Goal: Task Accomplishment & Management: Manage account settings

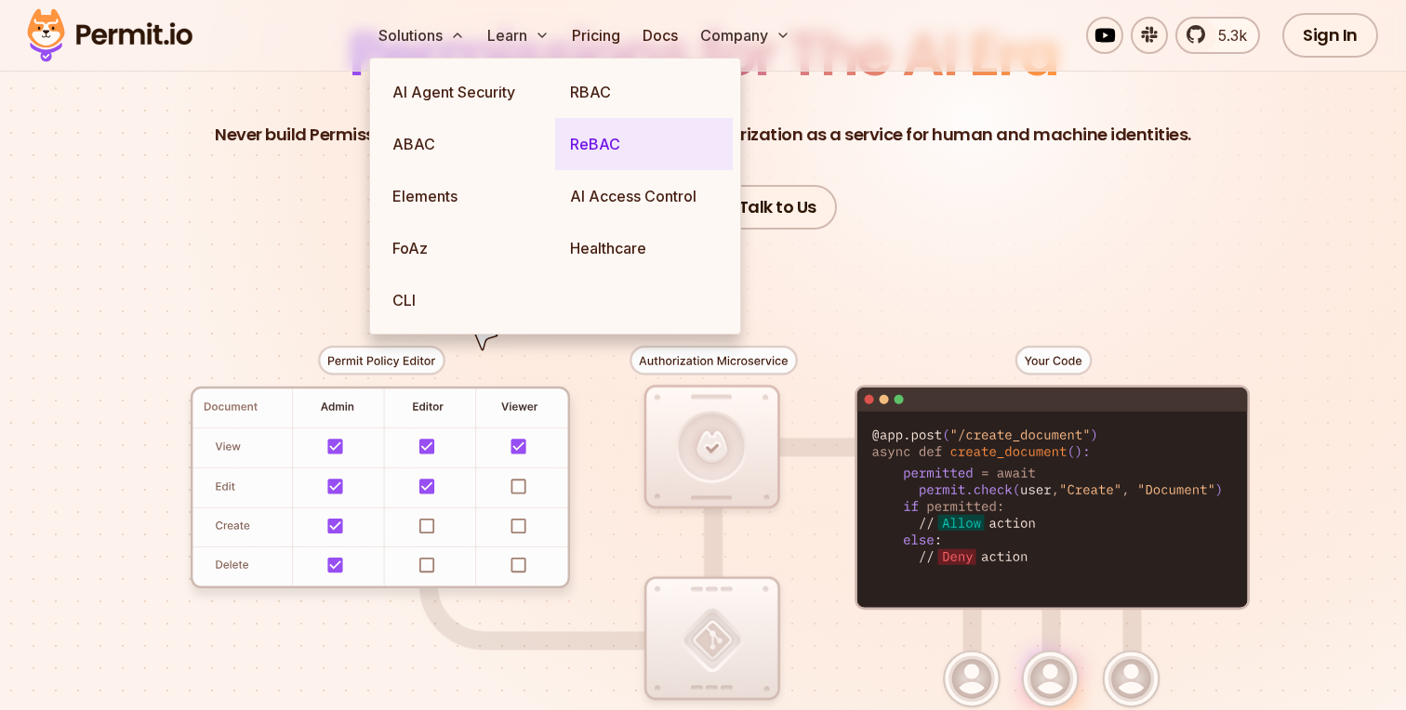
click at [615, 148] on link "ReBAC" at bounding box center [644, 144] width 178 height 52
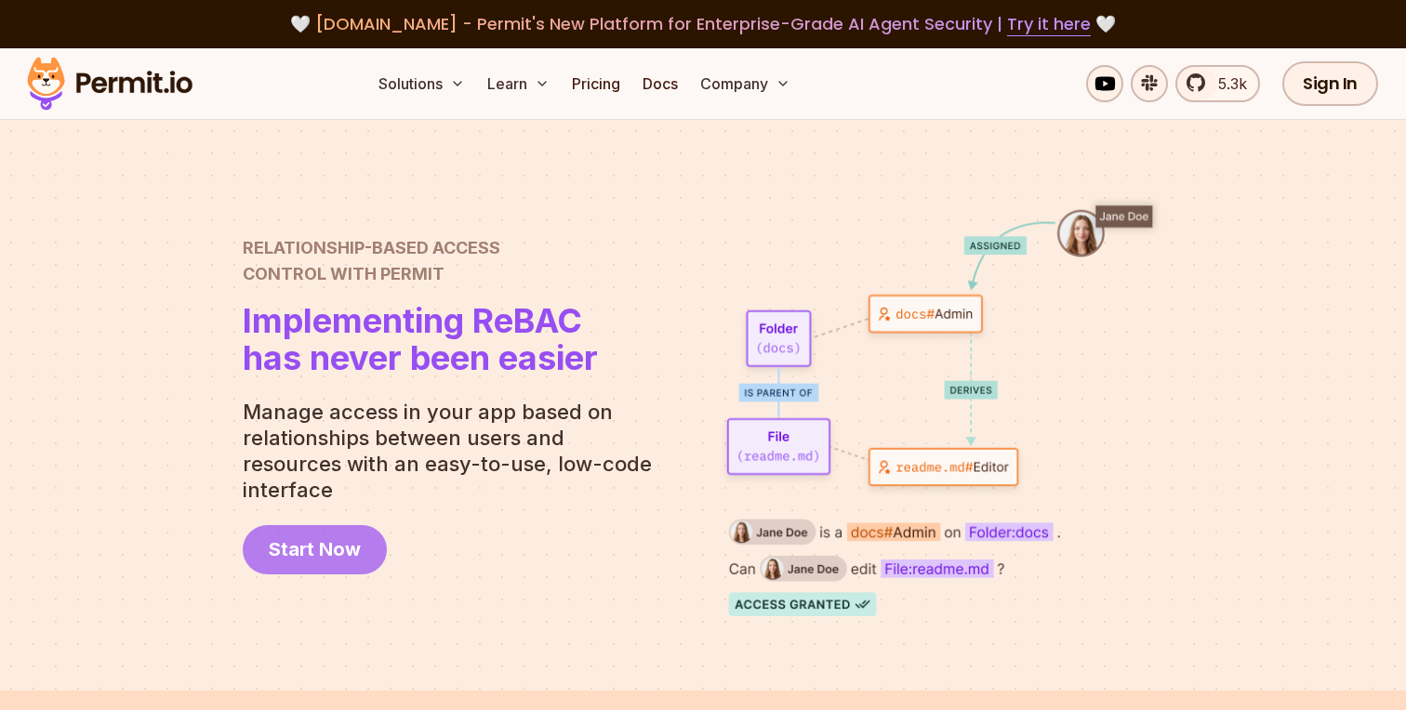
click at [339, 536] on span "Start Now" at bounding box center [315, 549] width 92 height 26
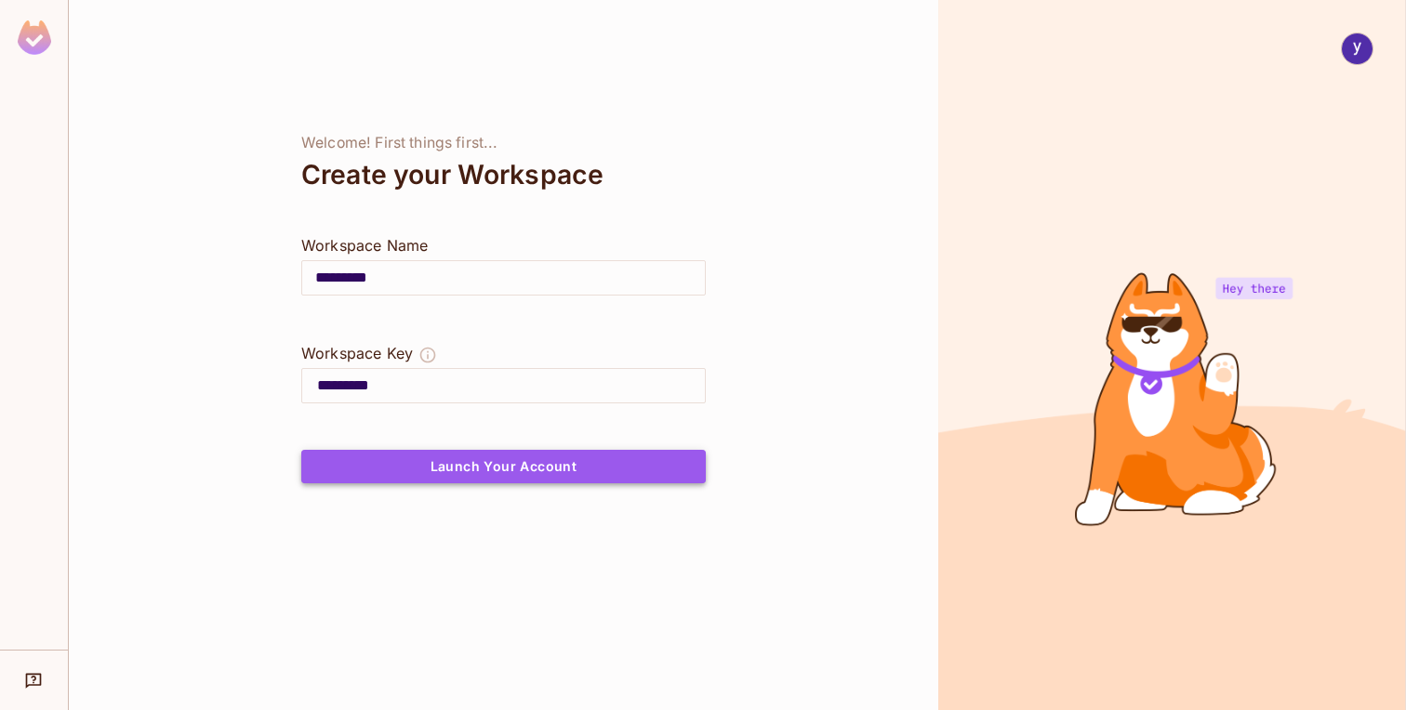
click at [592, 470] on button "Launch Your Account" at bounding box center [503, 466] width 404 height 33
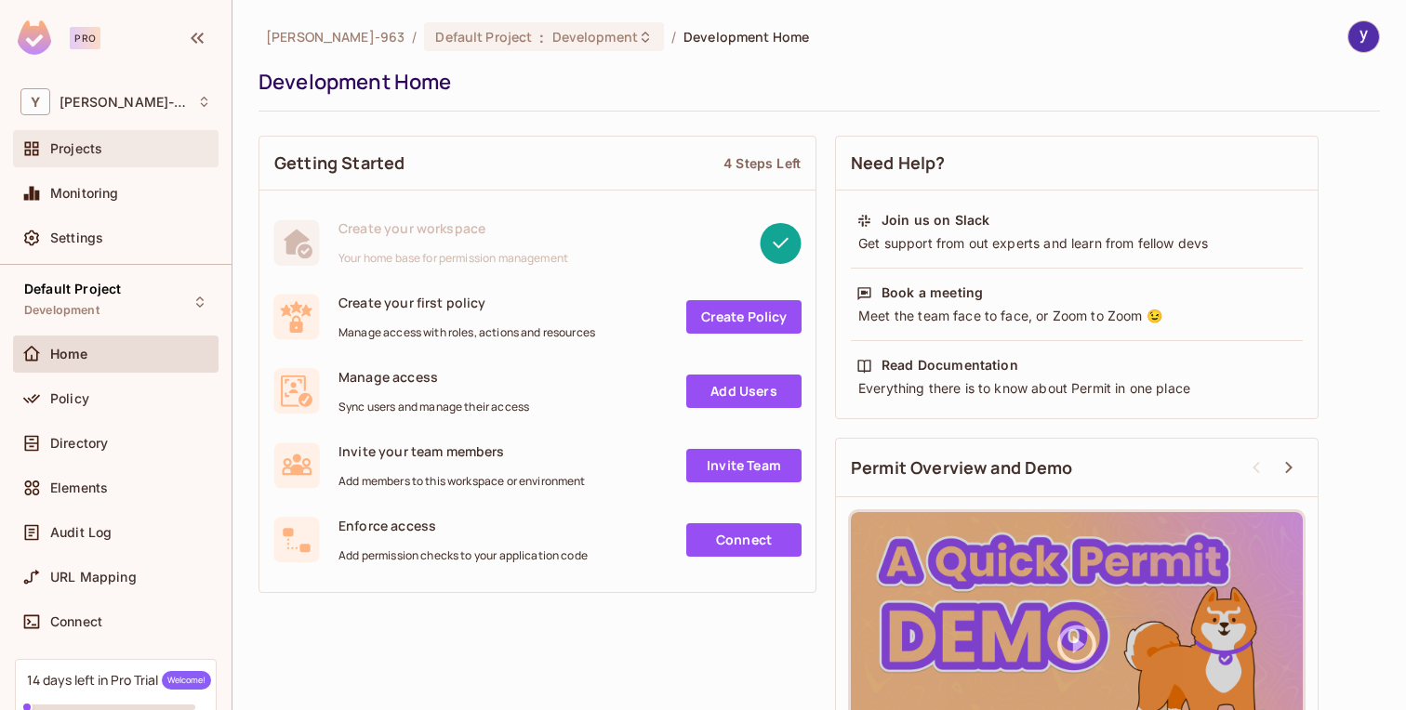
click at [87, 145] on span "Projects" at bounding box center [76, 148] width 52 height 15
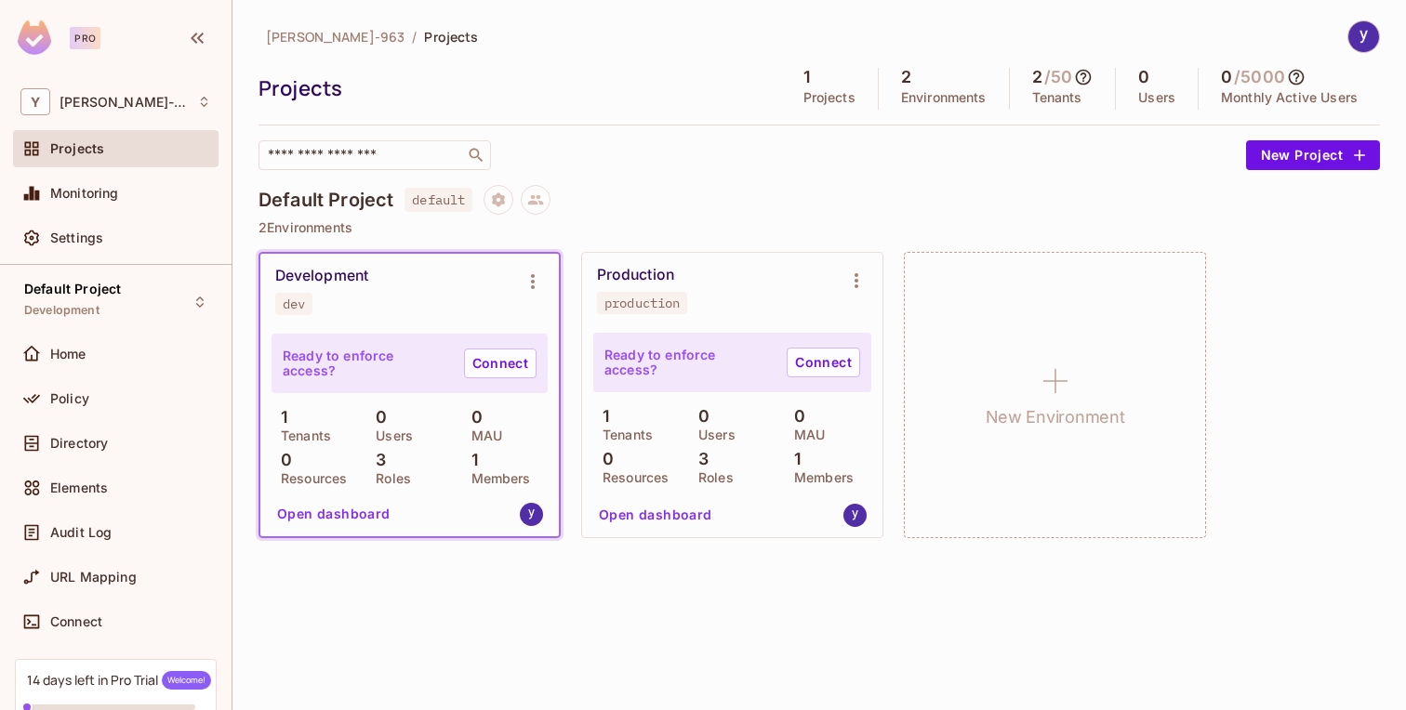
click at [372, 287] on div "Development dev" at bounding box center [394, 291] width 239 height 48
click at [366, 515] on button "Open dashboard" at bounding box center [334, 514] width 128 height 30
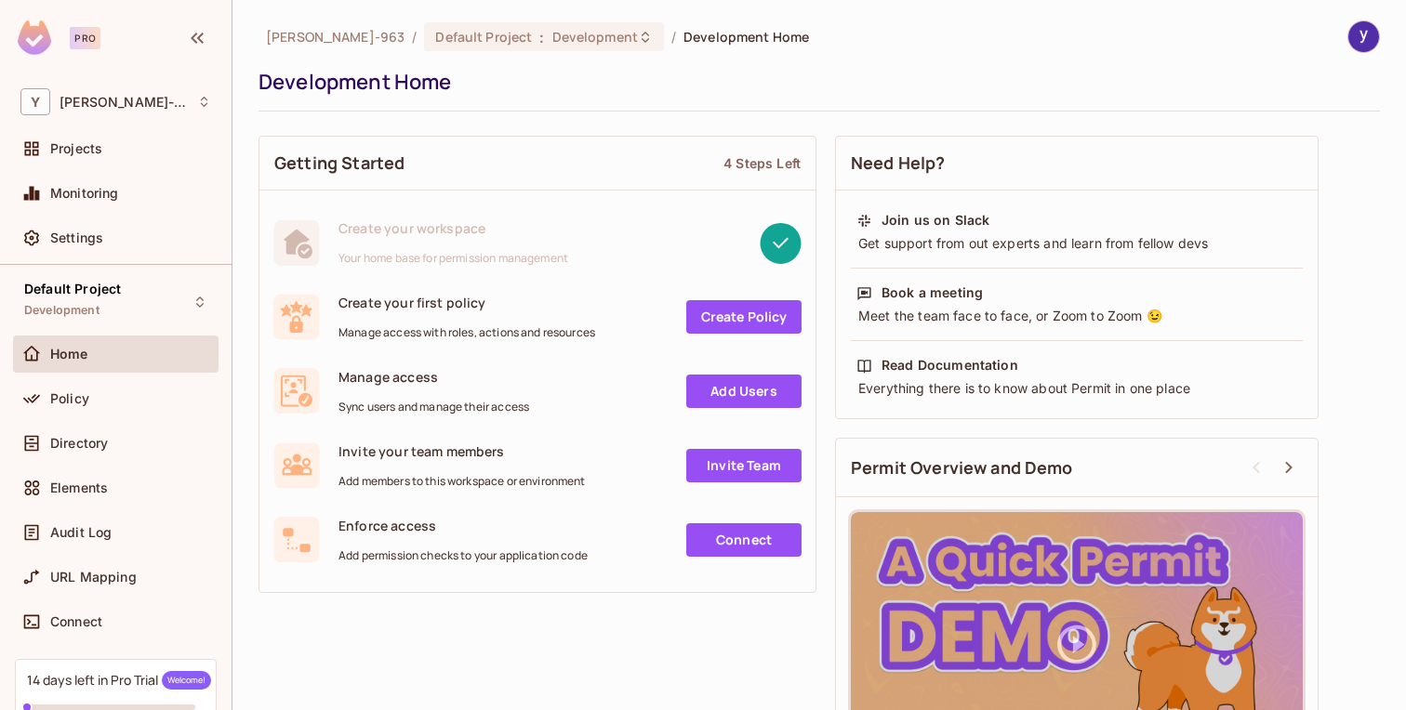
click at [721, 315] on link "Create Policy" at bounding box center [743, 316] width 115 height 33
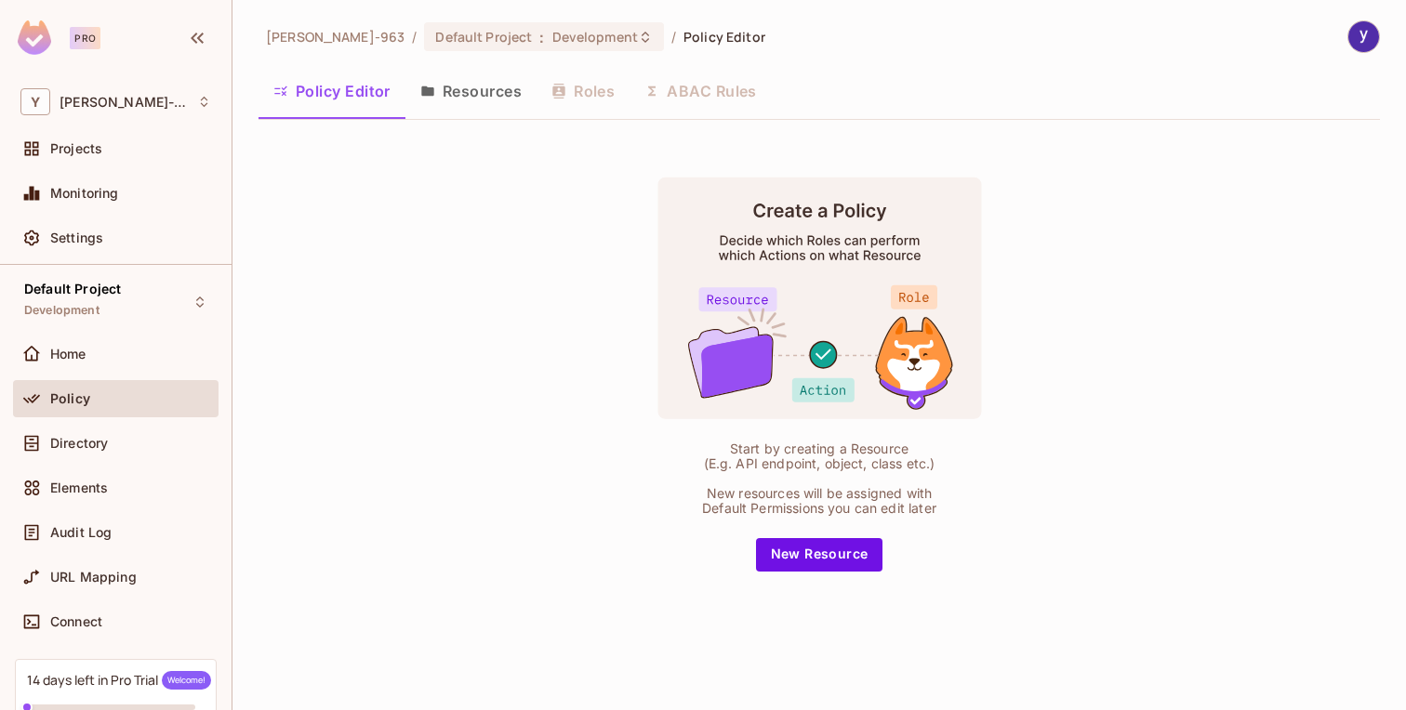
click at [475, 86] on button "Resources" at bounding box center [470, 91] width 131 height 46
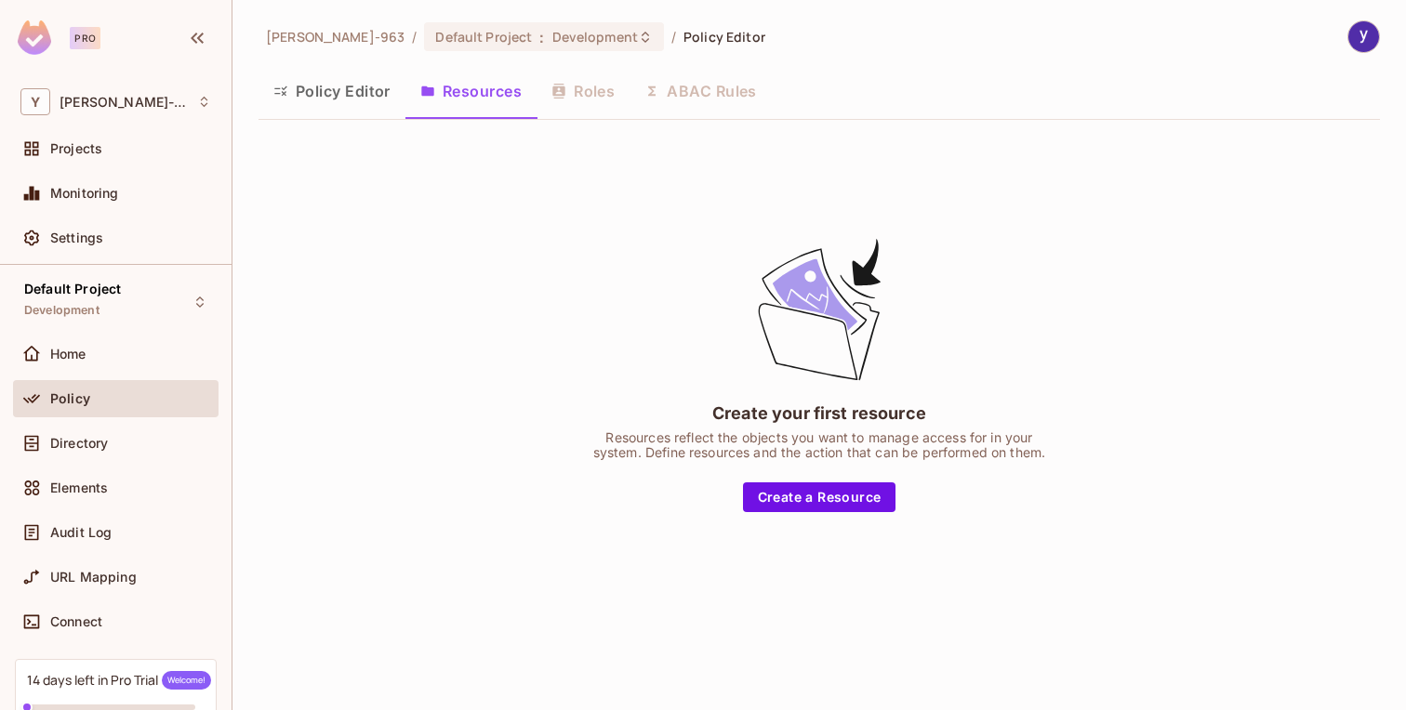
click at [390, 88] on button "Policy Editor" at bounding box center [331, 91] width 147 height 46
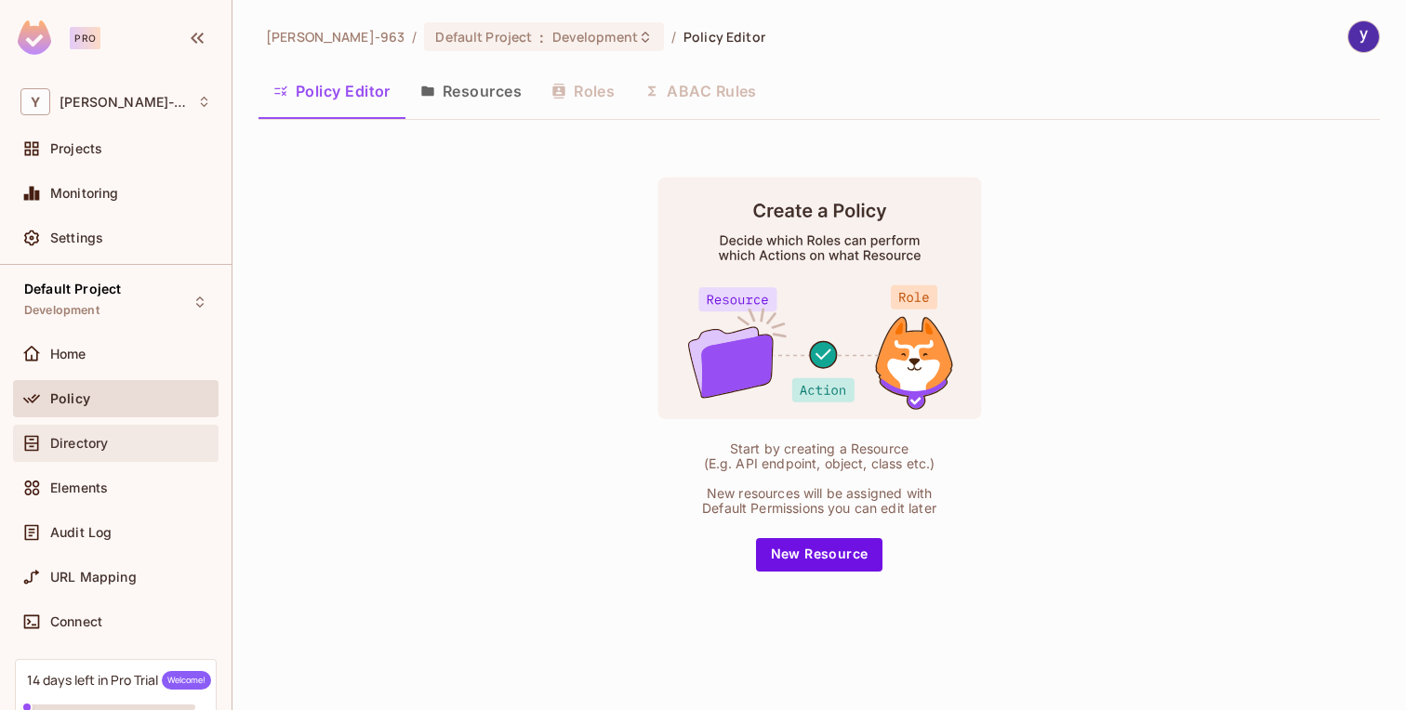
click at [100, 443] on span "Directory" at bounding box center [79, 443] width 58 height 15
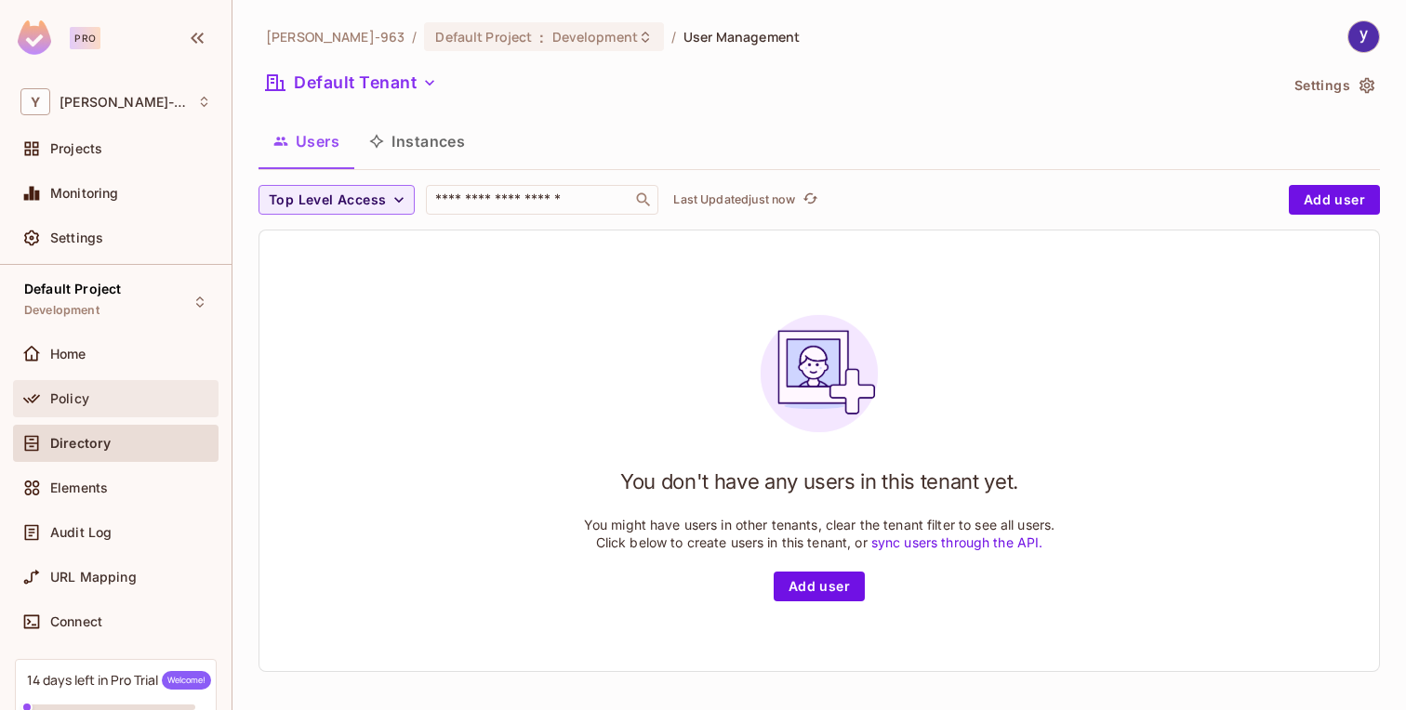
click at [98, 408] on div "Policy" at bounding box center [115, 399] width 191 height 22
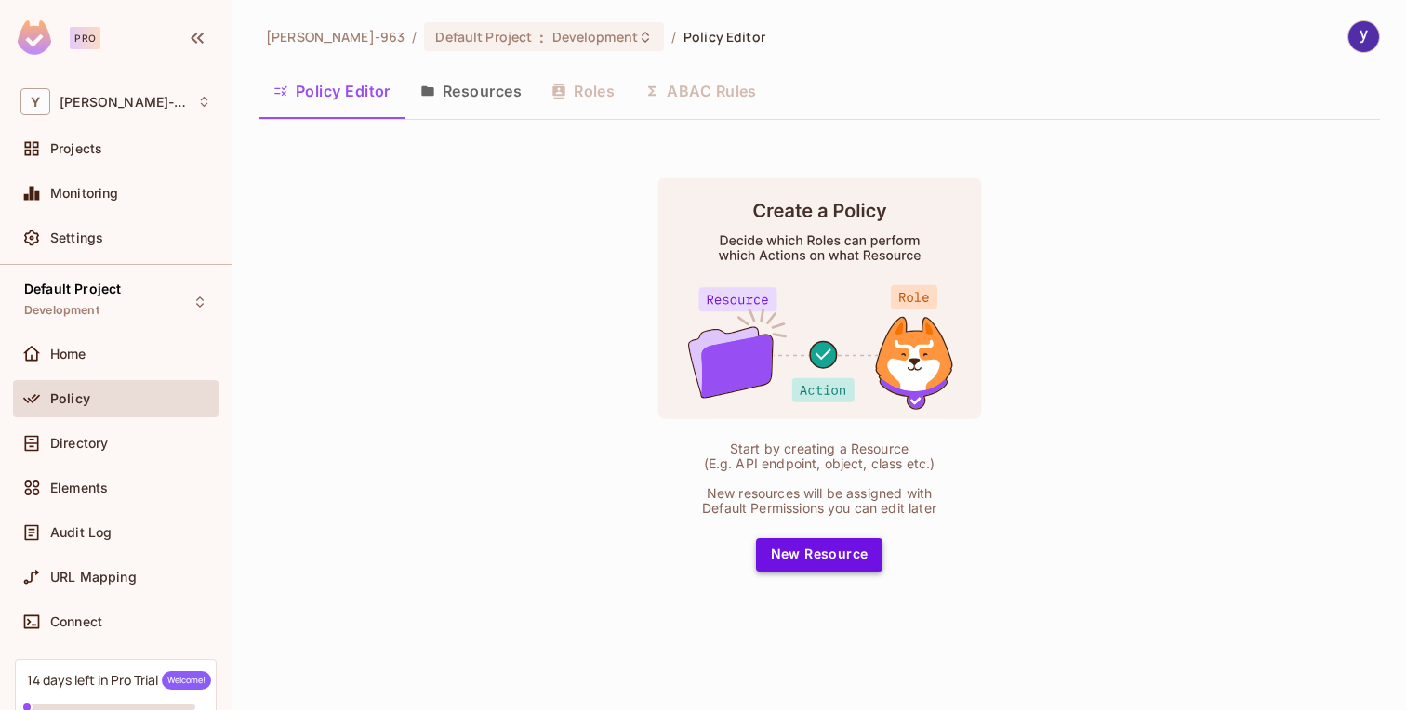
click at [815, 559] on button "New Resource" at bounding box center [819, 554] width 127 height 33
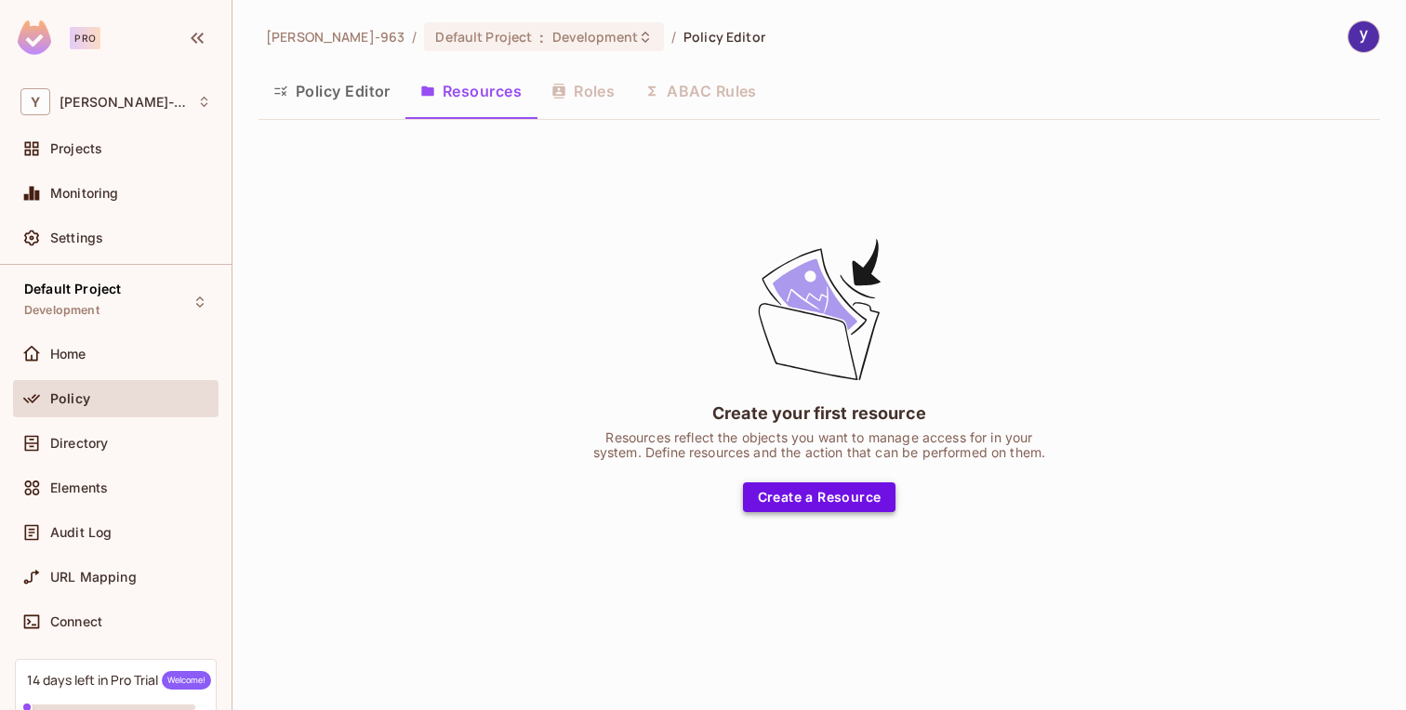
click at [808, 509] on button "Create a Resource" at bounding box center [819, 498] width 153 height 30
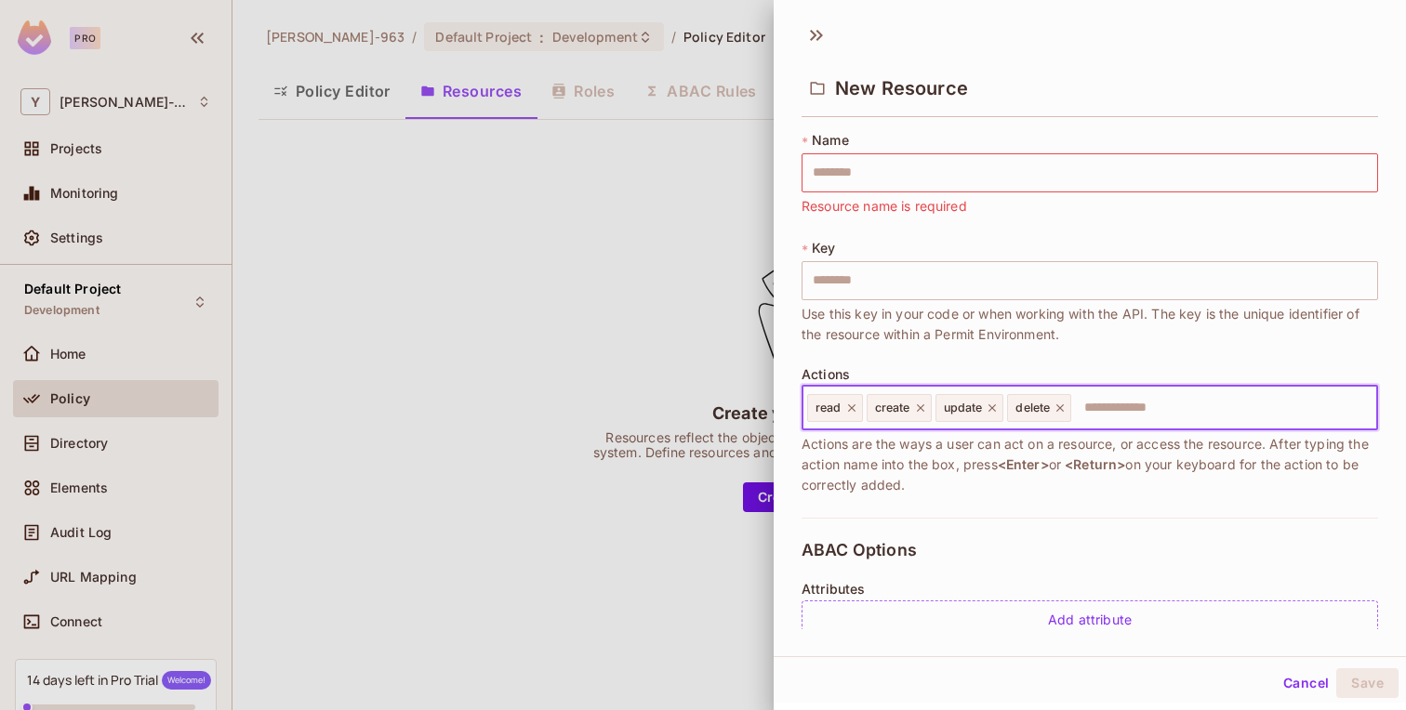
click at [1157, 414] on input "text" at bounding box center [1221, 408] width 297 height 37
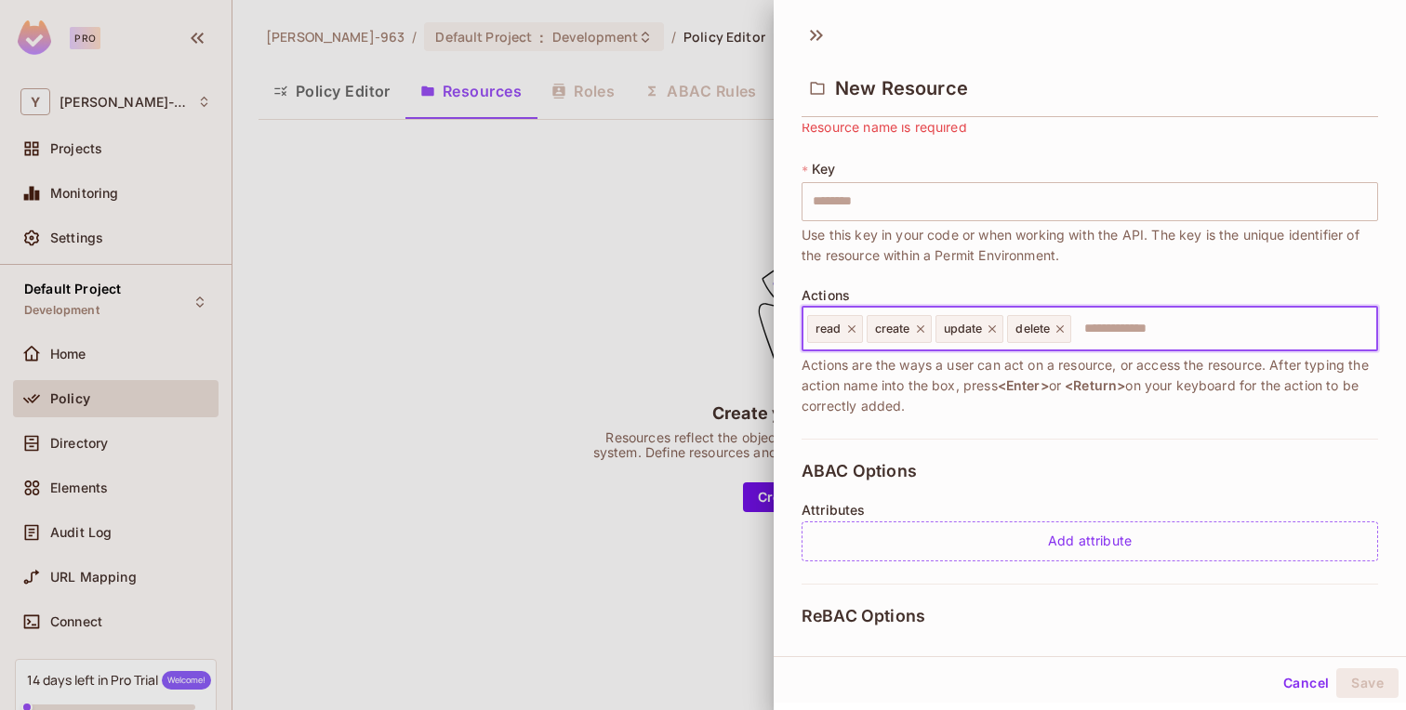
scroll to position [96, 0]
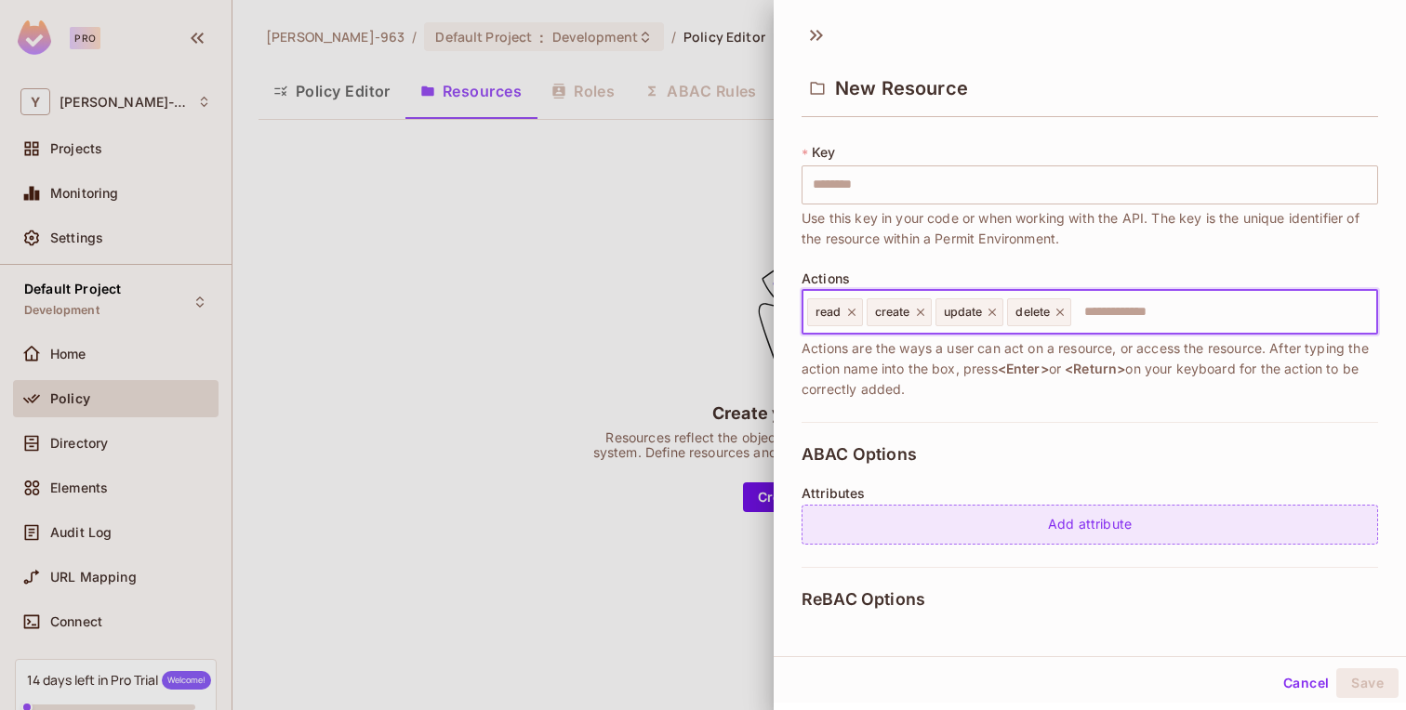
click at [1106, 516] on div "Add attribute" at bounding box center [1089, 525] width 576 height 40
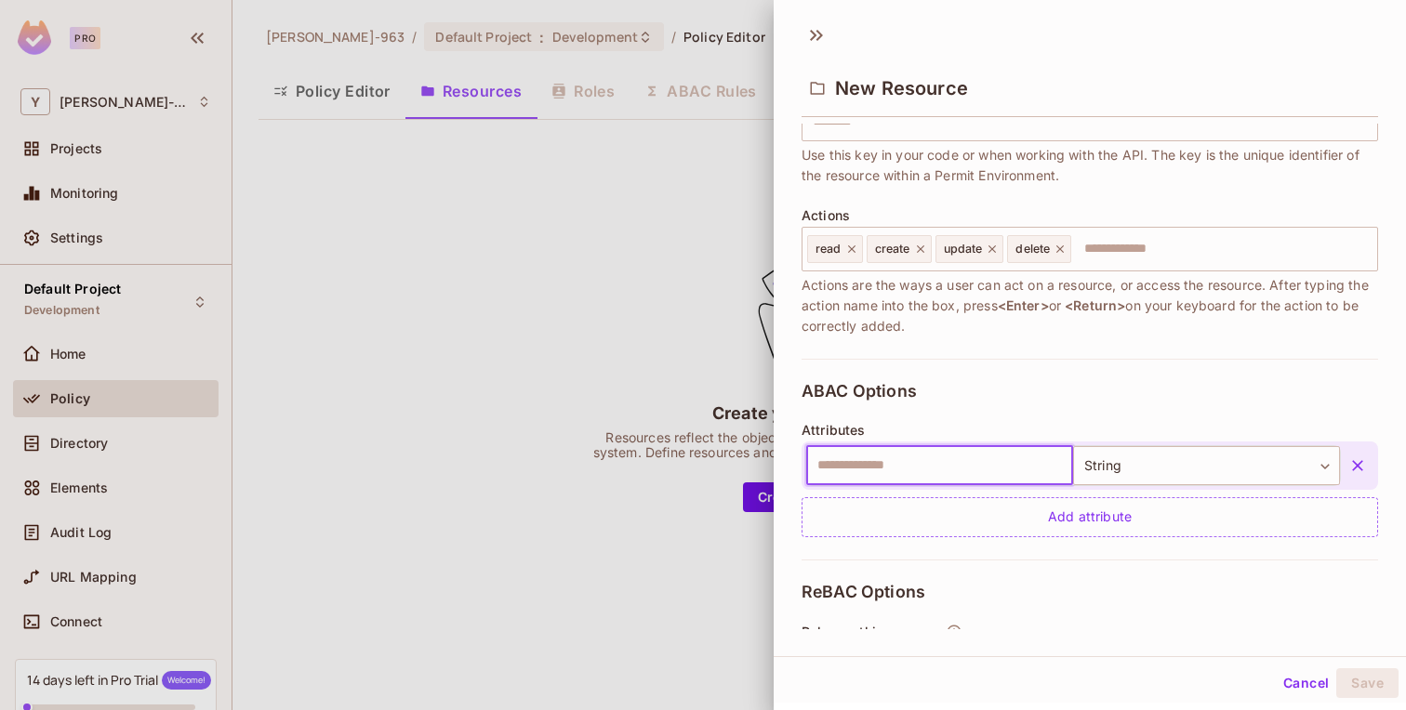
scroll to position [188, 0]
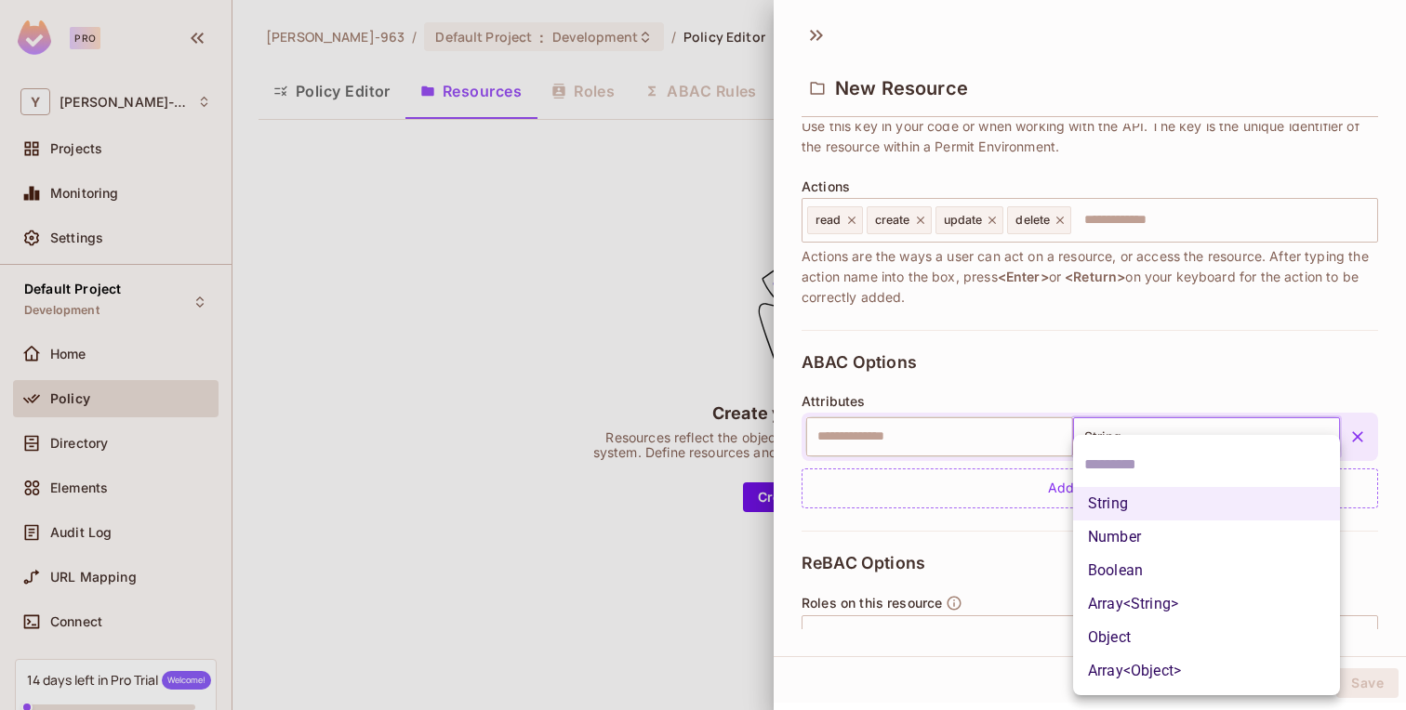
click at [1120, 439] on body "Pro Y yonas-963 Projects Monitoring Settings Default Project Development Home P…" at bounding box center [703, 355] width 1406 height 710
click at [961, 462] on div at bounding box center [703, 355] width 1406 height 710
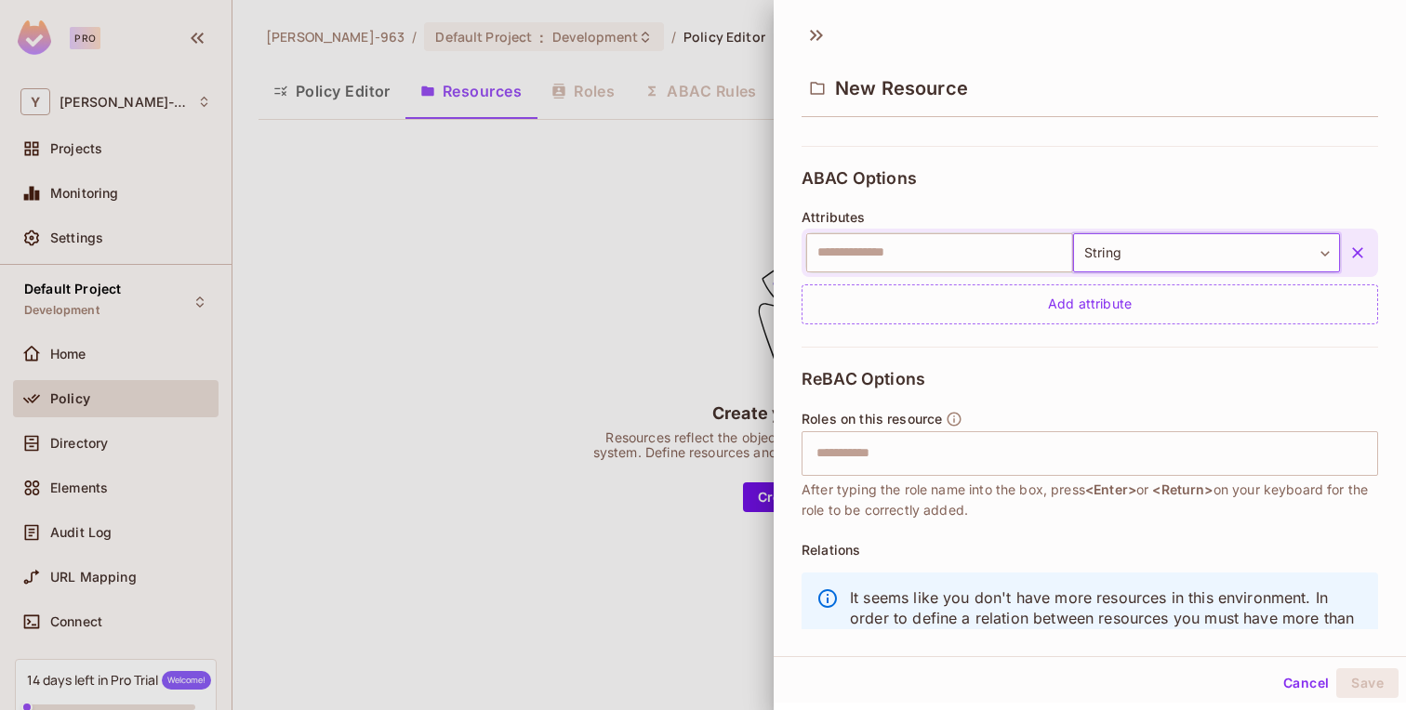
scroll to position [379, 0]
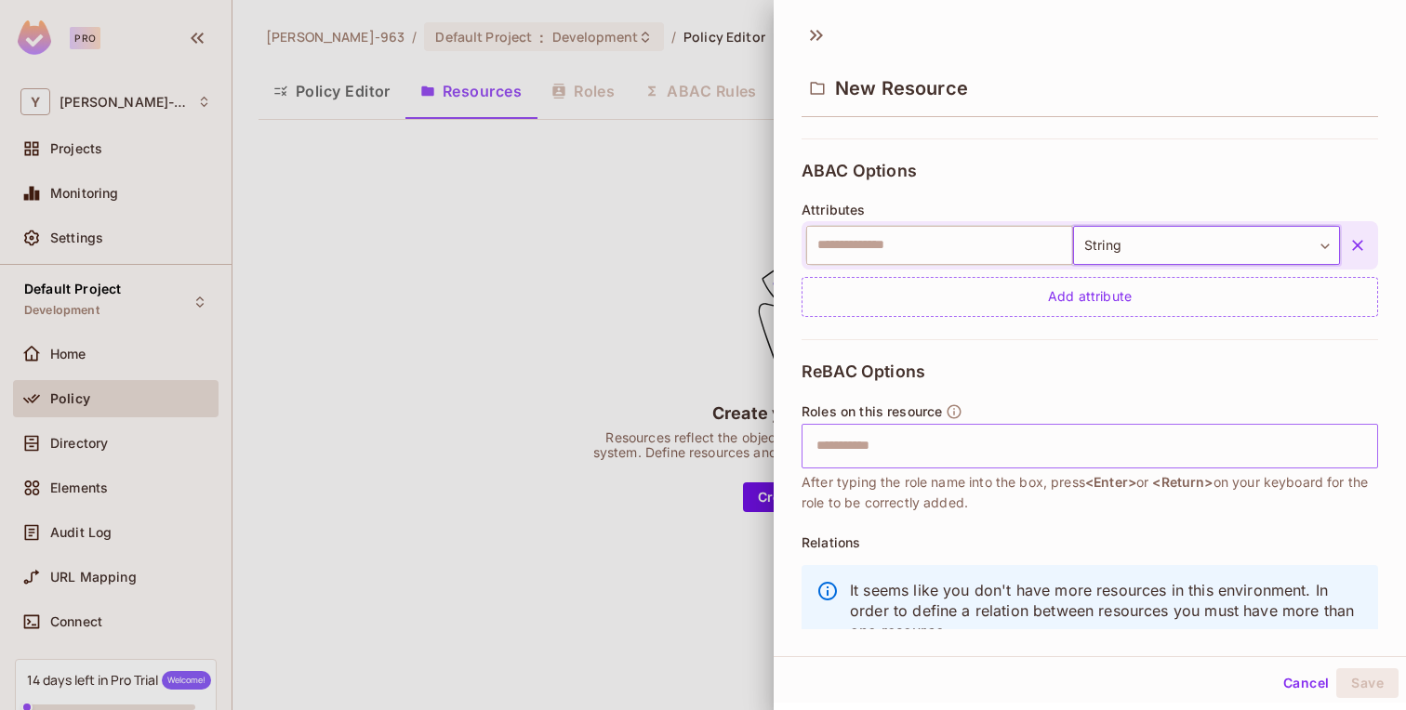
click at [954, 443] on input "text" at bounding box center [1087, 446] width 564 height 37
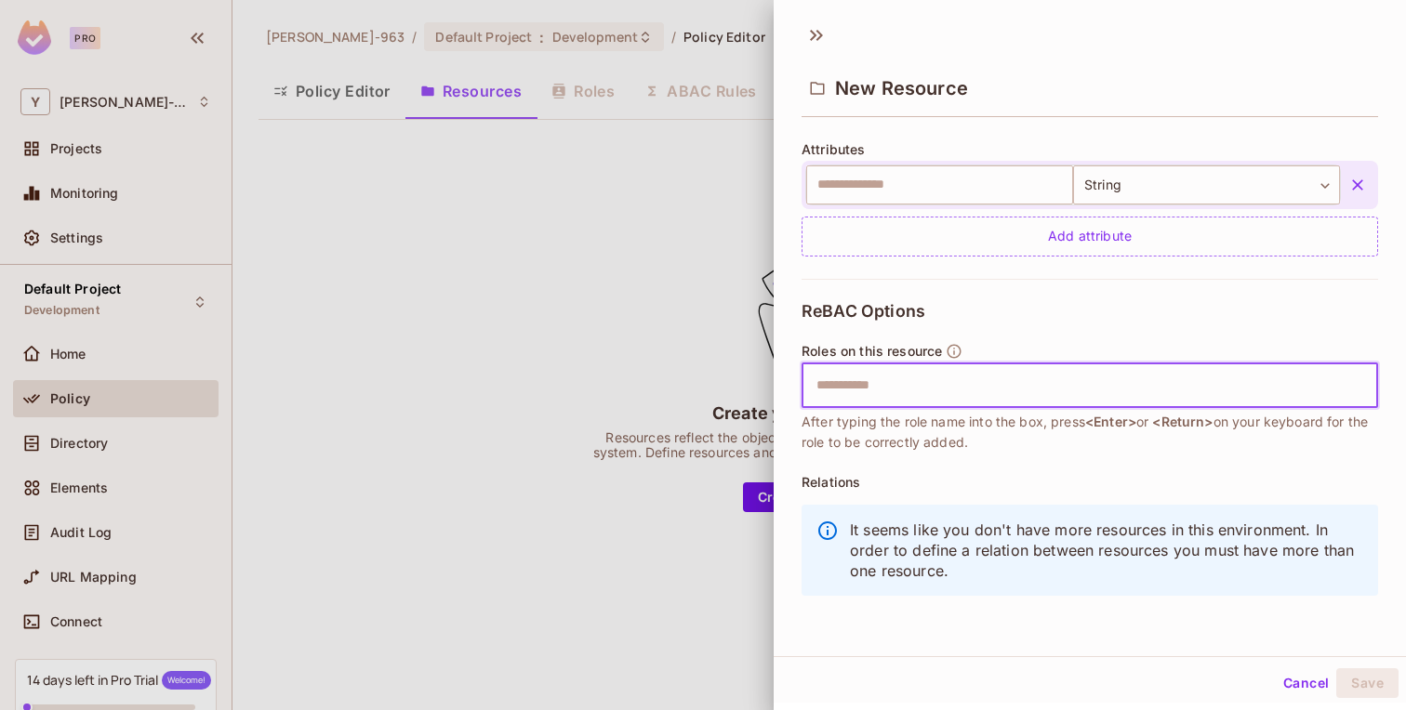
scroll to position [0, 0]
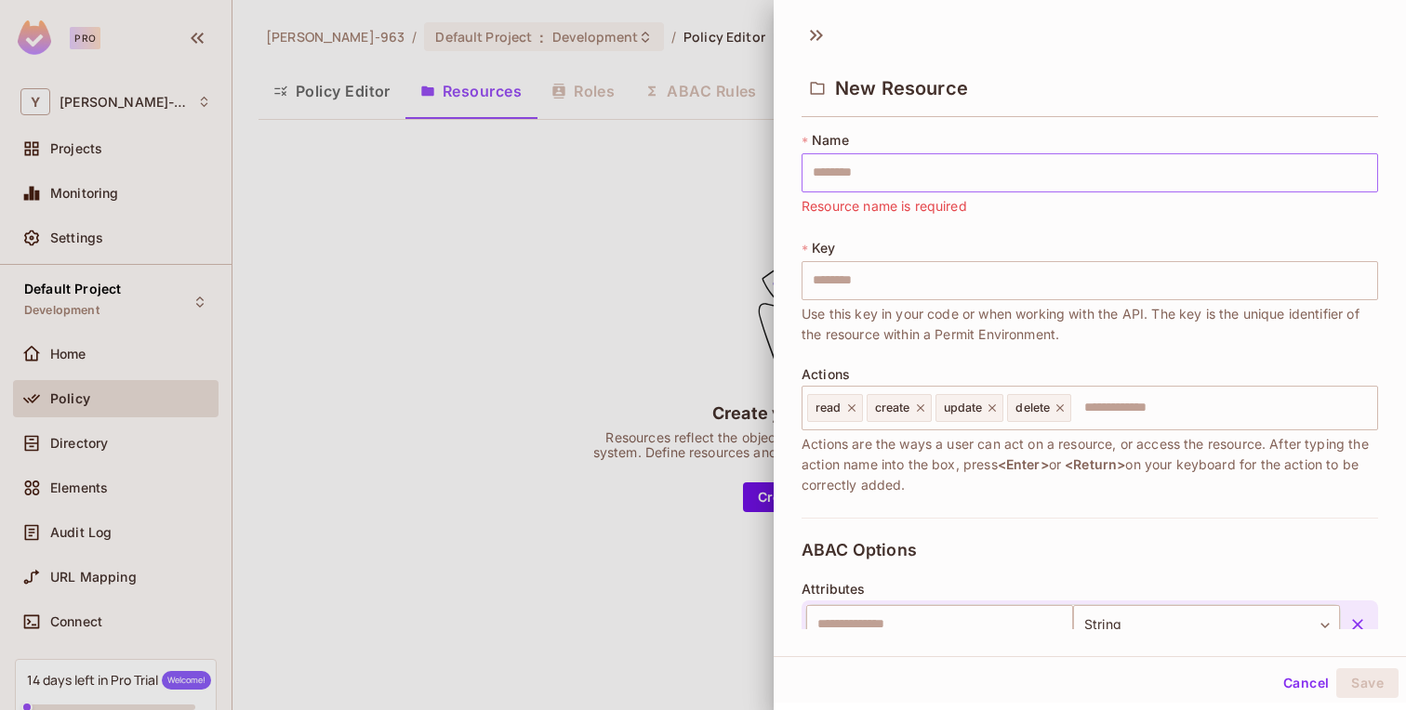
click at [882, 168] on input "text" at bounding box center [1089, 172] width 576 height 39
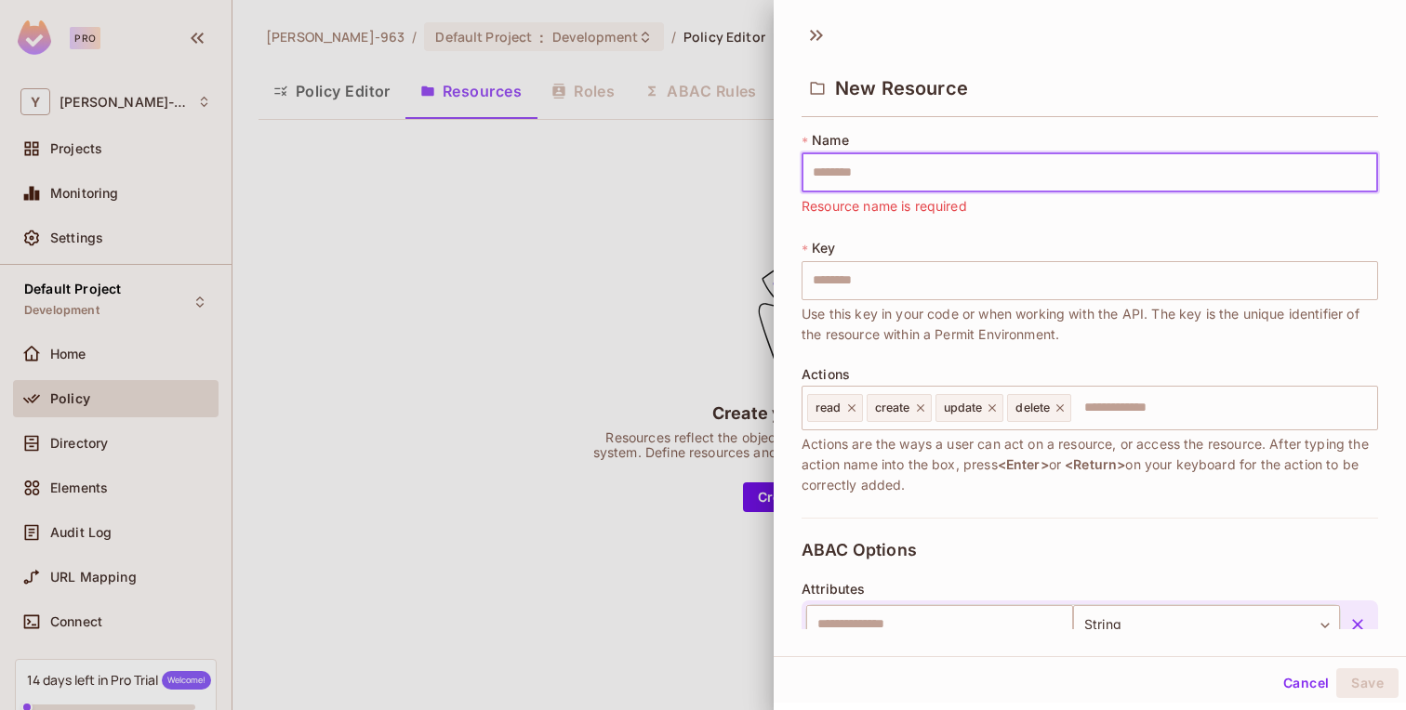
type input "*"
type input "**"
type input "***"
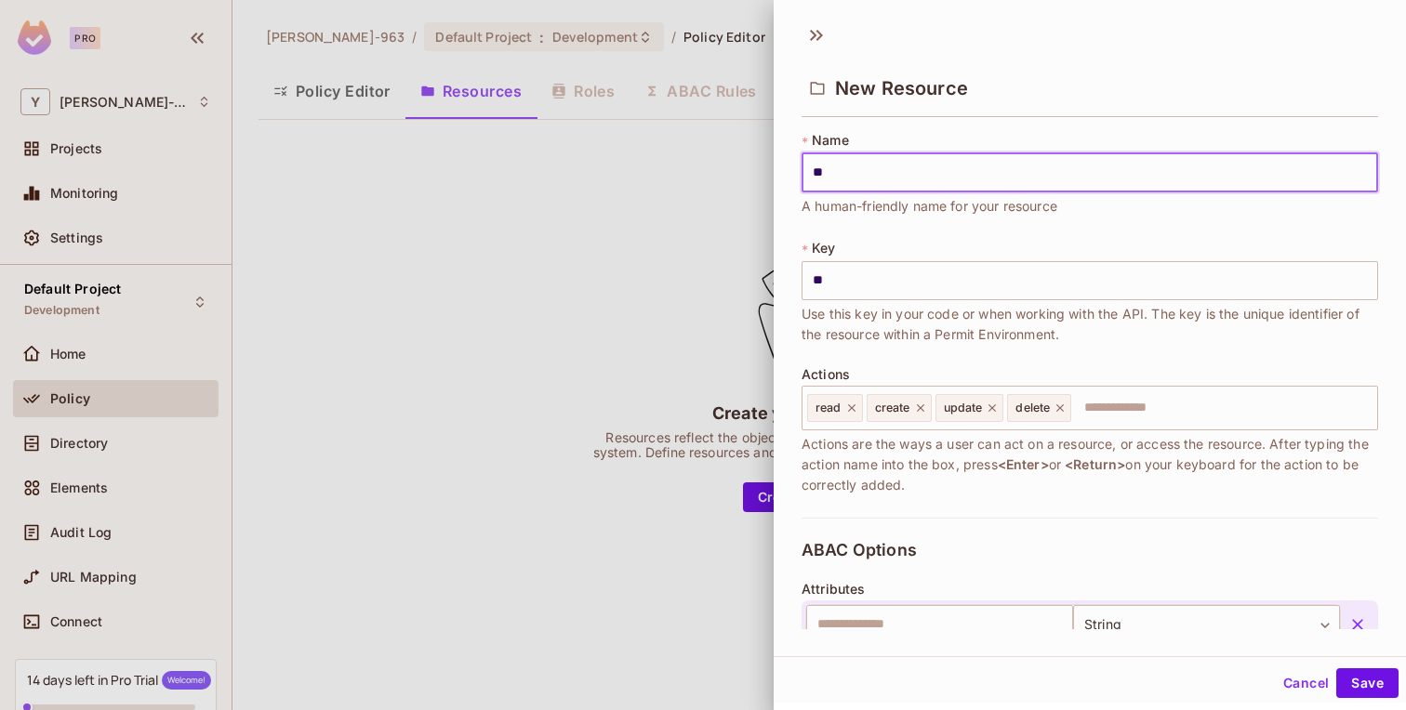
type input "***"
type input "****"
type input "*****"
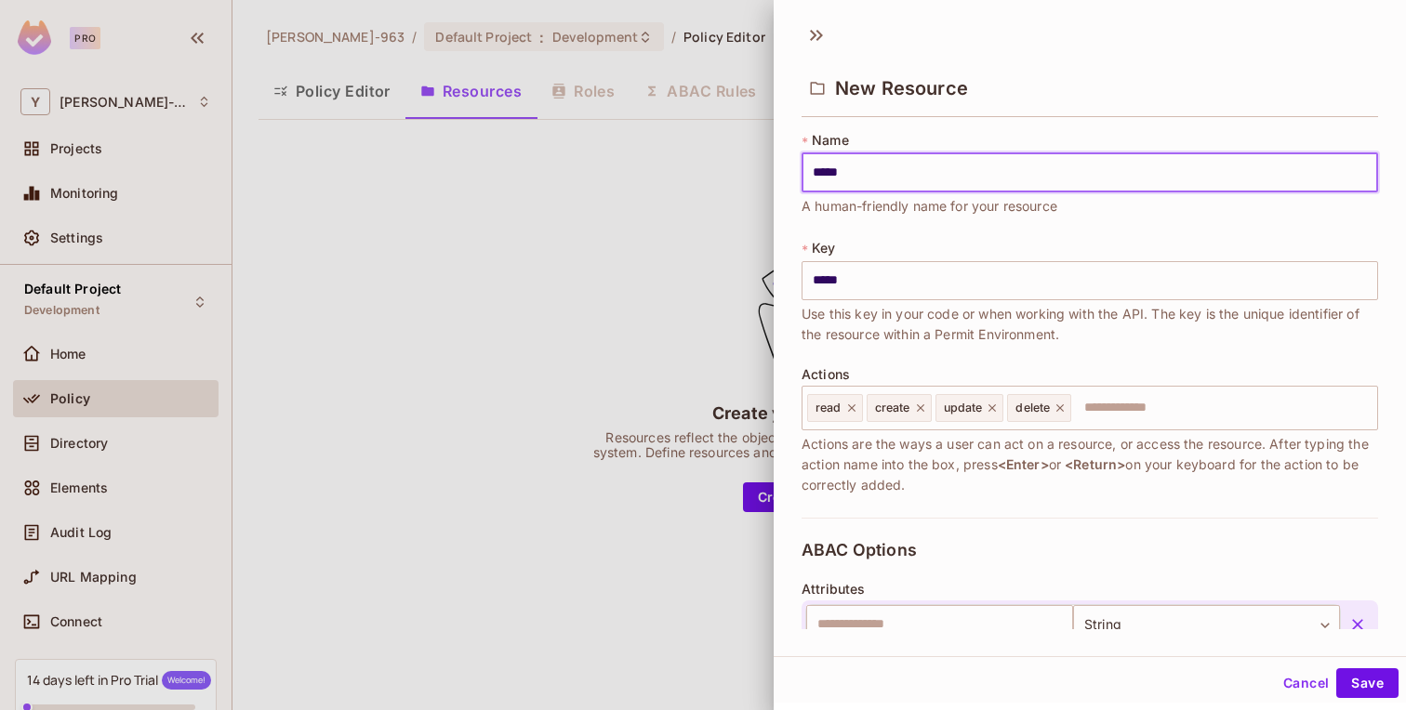
type input "******"
type input "*******"
type input "********"
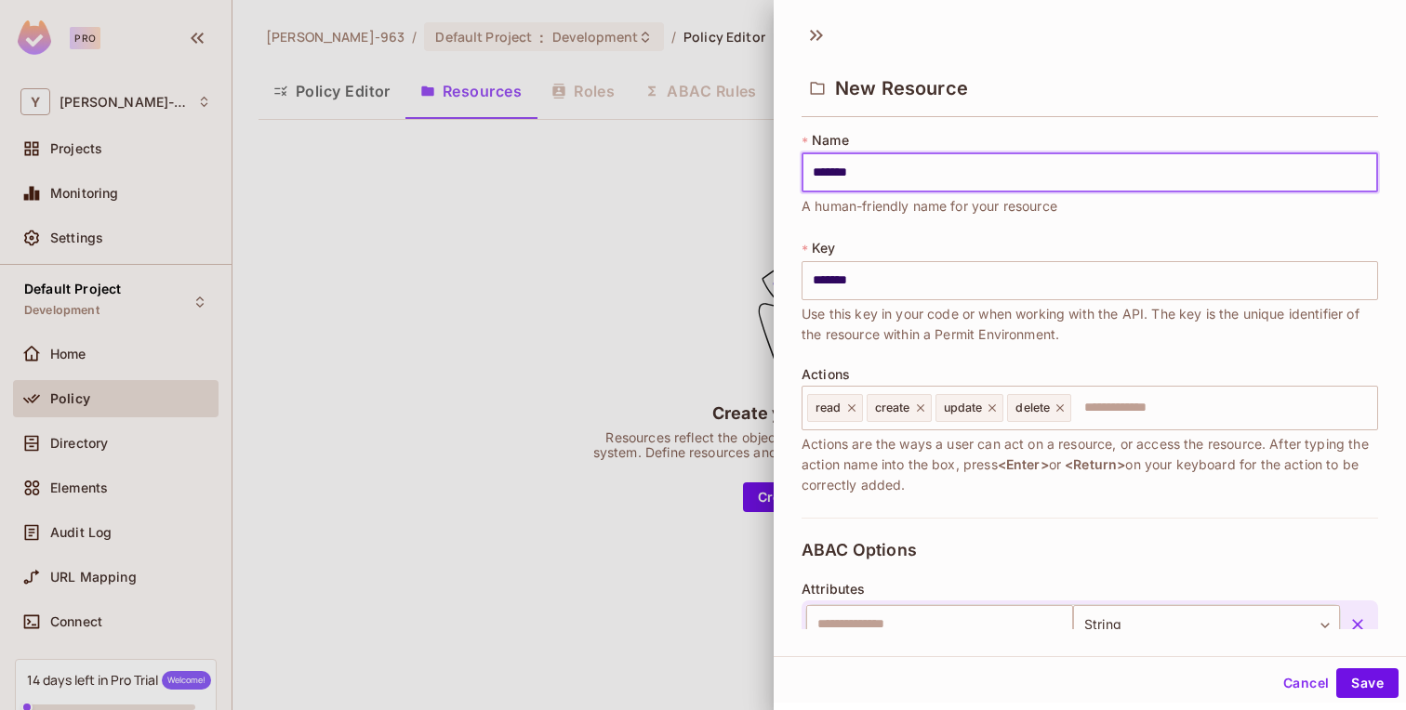
type input "********"
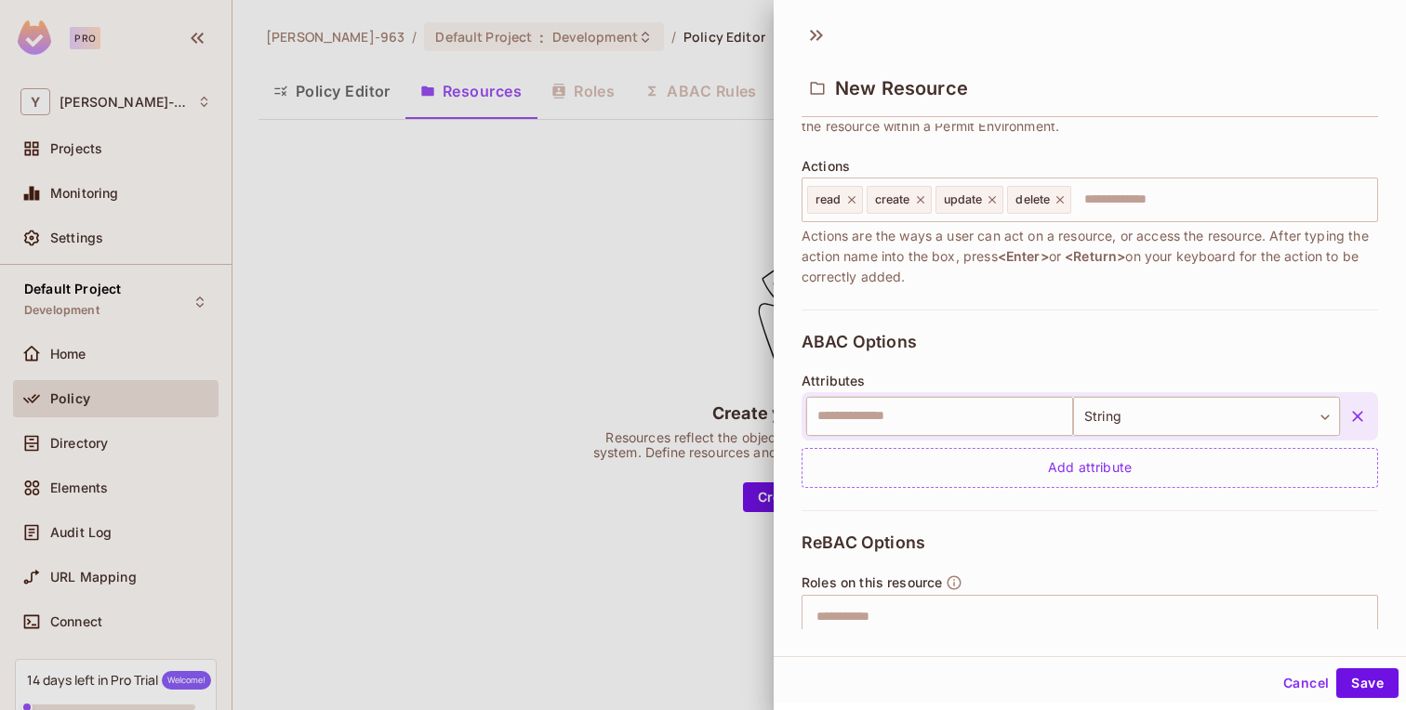
scroll to position [434, 0]
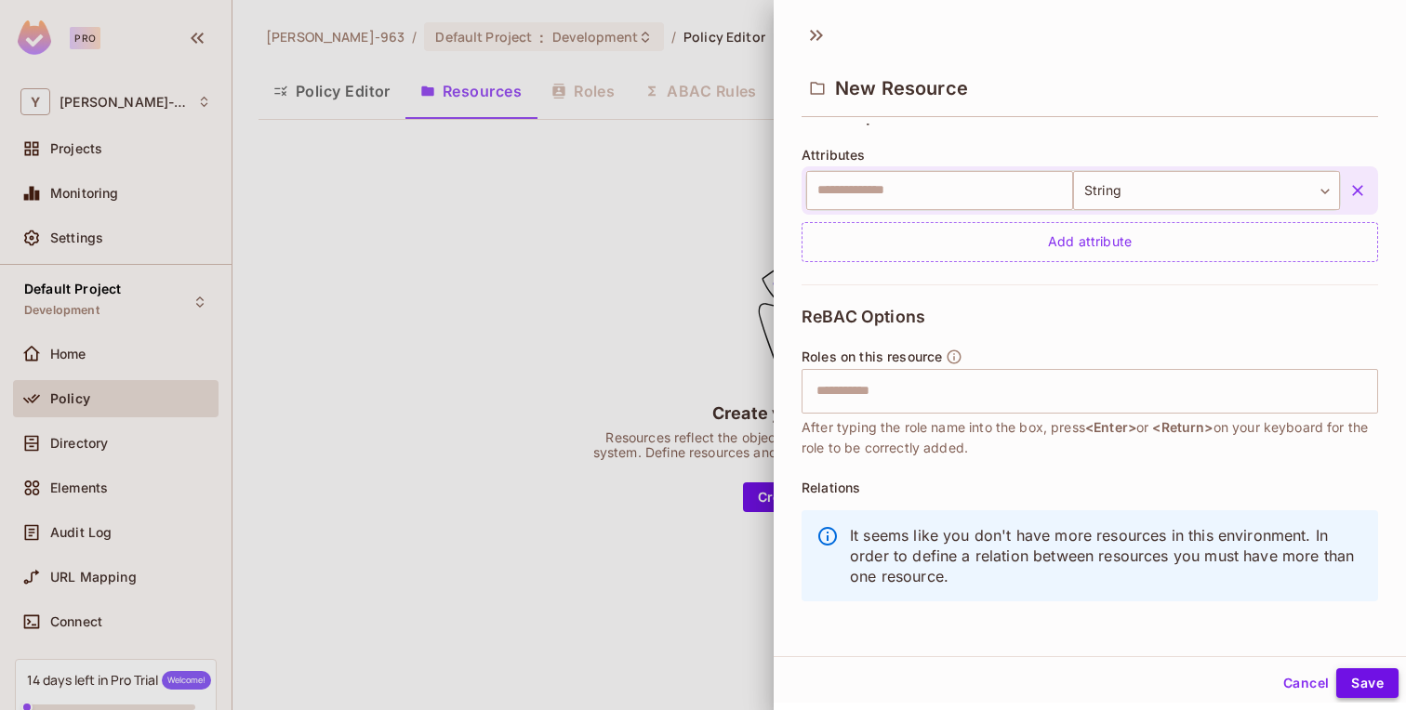
type input "********"
click at [1366, 678] on button "Save" at bounding box center [1367, 683] width 62 height 30
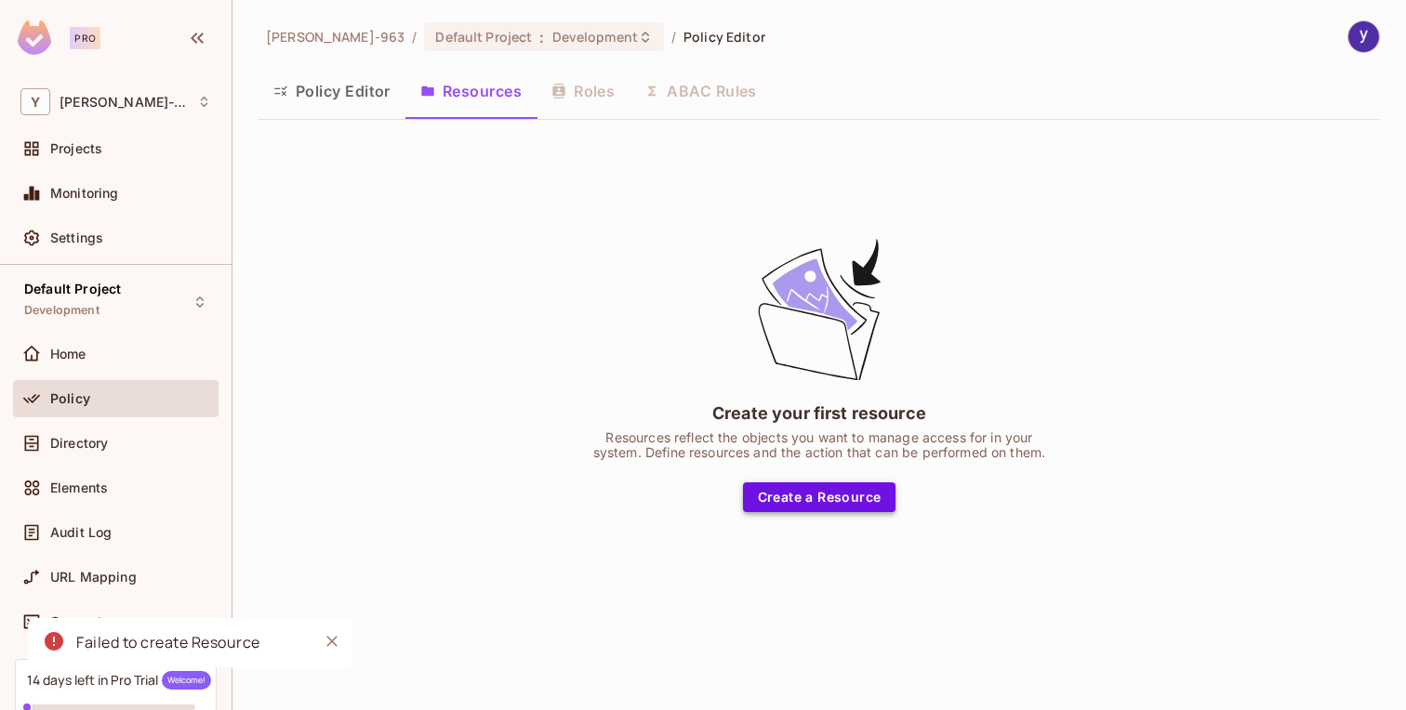
click at [840, 493] on button "Create a Resource" at bounding box center [819, 498] width 153 height 30
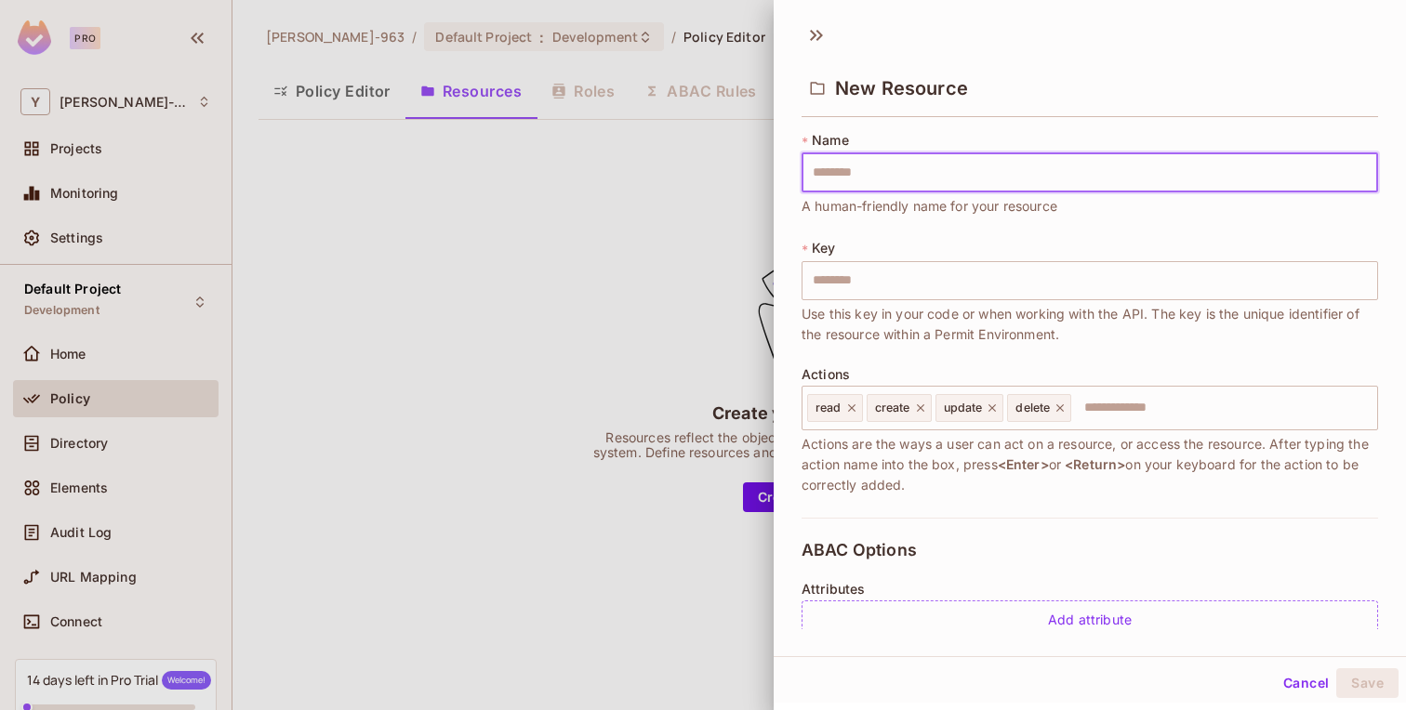
click at [896, 178] on input "text" at bounding box center [1089, 172] width 576 height 39
type input "*"
type input "**"
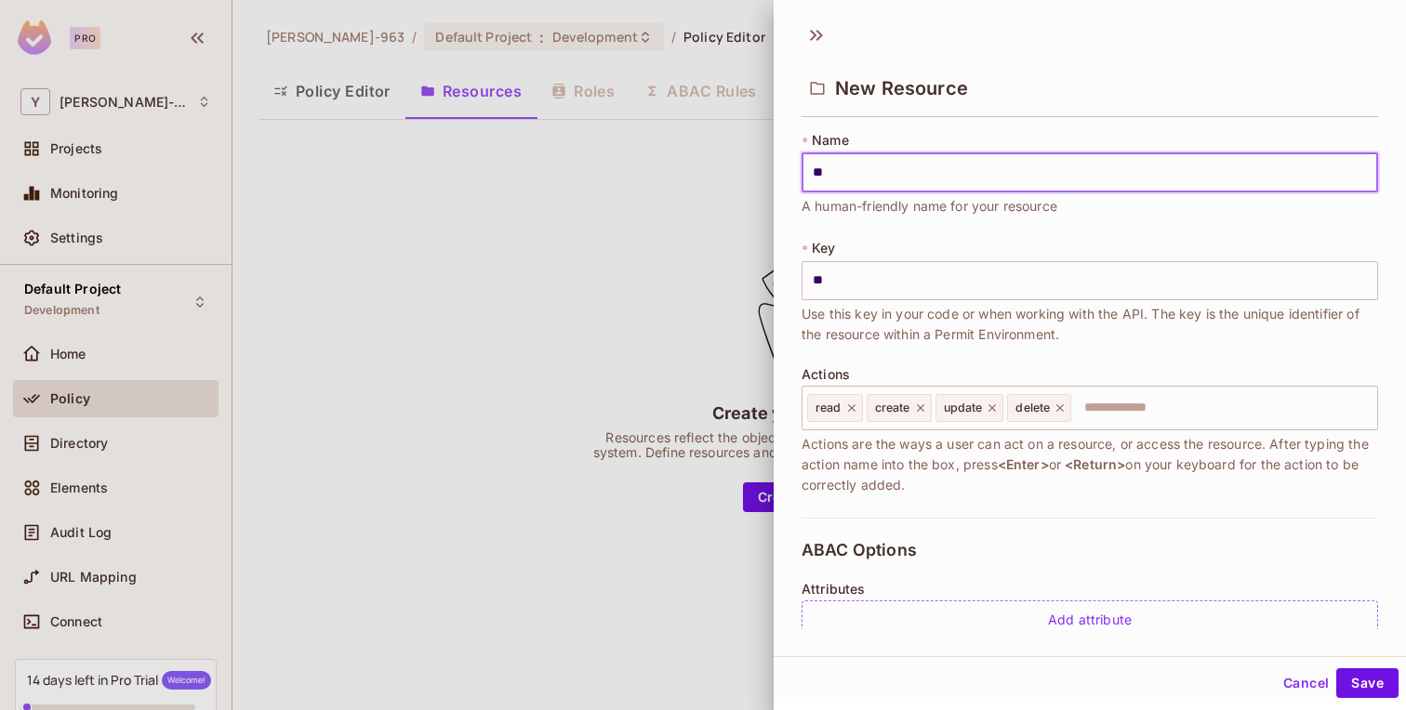
type input "***"
type input "****"
type input "*****"
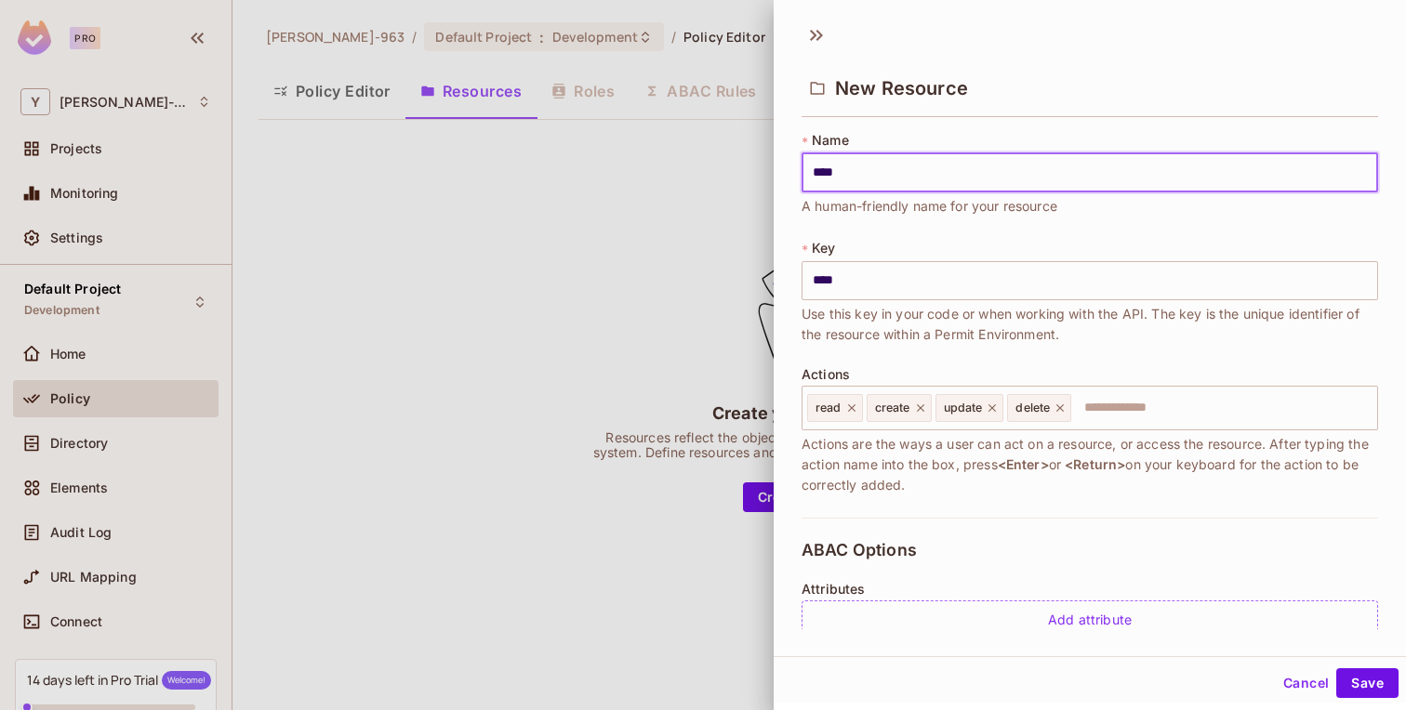
type input "*****"
type input "******"
click at [1377, 678] on button "Save" at bounding box center [1367, 683] width 62 height 30
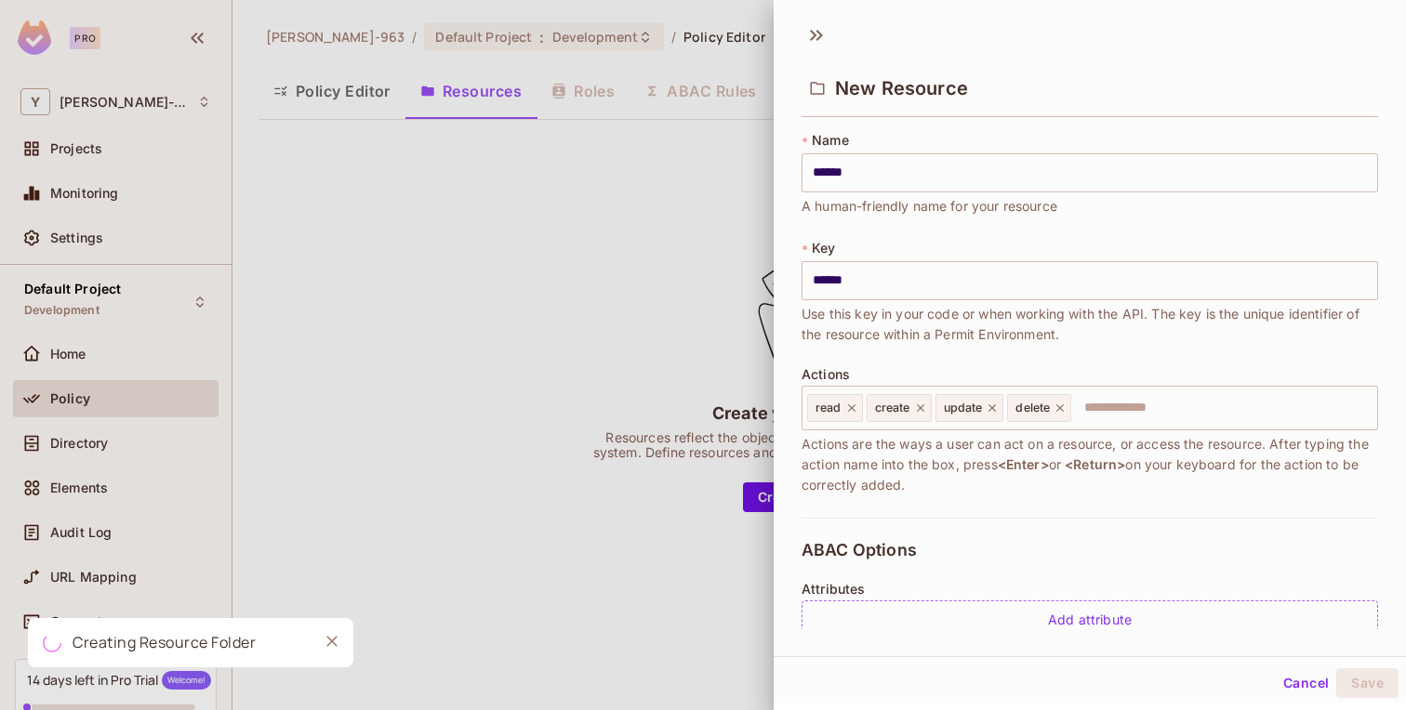
scroll to position [0, 0]
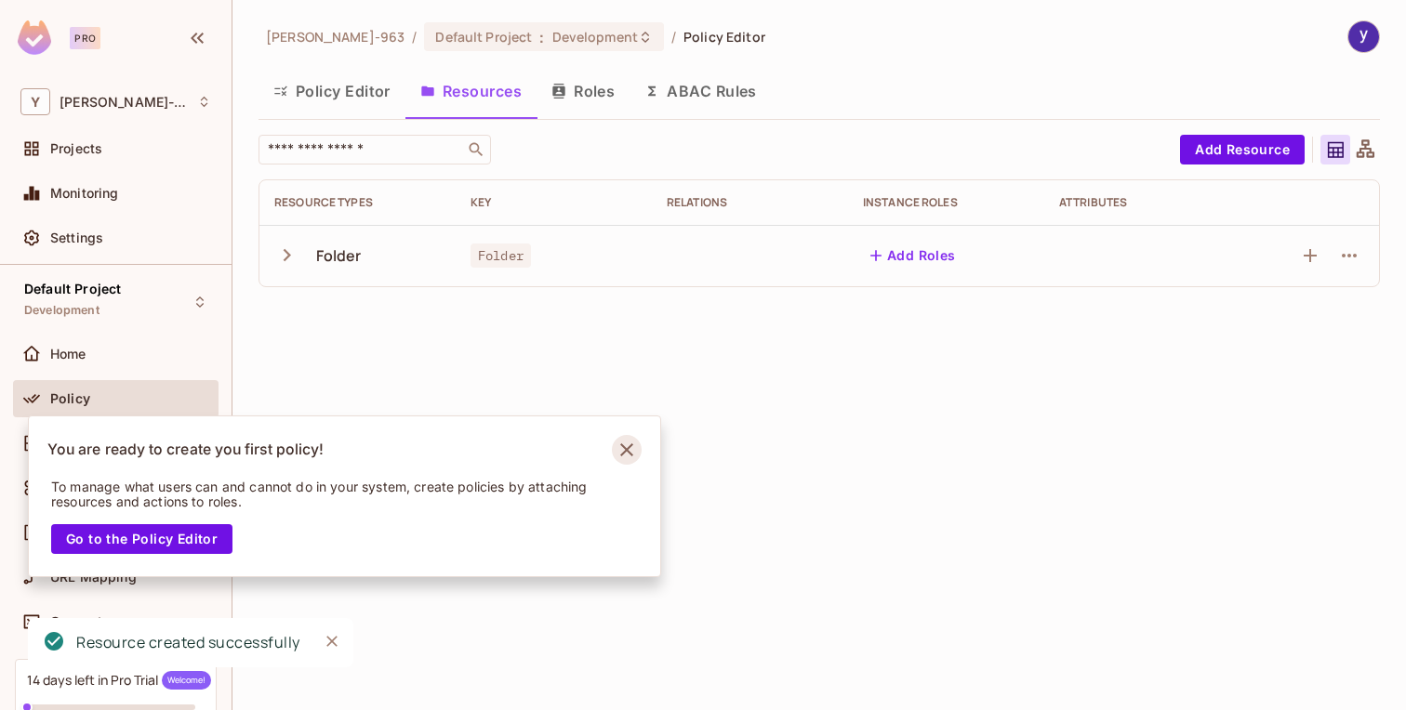
click at [621, 441] on icon "Notifications Alt+T" at bounding box center [627, 450] width 30 height 30
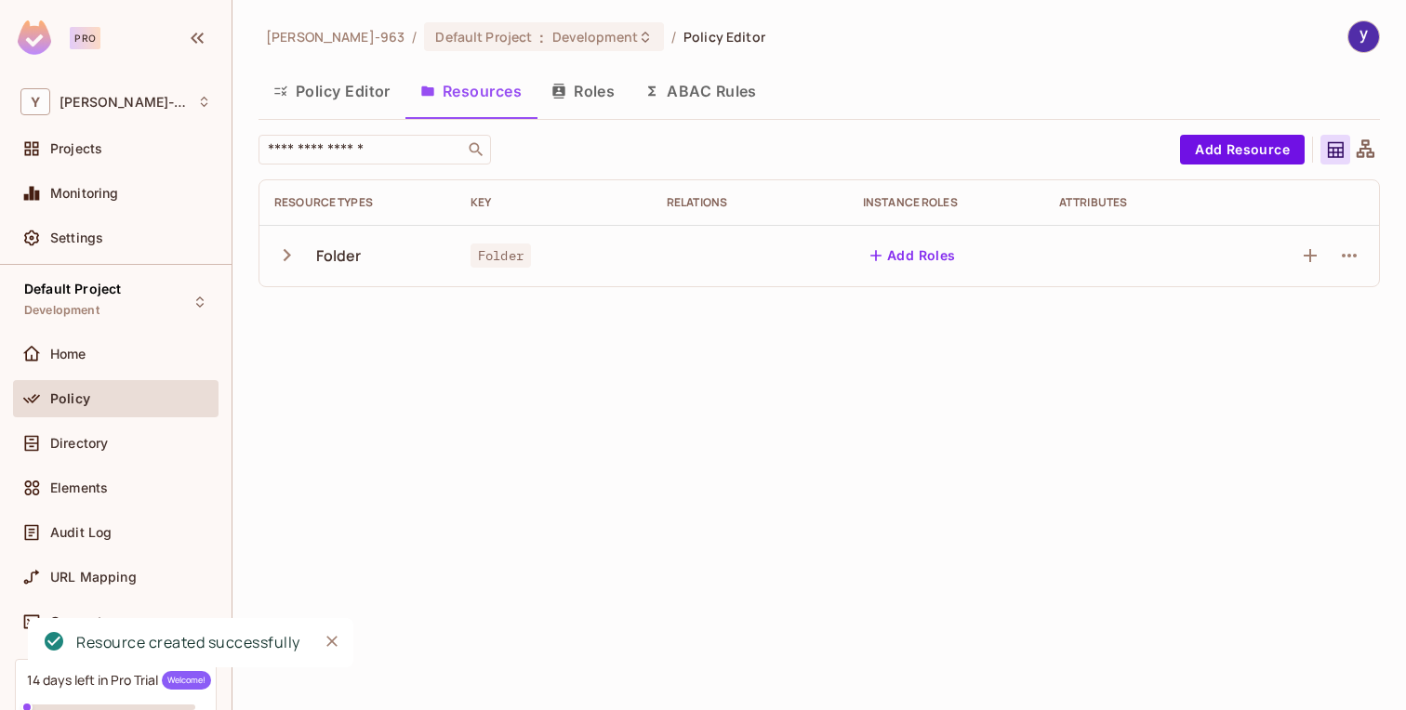
click at [286, 253] on icon "button" at bounding box center [287, 255] width 7 height 12
click at [286, 253] on icon "button" at bounding box center [286, 255] width 25 height 25
click at [911, 250] on button "Add Roles" at bounding box center [913, 256] width 100 height 30
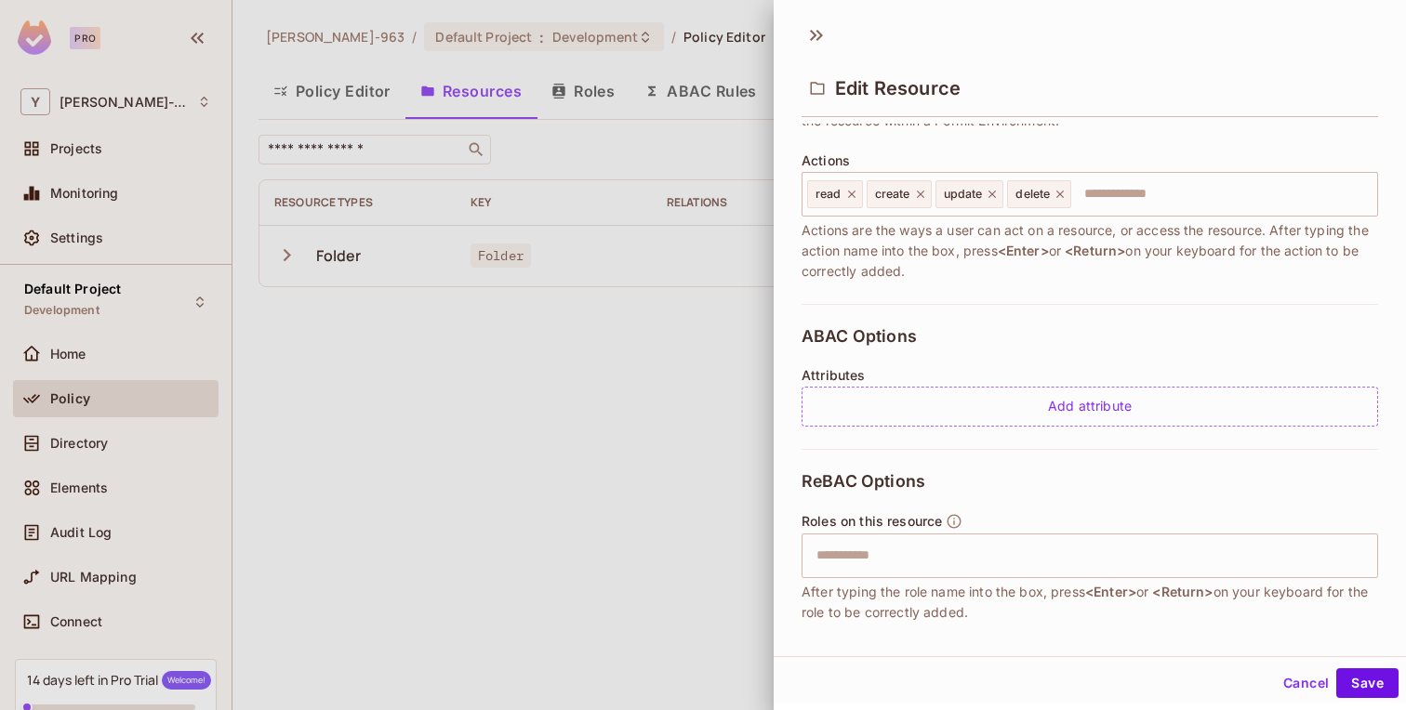
scroll to position [312, 0]
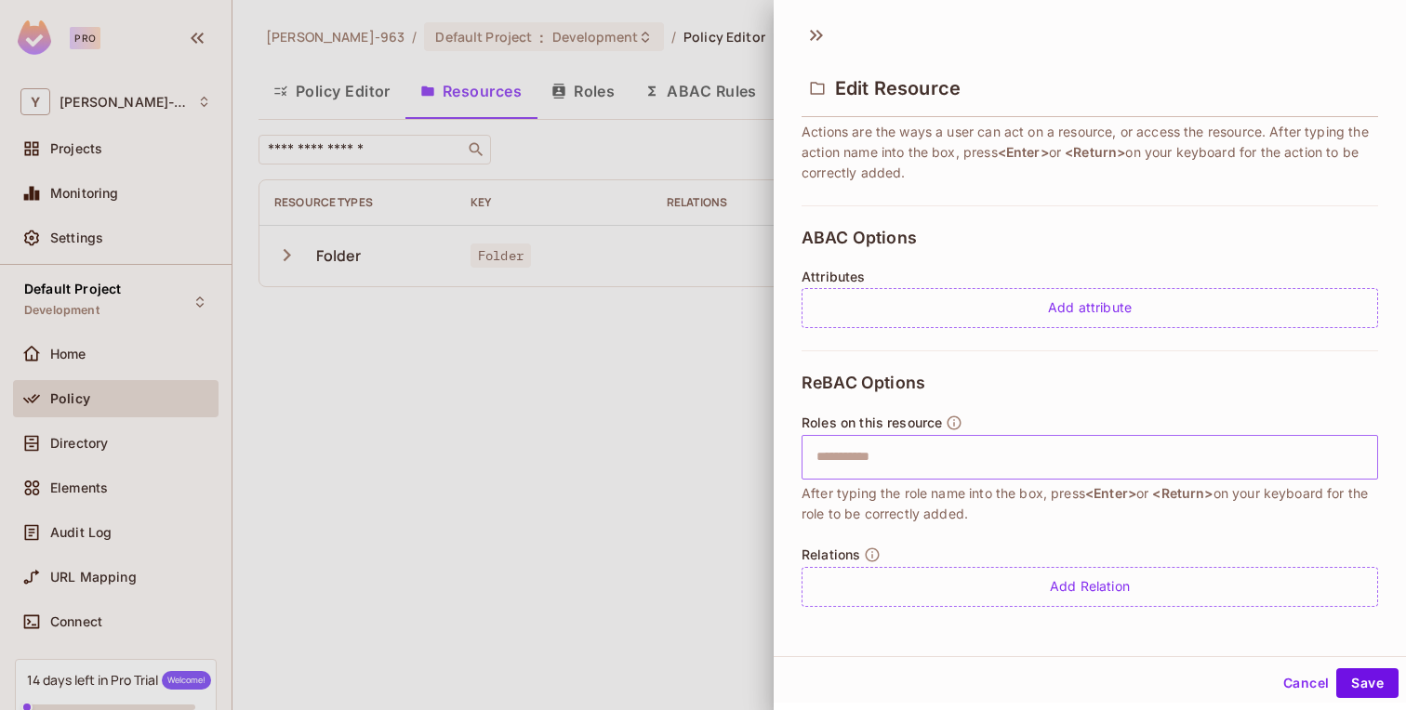
click at [954, 458] on input "text" at bounding box center [1087, 457] width 564 height 37
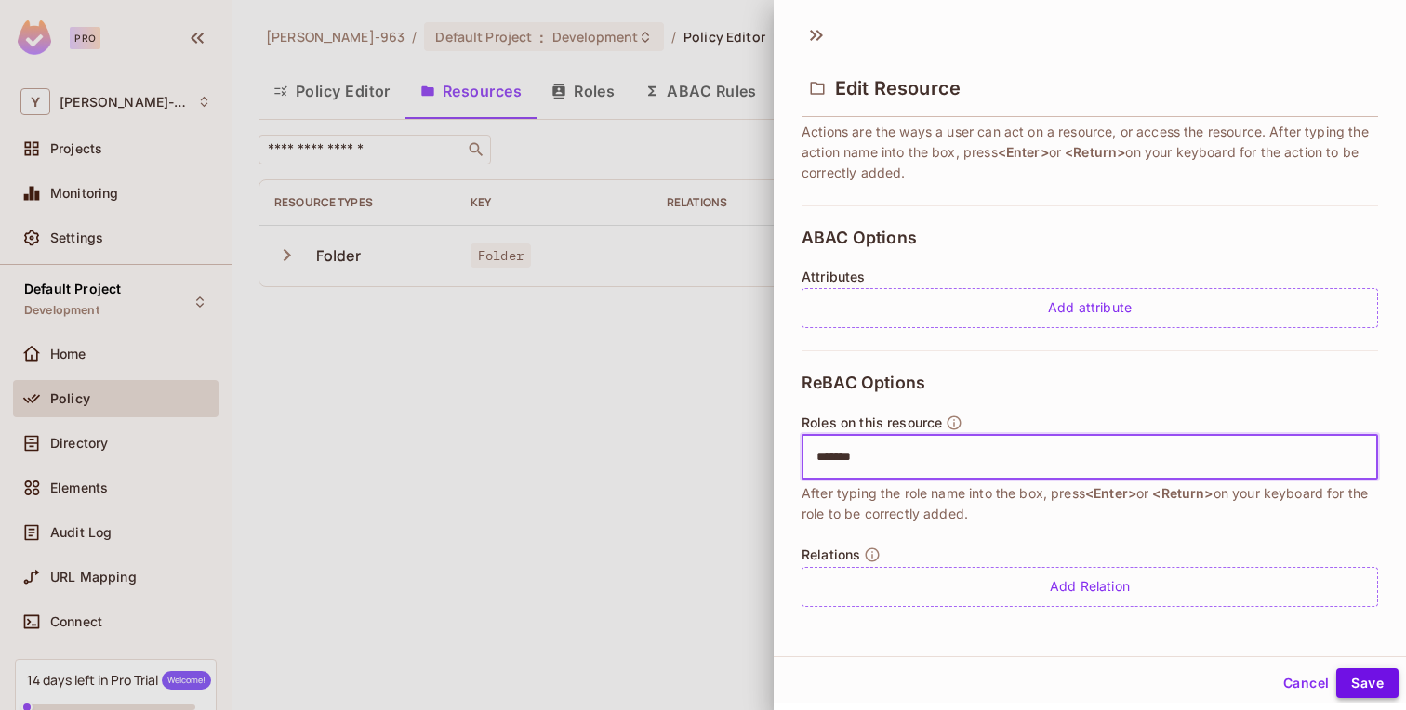
type input "*******"
click at [1370, 684] on button "Save" at bounding box center [1367, 683] width 62 height 30
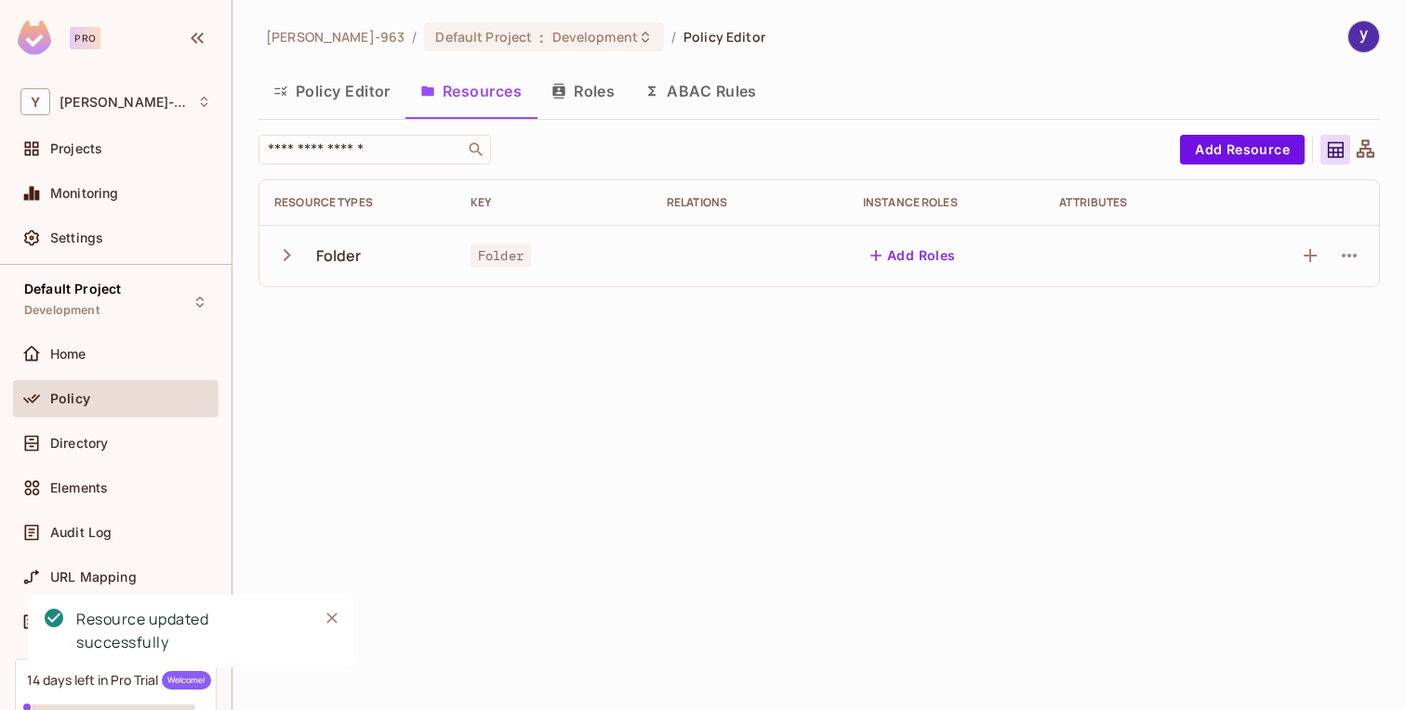
click at [592, 96] on button "Roles" at bounding box center [582, 91] width 93 height 46
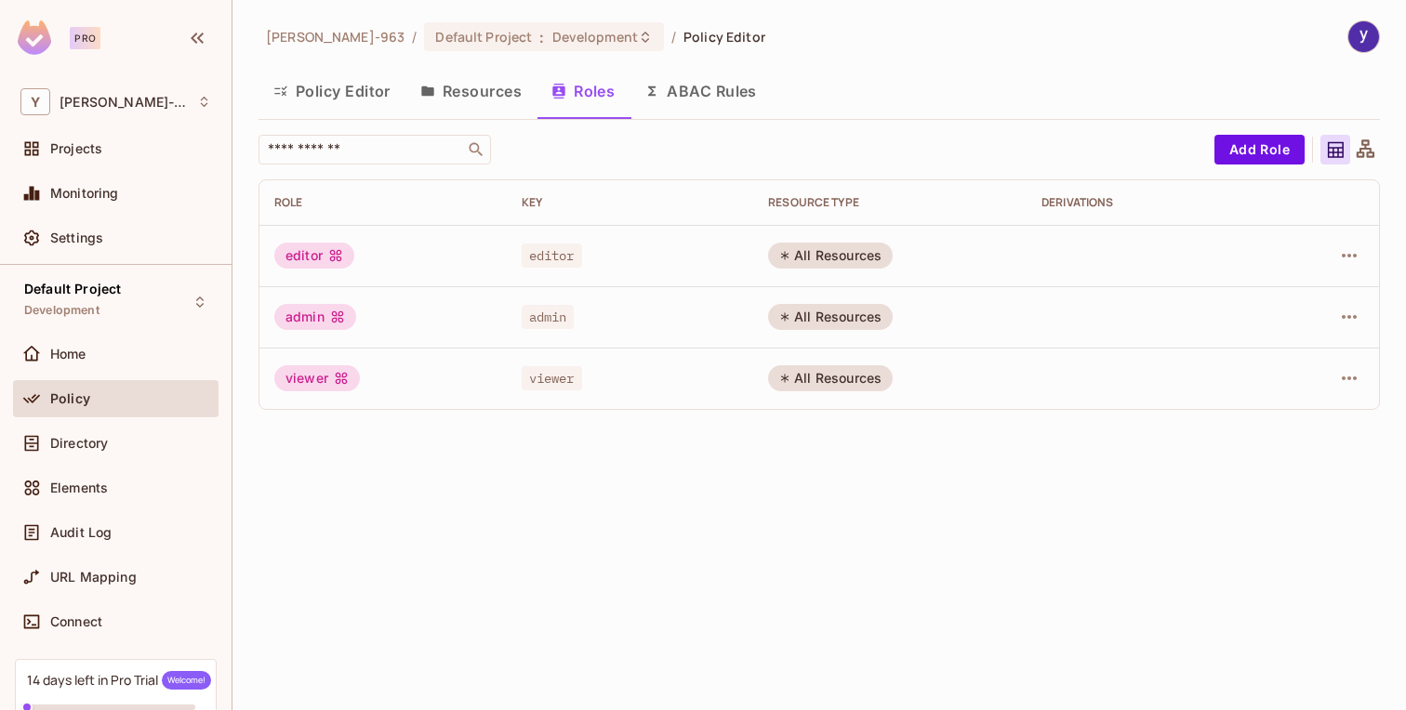
click at [493, 85] on button "Resources" at bounding box center [470, 91] width 131 height 46
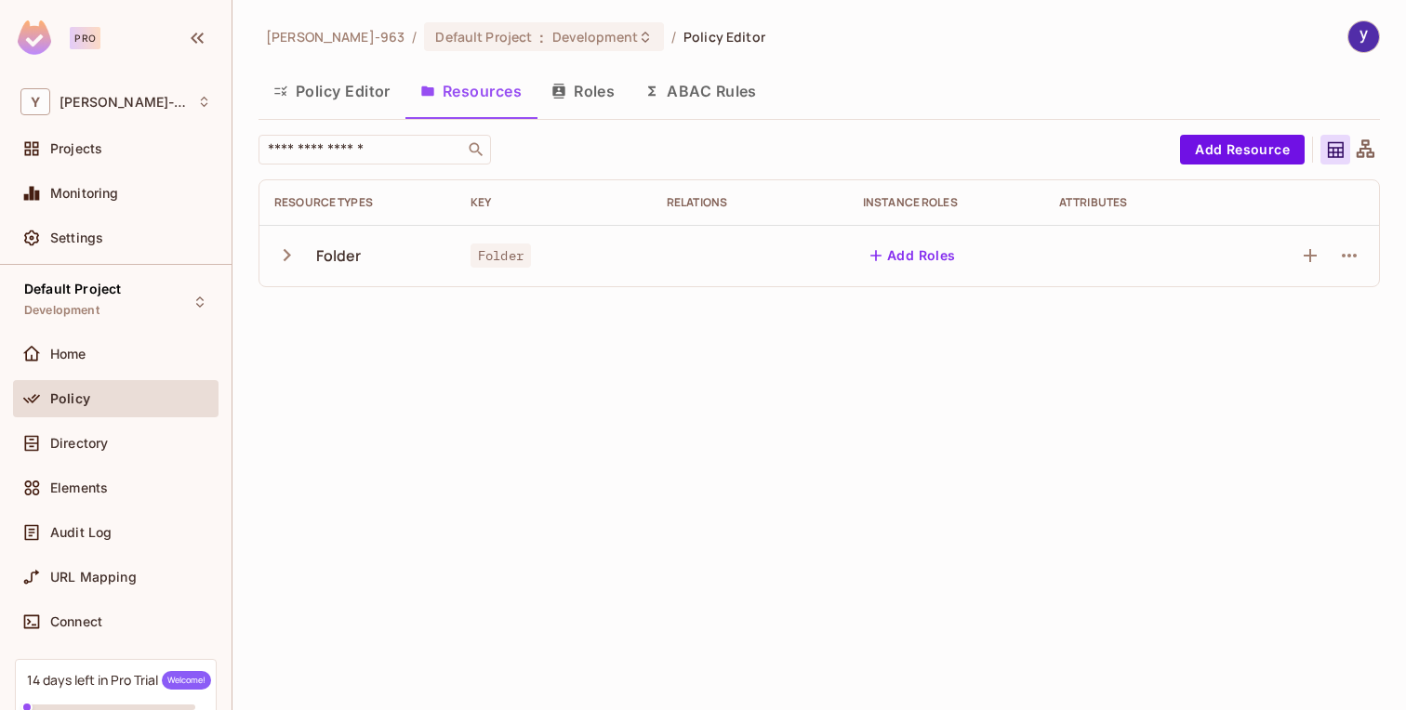
click at [646, 93] on icon "button" at bounding box center [651, 91] width 15 height 15
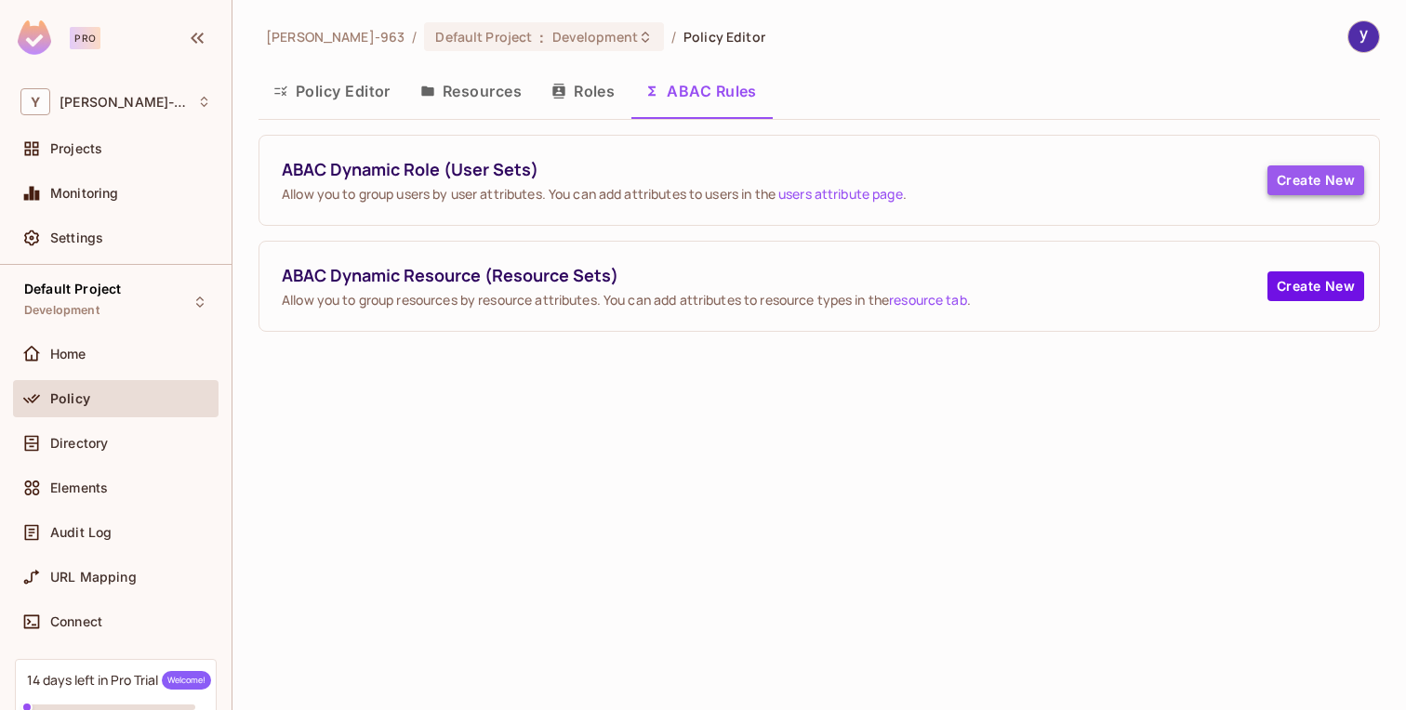
click at [1305, 182] on button "Create New" at bounding box center [1315, 180] width 97 height 30
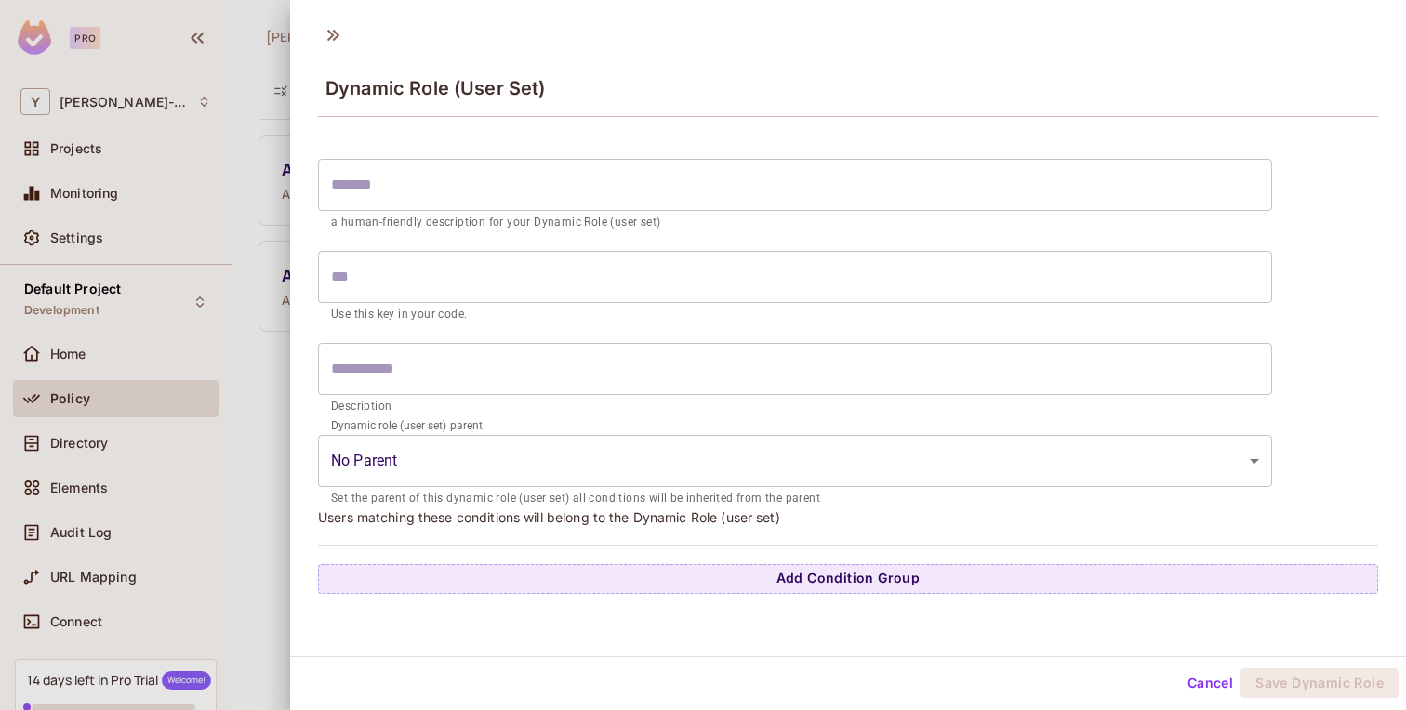
click at [271, 141] on div at bounding box center [703, 355] width 1406 height 710
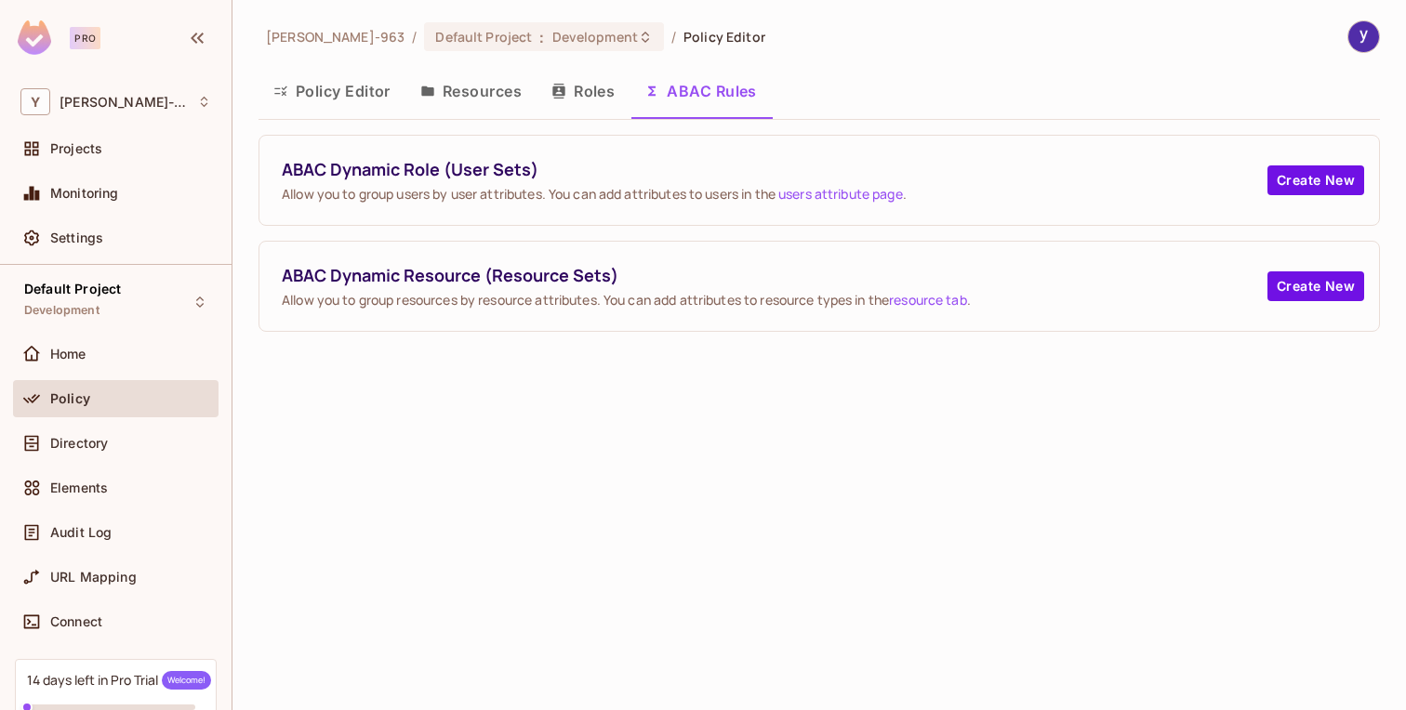
click at [341, 85] on button "Policy Editor" at bounding box center [331, 91] width 147 height 46
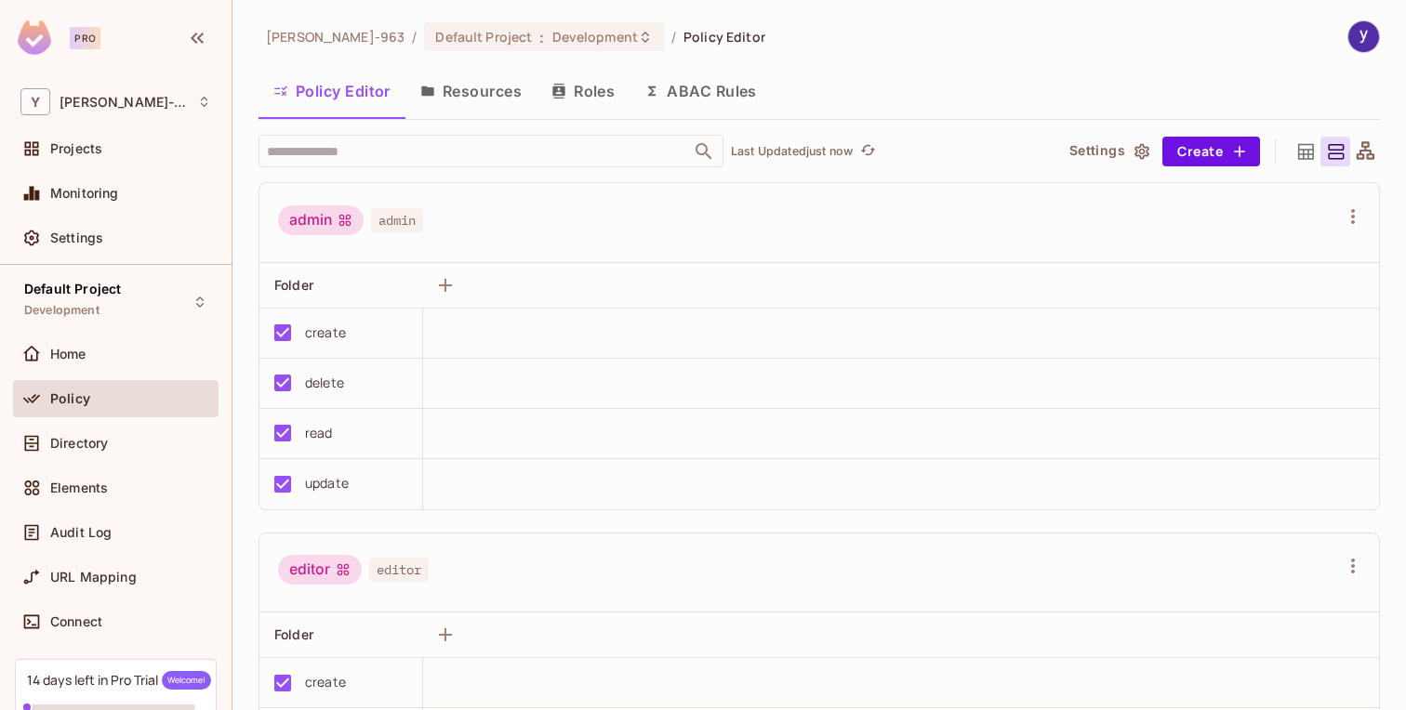
click at [474, 99] on button "Resources" at bounding box center [470, 91] width 131 height 46
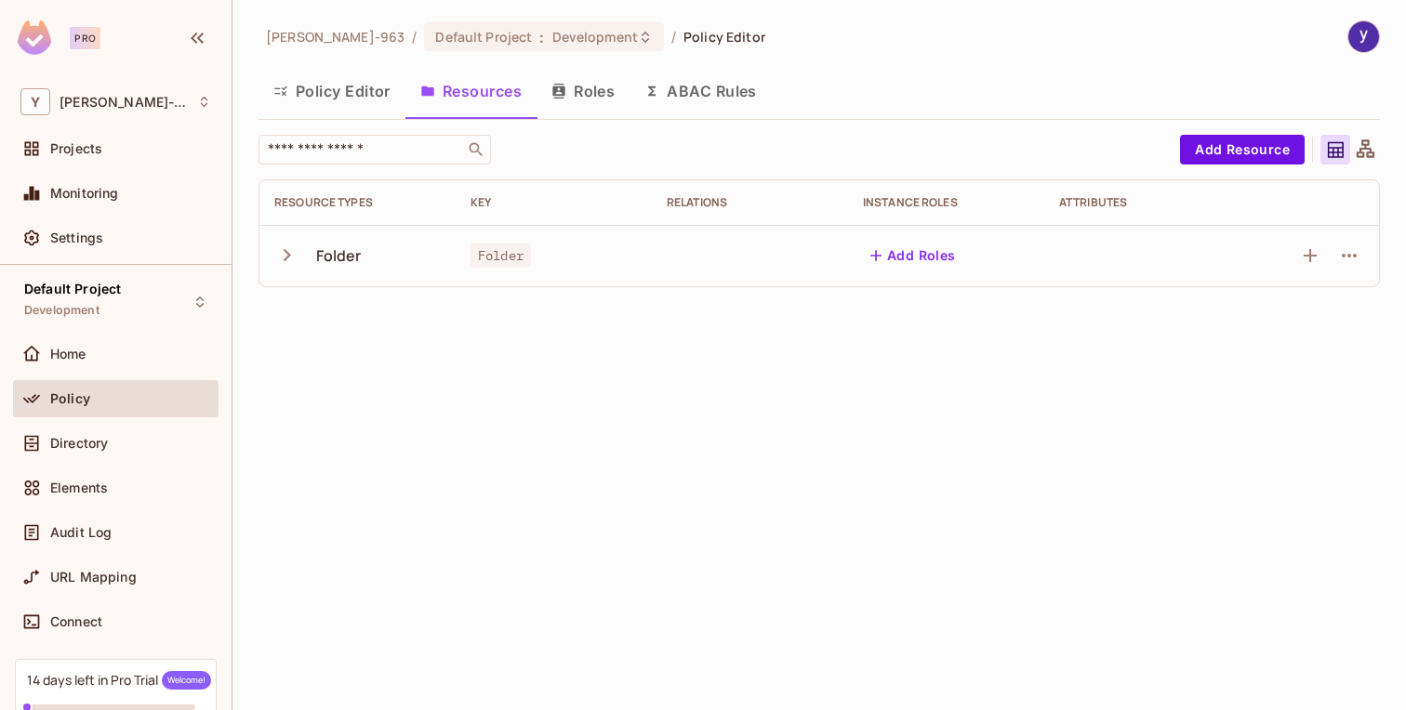
click at [574, 93] on button "Roles" at bounding box center [582, 91] width 93 height 46
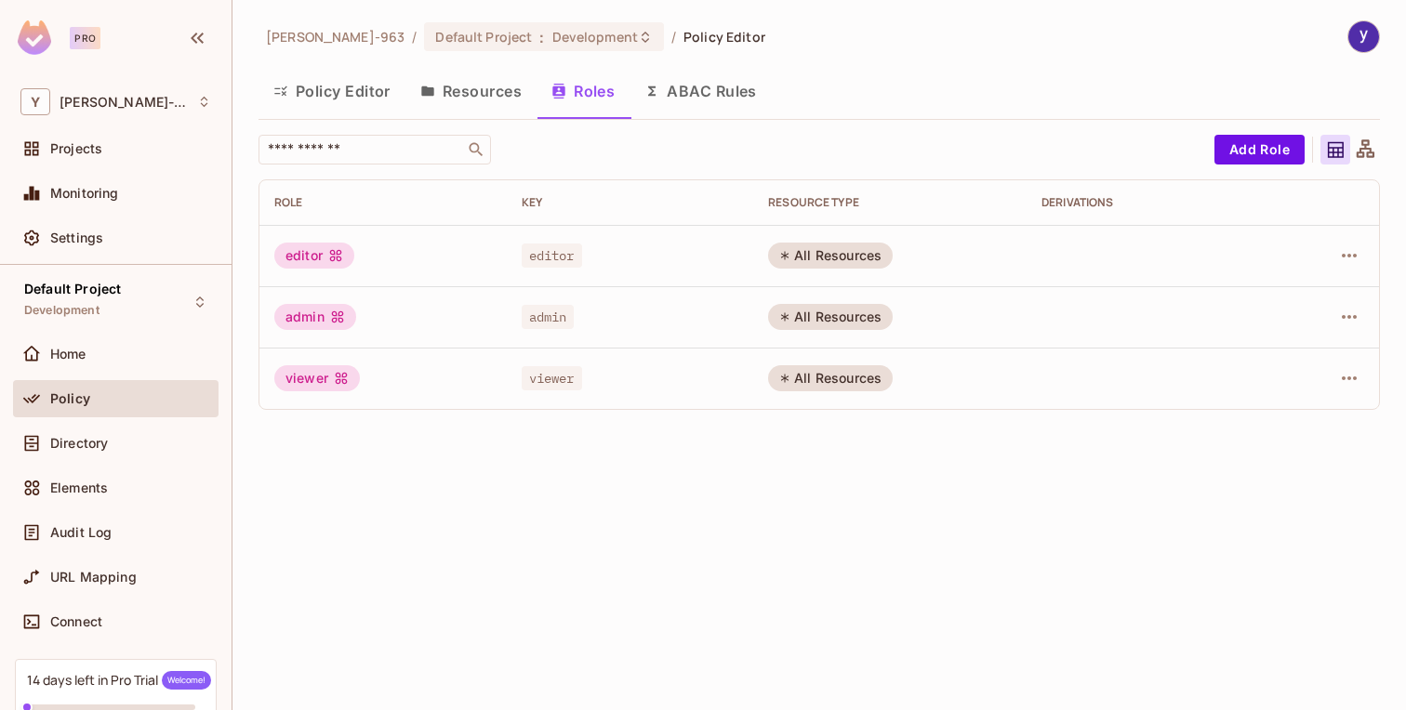
click at [704, 97] on button "ABAC Rules" at bounding box center [700, 91] width 142 height 46
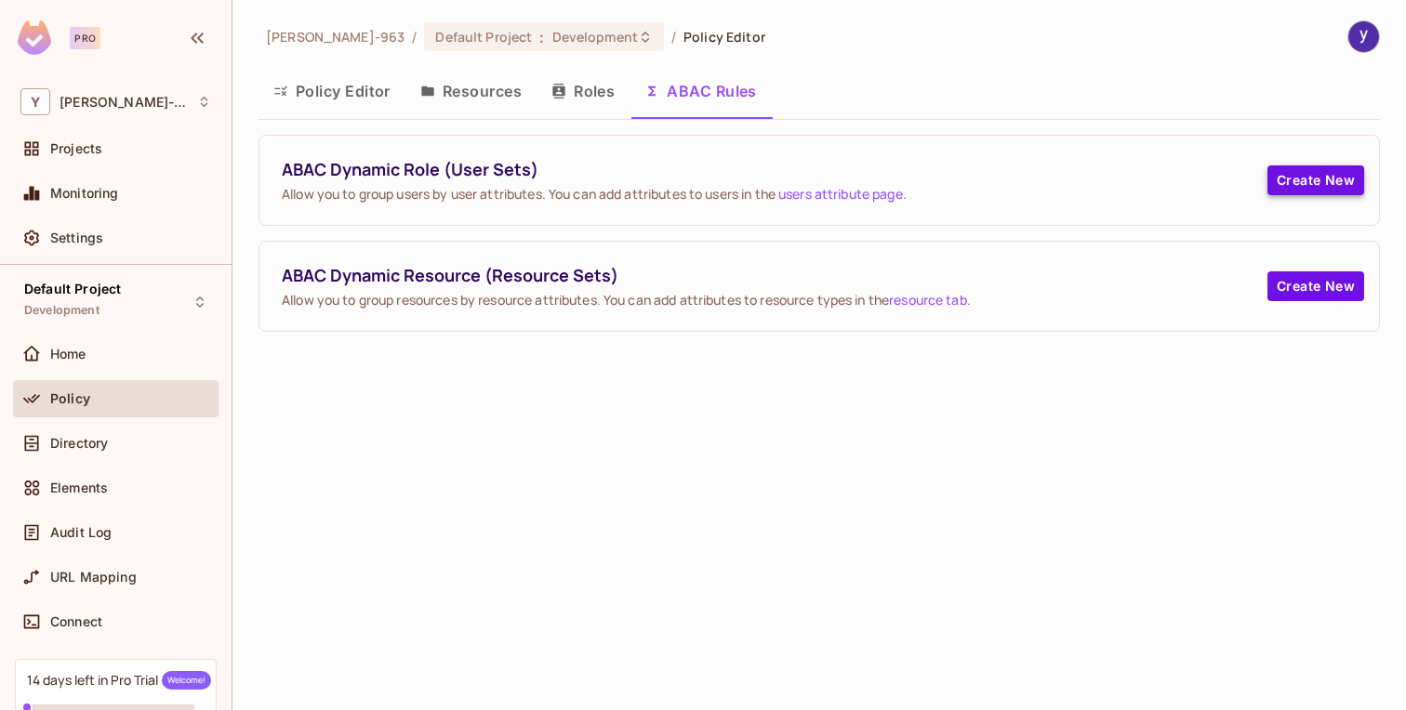
click at [1300, 170] on button "Create New" at bounding box center [1315, 180] width 97 height 30
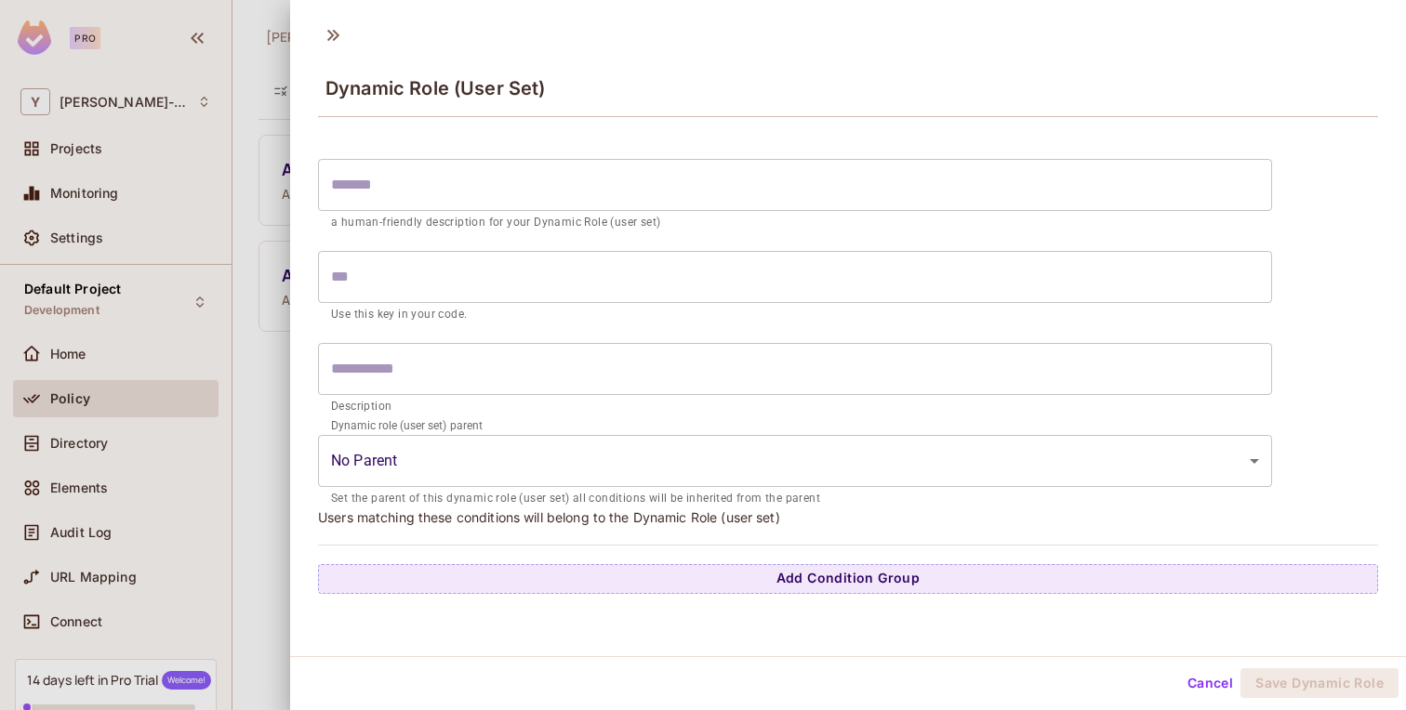
click at [819, 462] on body "Pro Y yonas-963 Projects Monitoring Settings Default Project Development Home P…" at bounding box center [703, 355] width 1406 height 710
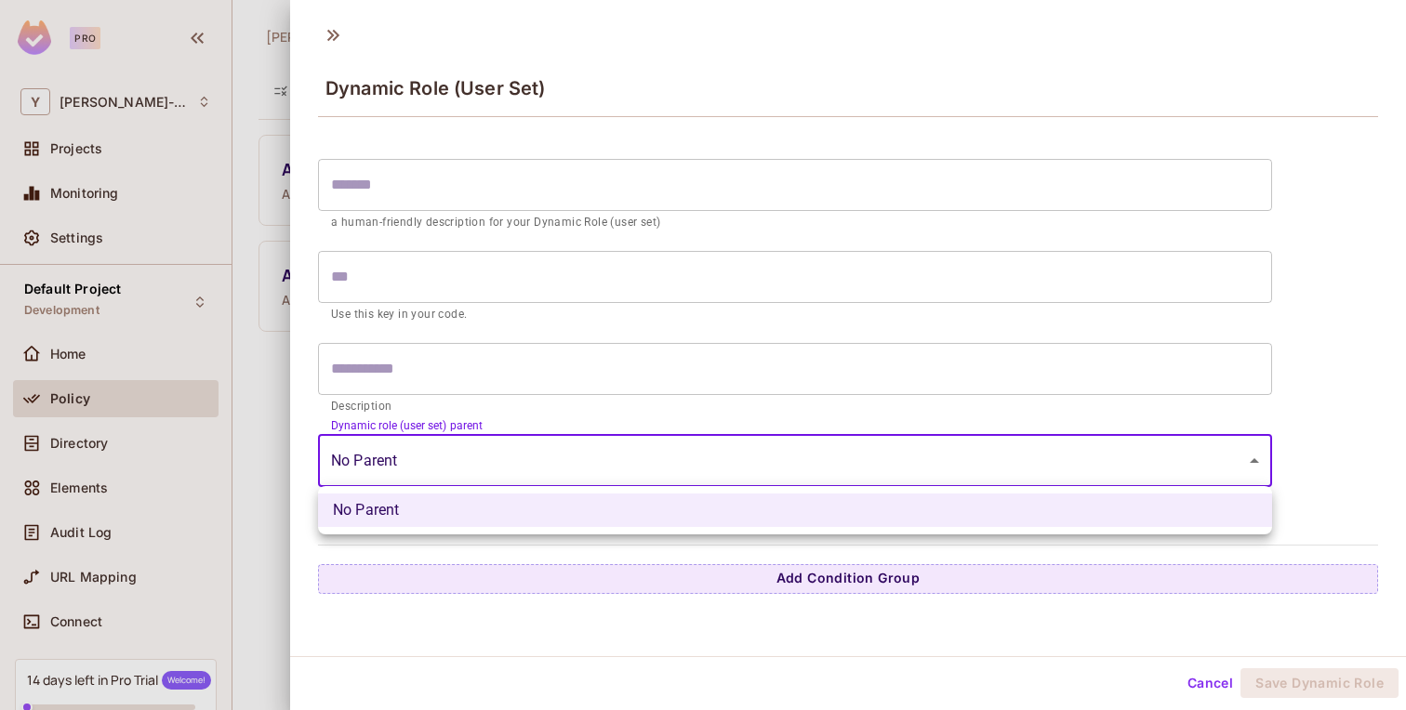
click at [819, 462] on div at bounding box center [703, 355] width 1406 height 710
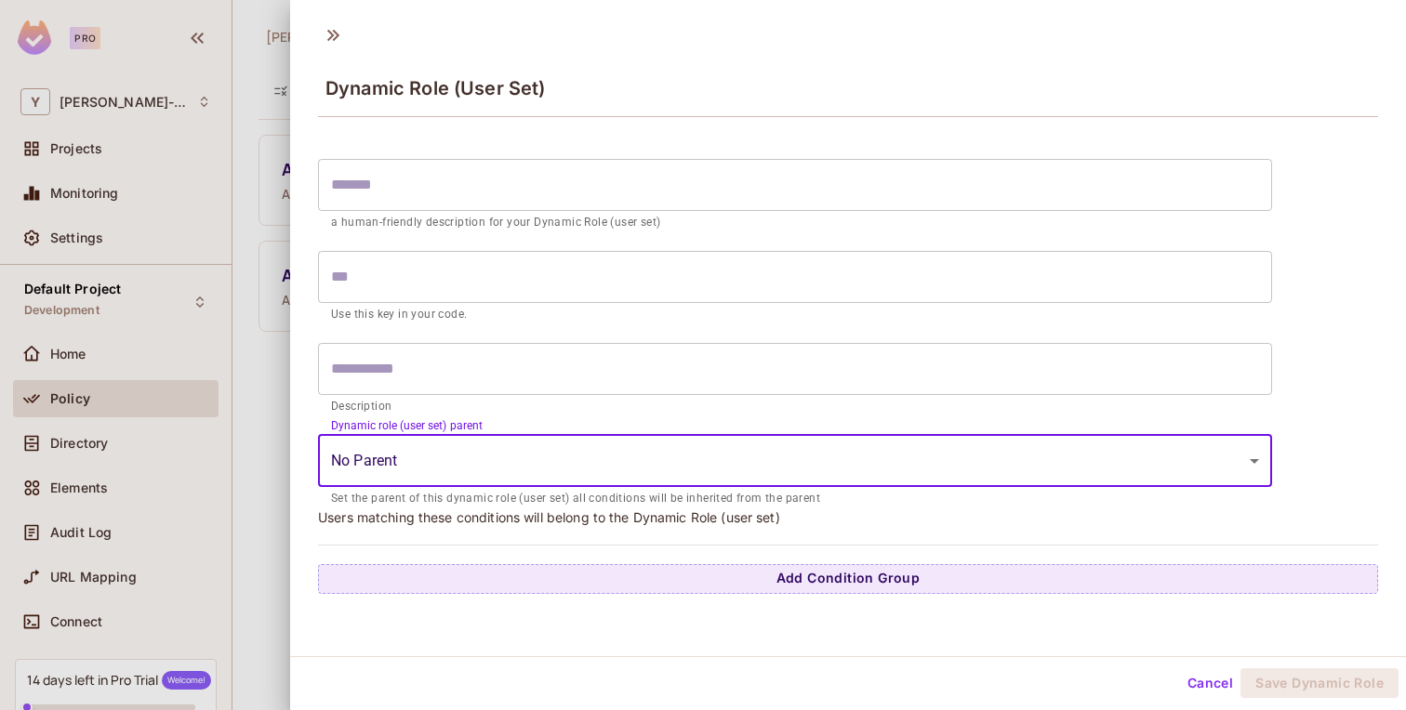
click at [278, 298] on div at bounding box center [703, 355] width 1406 height 710
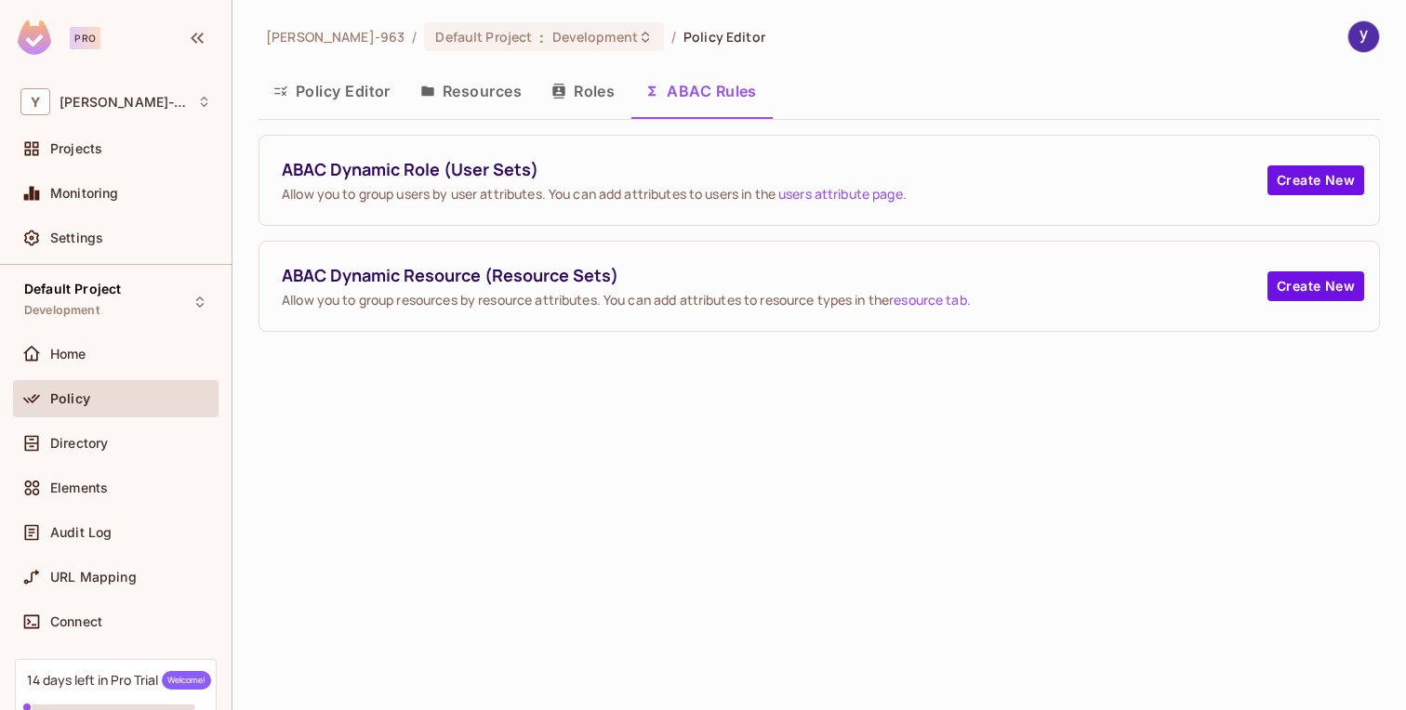
click at [383, 97] on button "Policy Editor" at bounding box center [331, 91] width 147 height 46
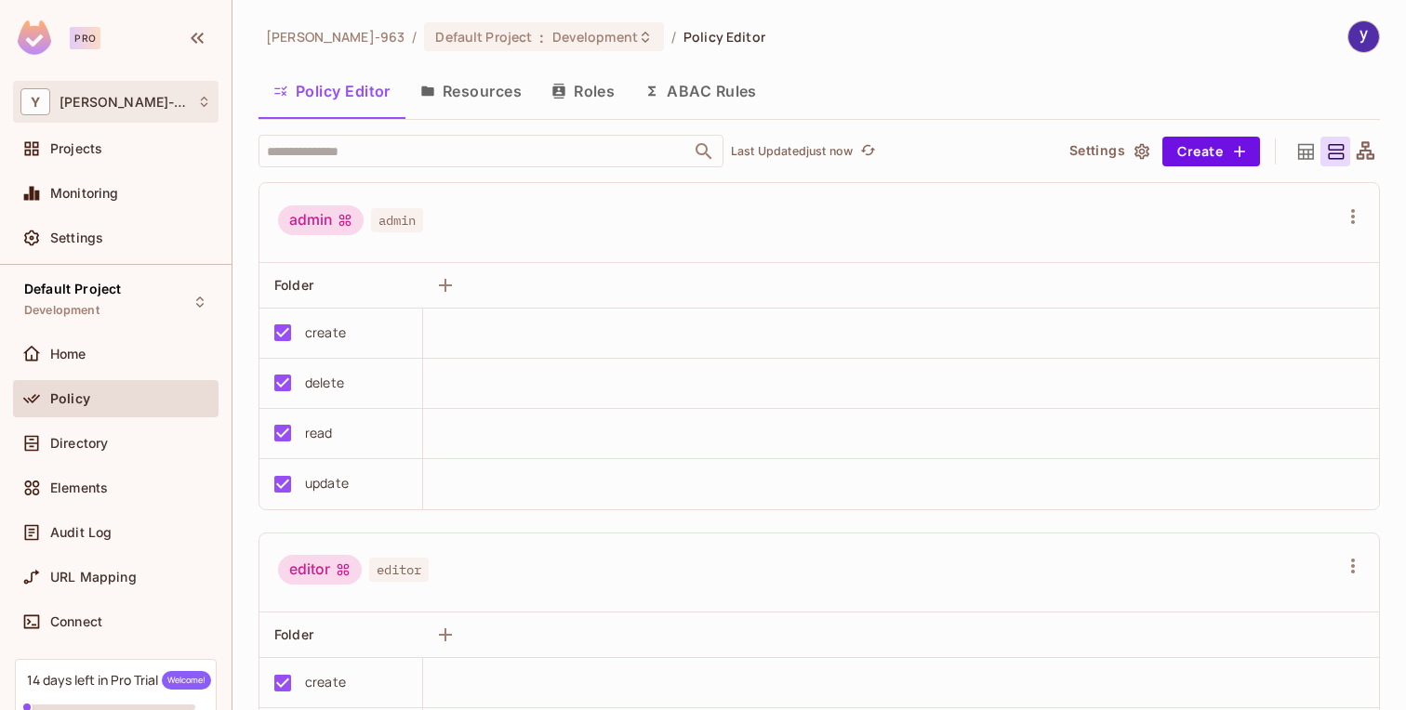
click at [207, 108] on icon at bounding box center [204, 102] width 14 height 14
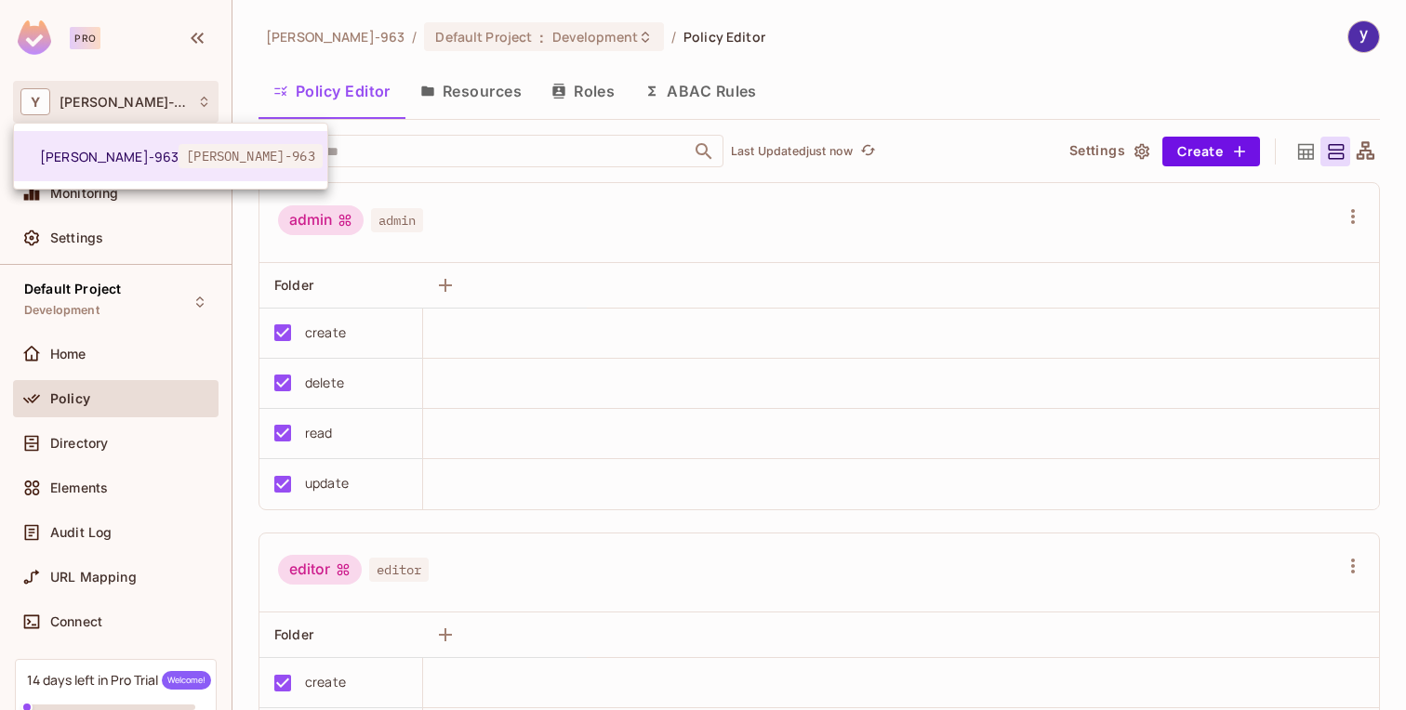
click at [205, 107] on div at bounding box center [703, 355] width 1406 height 710
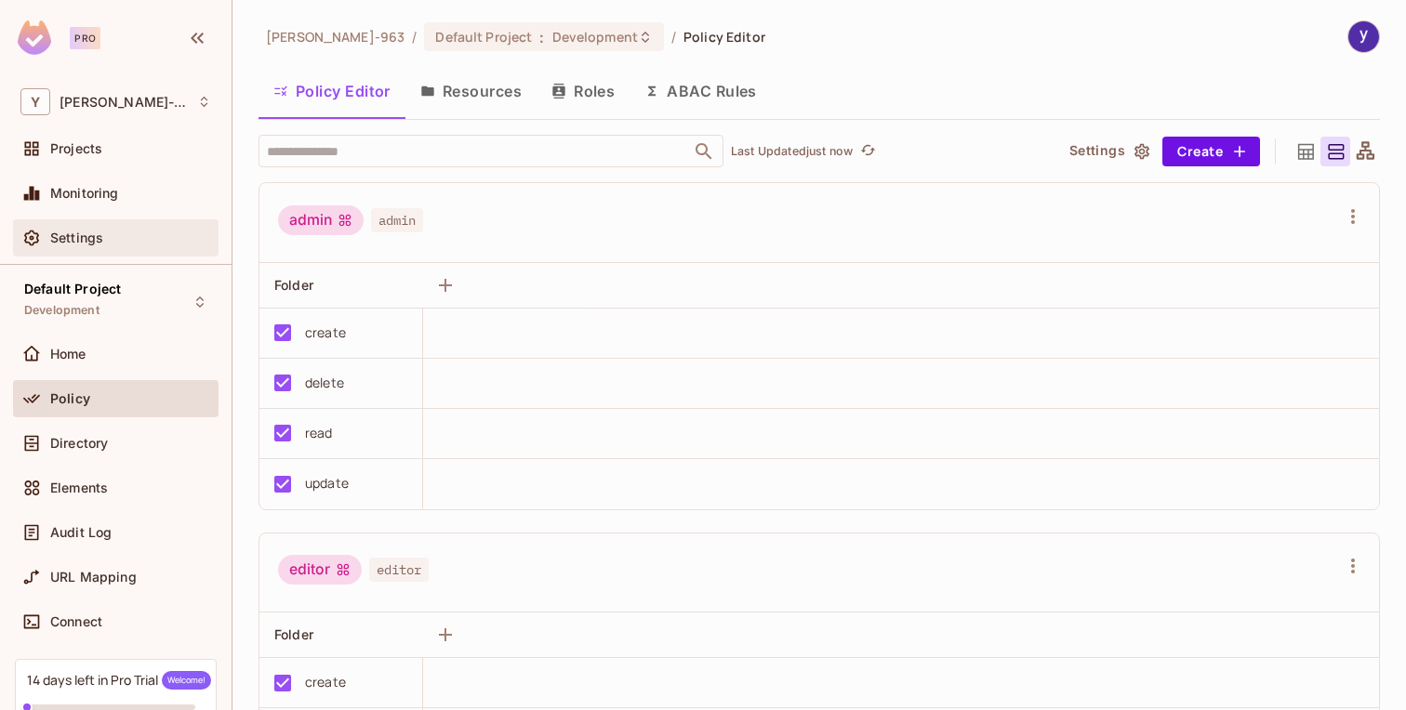
click at [106, 241] on div "Settings" at bounding box center [130, 238] width 161 height 15
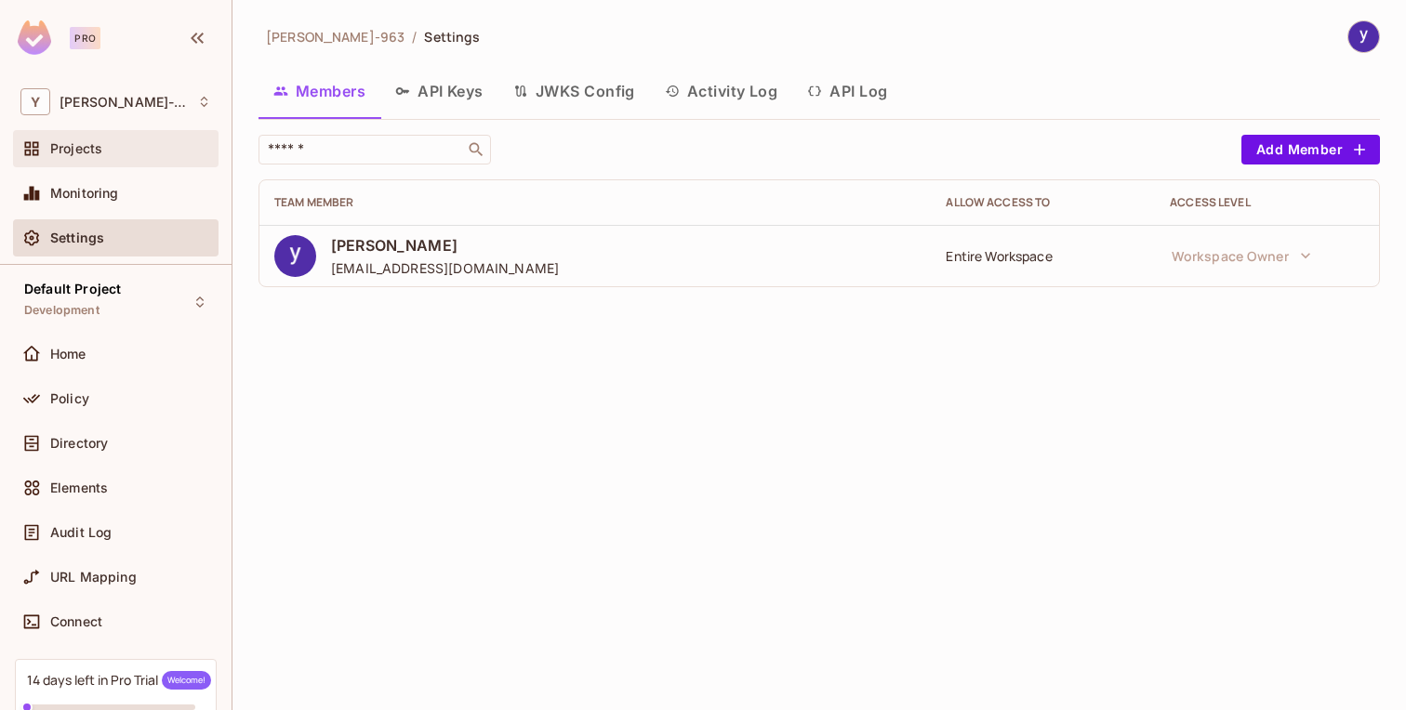
click at [71, 160] on div "Projects" at bounding box center [115, 148] width 205 height 37
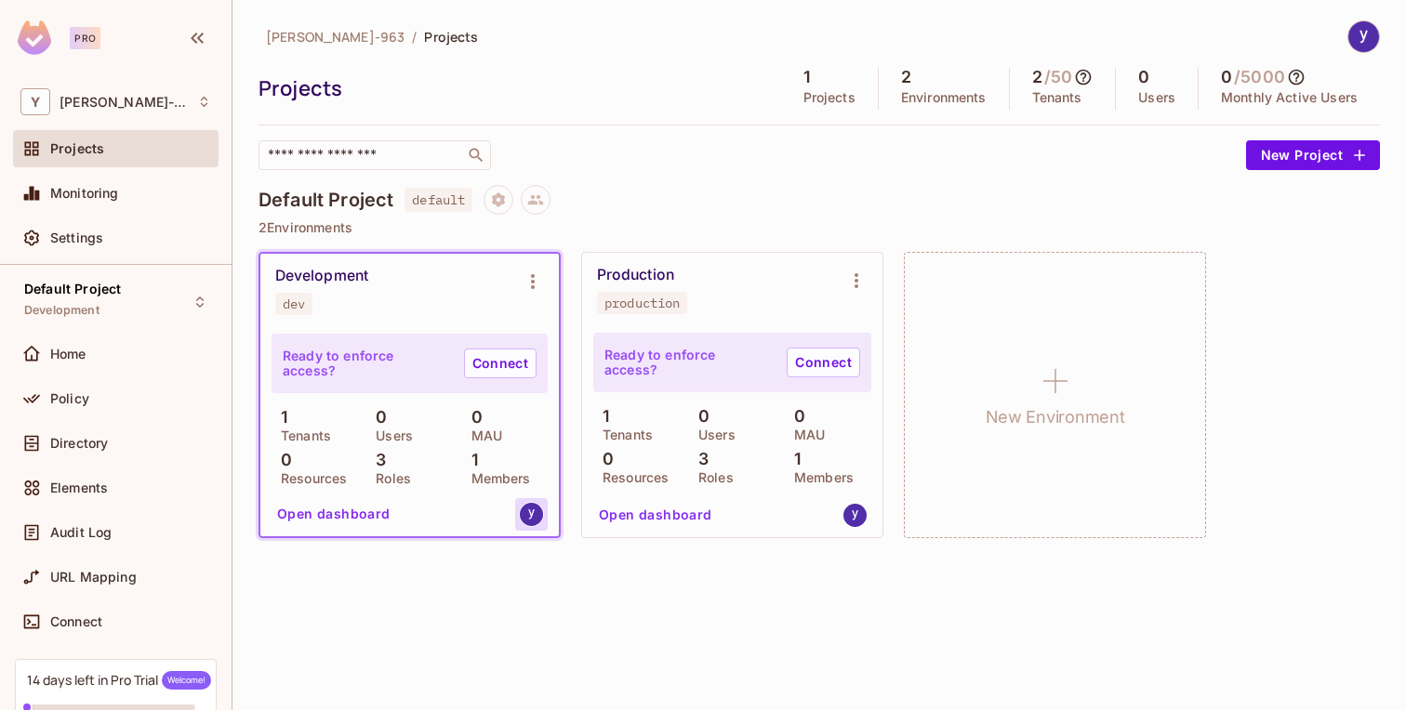
click at [536, 513] on img at bounding box center [531, 514] width 23 height 23
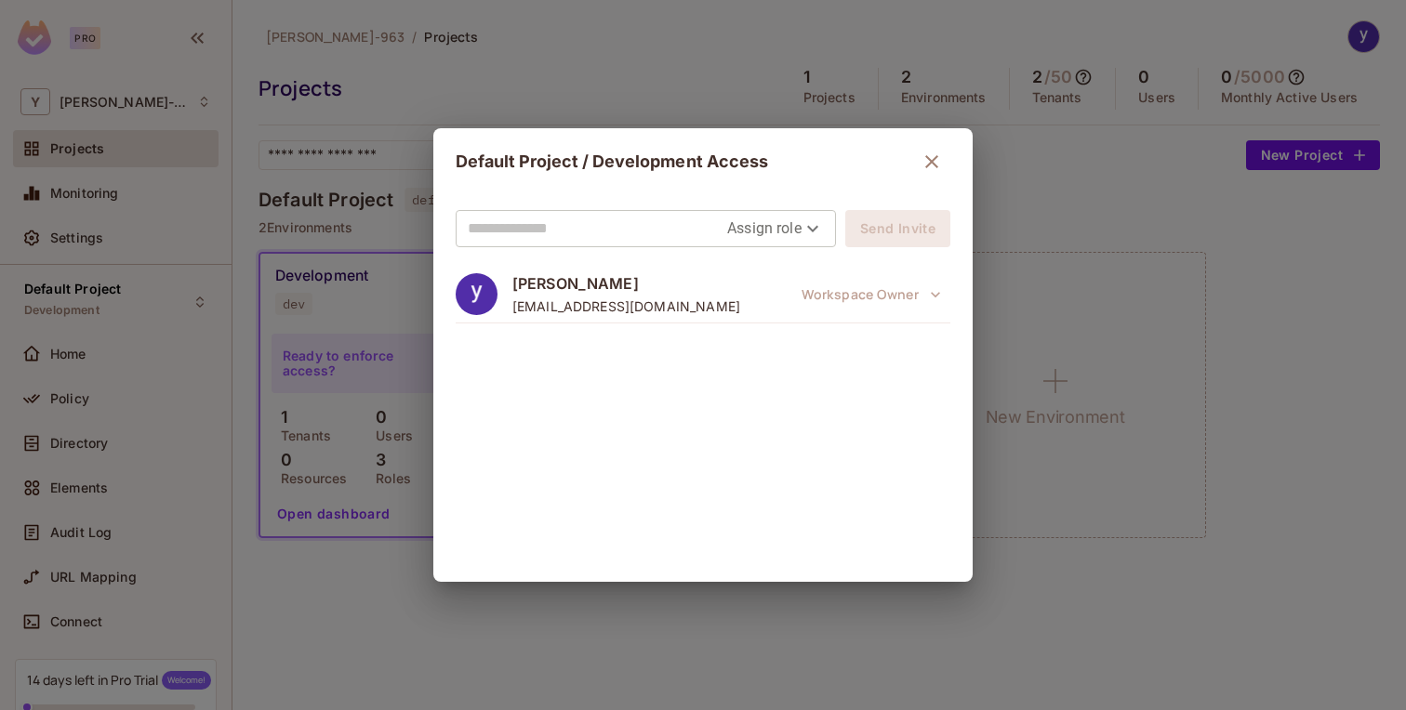
click at [421, 491] on div "Default Project / Development Access Assign role Send Invite yonas yenew yonasm…" at bounding box center [703, 355] width 1406 height 710
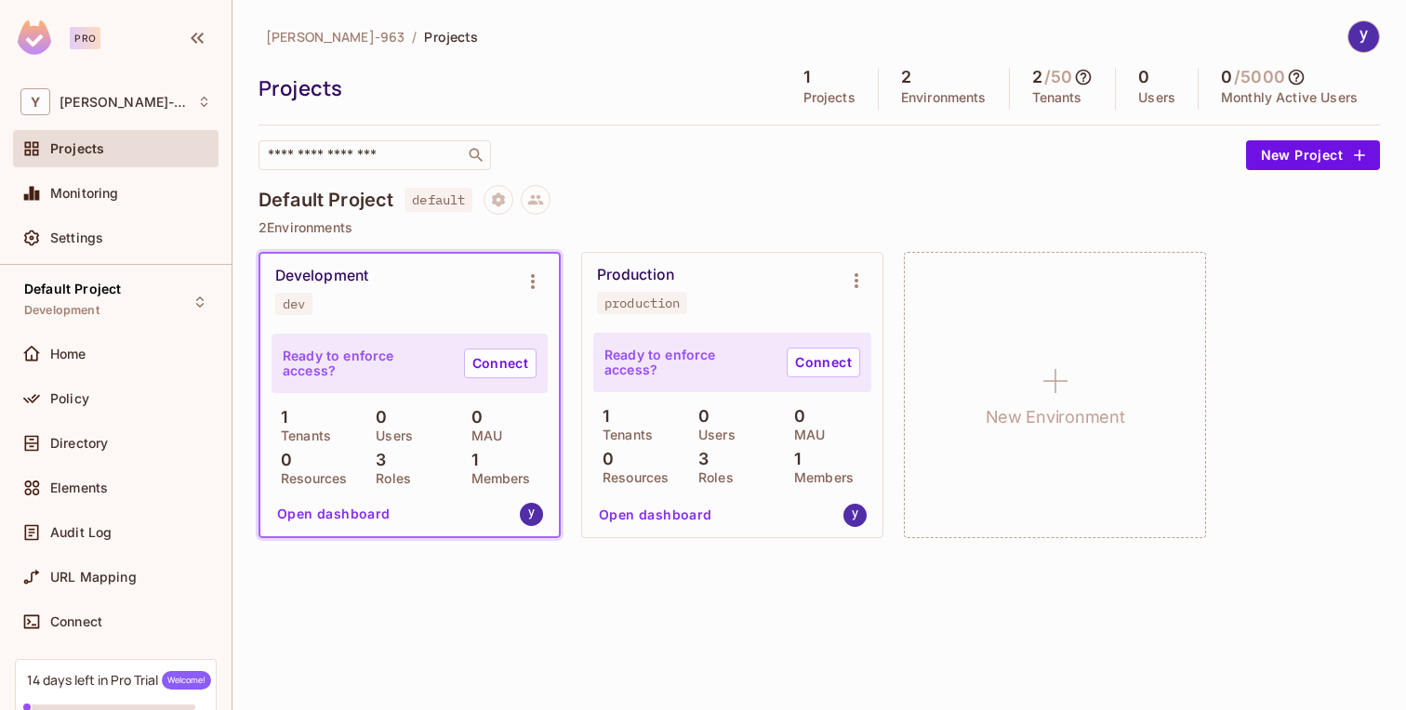
click at [347, 516] on button "Open dashboard" at bounding box center [334, 514] width 128 height 30
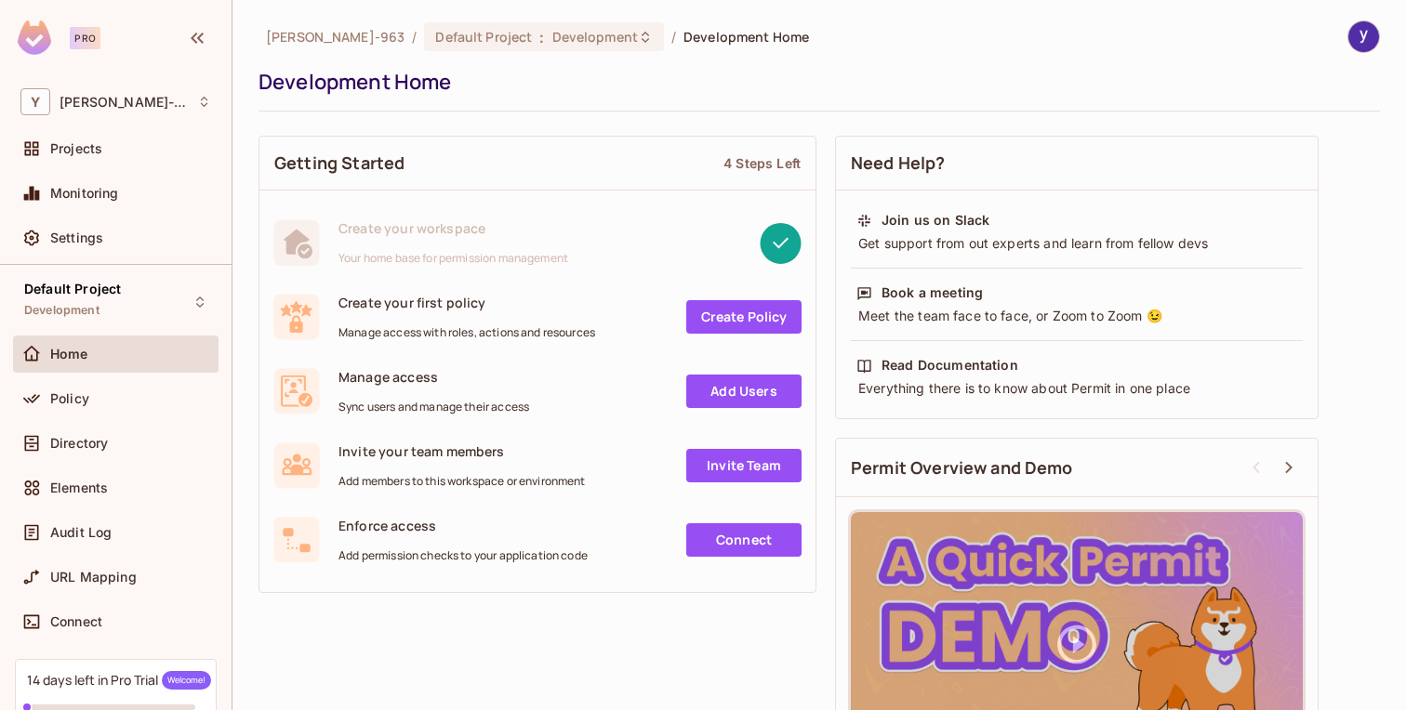
click at [747, 295] on div "Create your first policy Manage access with roles, actions and resources Create…" at bounding box center [537, 317] width 528 height 46
click at [746, 308] on link "Create Policy" at bounding box center [743, 316] width 115 height 33
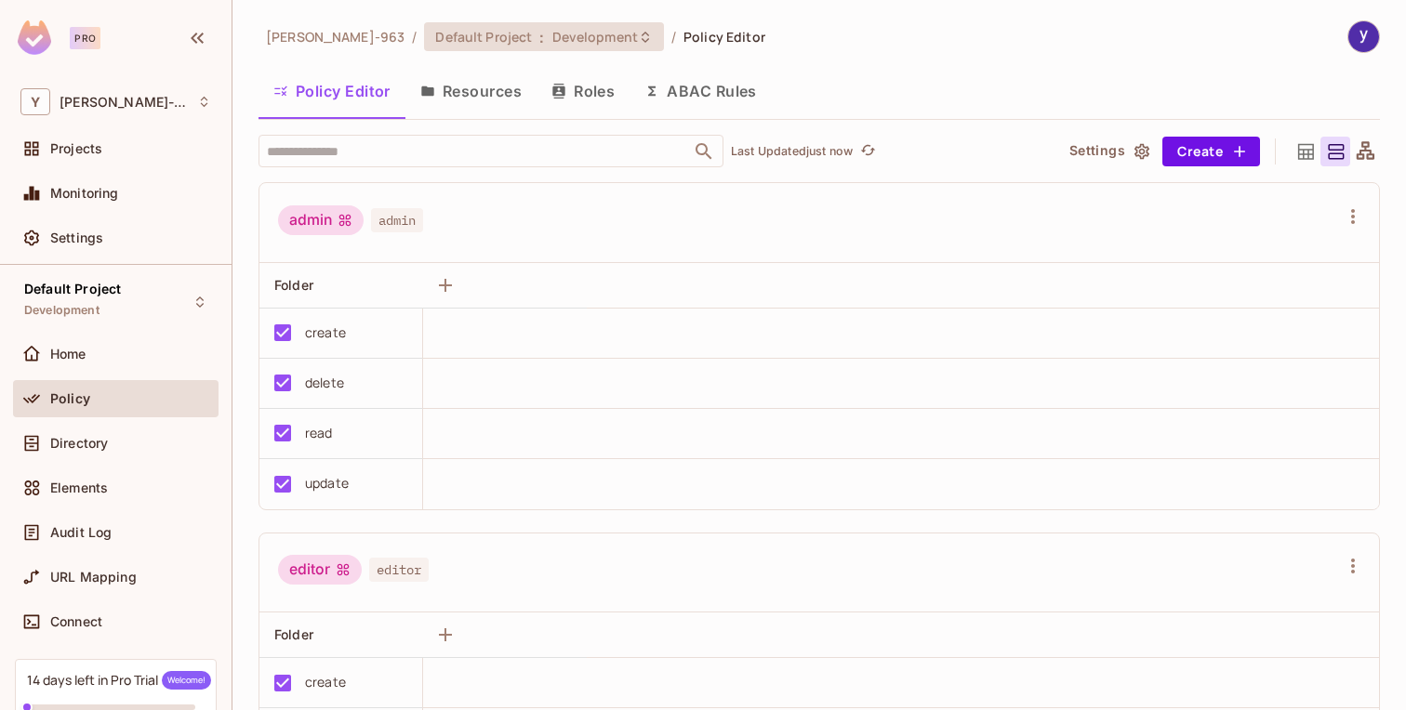
click at [638, 35] on icon at bounding box center [645, 37] width 15 height 15
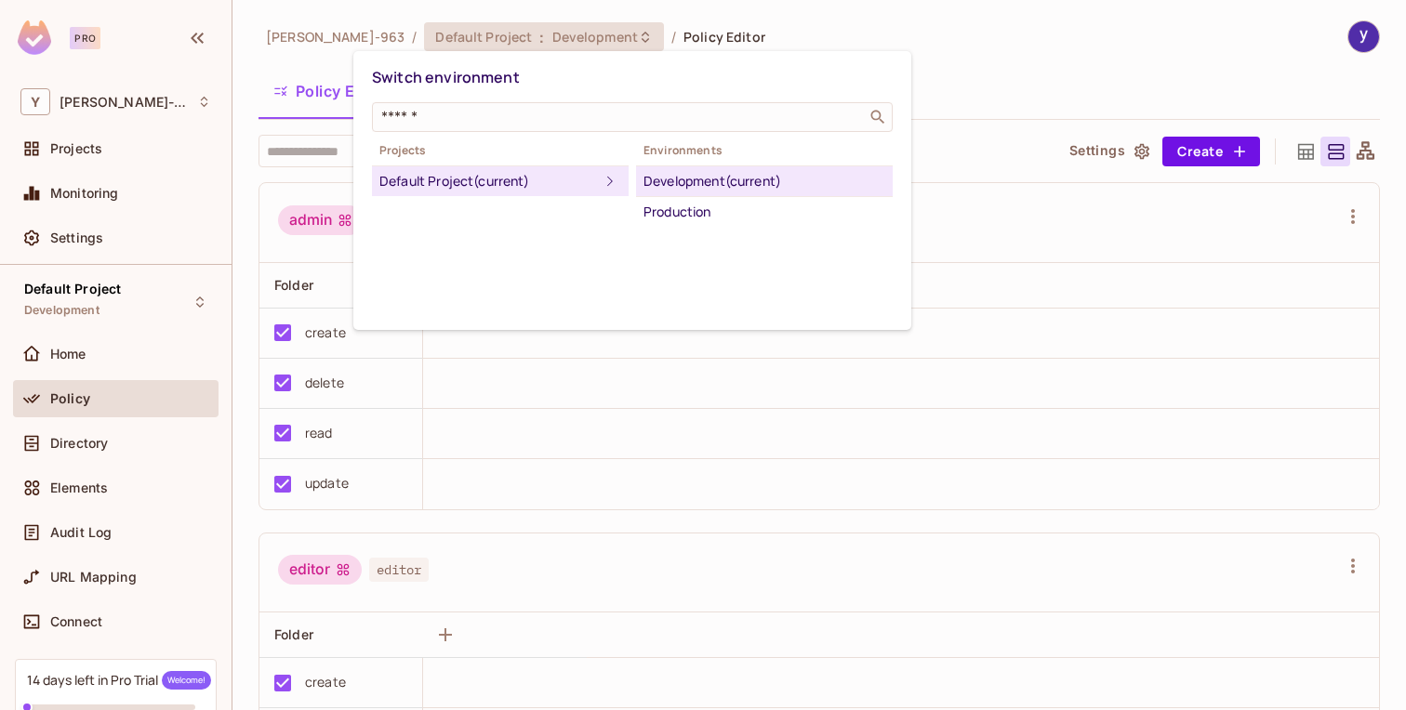
click at [567, 35] on div at bounding box center [703, 355] width 1406 height 710
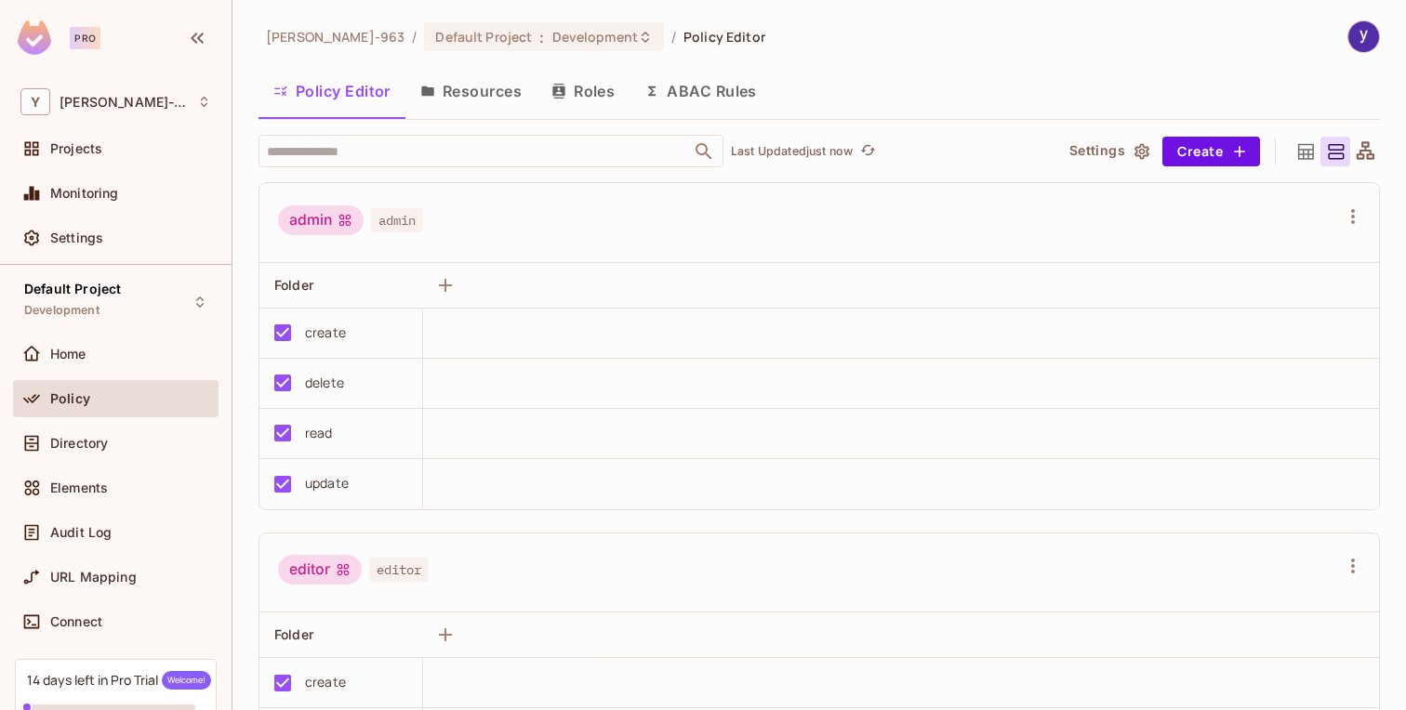
click at [723, 90] on button "ABAC Rules" at bounding box center [700, 91] width 142 height 46
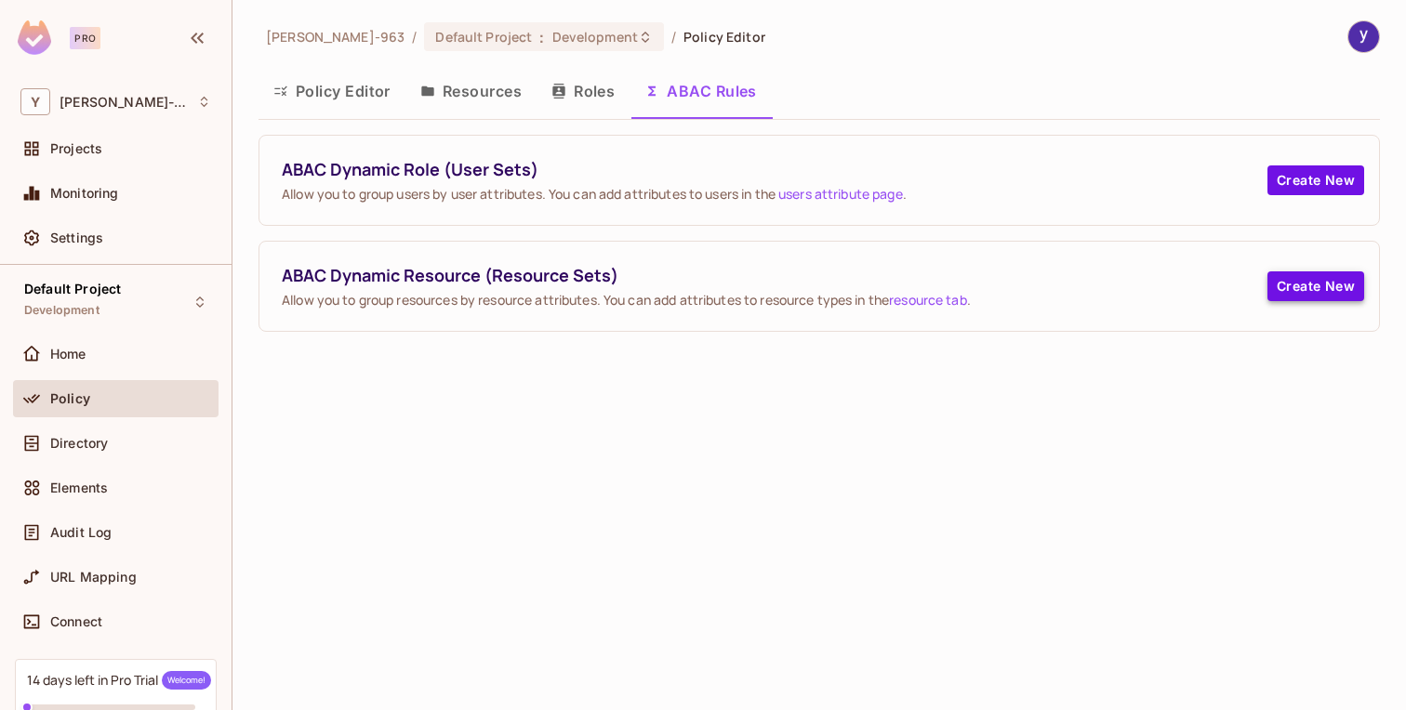
click at [1286, 285] on button "Create New" at bounding box center [1315, 286] width 97 height 30
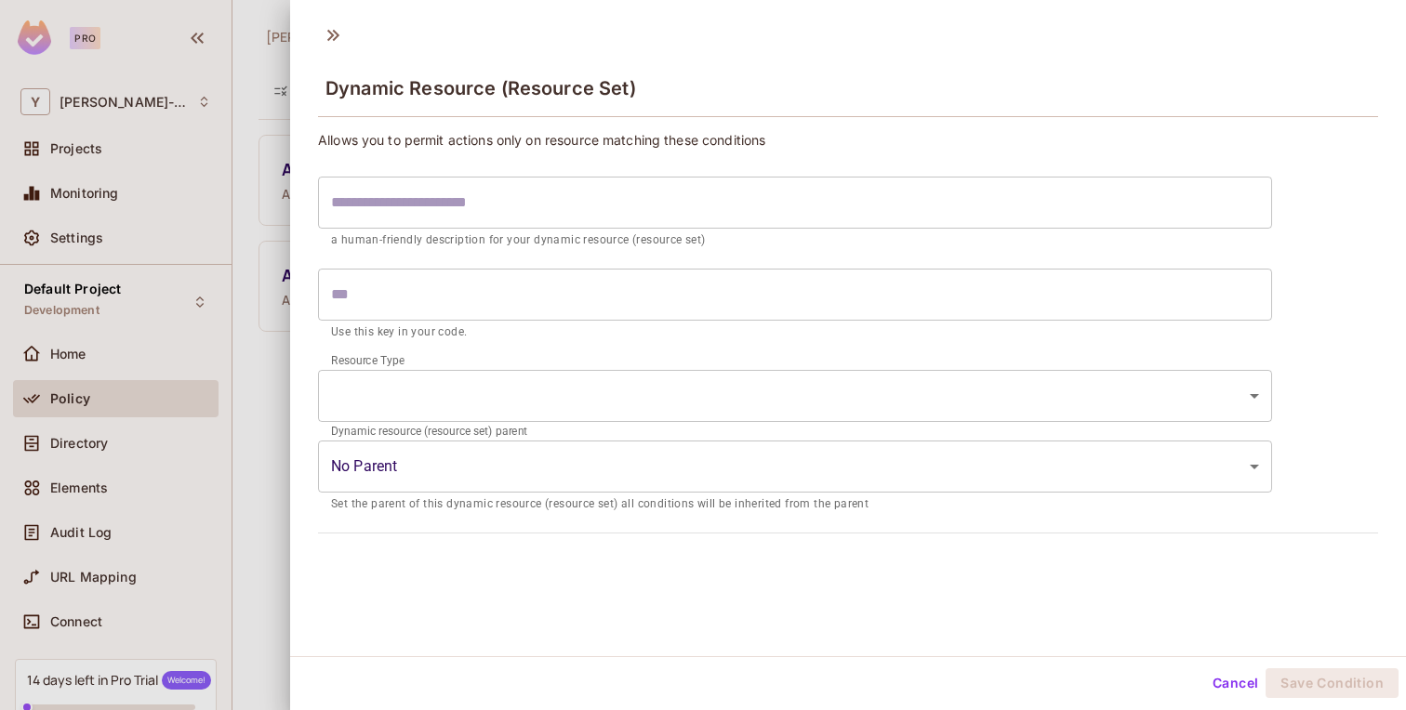
click at [789, 221] on input "text" at bounding box center [795, 203] width 954 height 52
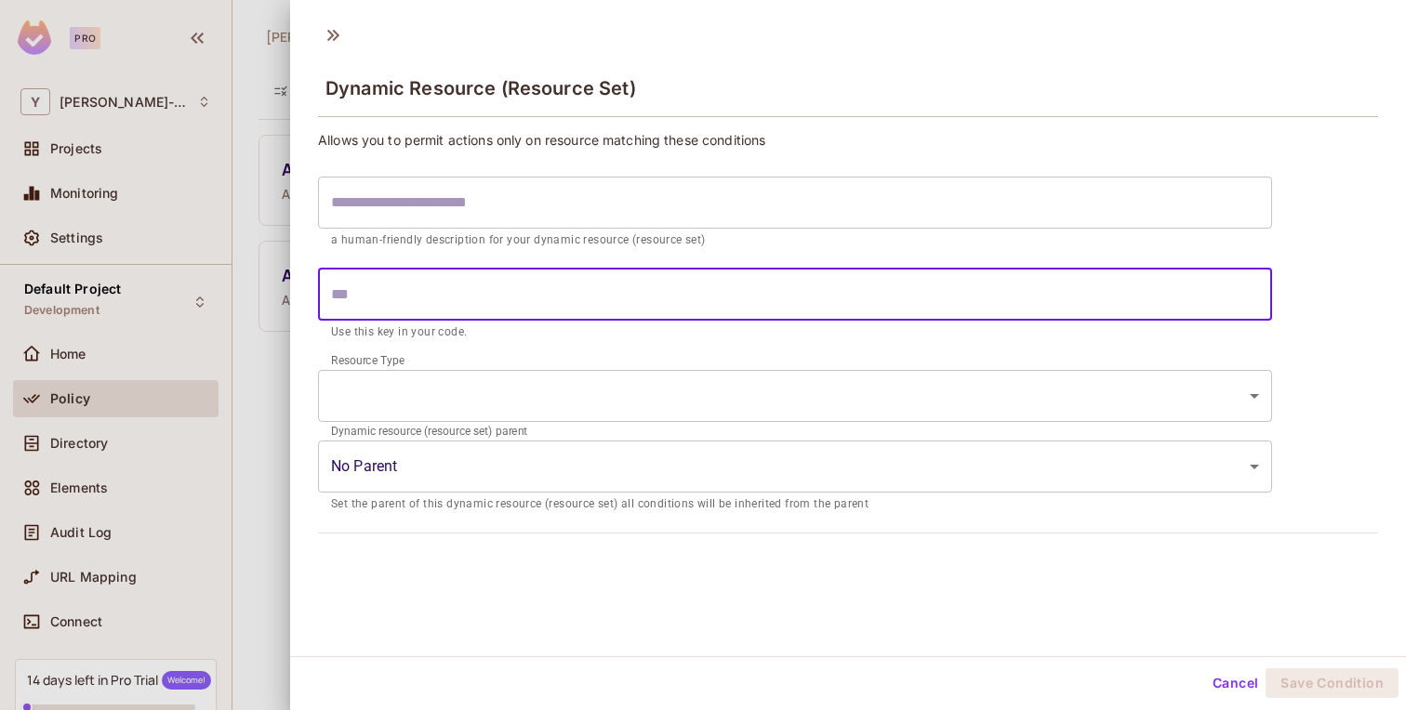
click at [746, 282] on input "text" at bounding box center [795, 295] width 954 height 52
click at [716, 385] on body "Pro Y yonas-963 Projects Monitoring Settings Default Project Development Home P…" at bounding box center [703, 355] width 1406 height 710
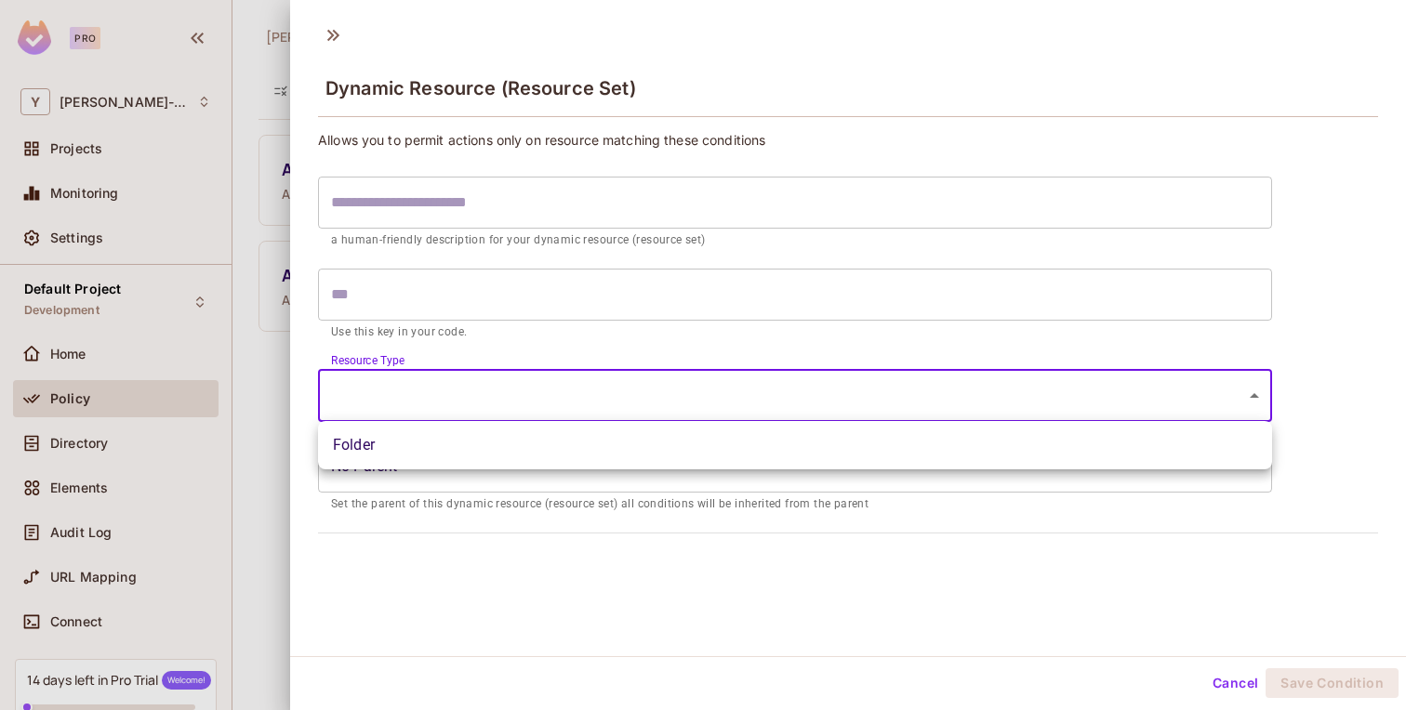
click at [715, 439] on li "Folder" at bounding box center [795, 445] width 954 height 33
type input "******"
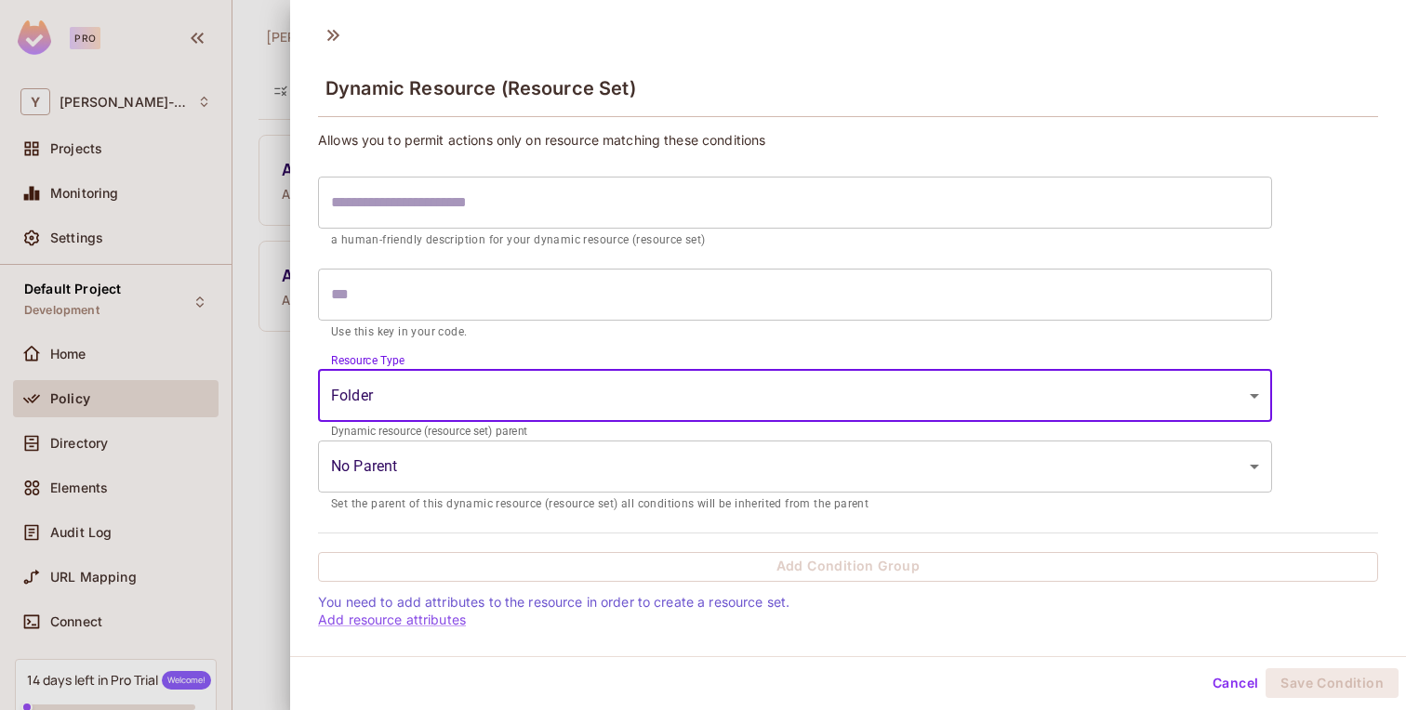
click at [706, 465] on body "Pro Y yonas-963 Projects Monitoring Settings Default Project Development Home P…" at bounding box center [703, 355] width 1406 height 710
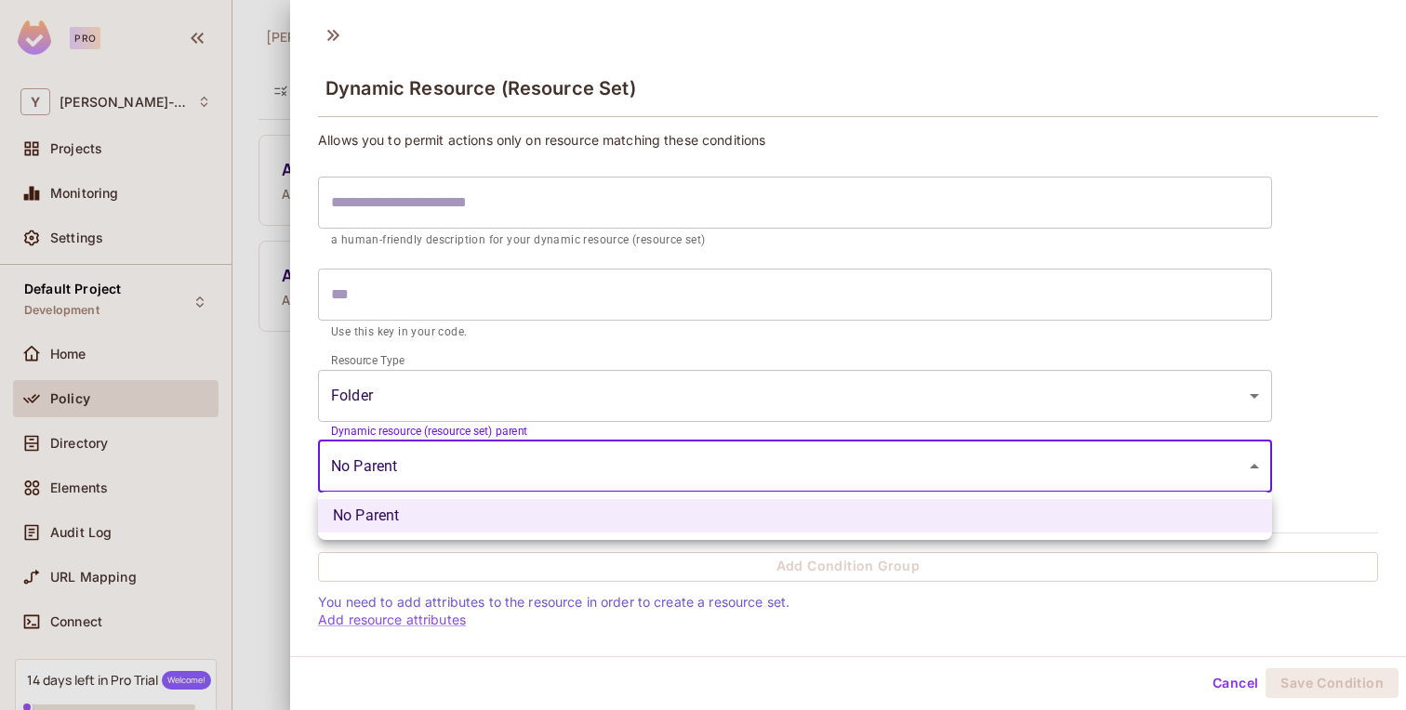
click at [705, 512] on li "No Parent" at bounding box center [795, 515] width 954 height 33
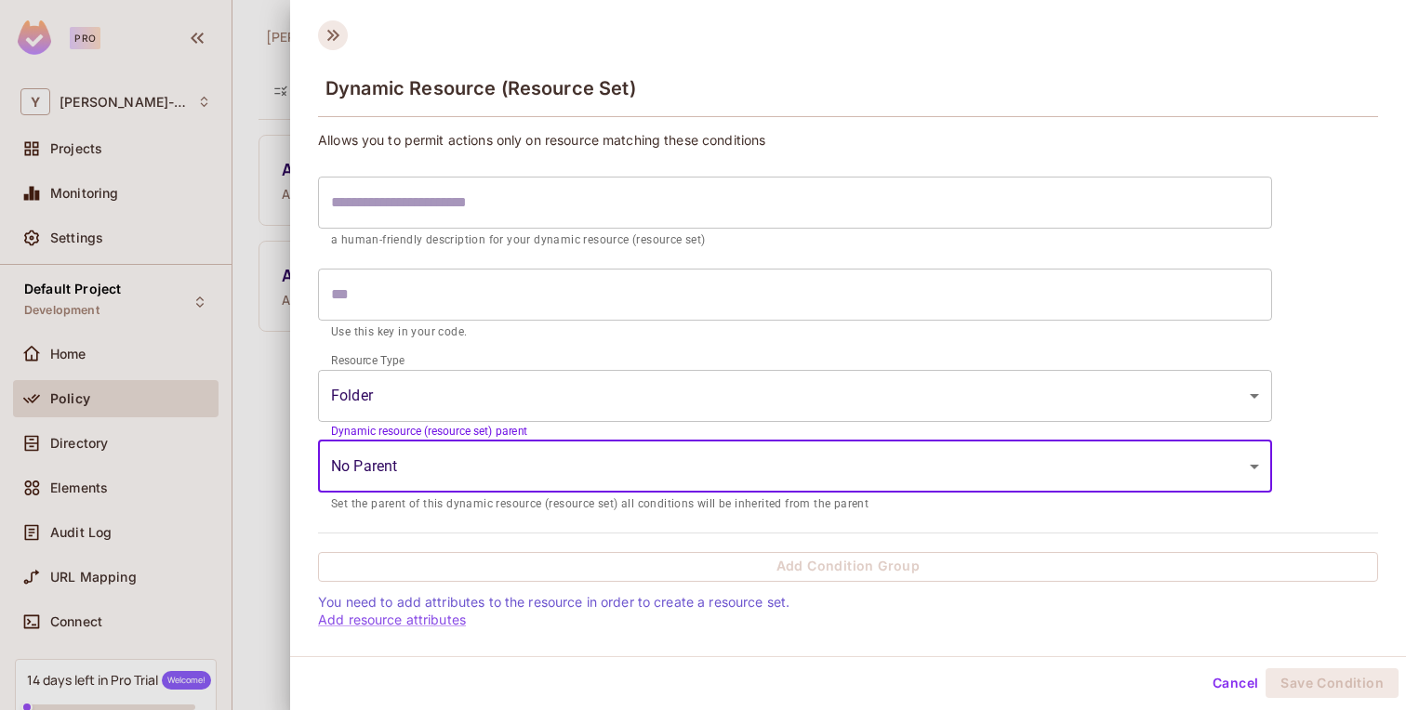
click at [333, 35] on icon at bounding box center [333, 35] width 12 height 11
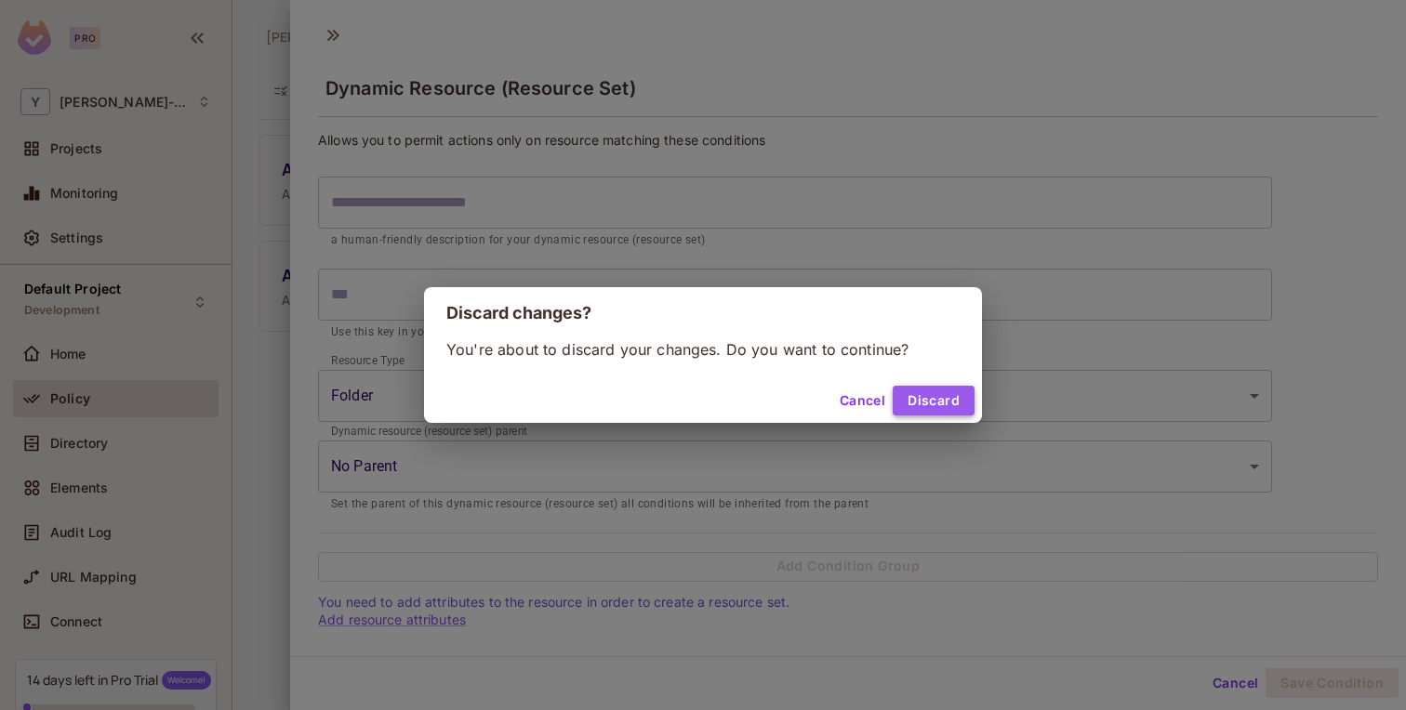
click at [939, 409] on button "Discard" at bounding box center [934, 401] width 82 height 30
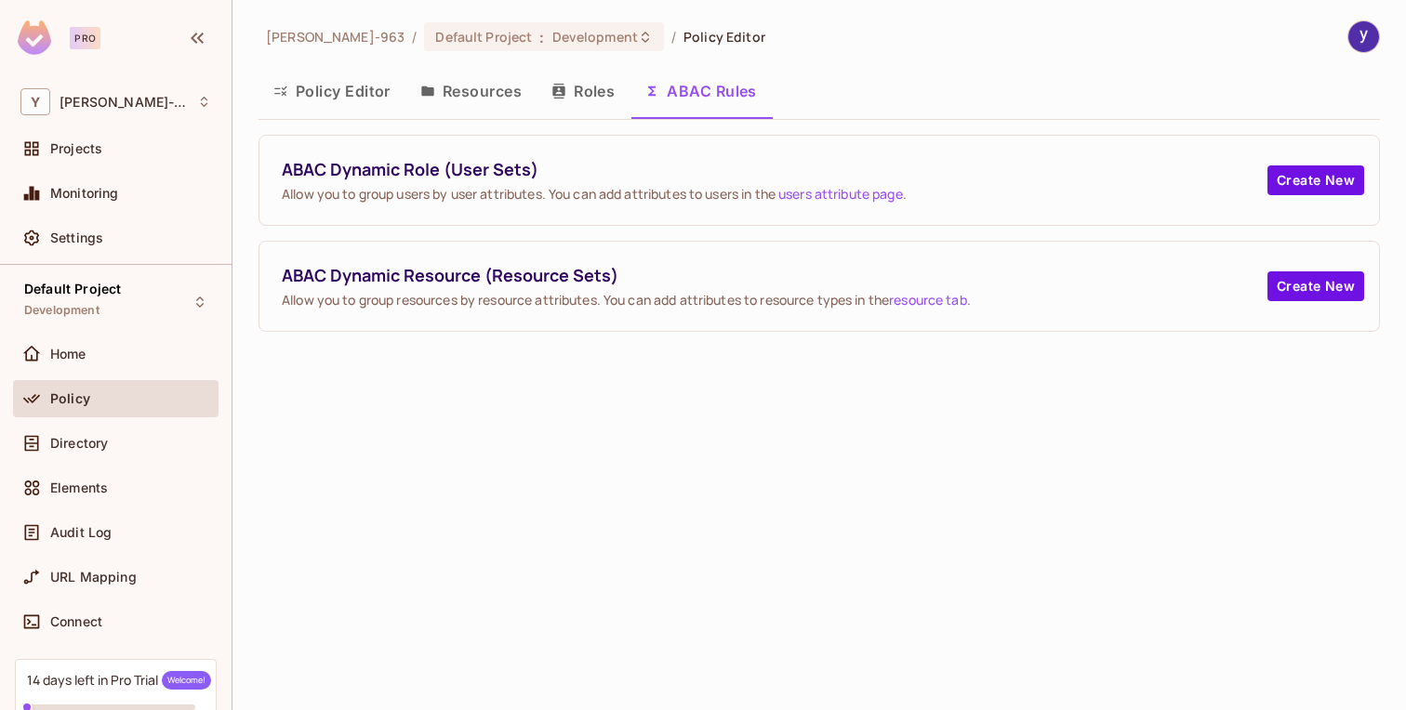
click at [368, 88] on button "Policy Editor" at bounding box center [331, 91] width 147 height 46
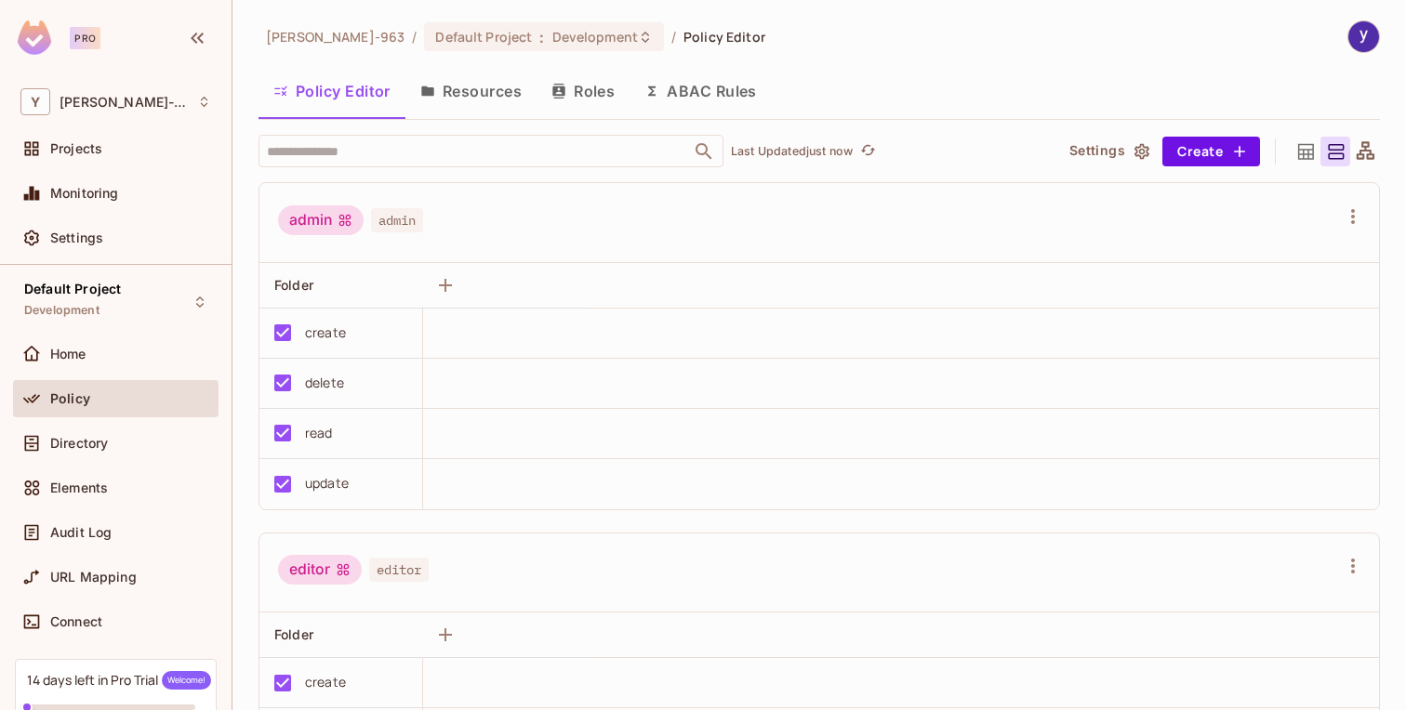
click at [496, 90] on button "Resources" at bounding box center [470, 91] width 131 height 46
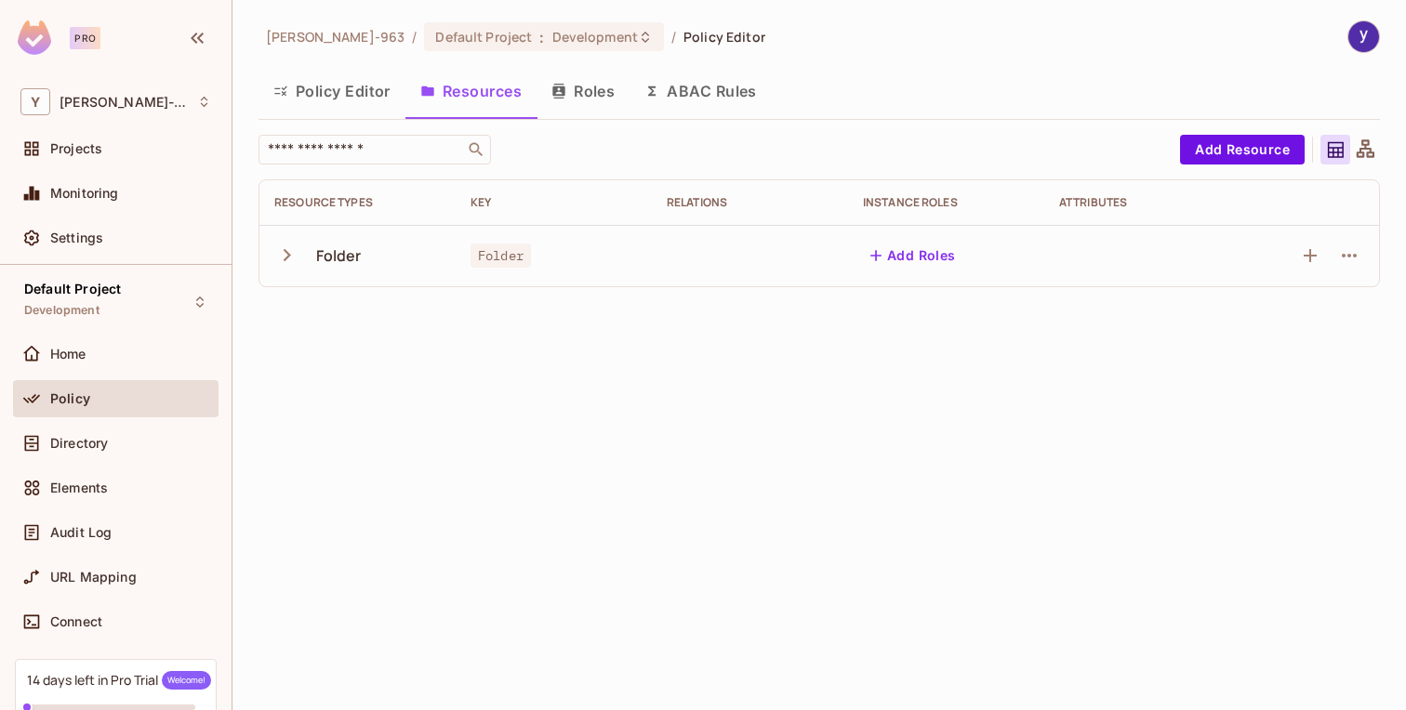
click at [287, 258] on icon "button" at bounding box center [286, 255] width 25 height 25
click at [1066, 253] on td at bounding box center [1142, 255] width 196 height 61
click at [893, 260] on button "Add Roles" at bounding box center [913, 256] width 100 height 30
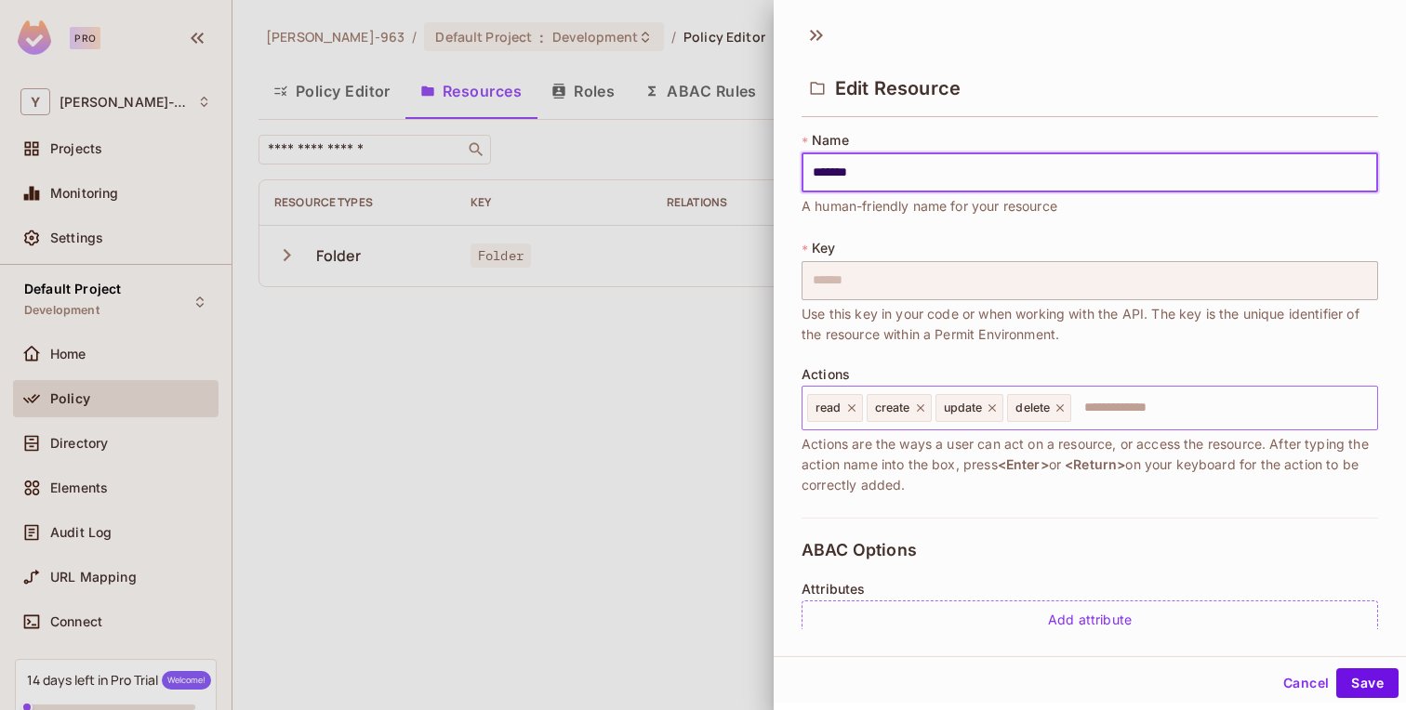
type input "******"
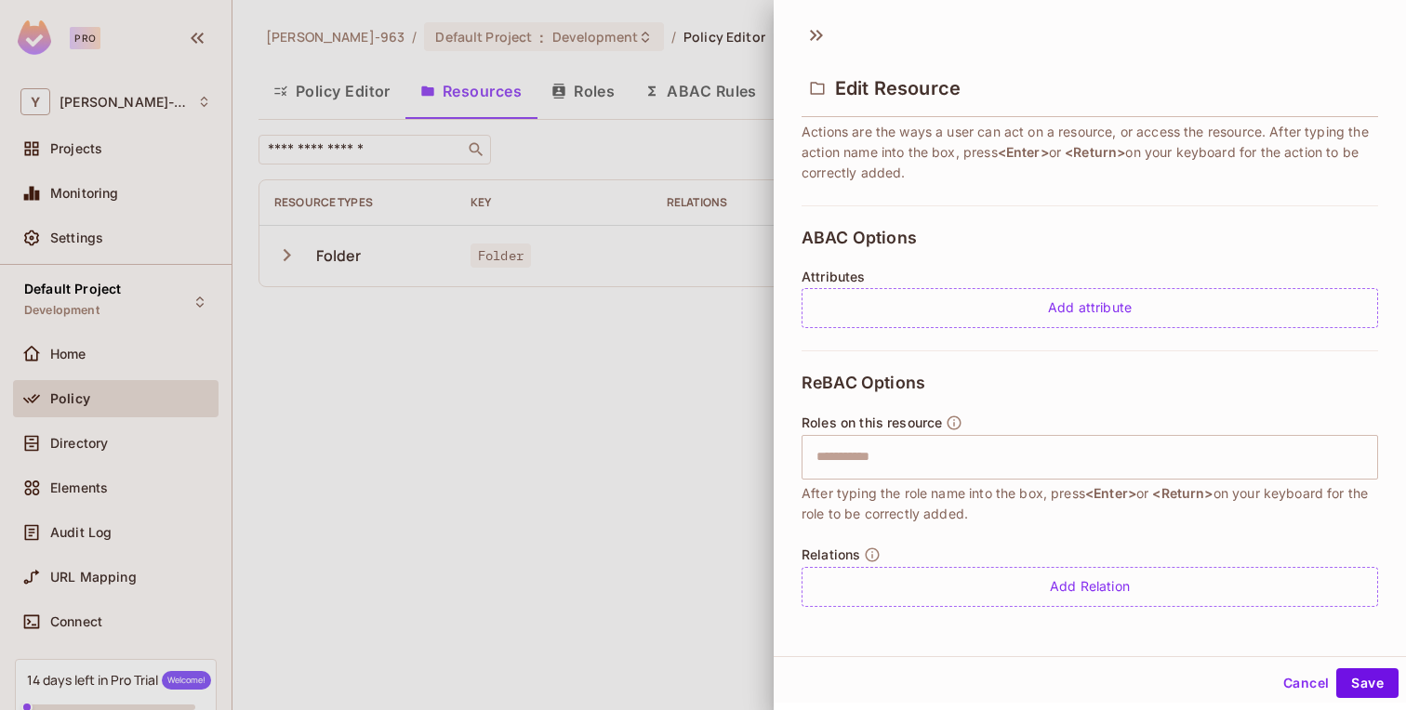
scroll to position [3, 0]
click at [994, 458] on input "text" at bounding box center [1087, 454] width 564 height 37
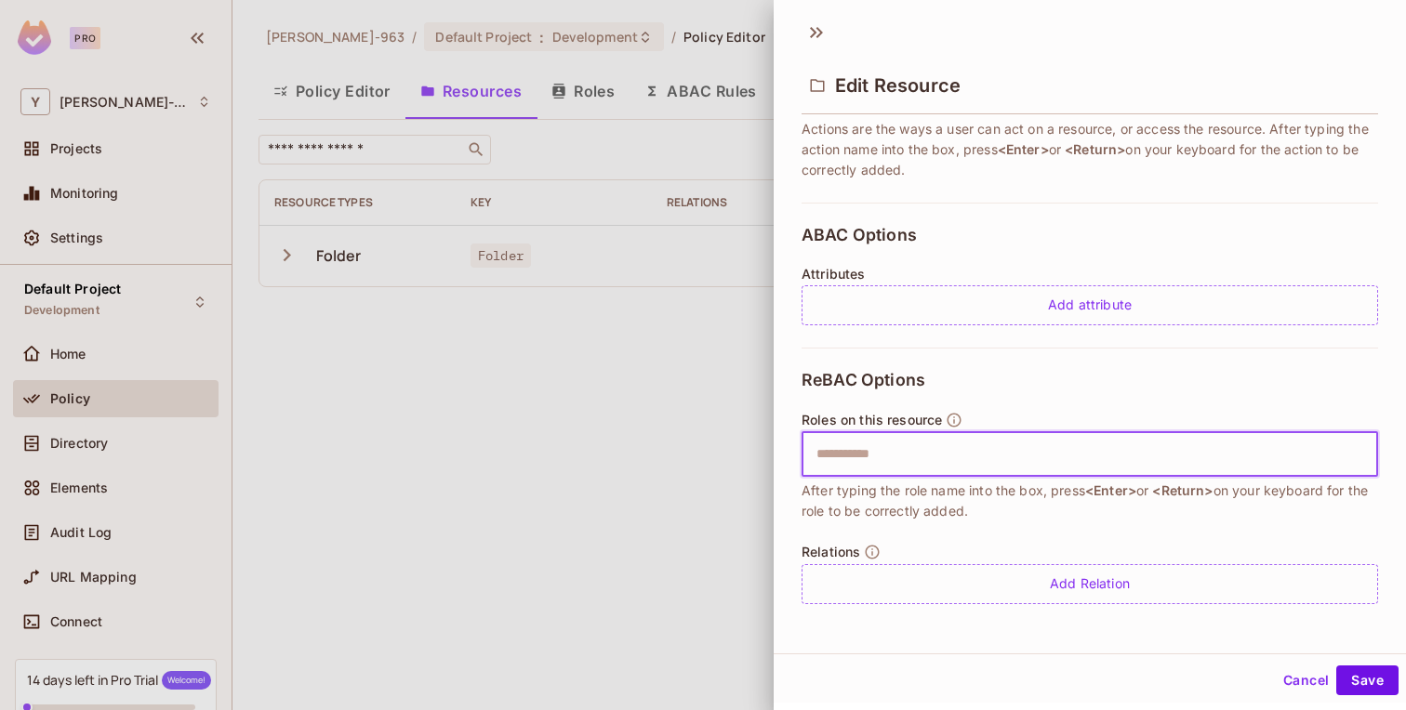
click at [994, 458] on input "text" at bounding box center [1087, 454] width 564 height 37
type input "*"
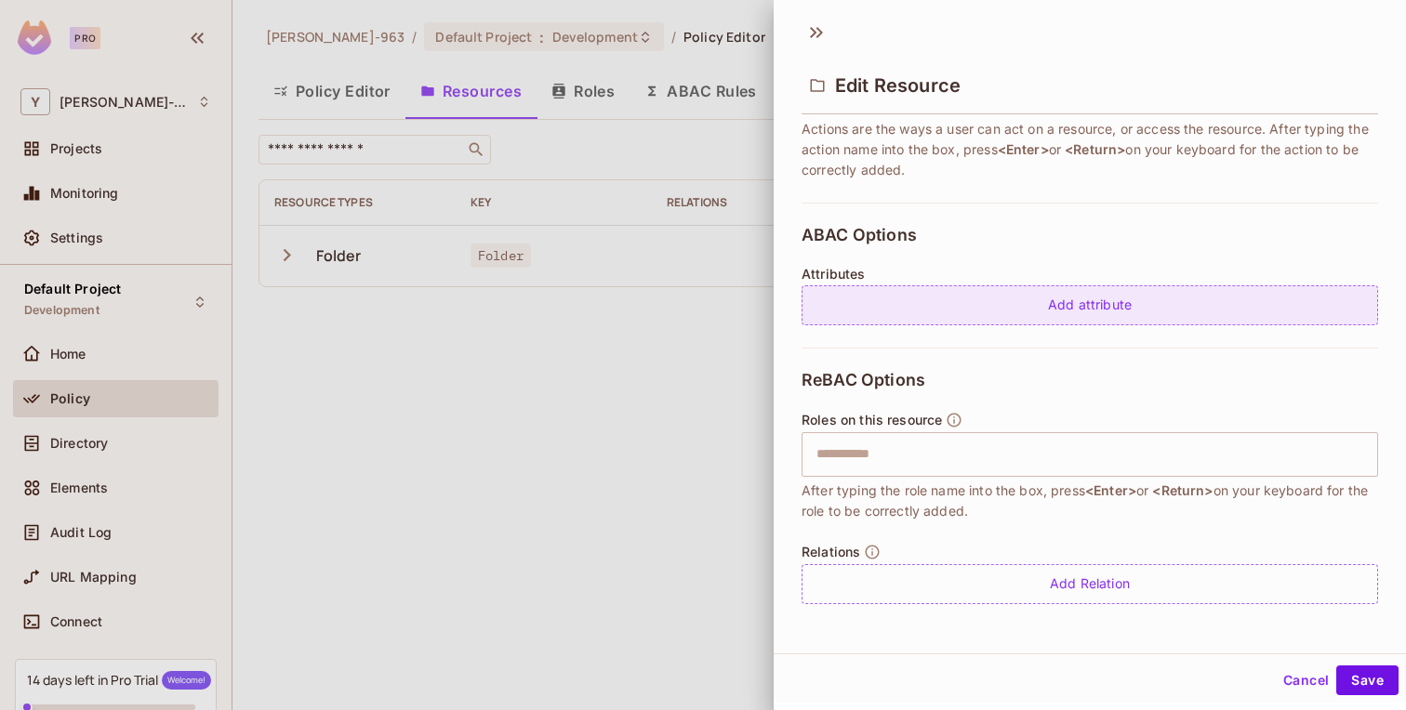
click at [1094, 292] on div "Add attribute" at bounding box center [1089, 305] width 576 height 40
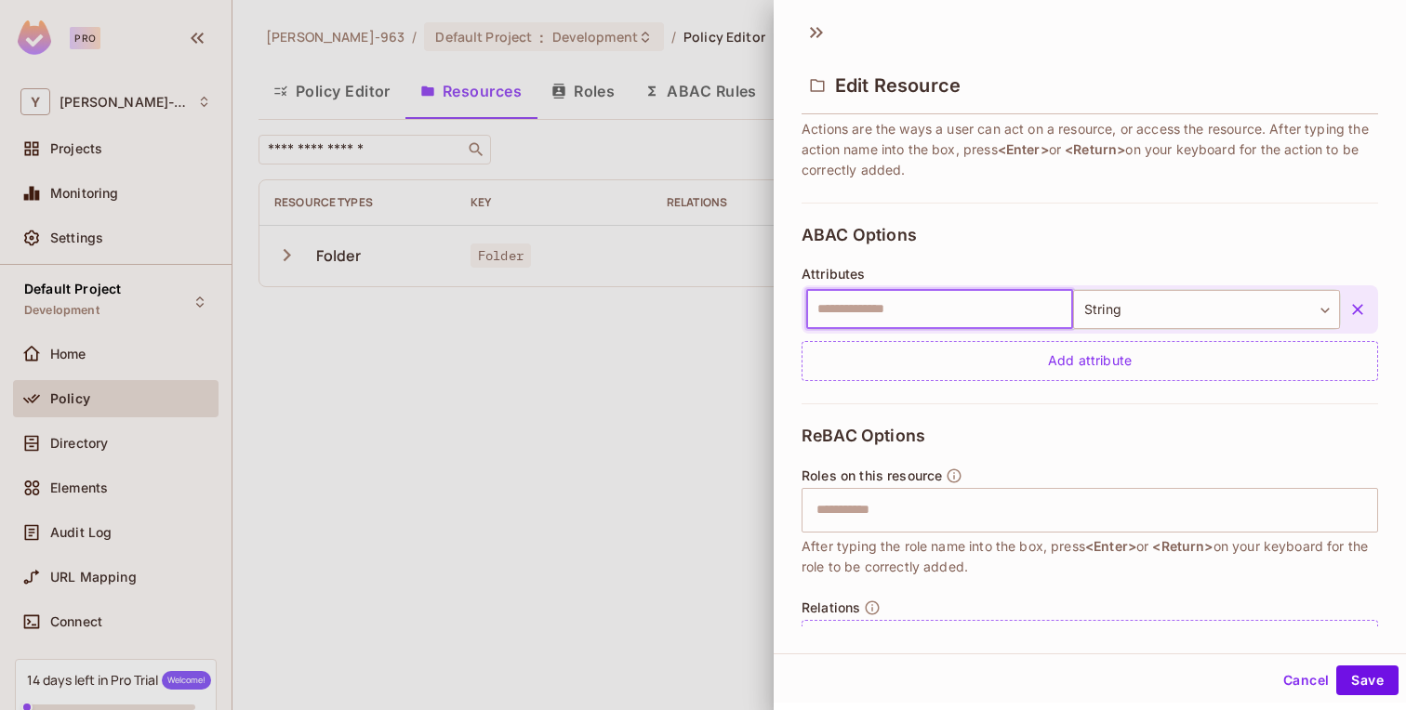
click at [938, 299] on input "text" at bounding box center [939, 309] width 267 height 39
type input "*"
type input "**********"
click at [1212, 306] on body "**********" at bounding box center [703, 355] width 1406 height 710
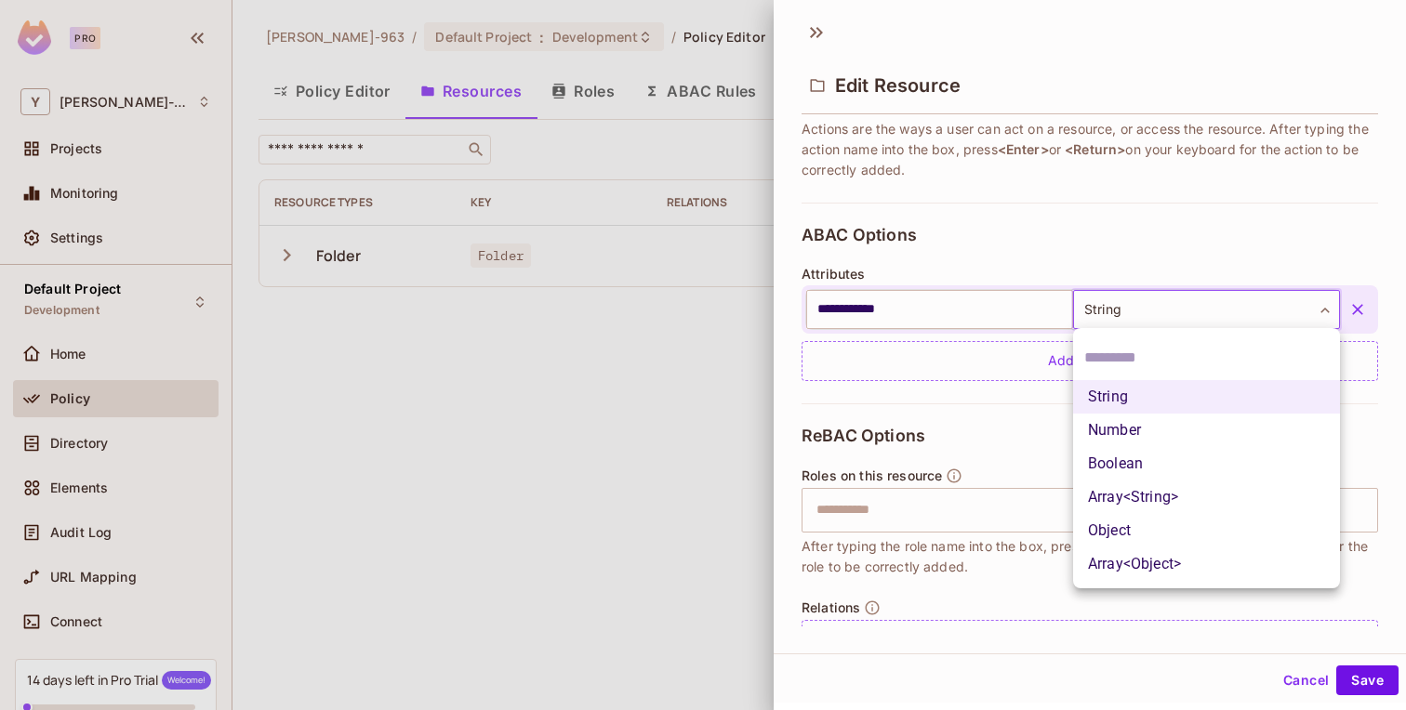
click at [1166, 403] on li "String" at bounding box center [1206, 396] width 267 height 33
click at [1160, 311] on body "**********" at bounding box center [703, 355] width 1406 height 710
click at [1107, 522] on li "Object" at bounding box center [1206, 530] width 267 height 33
type input "******"
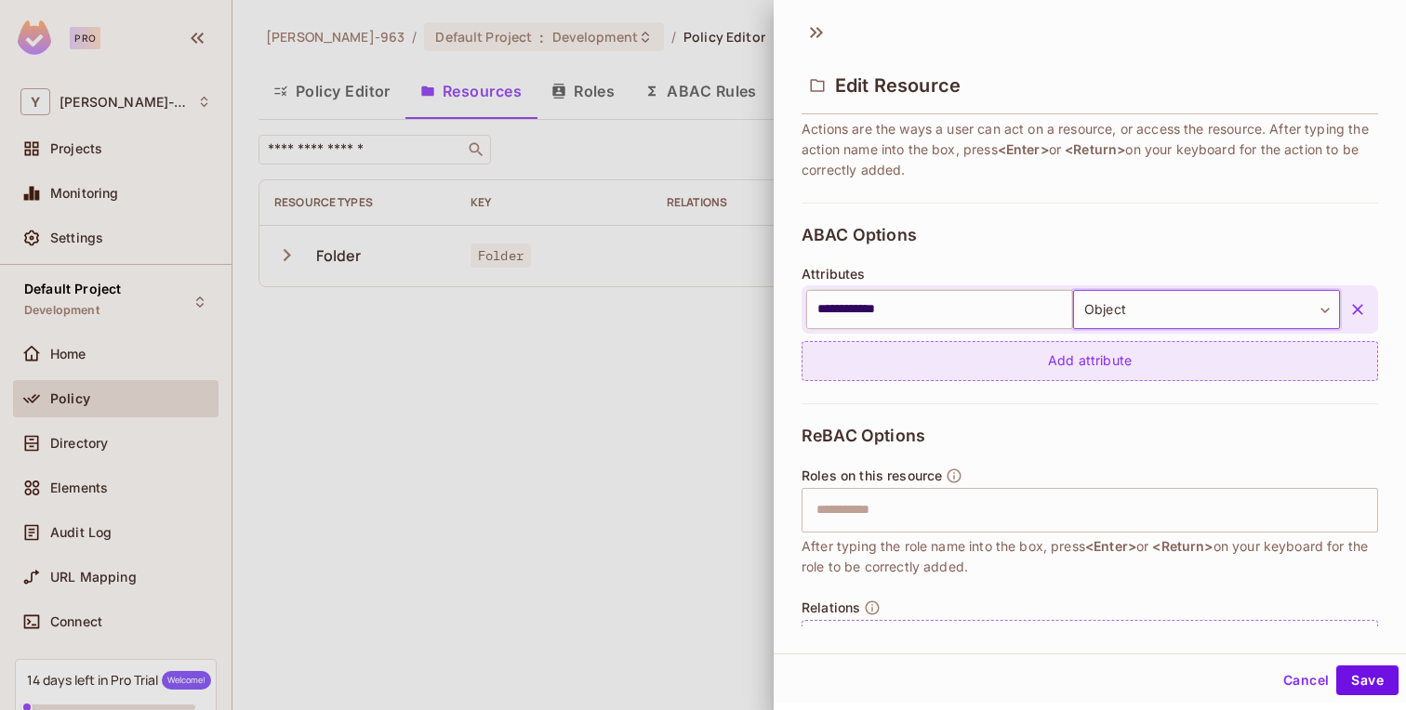
click at [1111, 356] on div "Add attribute" at bounding box center [1089, 361] width 576 height 40
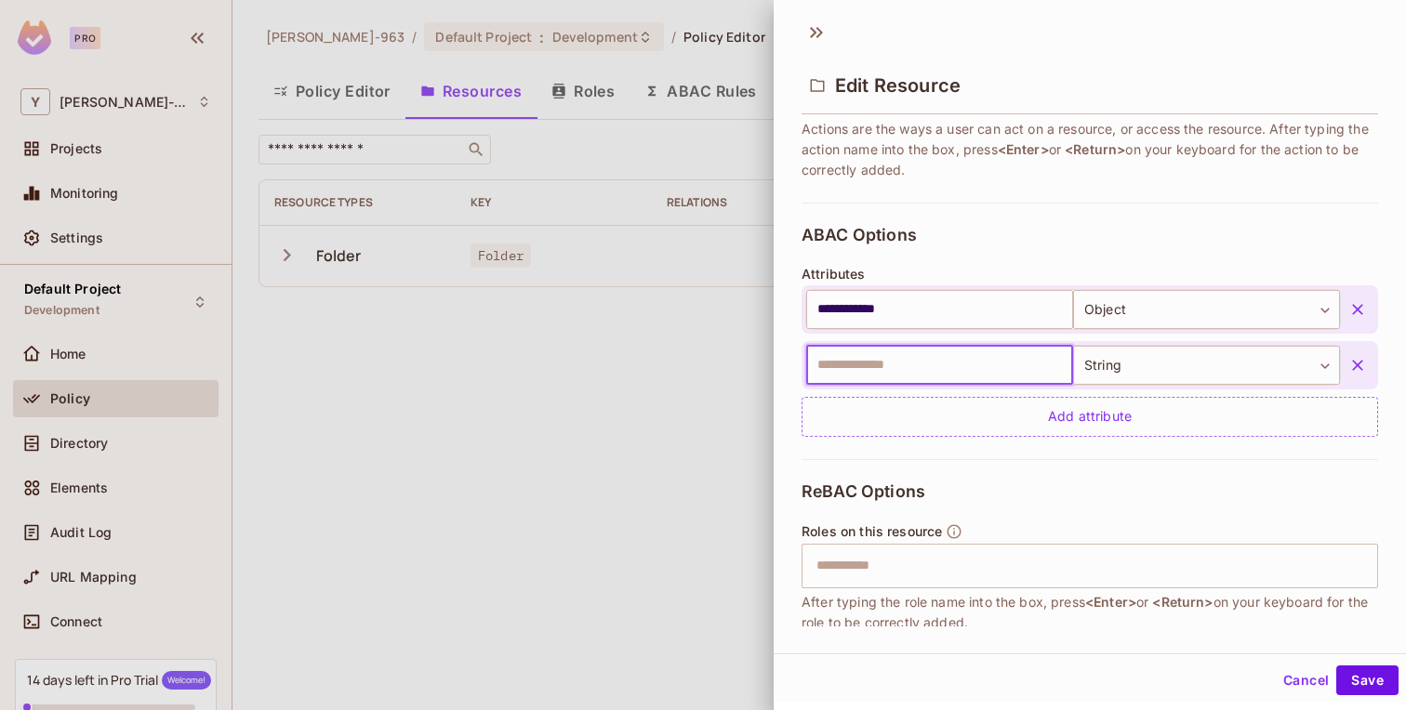
click at [1353, 358] on icon "button" at bounding box center [1357, 365] width 19 height 19
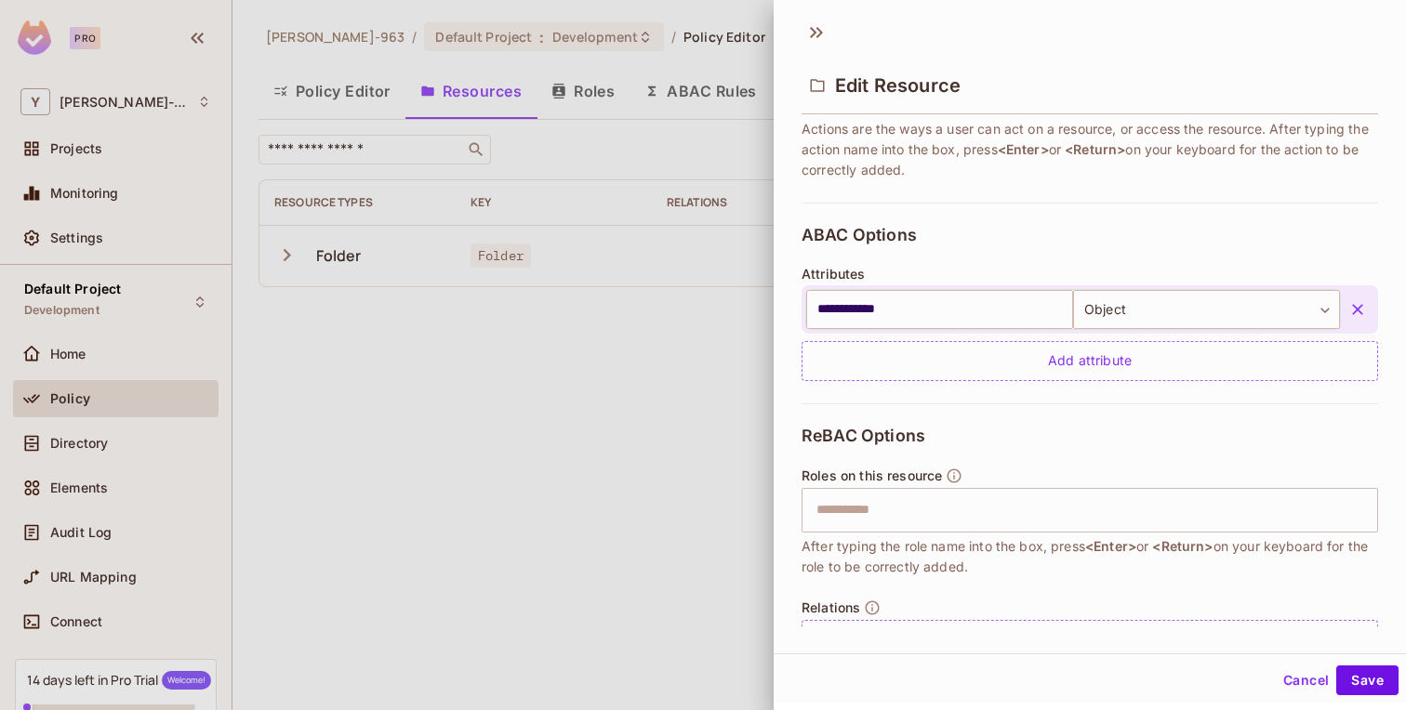
scroll to position [368, 0]
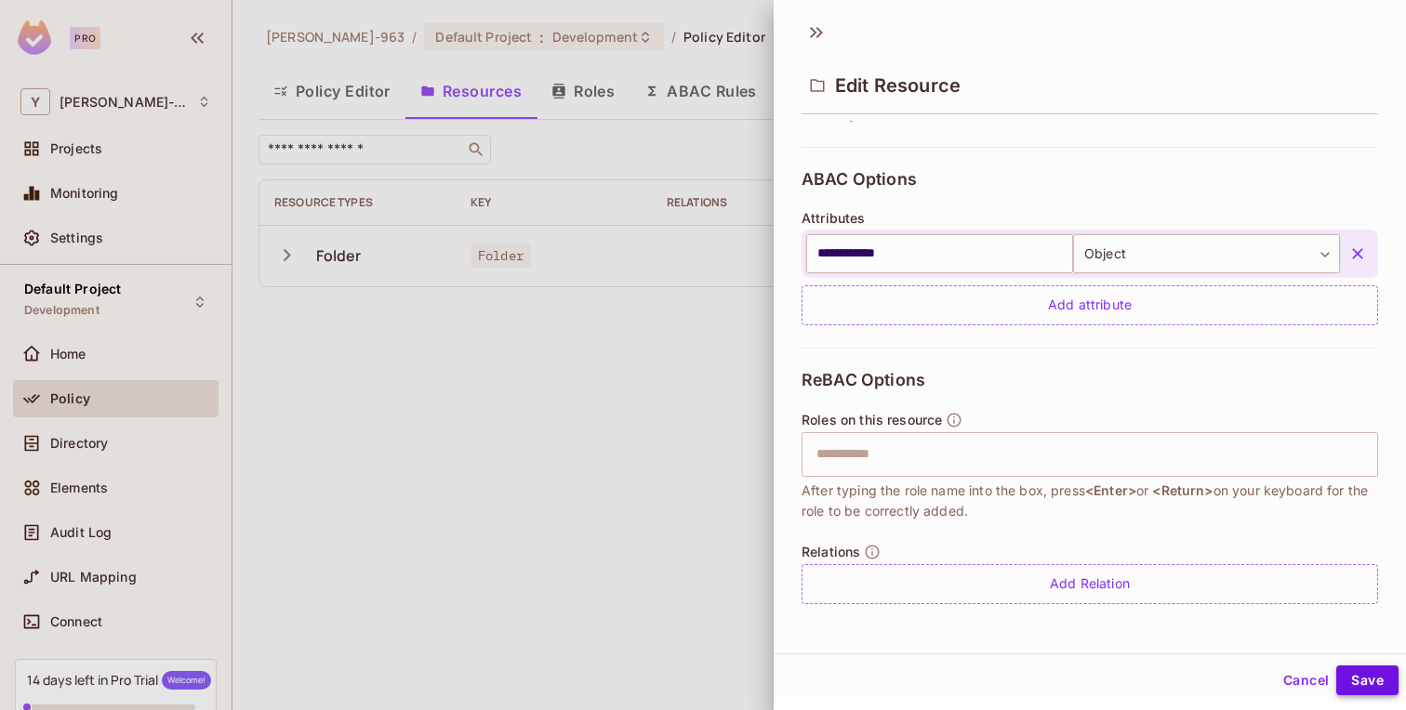
click at [1361, 683] on button "Save" at bounding box center [1367, 681] width 62 height 30
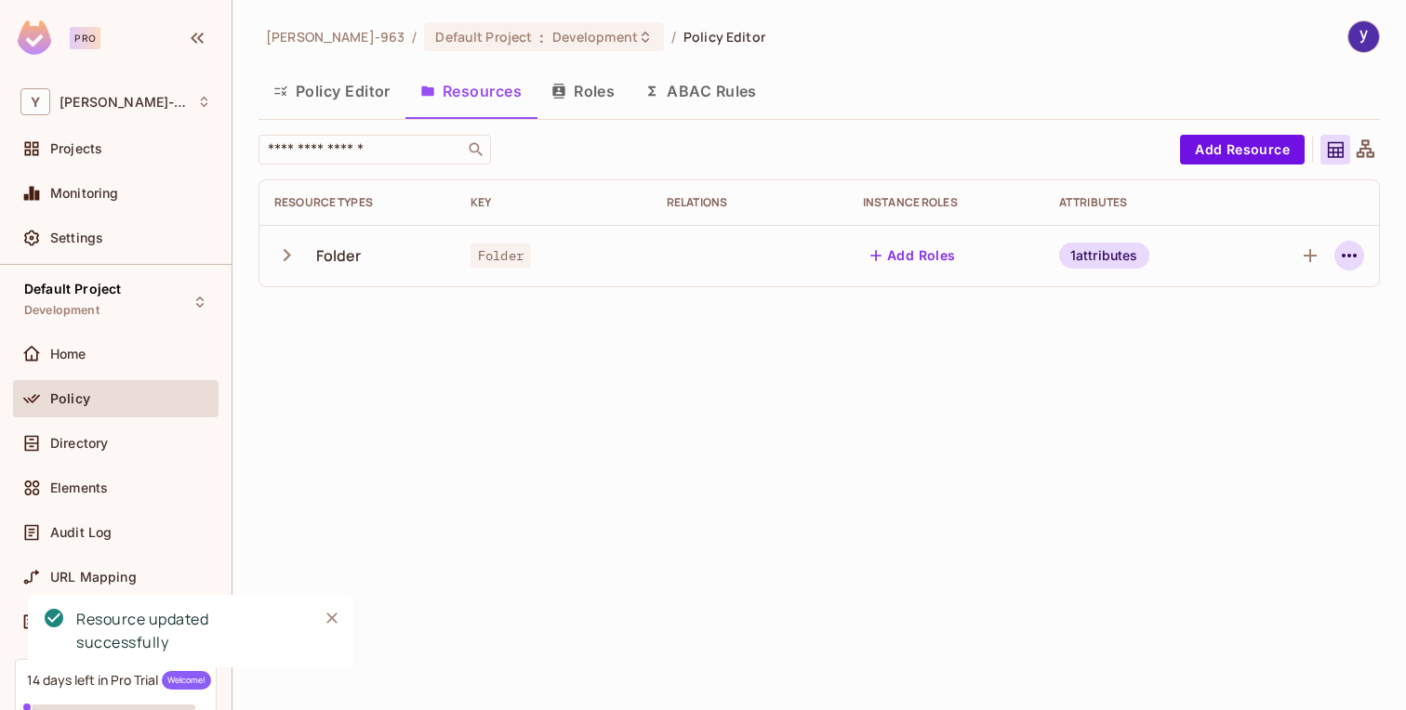
click at [1346, 258] on icon "button" at bounding box center [1349, 256] width 22 height 22
click at [1346, 258] on div at bounding box center [703, 355] width 1406 height 710
click at [349, 95] on button "Policy Editor" at bounding box center [331, 91] width 147 height 46
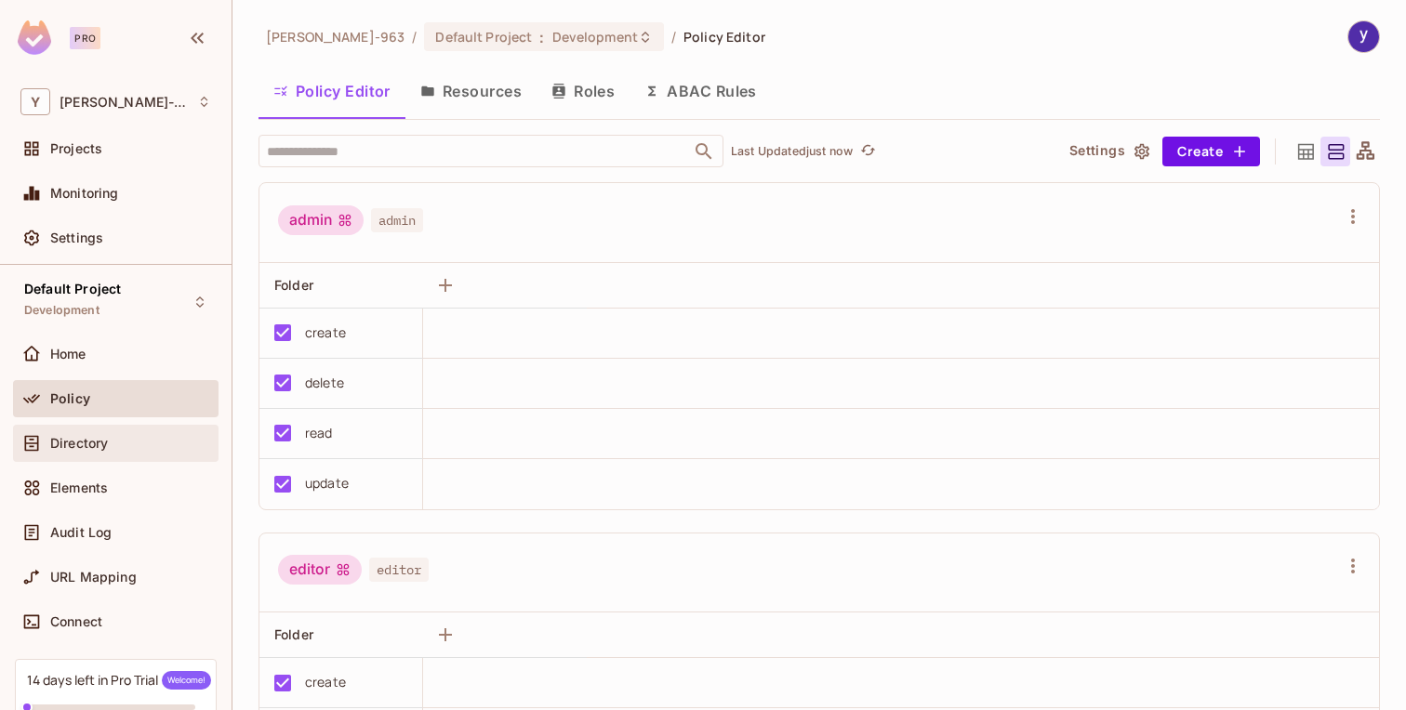
click at [118, 437] on div "Directory" at bounding box center [130, 443] width 161 height 15
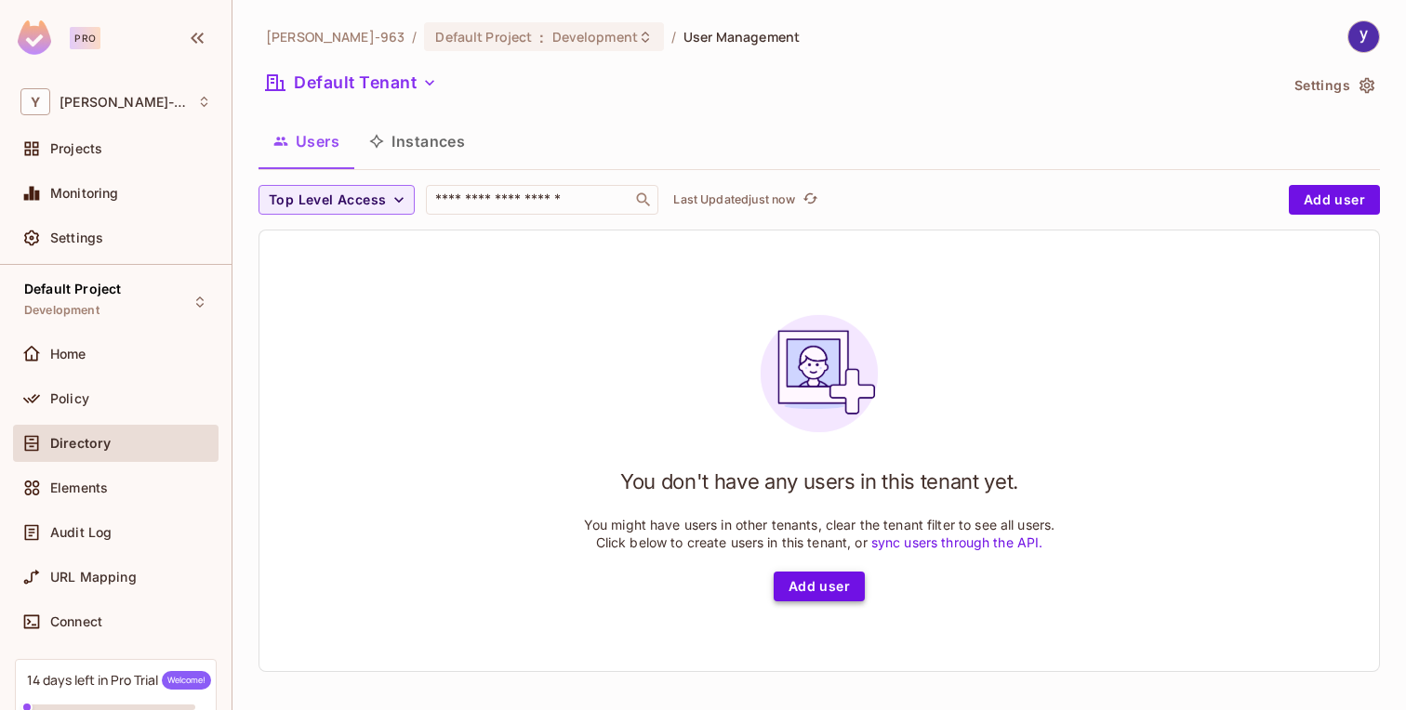
click at [805, 581] on button "Add user" at bounding box center [819, 587] width 91 height 30
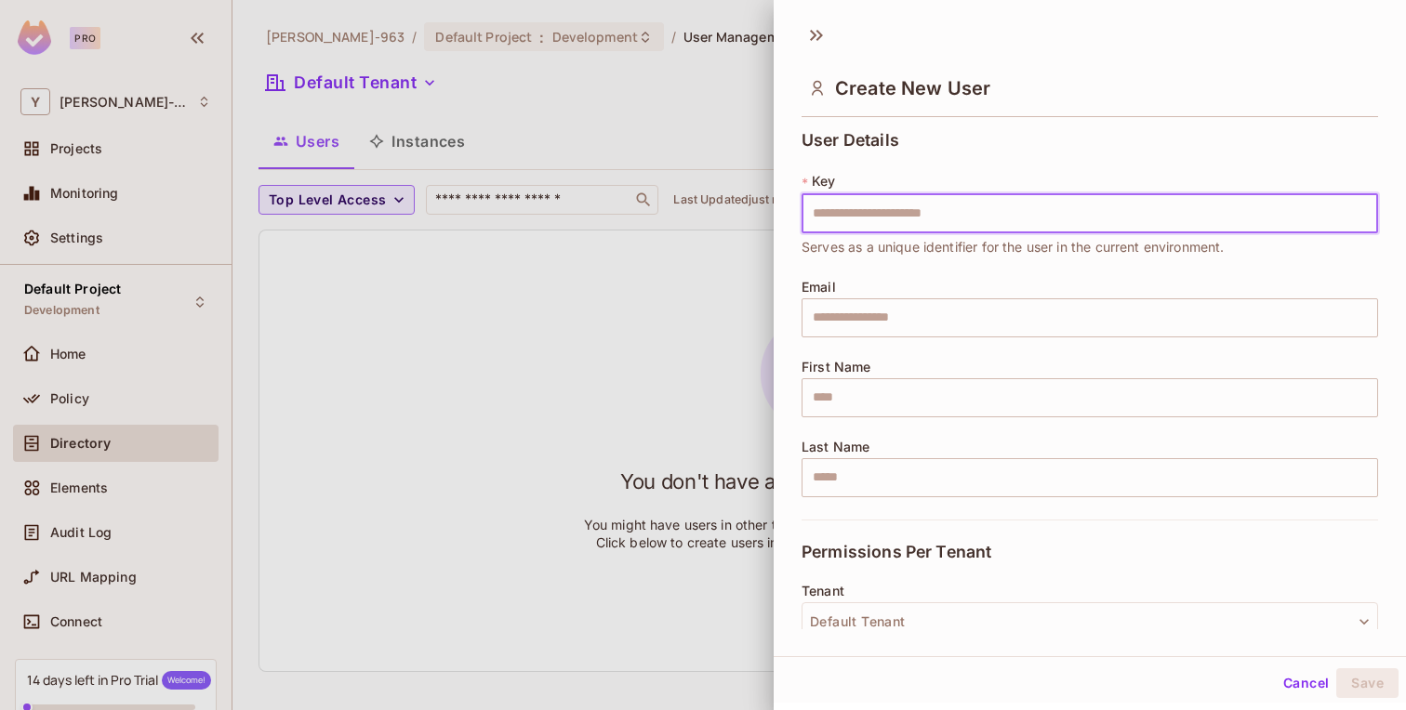
click at [887, 213] on input "text" at bounding box center [1089, 213] width 576 height 39
click at [828, 274] on div "User Details * Key ​ Serves as a unique identifier for the user in the current …" at bounding box center [1089, 325] width 576 height 389
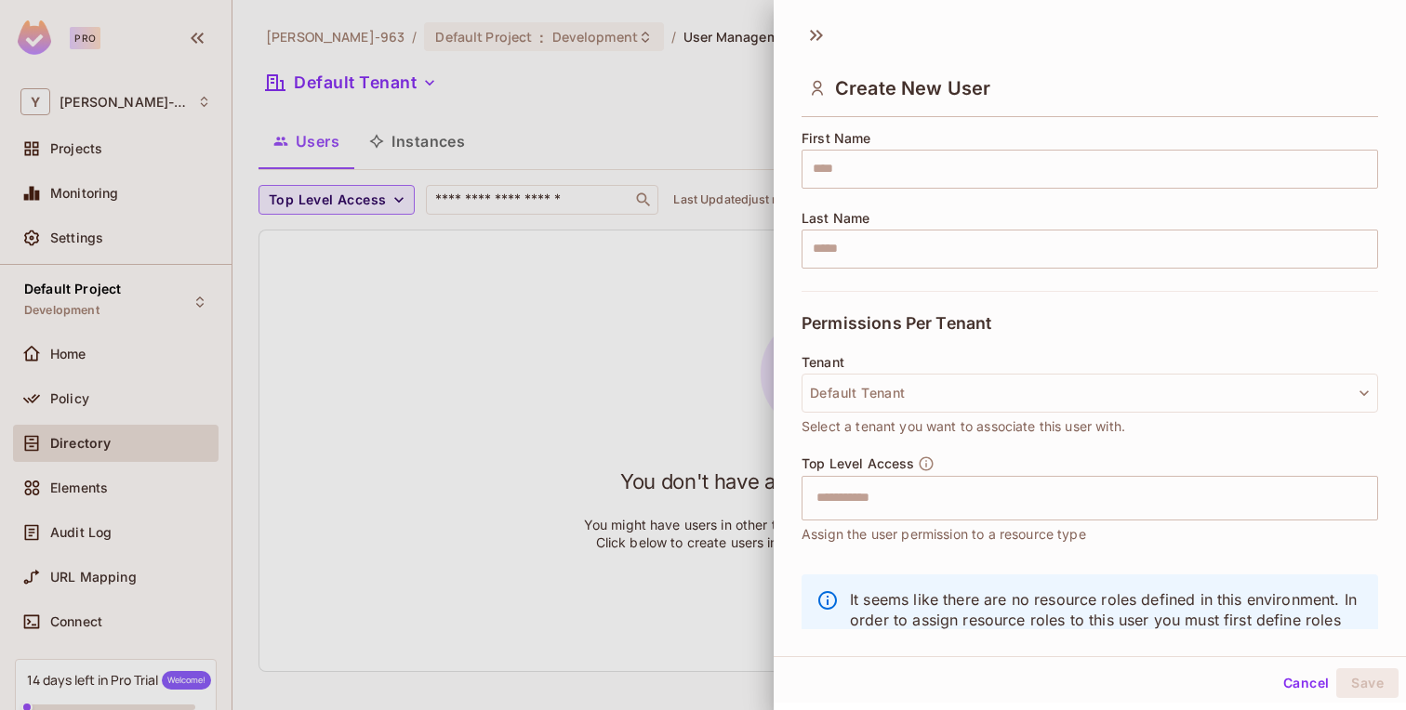
scroll to position [243, 0]
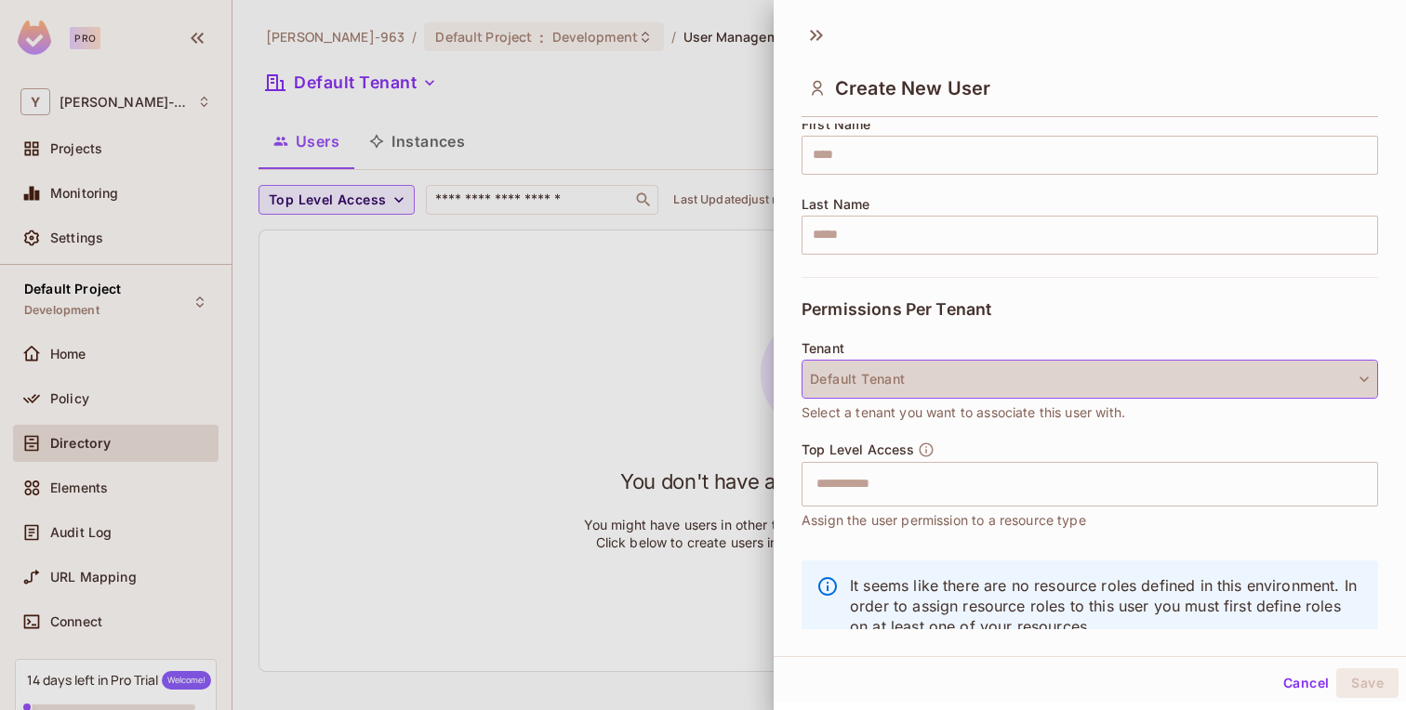
click at [888, 370] on button "Default Tenant" at bounding box center [1089, 379] width 576 height 39
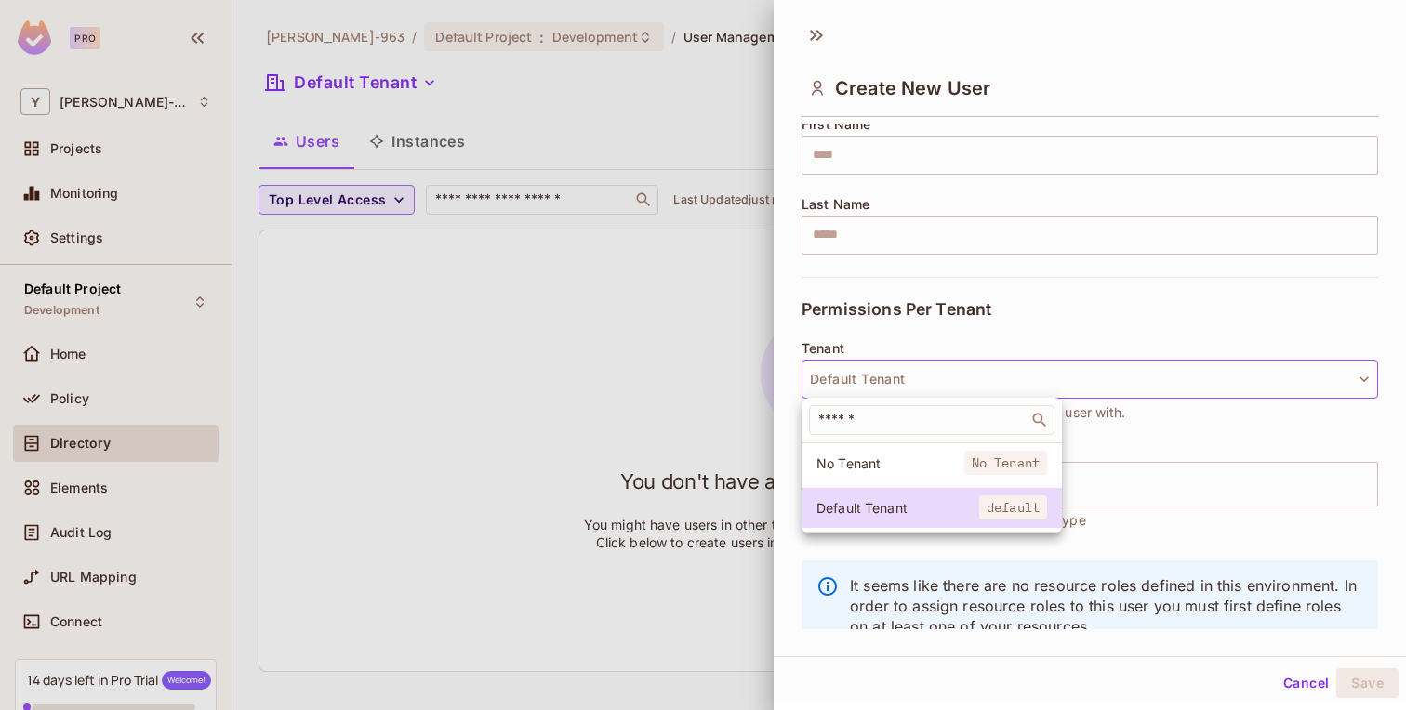
click at [888, 370] on div at bounding box center [703, 355] width 1406 height 710
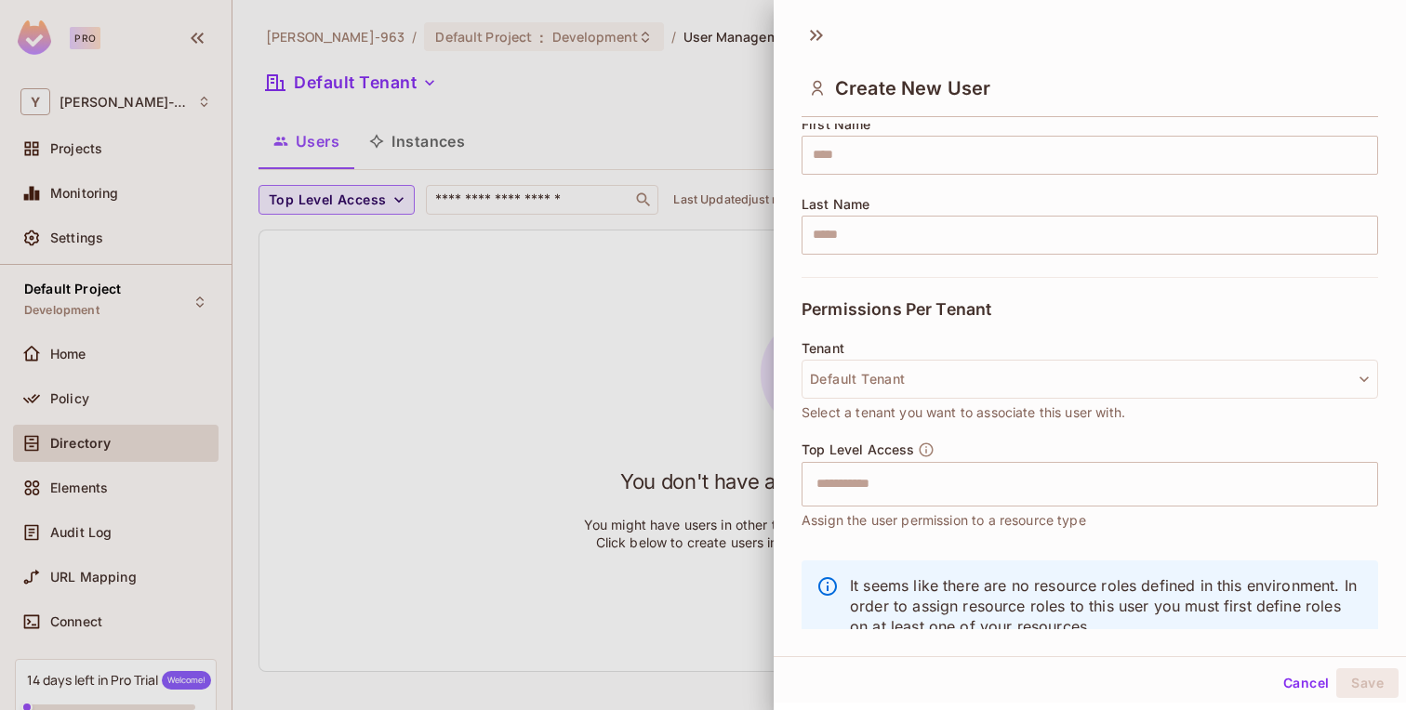
scroll to position [295, 0]
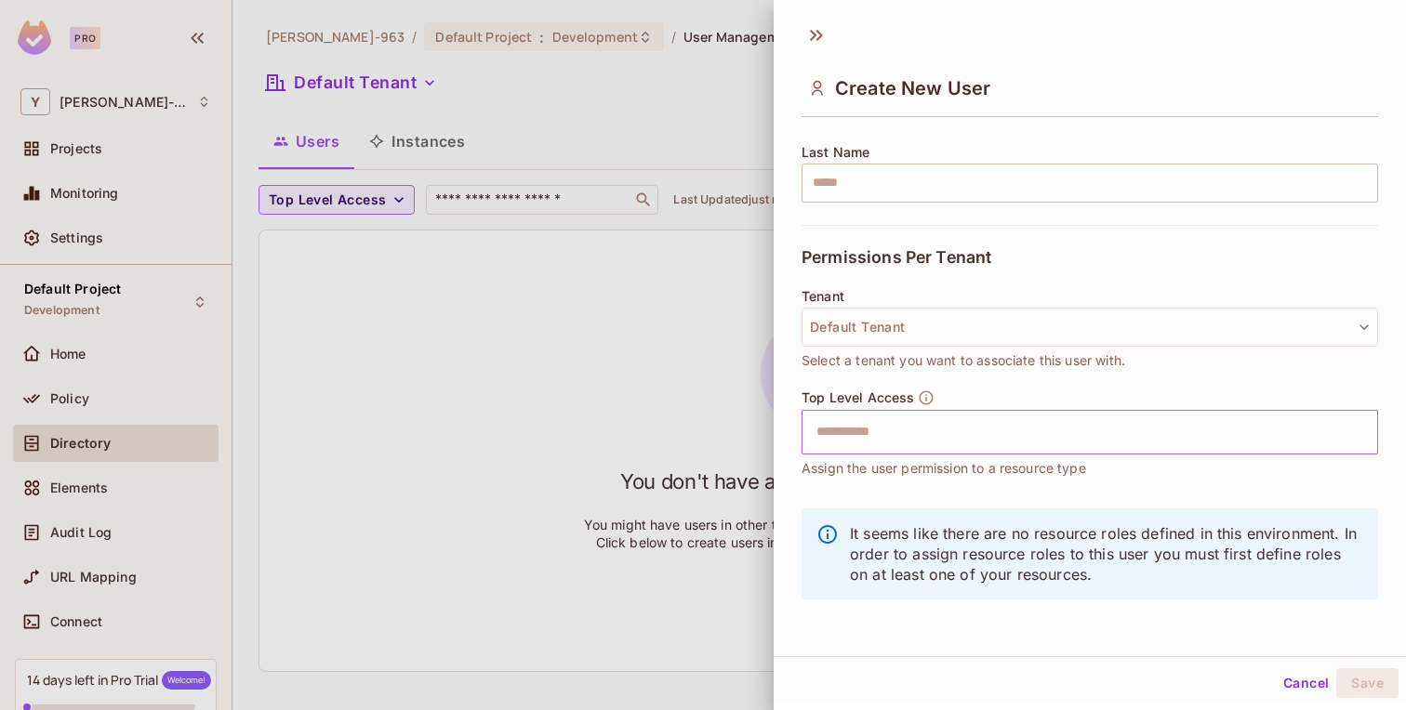
click at [923, 436] on input "text" at bounding box center [1073, 432] width 536 height 37
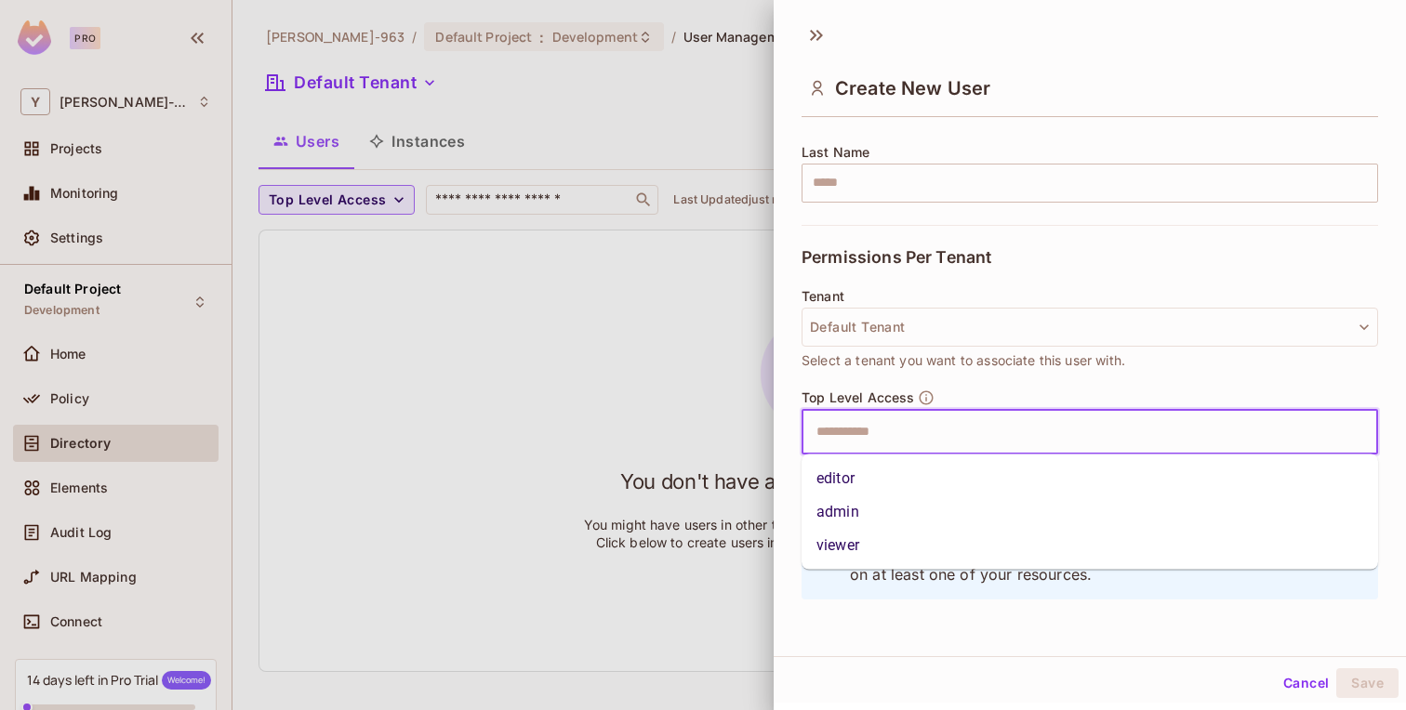
click at [898, 501] on li "admin" at bounding box center [1089, 512] width 576 height 33
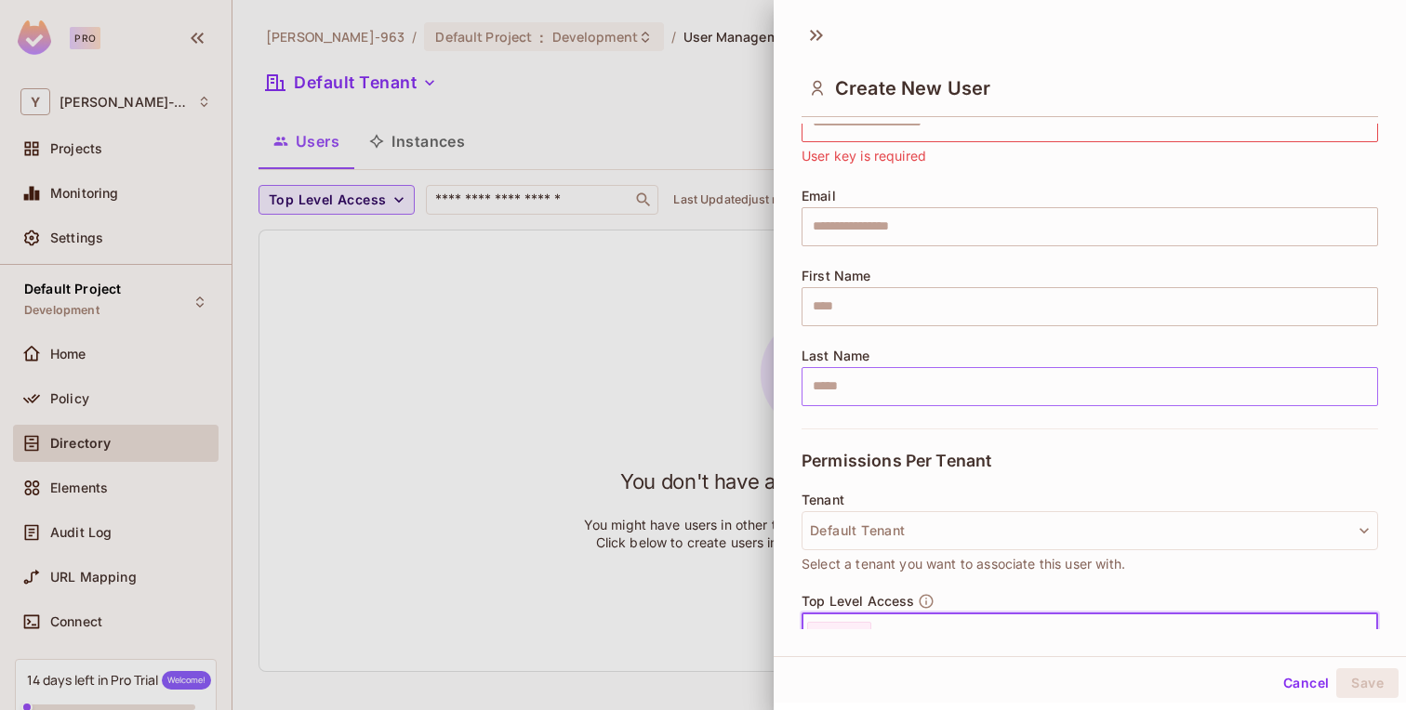
scroll to position [0, 0]
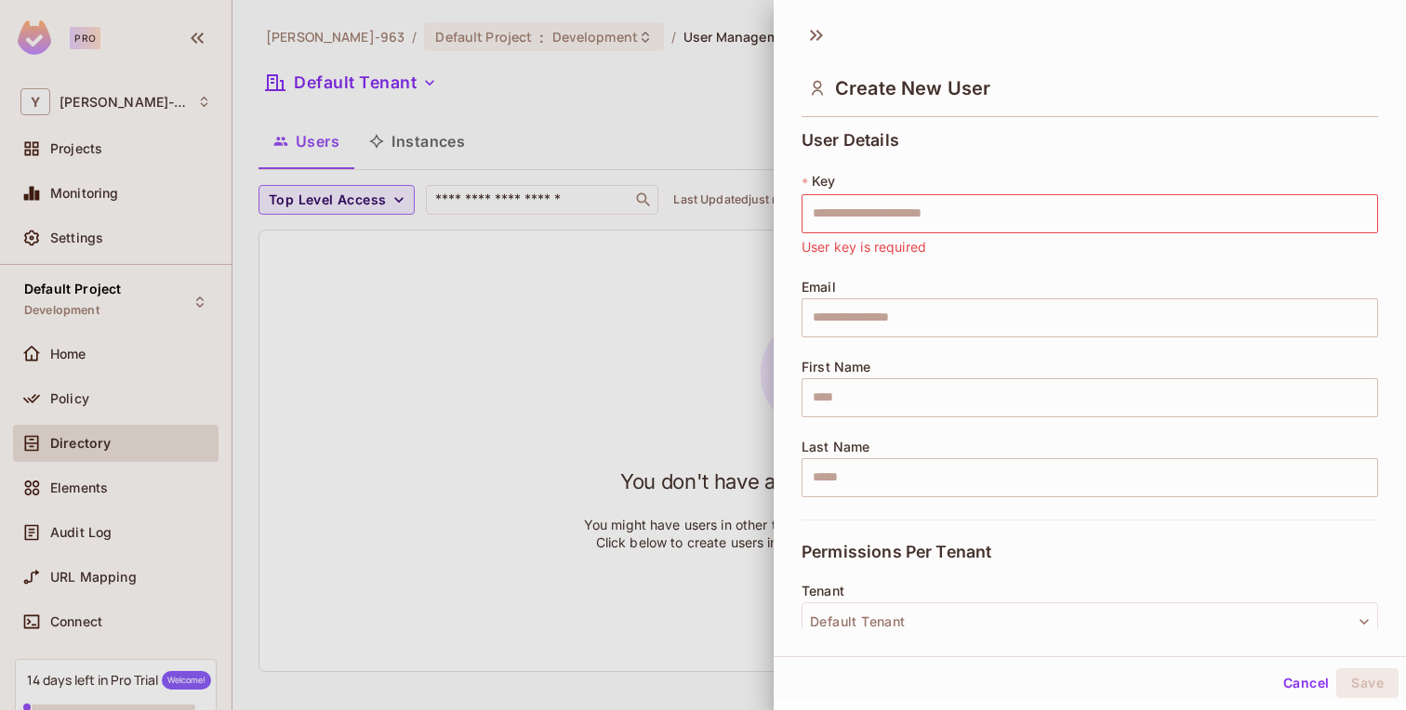
click at [558, 297] on div at bounding box center [703, 355] width 1406 height 710
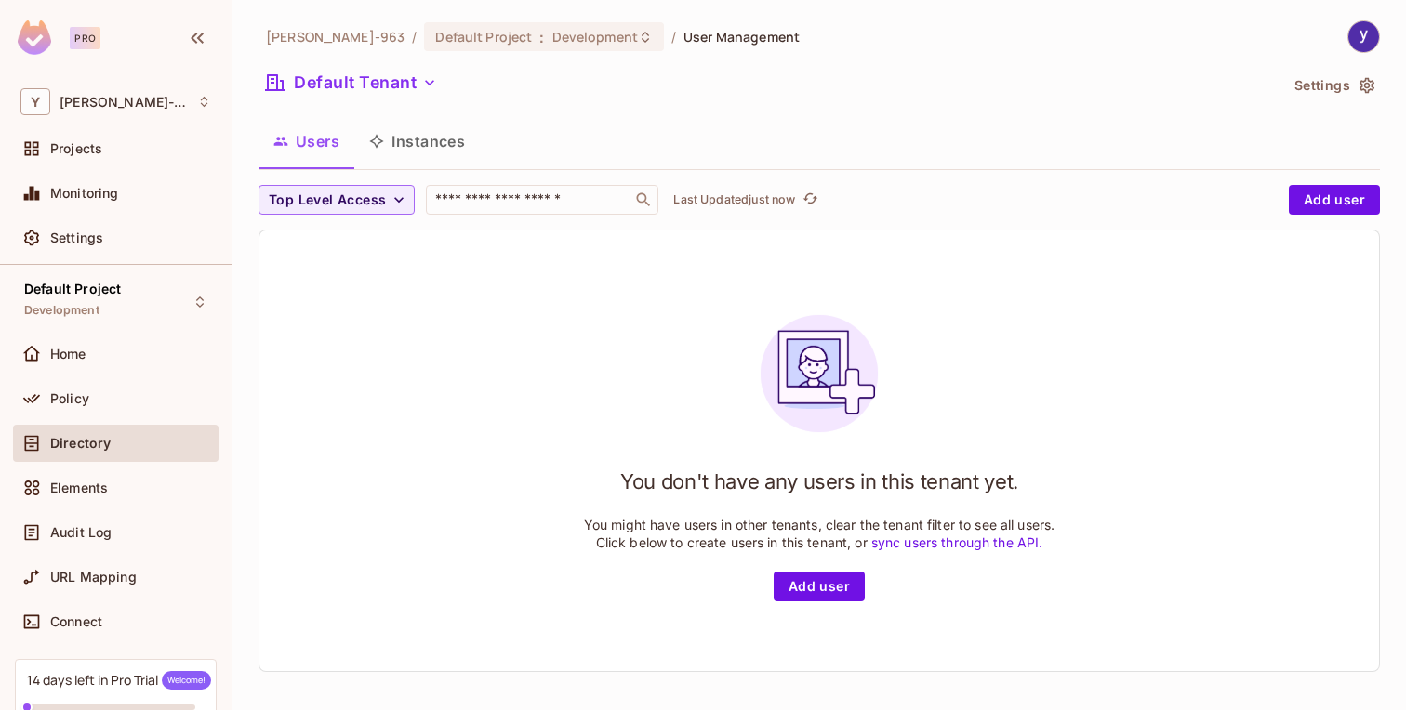
click at [435, 147] on button "Instances" at bounding box center [417, 141] width 126 height 46
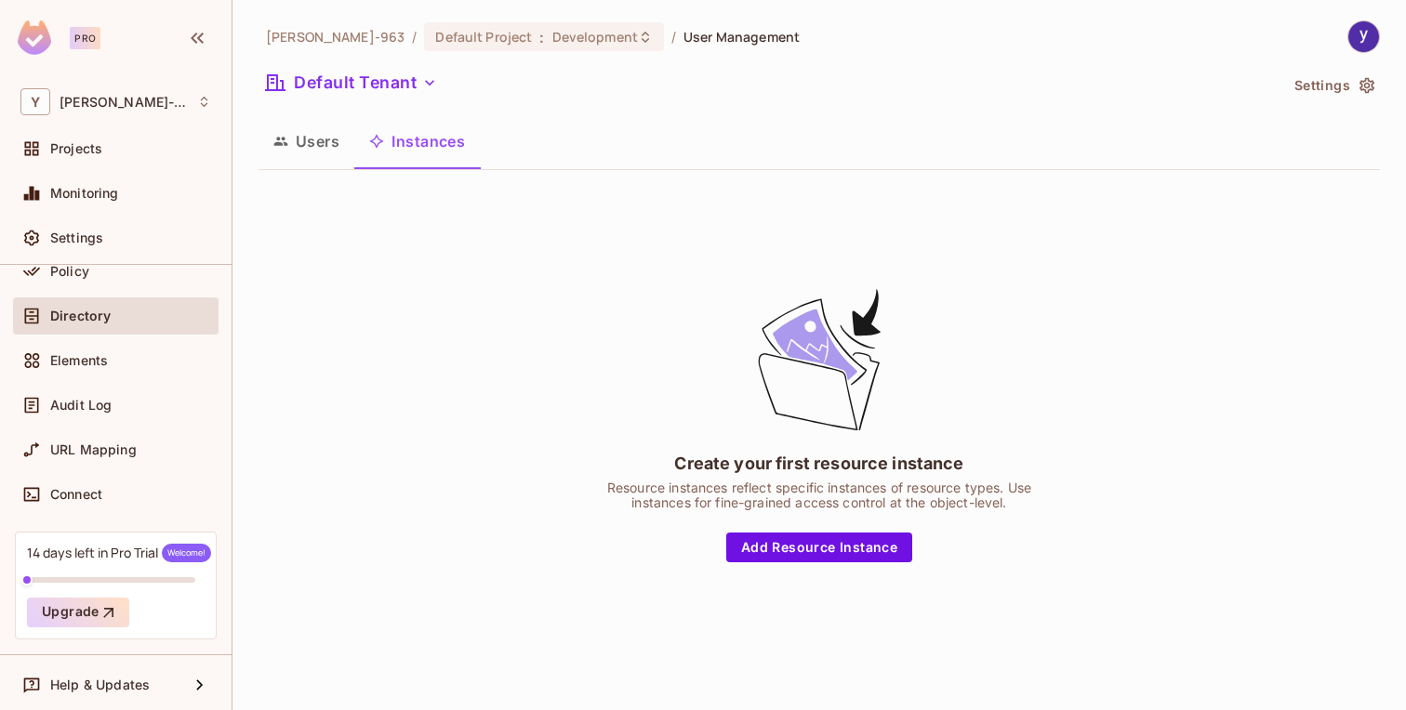
scroll to position [128, 0]
click at [122, 502] on div "Connect" at bounding box center [115, 494] width 191 height 22
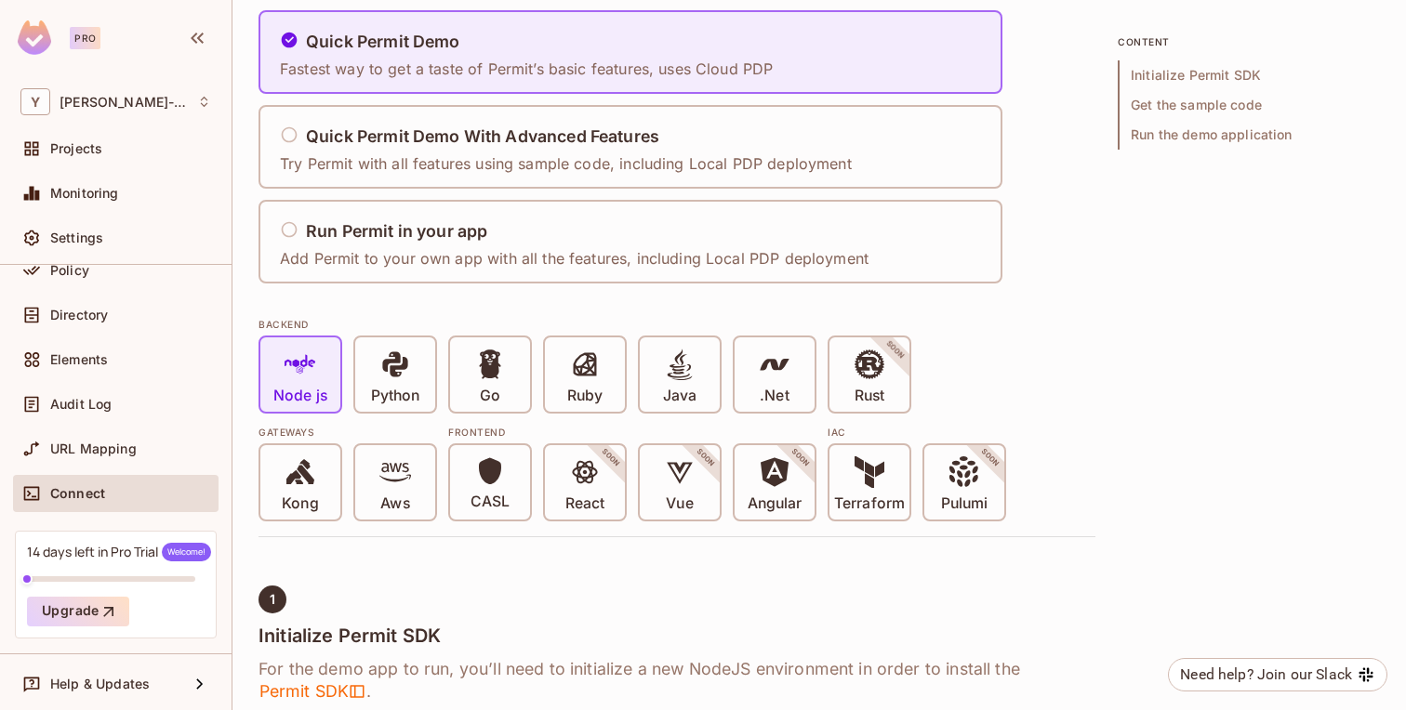
scroll to position [345, 0]
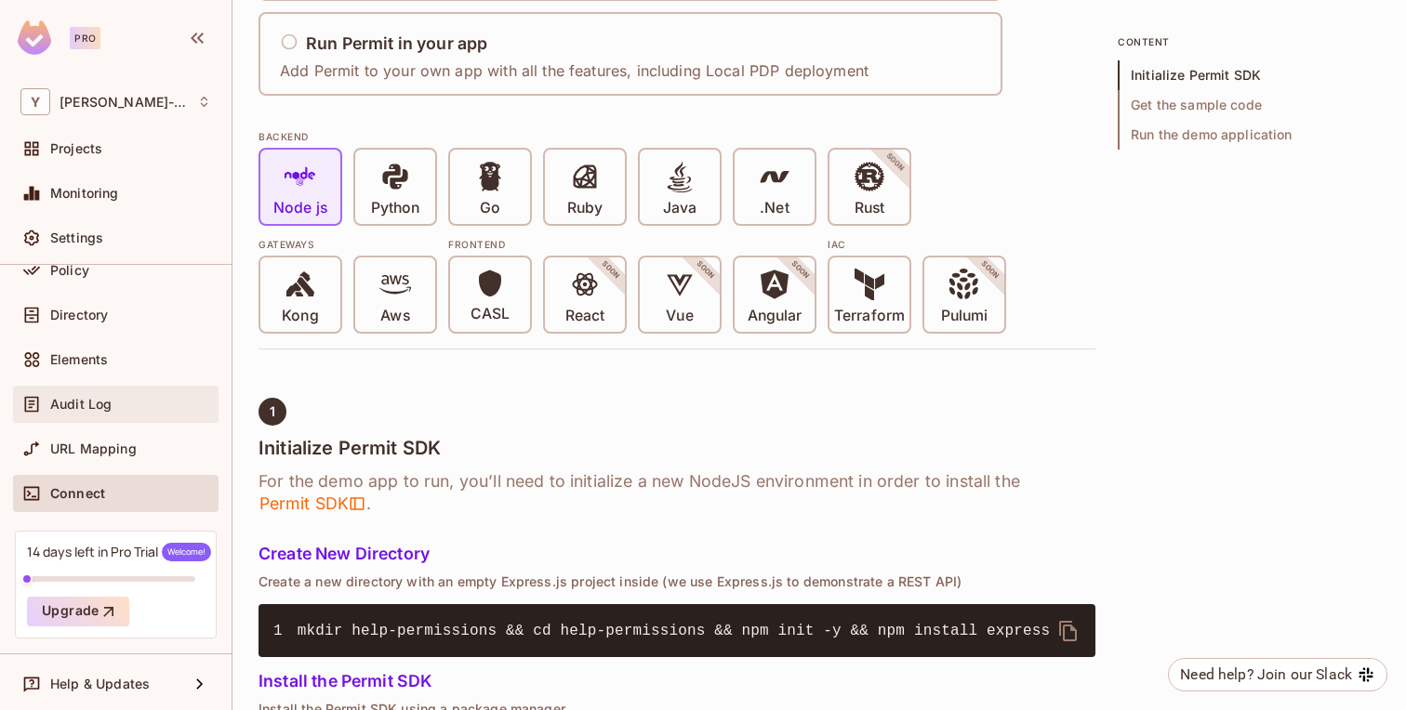
click at [119, 399] on div "Audit Log" at bounding box center [130, 404] width 161 height 15
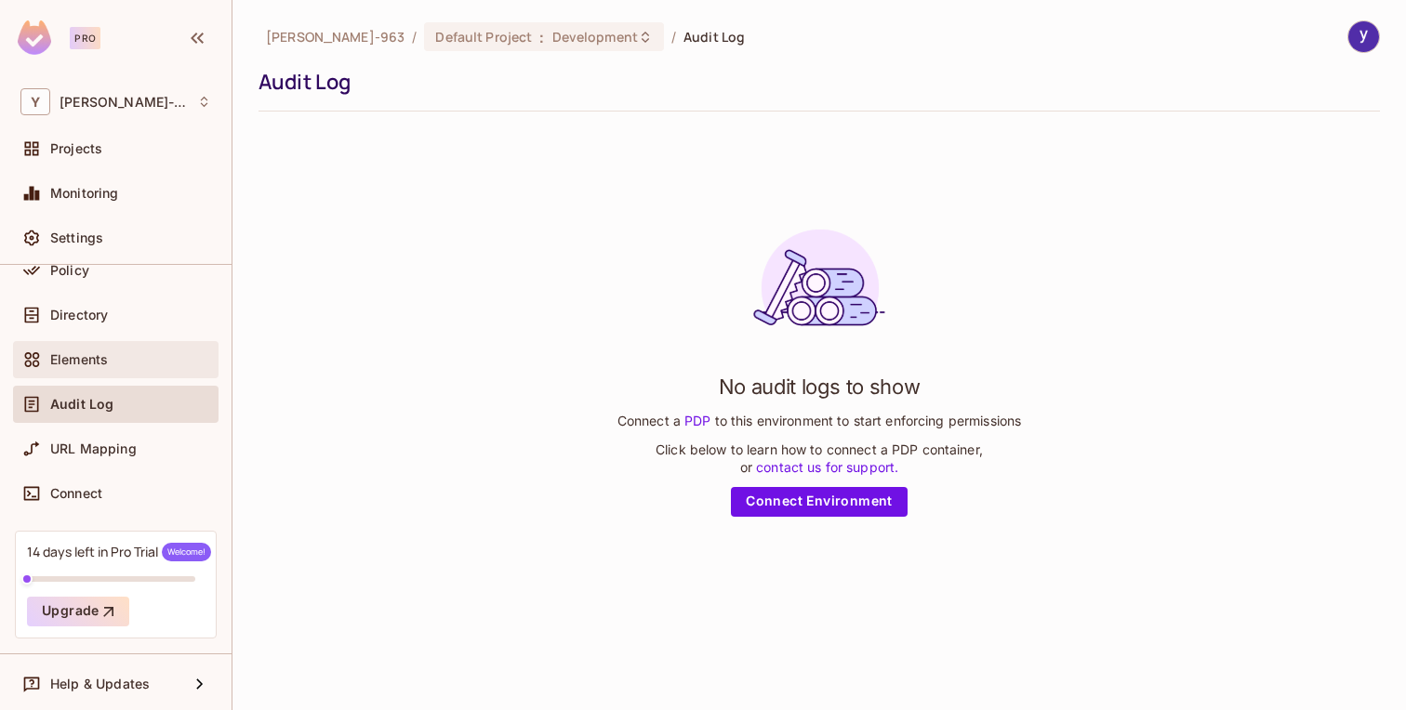
click at [112, 363] on div "Elements" at bounding box center [130, 359] width 161 height 15
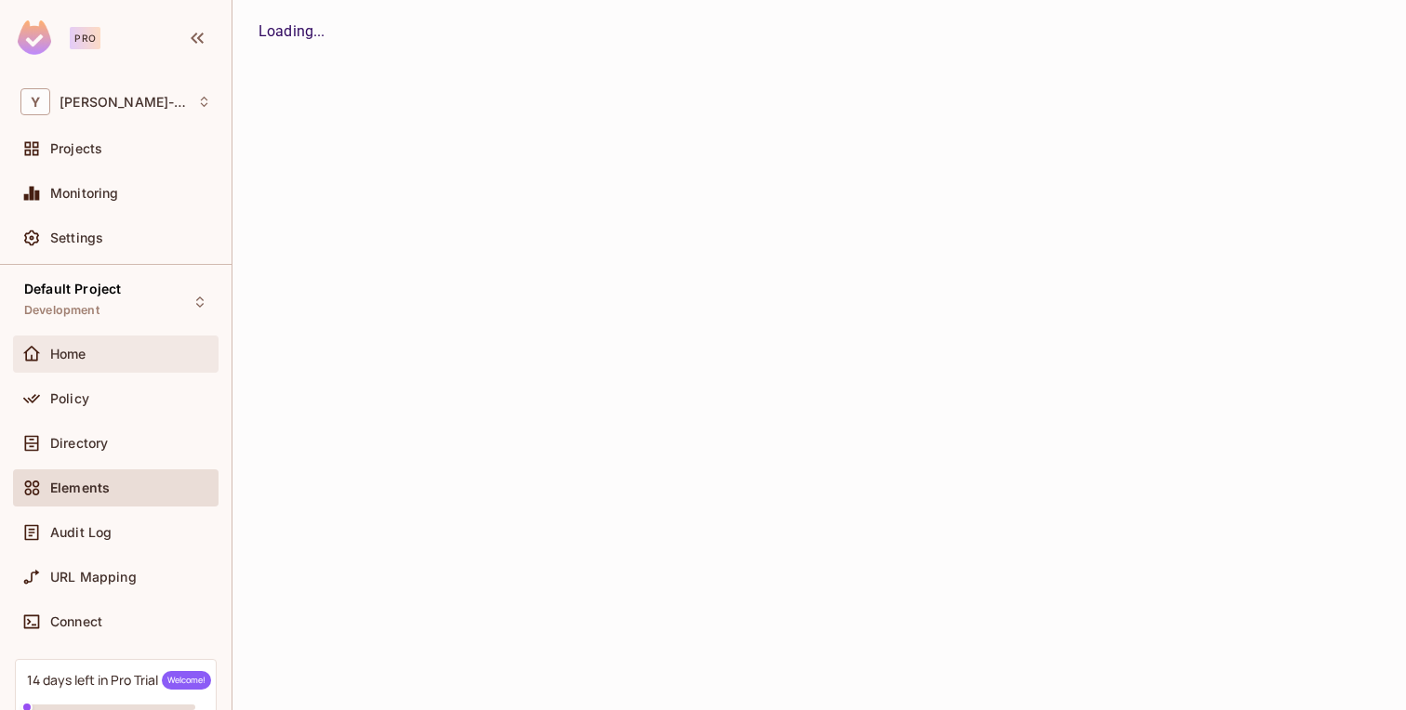
click at [111, 347] on div "Home" at bounding box center [130, 354] width 161 height 15
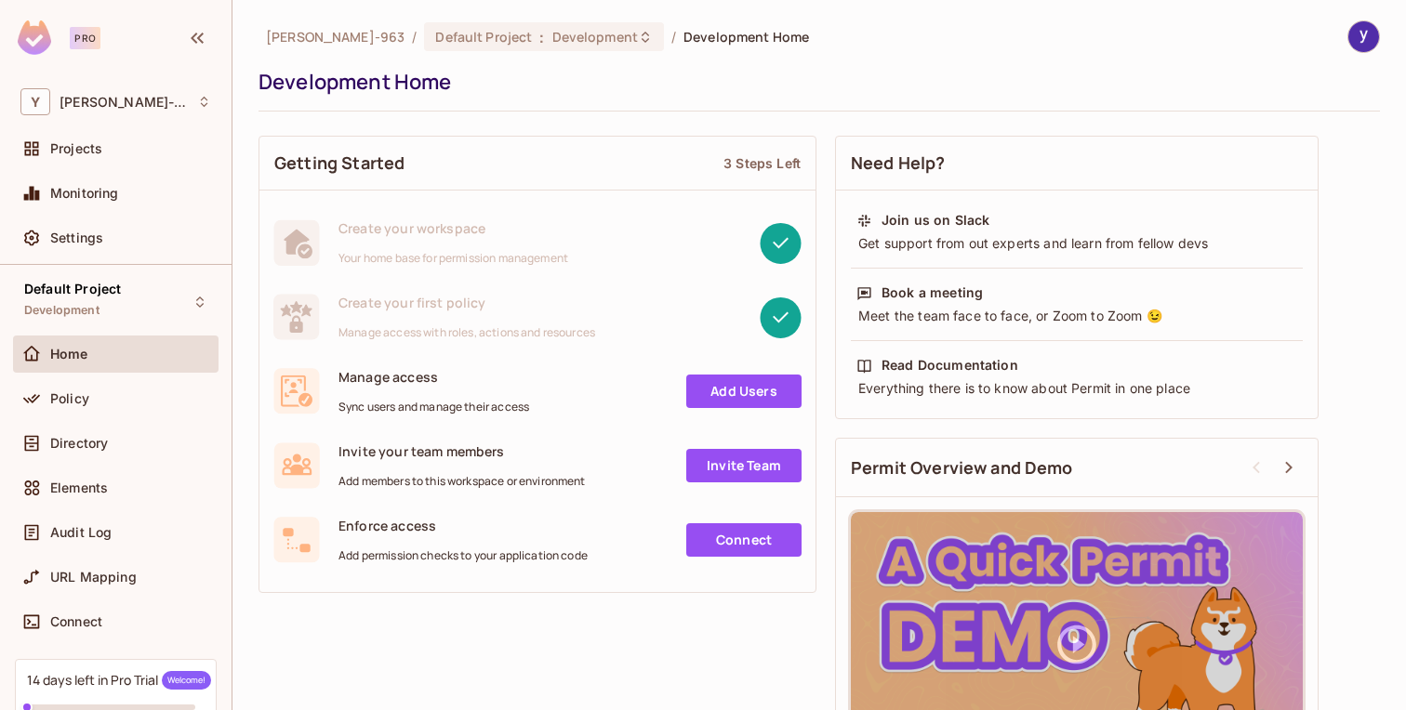
click at [740, 388] on link "Add Users" at bounding box center [743, 391] width 115 height 33
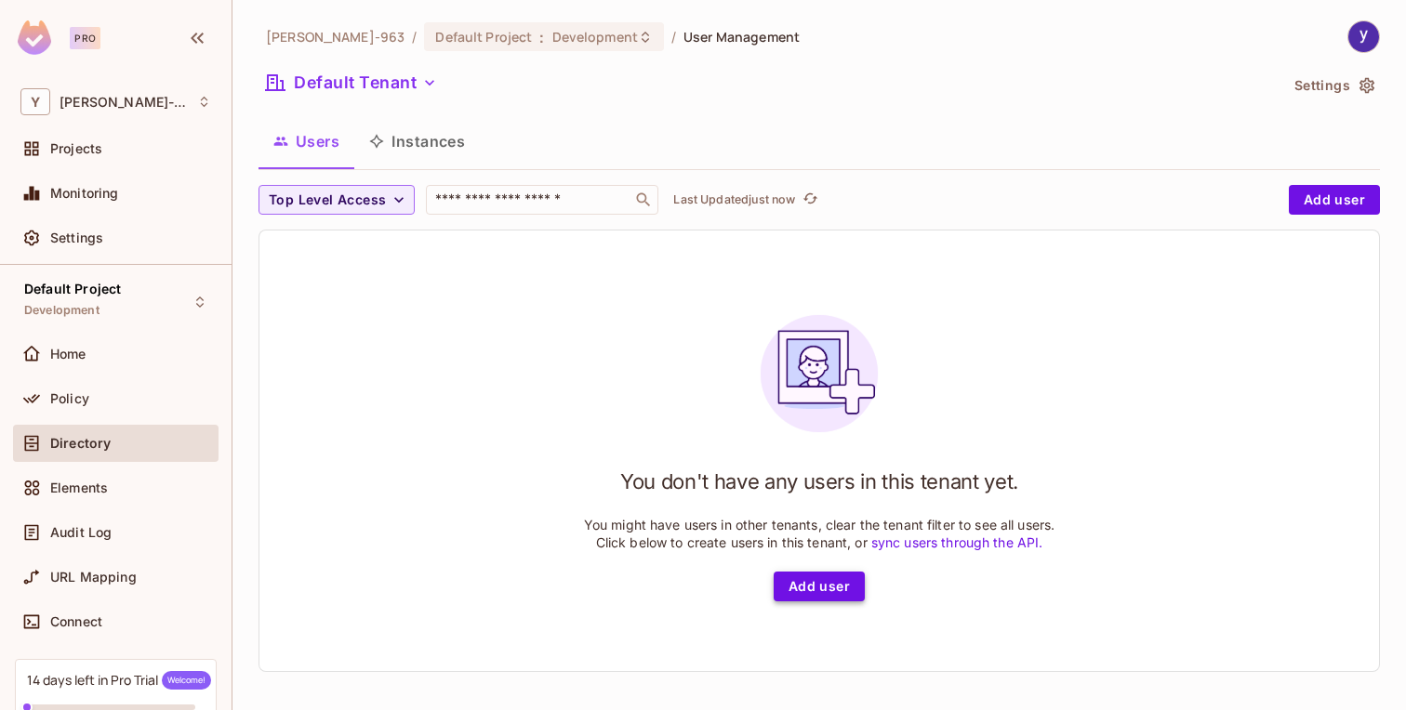
click at [815, 588] on button "Add user" at bounding box center [819, 587] width 91 height 30
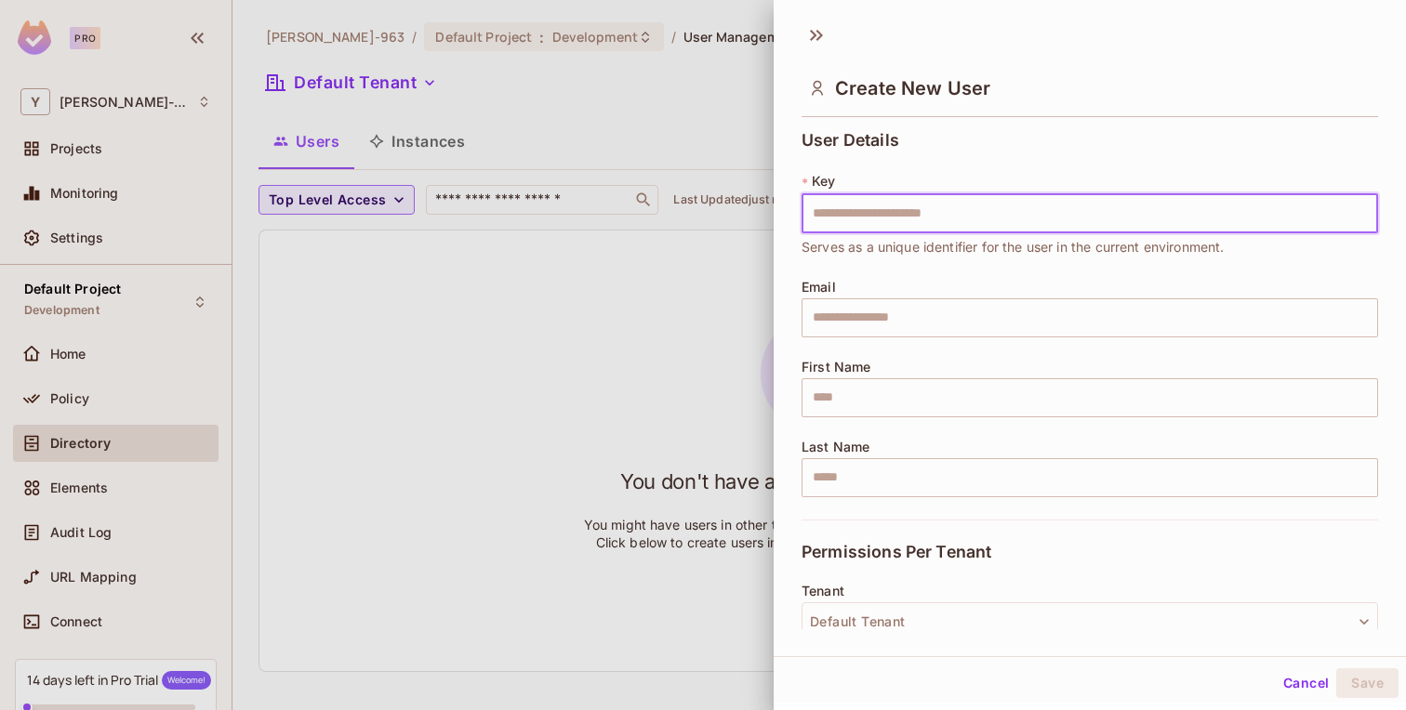
click at [902, 221] on input "text" at bounding box center [1089, 213] width 576 height 39
type input "****"
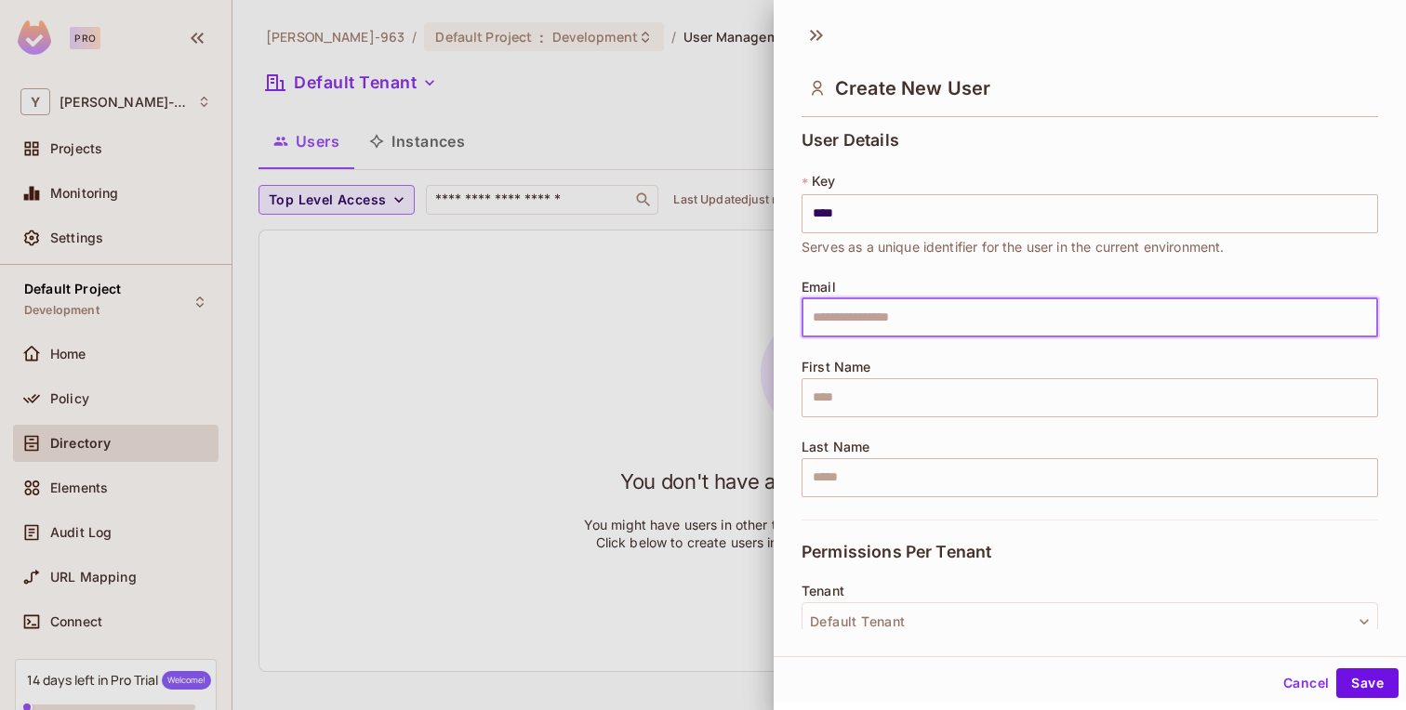
click at [921, 314] on input "text" at bounding box center [1089, 317] width 576 height 39
type input "**********"
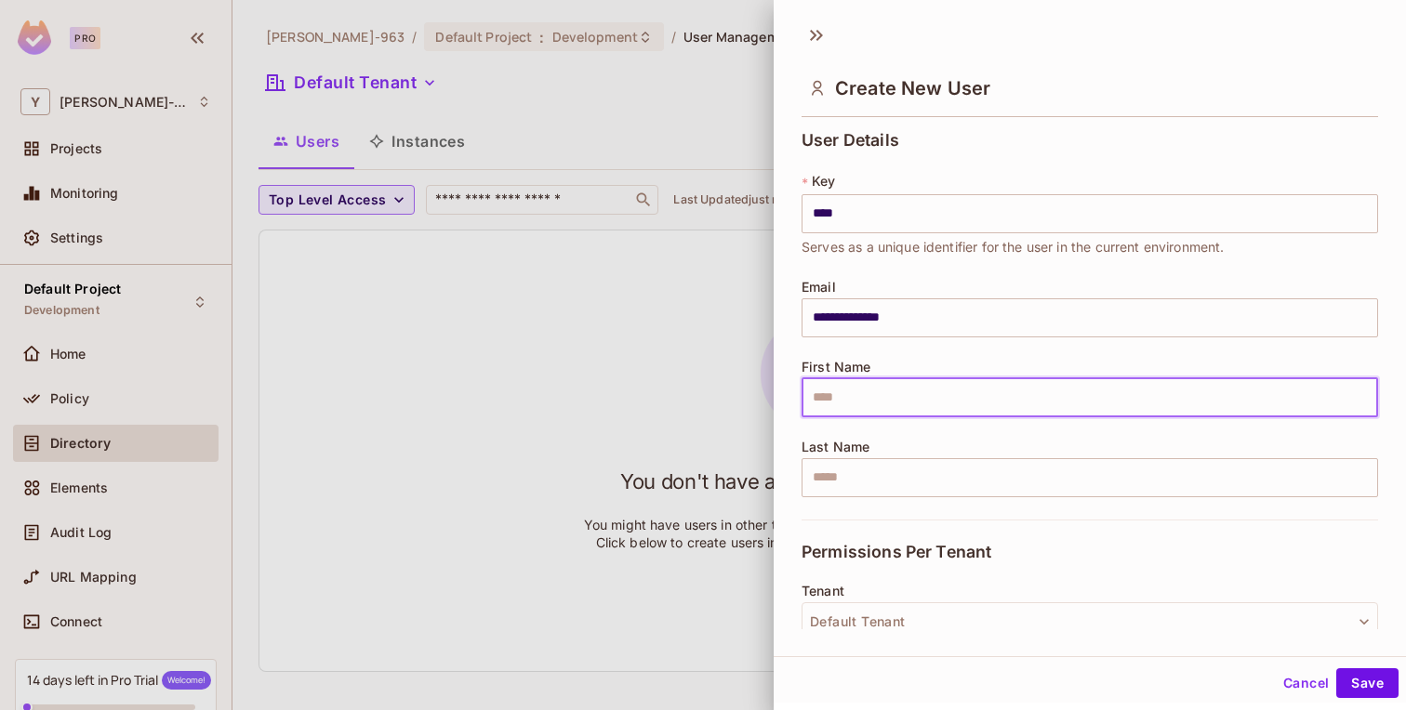
click at [935, 414] on input "text" at bounding box center [1089, 397] width 576 height 39
type input "*****"
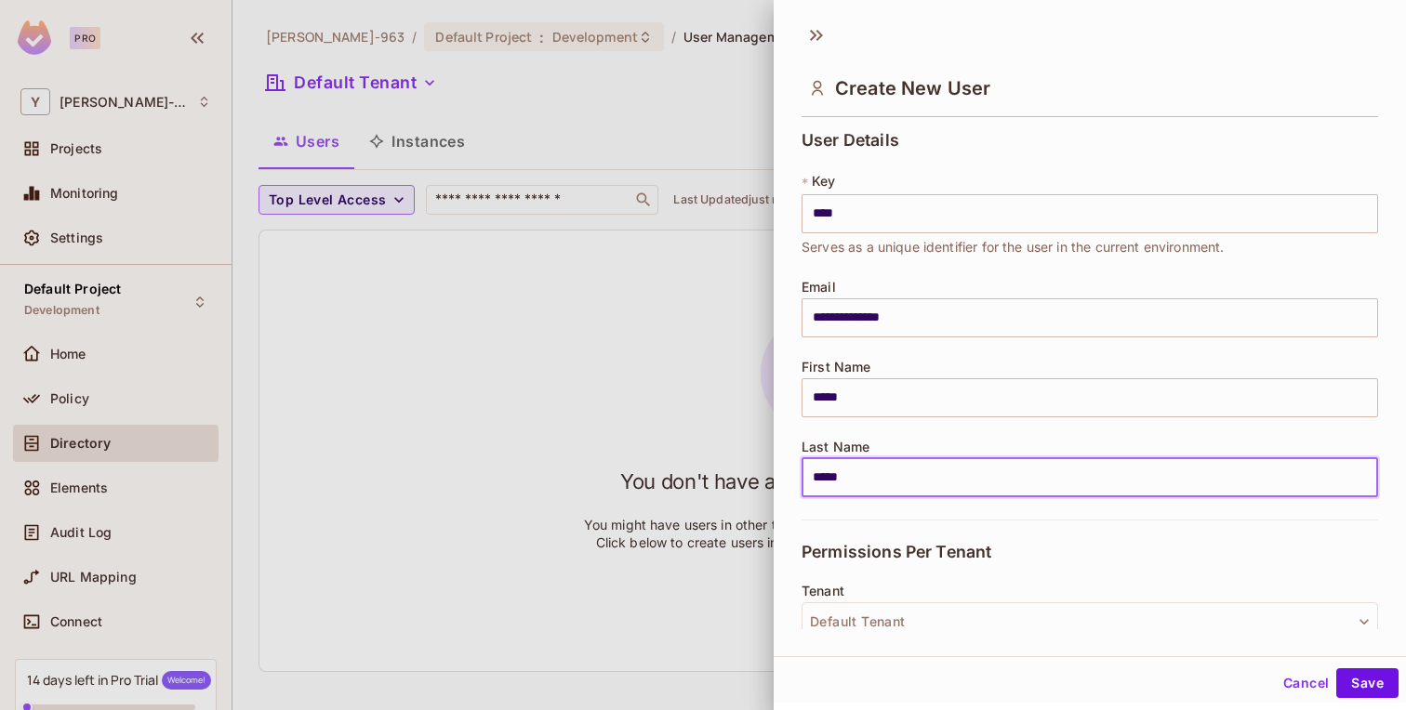
click at [830, 476] on input "*****" at bounding box center [1089, 477] width 576 height 39
type input "****"
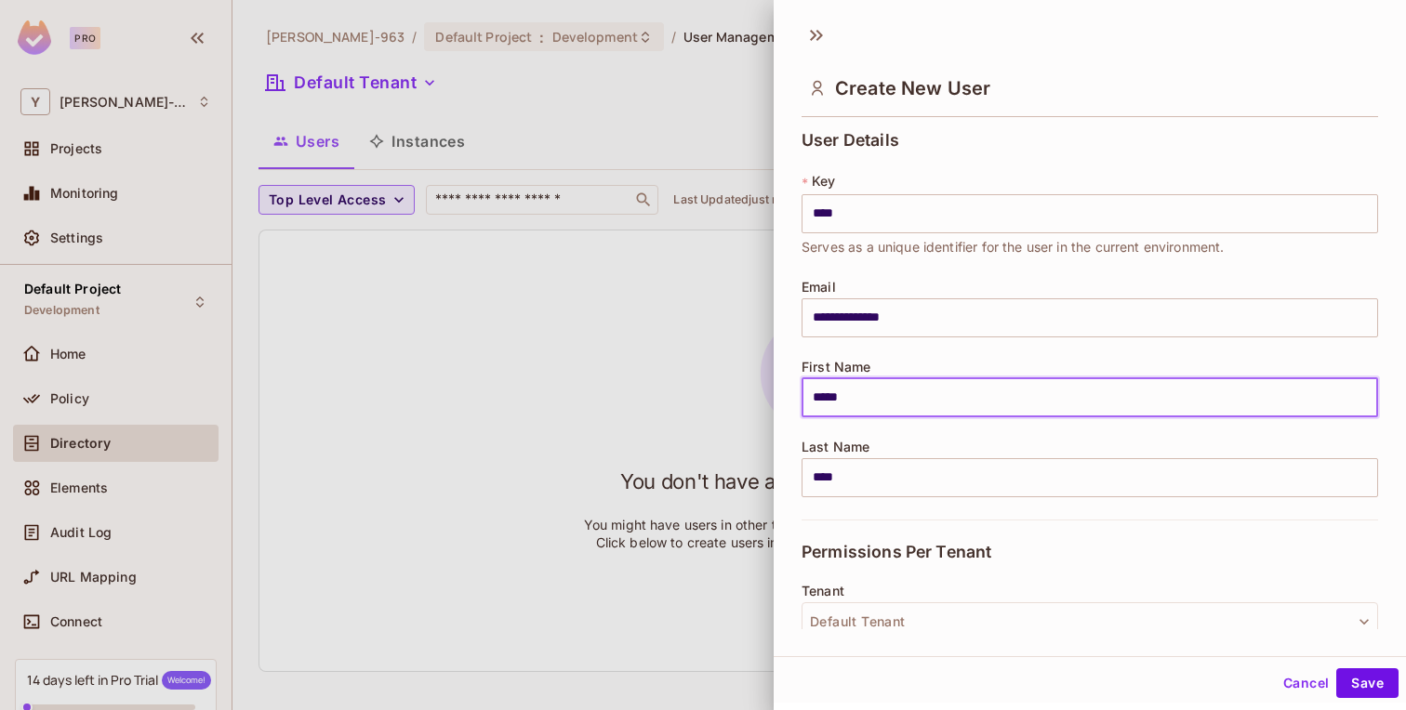
click at [834, 401] on input "*****" at bounding box center [1089, 397] width 576 height 39
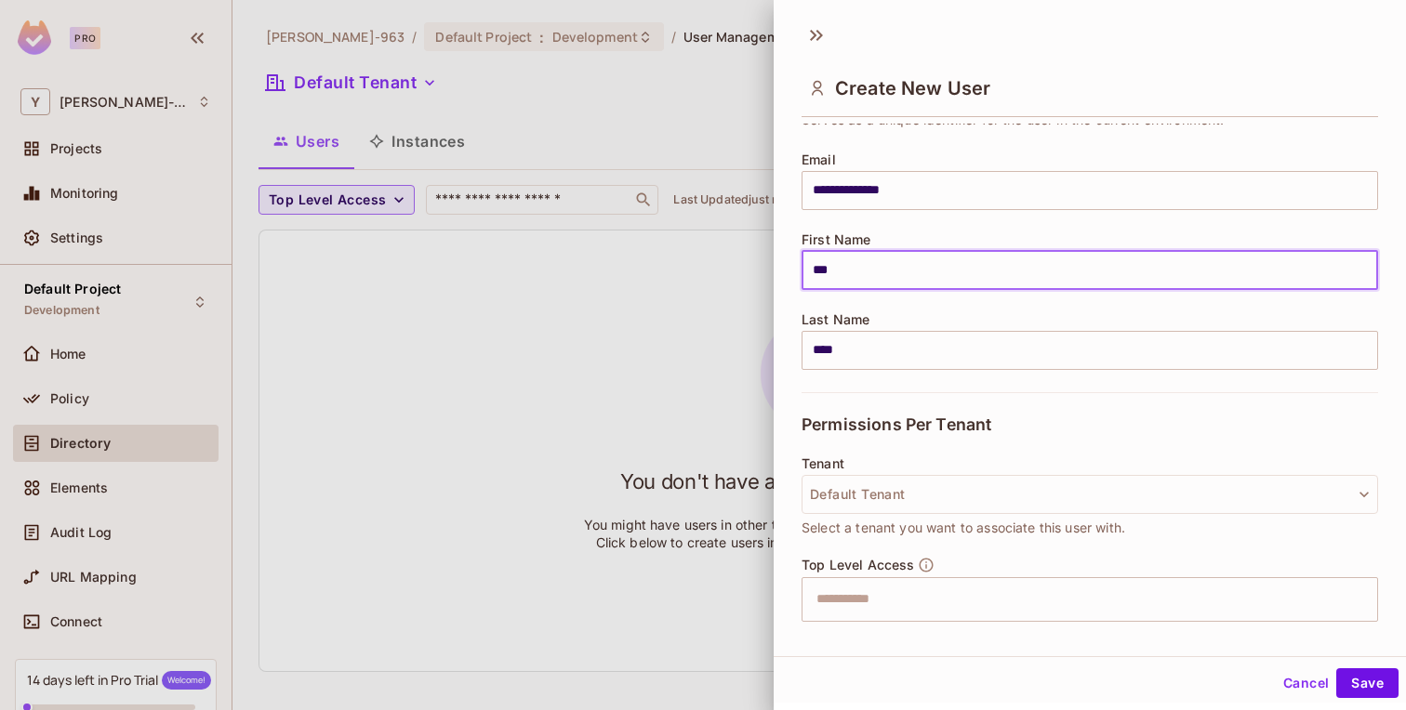
scroll to position [228, 0]
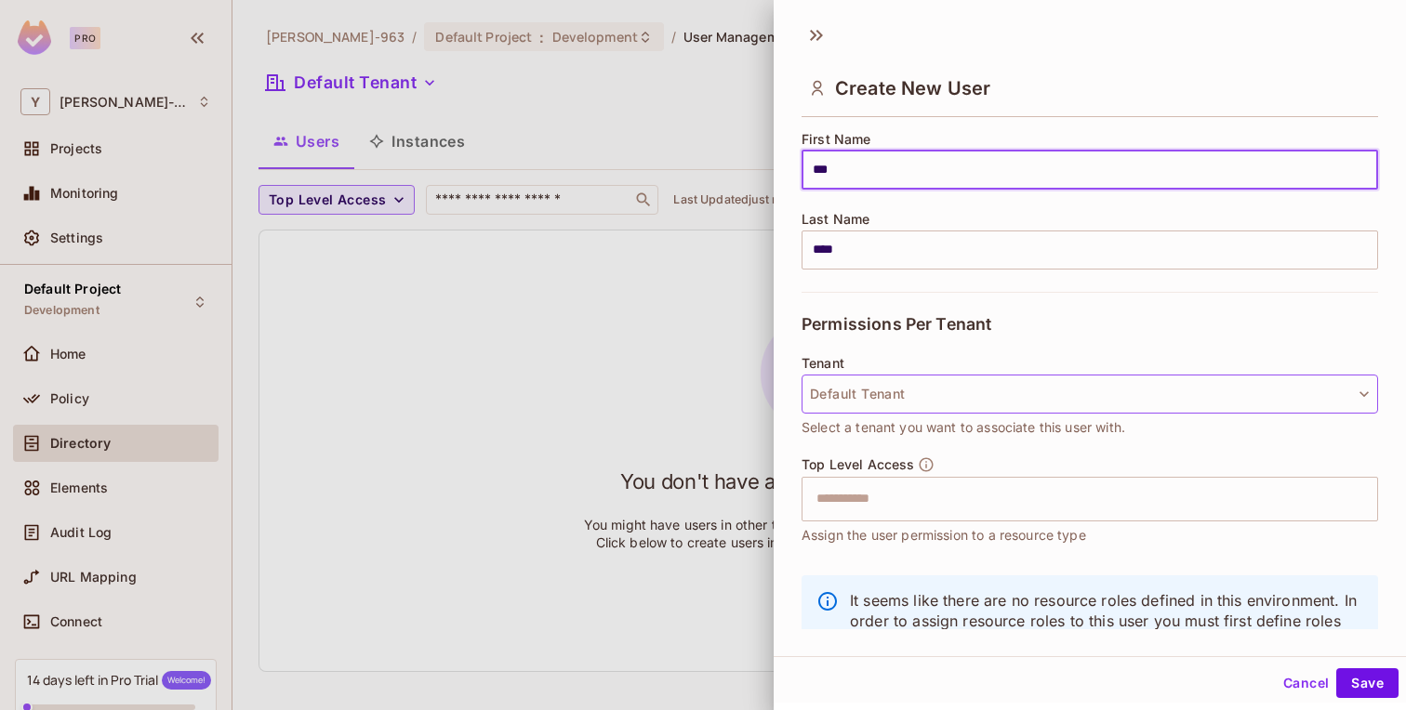
type input "***"
click at [955, 391] on button "Default Tenant" at bounding box center [1089, 394] width 576 height 39
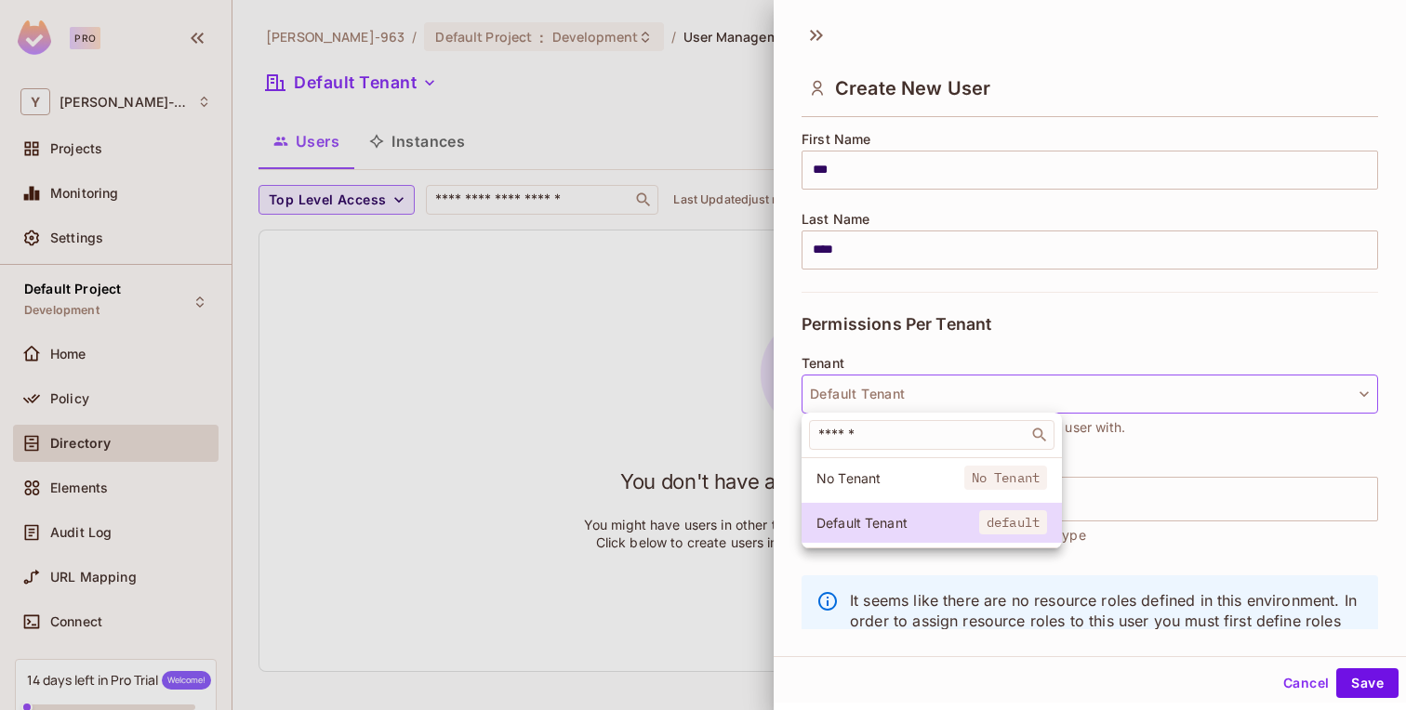
click at [955, 391] on div at bounding box center [703, 355] width 1406 height 710
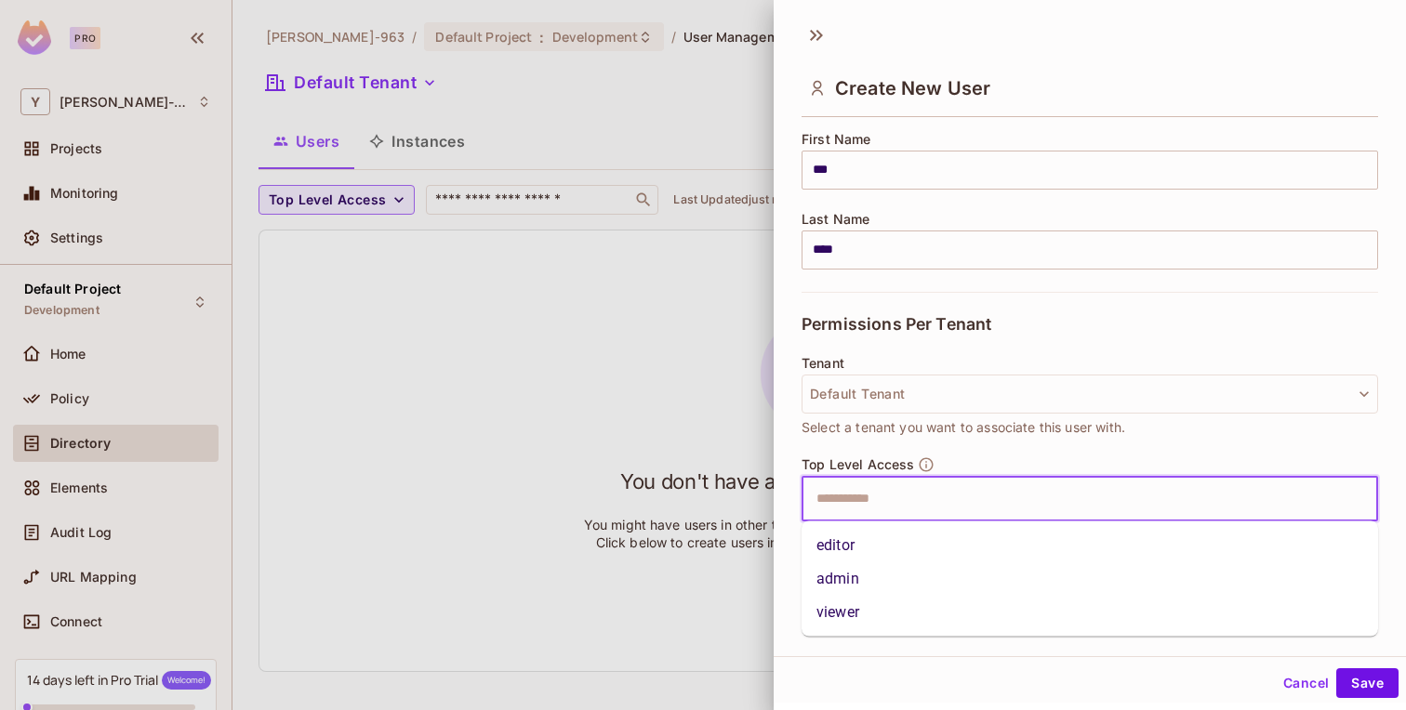
click at [930, 497] on input "text" at bounding box center [1073, 499] width 536 height 37
click at [882, 575] on li "admin" at bounding box center [1089, 578] width 576 height 33
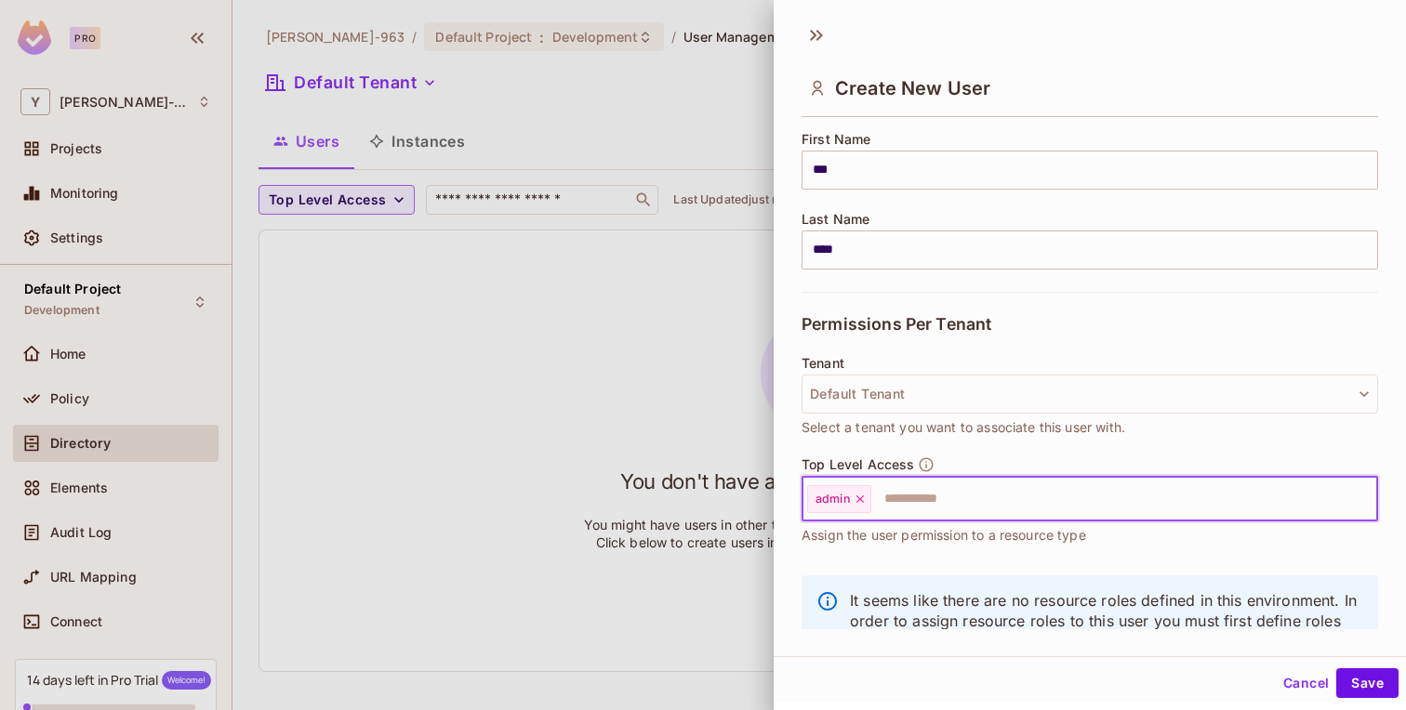
scroll to position [295, 0]
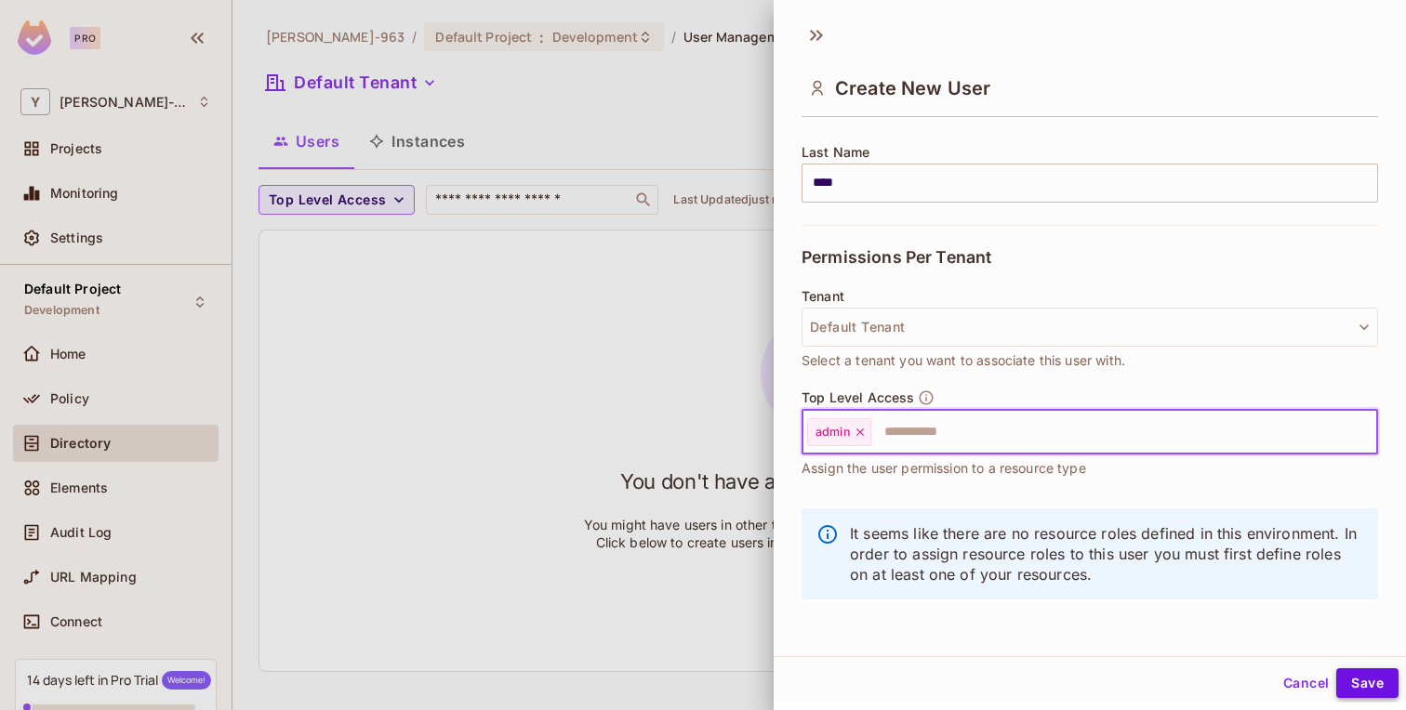
click at [1377, 688] on button "Save" at bounding box center [1367, 683] width 62 height 30
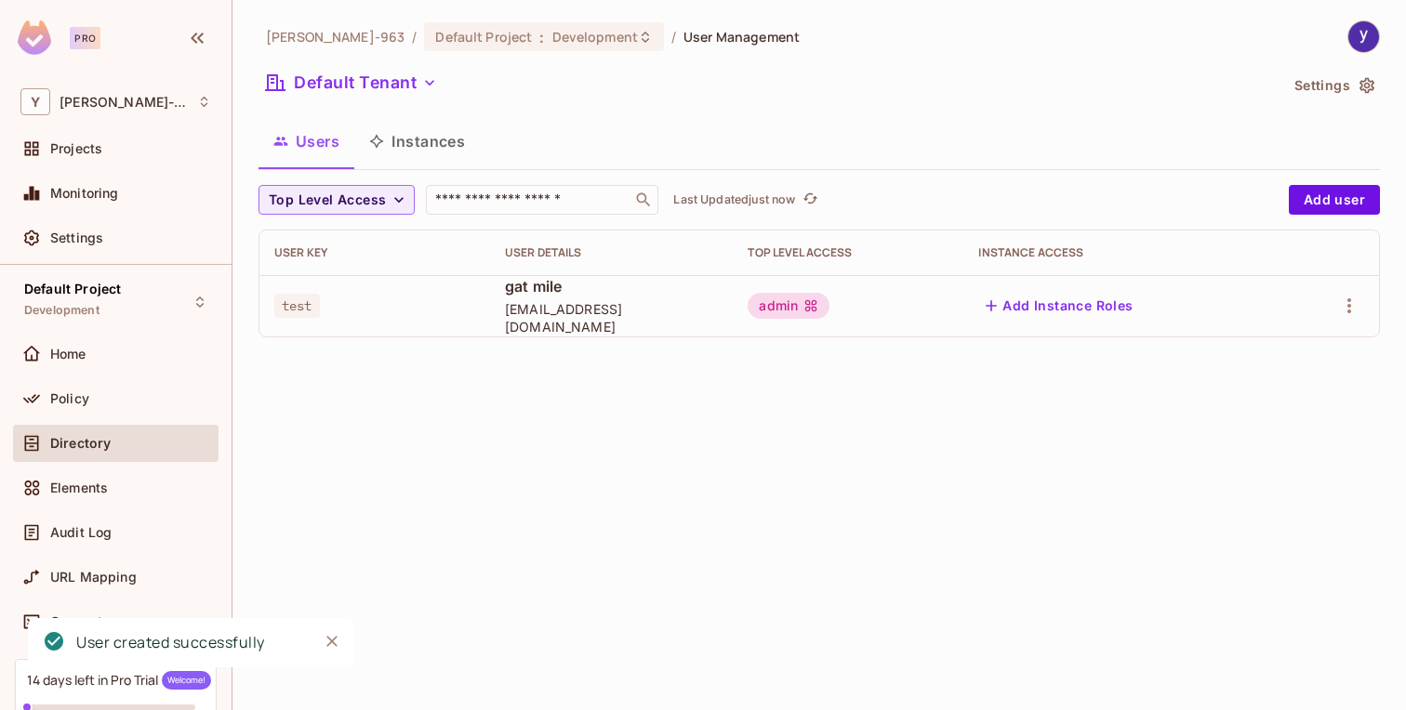
click at [1087, 308] on button "Add Instance Roles" at bounding box center [1059, 306] width 162 height 30
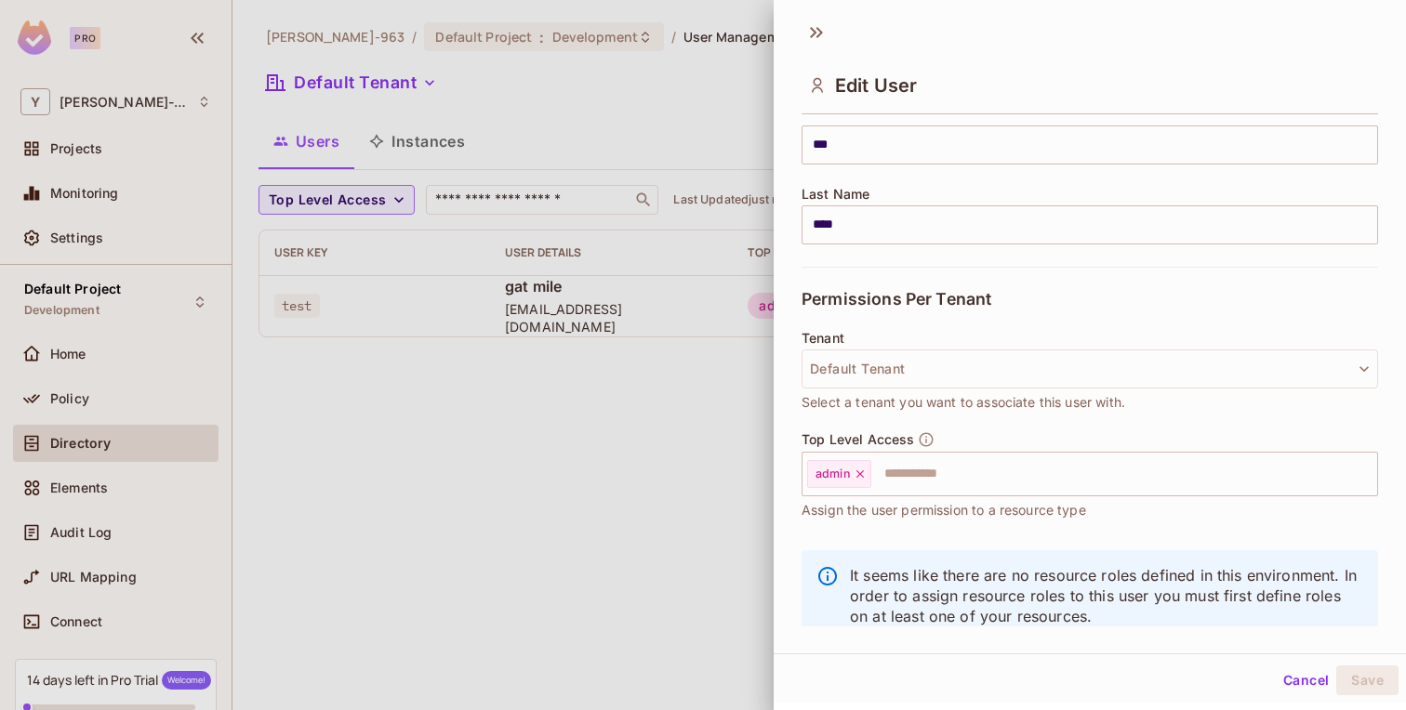
scroll to position [274, 0]
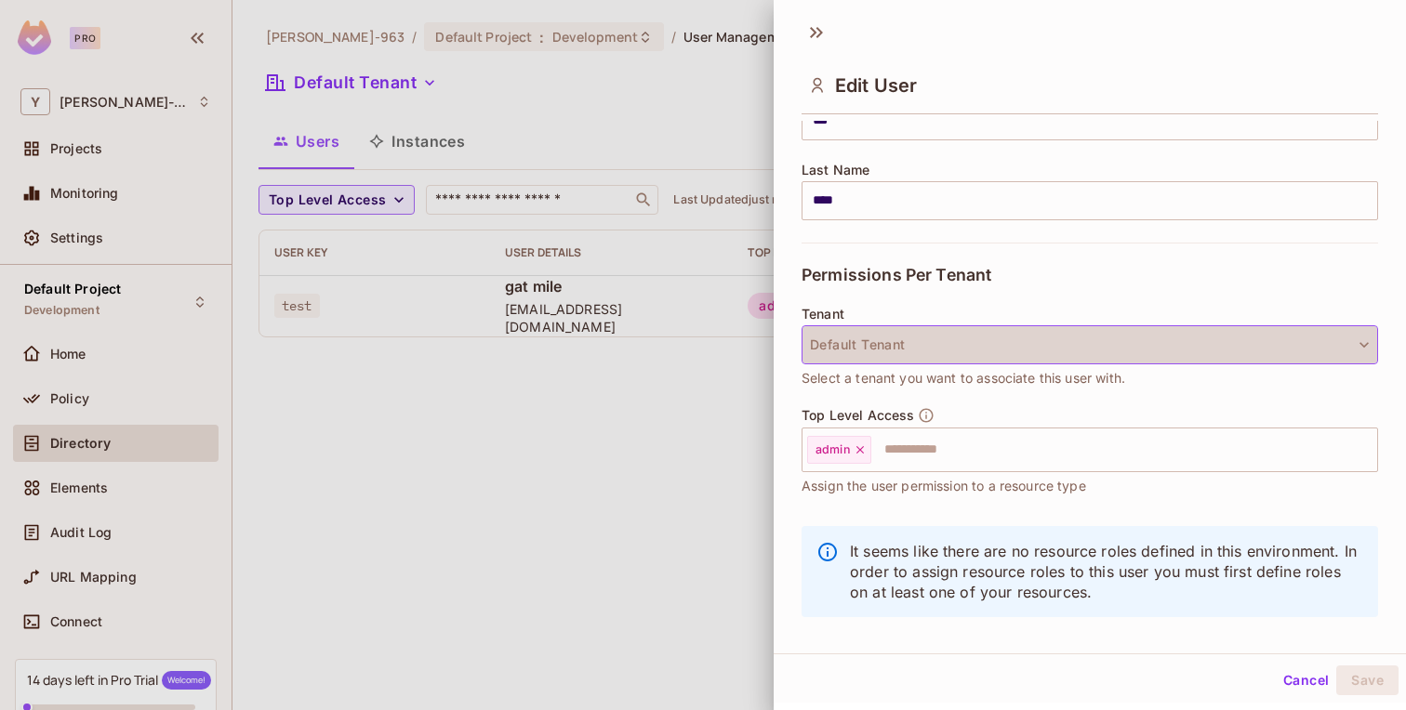
click at [1058, 360] on button "Default Tenant" at bounding box center [1089, 344] width 576 height 39
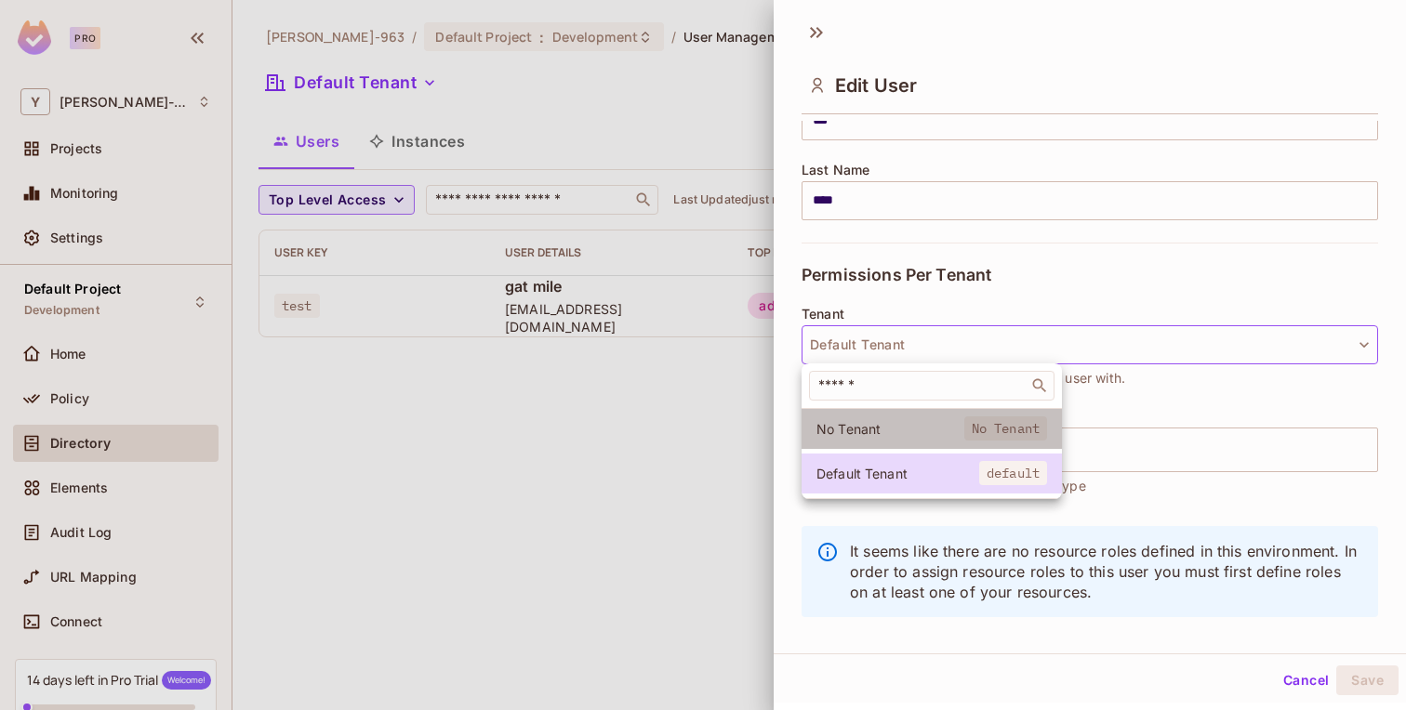
click at [1019, 416] on li "No Tenant No Tenant" at bounding box center [931, 429] width 260 height 40
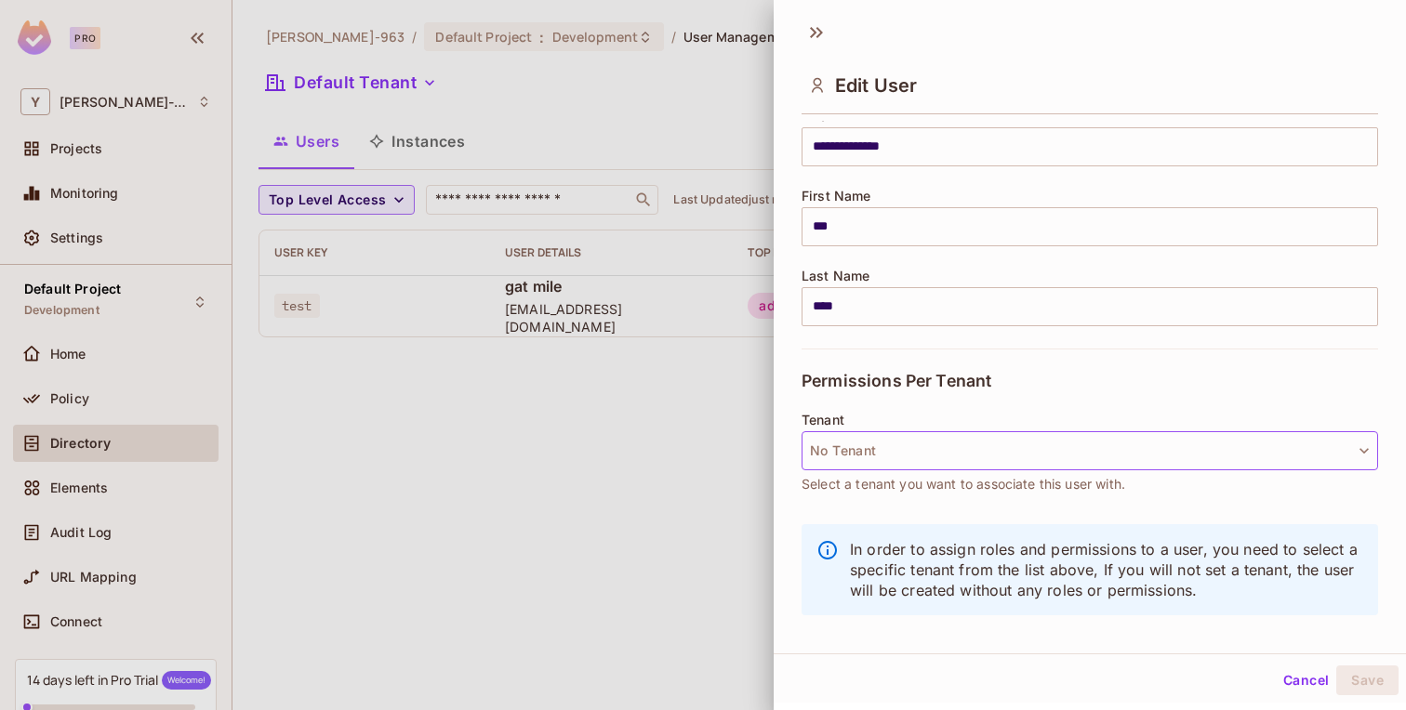
click at [988, 446] on button "No Tenant" at bounding box center [1089, 450] width 576 height 39
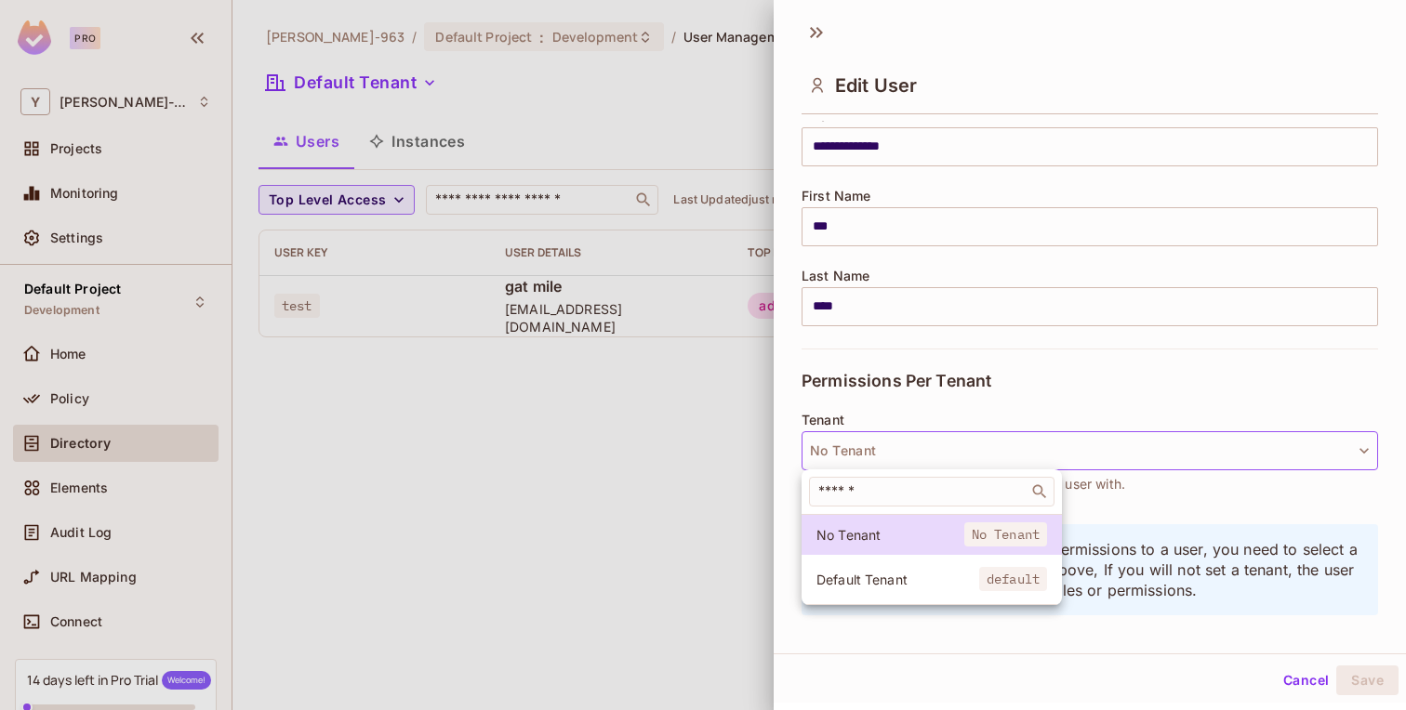
click at [952, 568] on li "Default Tenant default" at bounding box center [931, 580] width 260 height 40
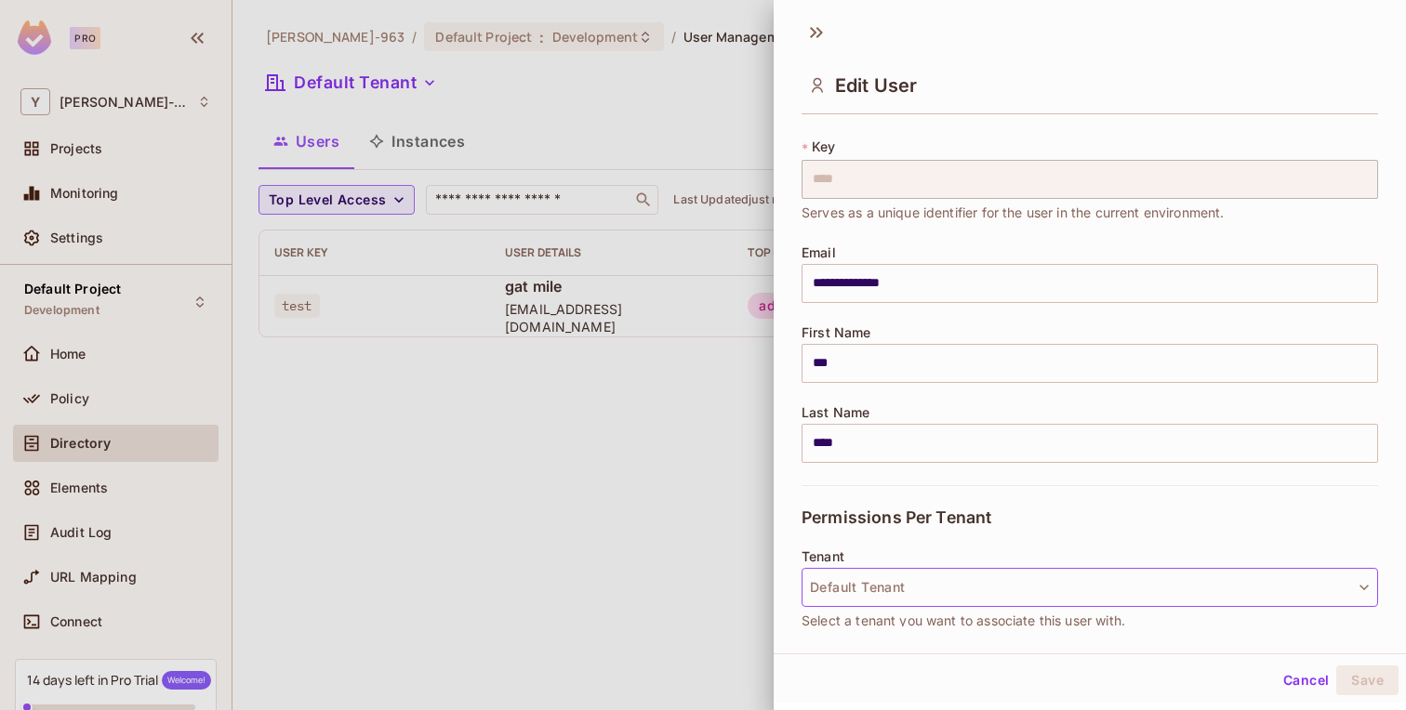
scroll to position [0, 0]
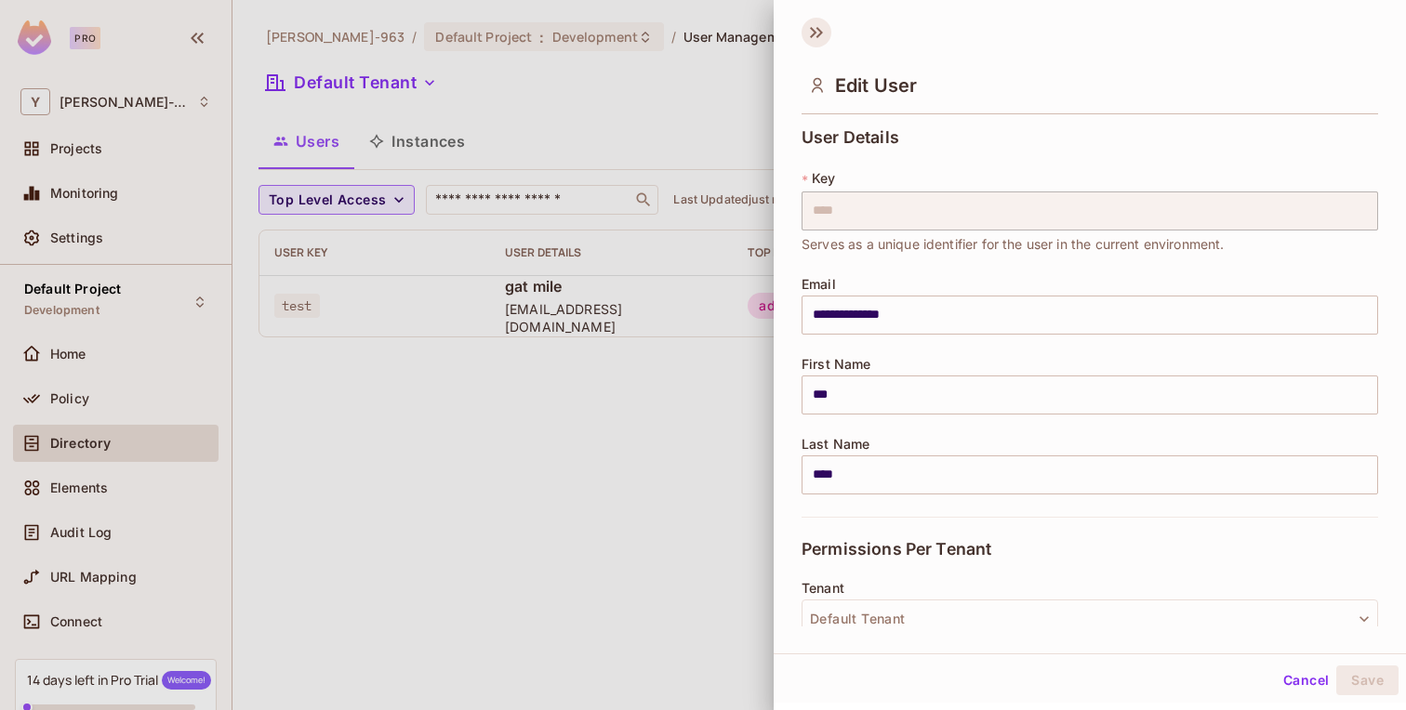
click at [810, 24] on icon at bounding box center [816, 33] width 30 height 30
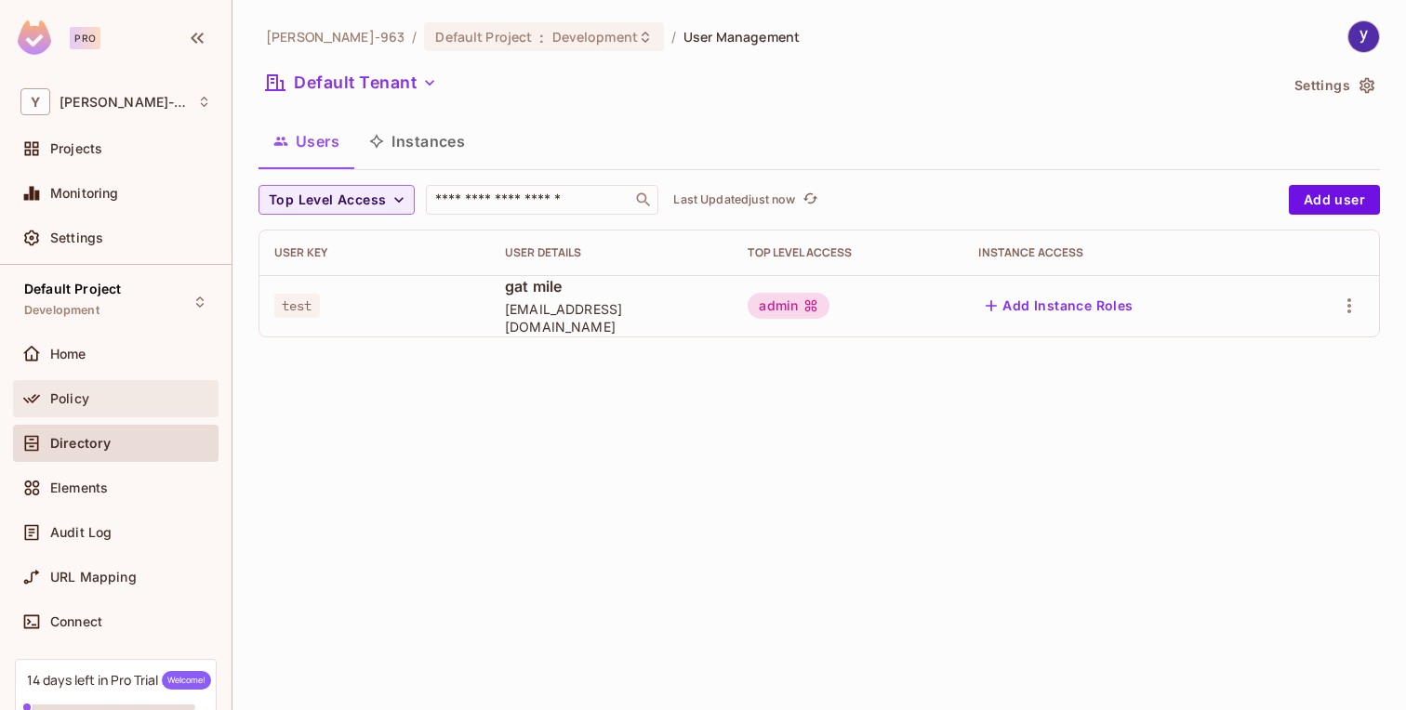
click at [90, 405] on div "Policy" at bounding box center [115, 399] width 191 height 22
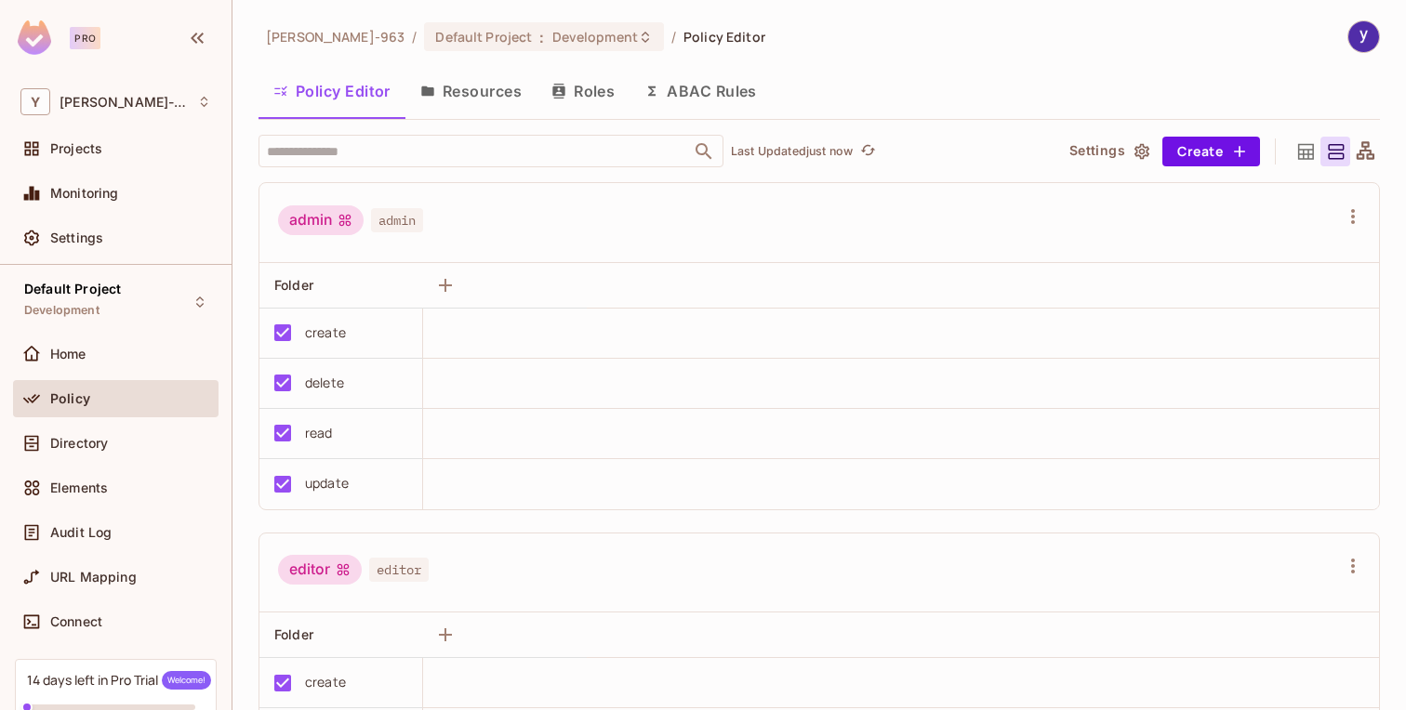
click at [386, 210] on span "admin" at bounding box center [397, 220] width 52 height 24
click at [399, 220] on span "admin" at bounding box center [397, 220] width 52 height 24
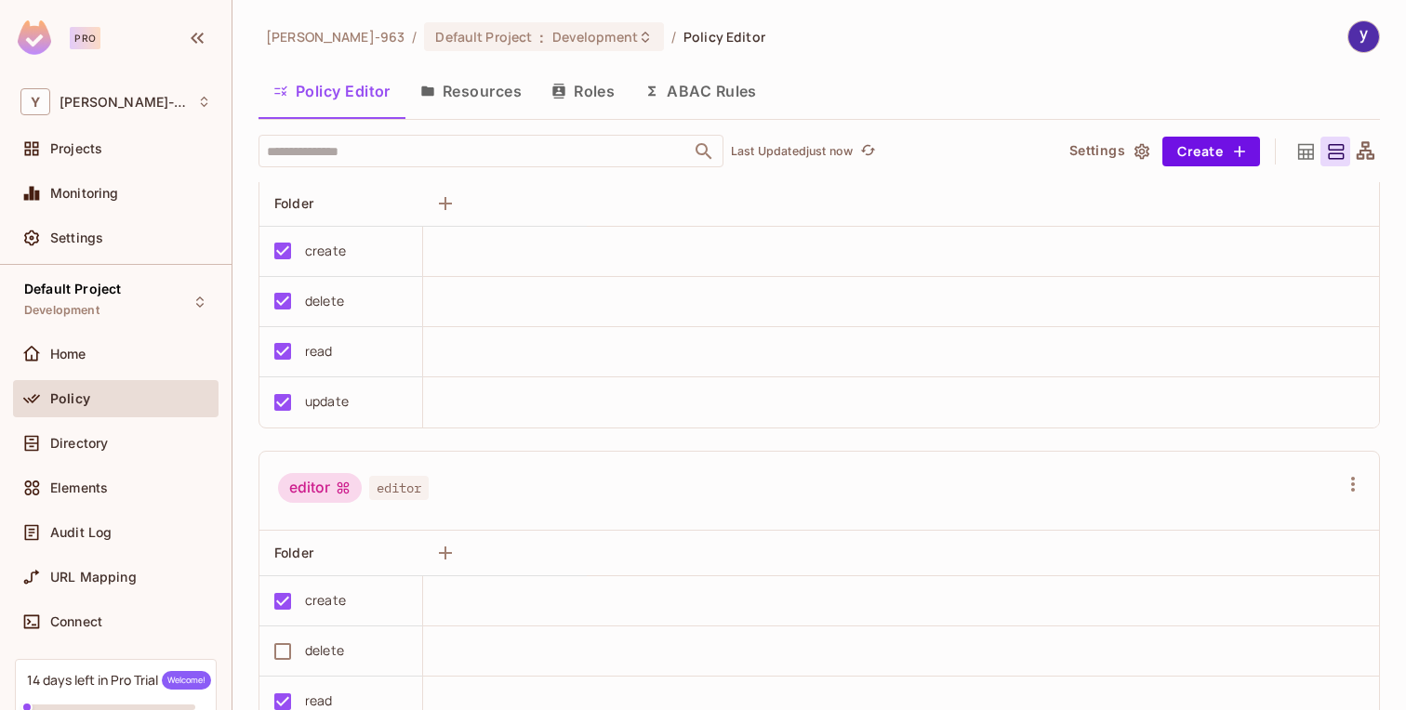
scroll to position [182, 0]
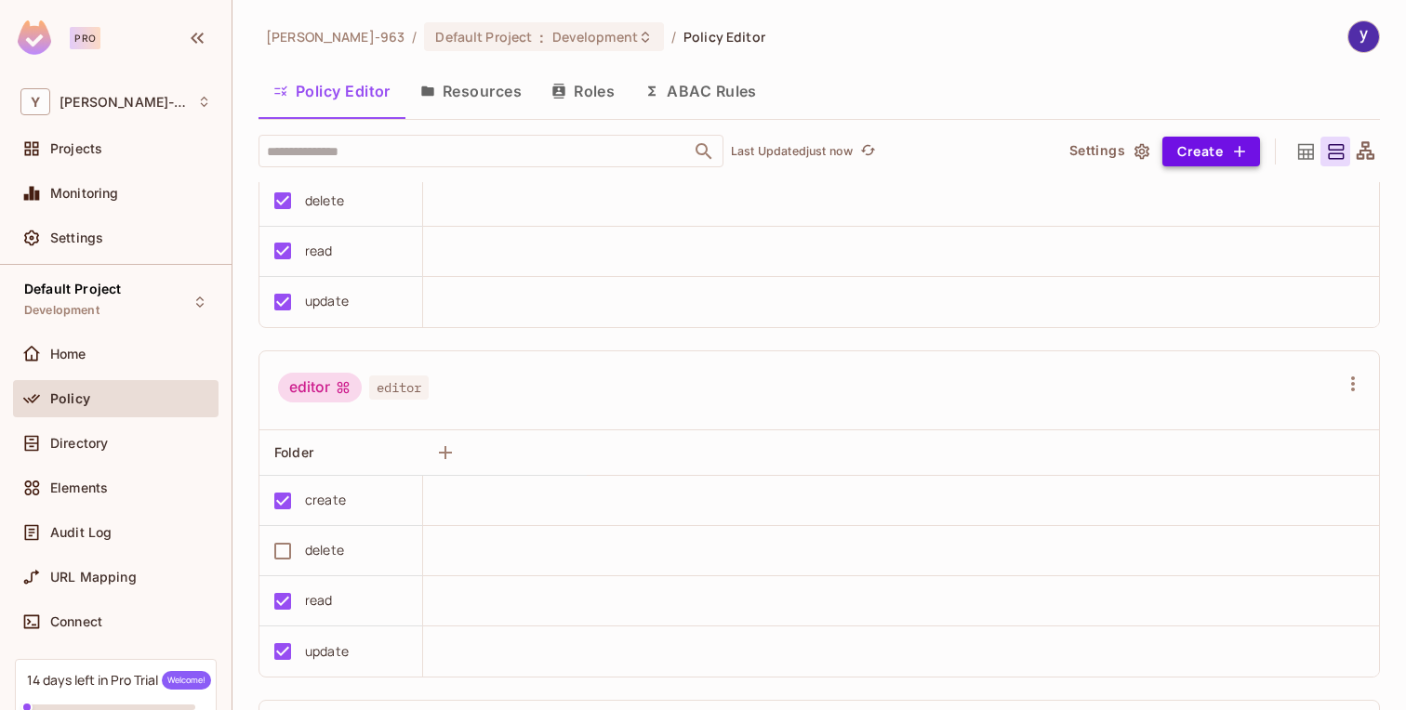
click at [1208, 142] on button "Create" at bounding box center [1211, 152] width 98 height 30
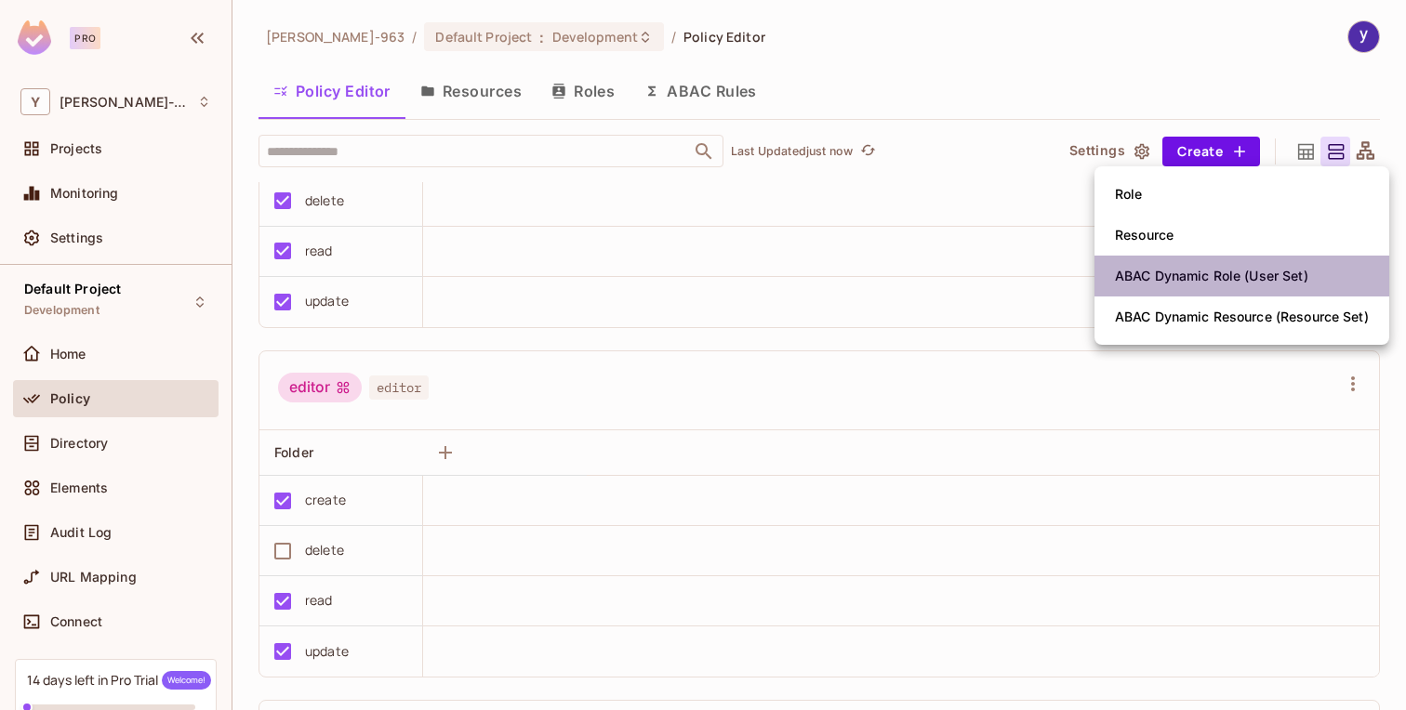
click at [1229, 271] on div "ABAC Dynamic Role (User Set)" at bounding box center [1211, 276] width 193 height 19
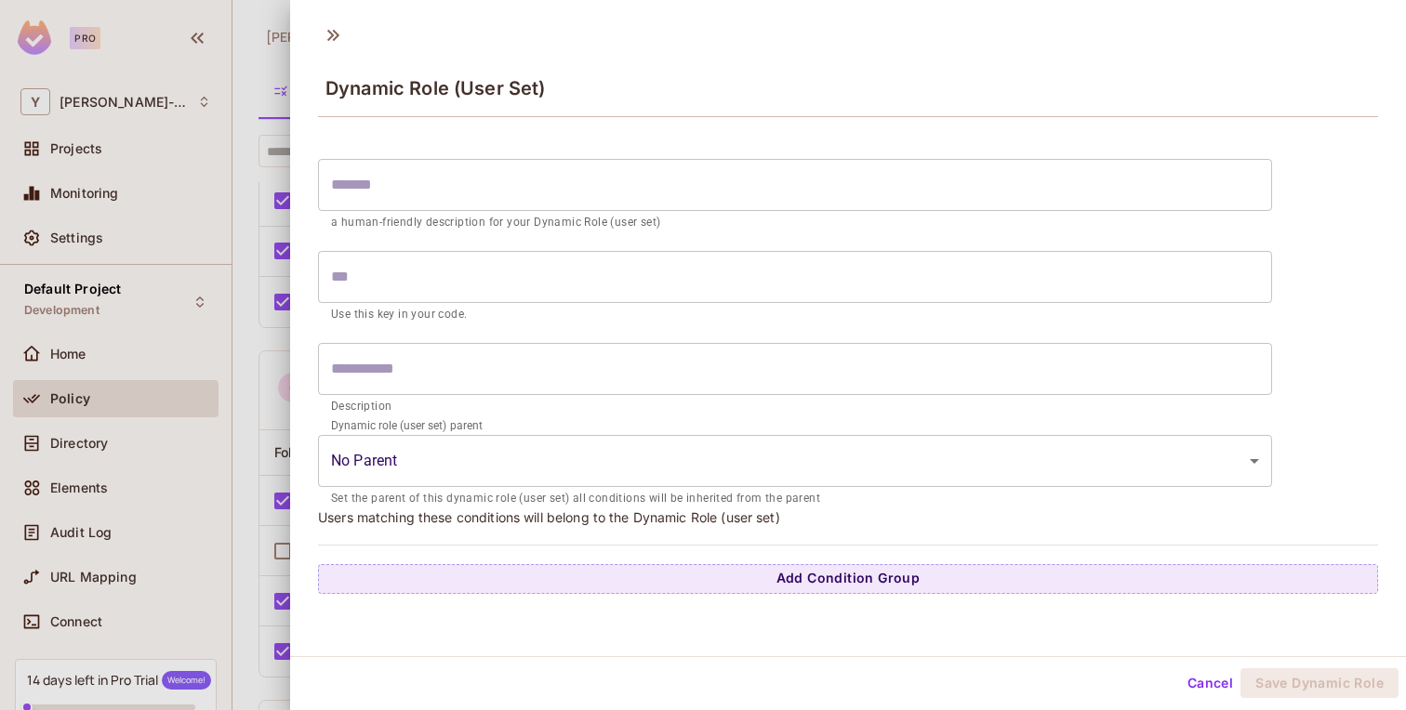
scroll to position [3, 0]
click at [234, 221] on div at bounding box center [703, 355] width 1406 height 710
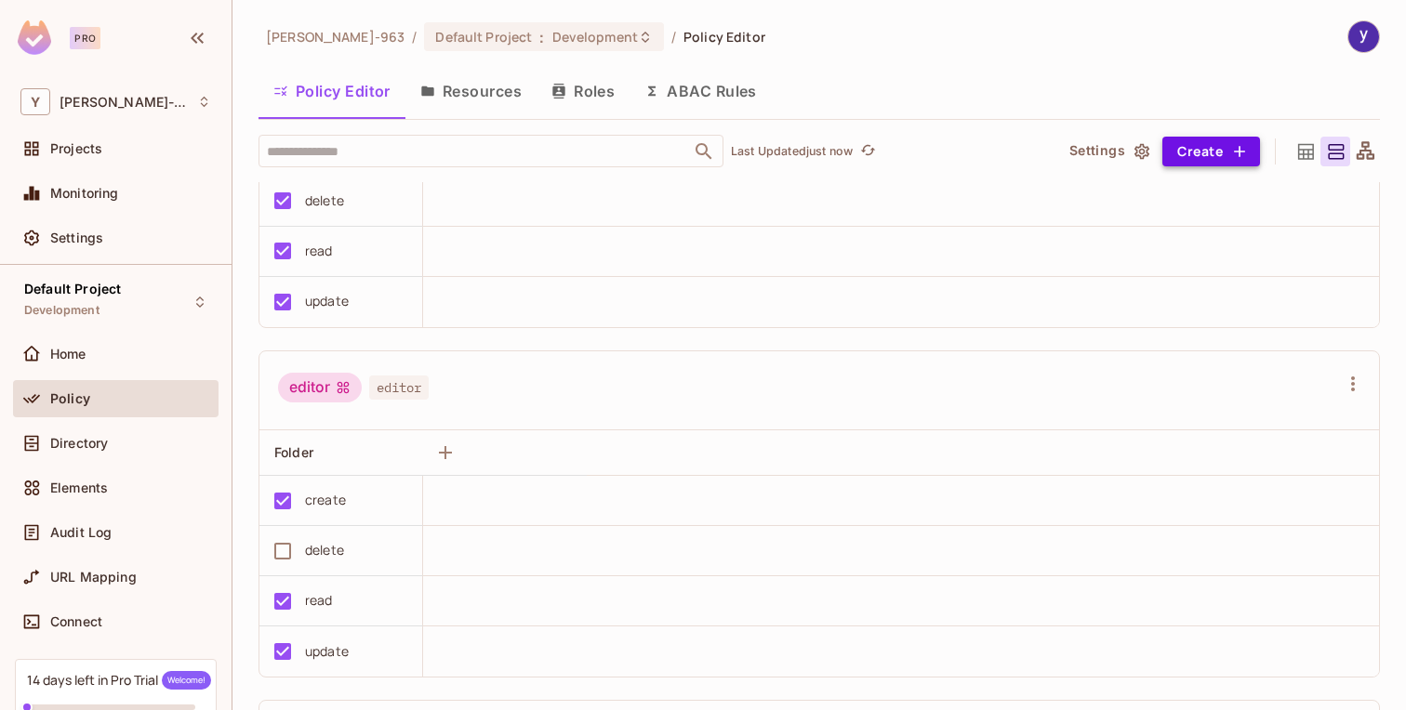
click at [1207, 144] on button "Create" at bounding box center [1211, 152] width 98 height 30
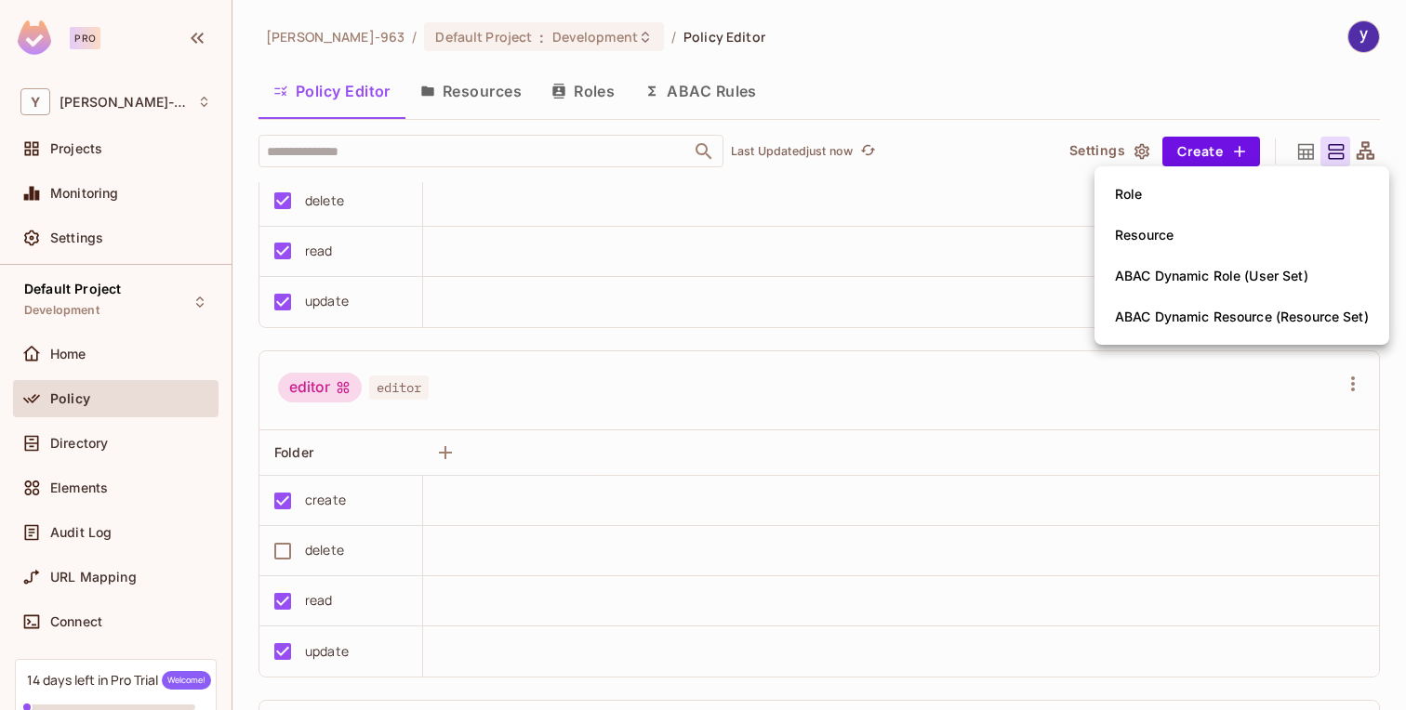
click at [1234, 311] on div "ABAC Dynamic Resource (Resource Set)" at bounding box center [1242, 317] width 254 height 19
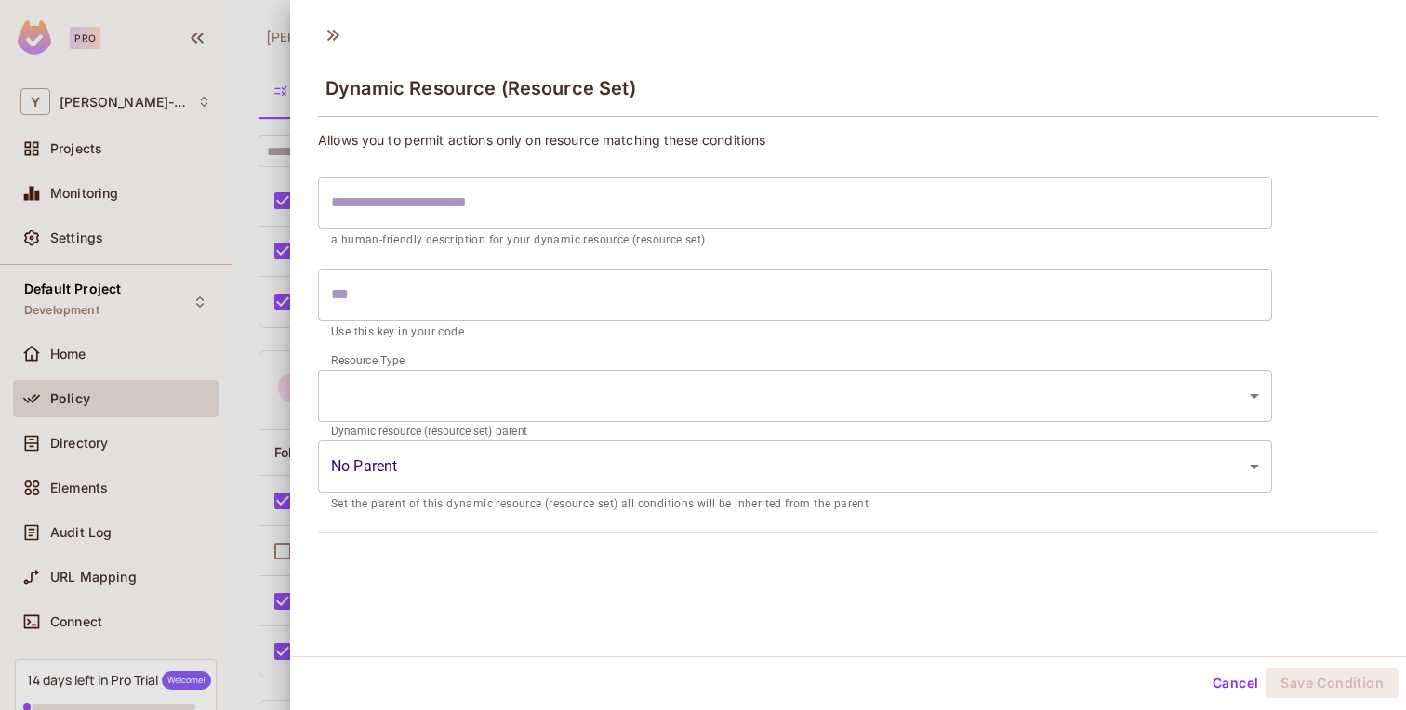
click at [701, 377] on body "Pro Y yonas-963 Projects Monitoring Settings Default Project Development Home P…" at bounding box center [703, 355] width 1406 height 710
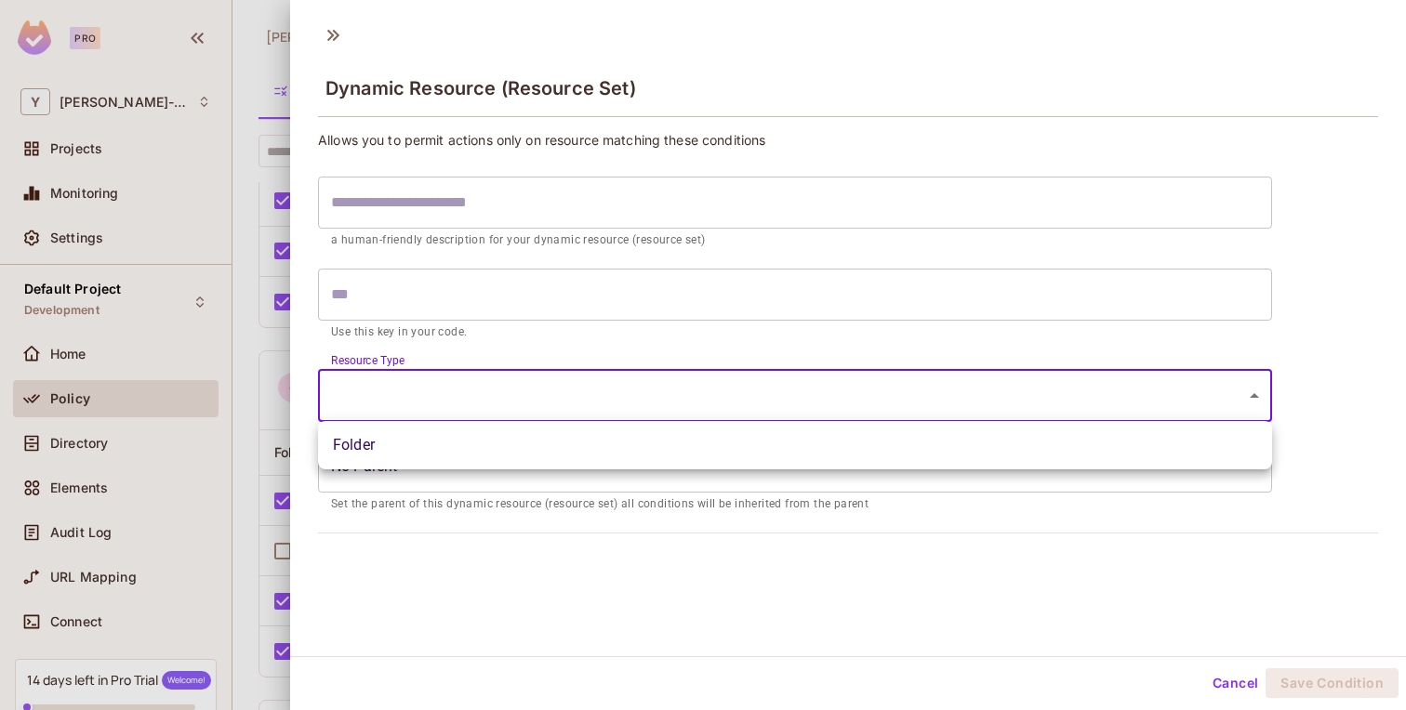
click at [522, 436] on li "Folder" at bounding box center [795, 445] width 954 height 33
type input "******"
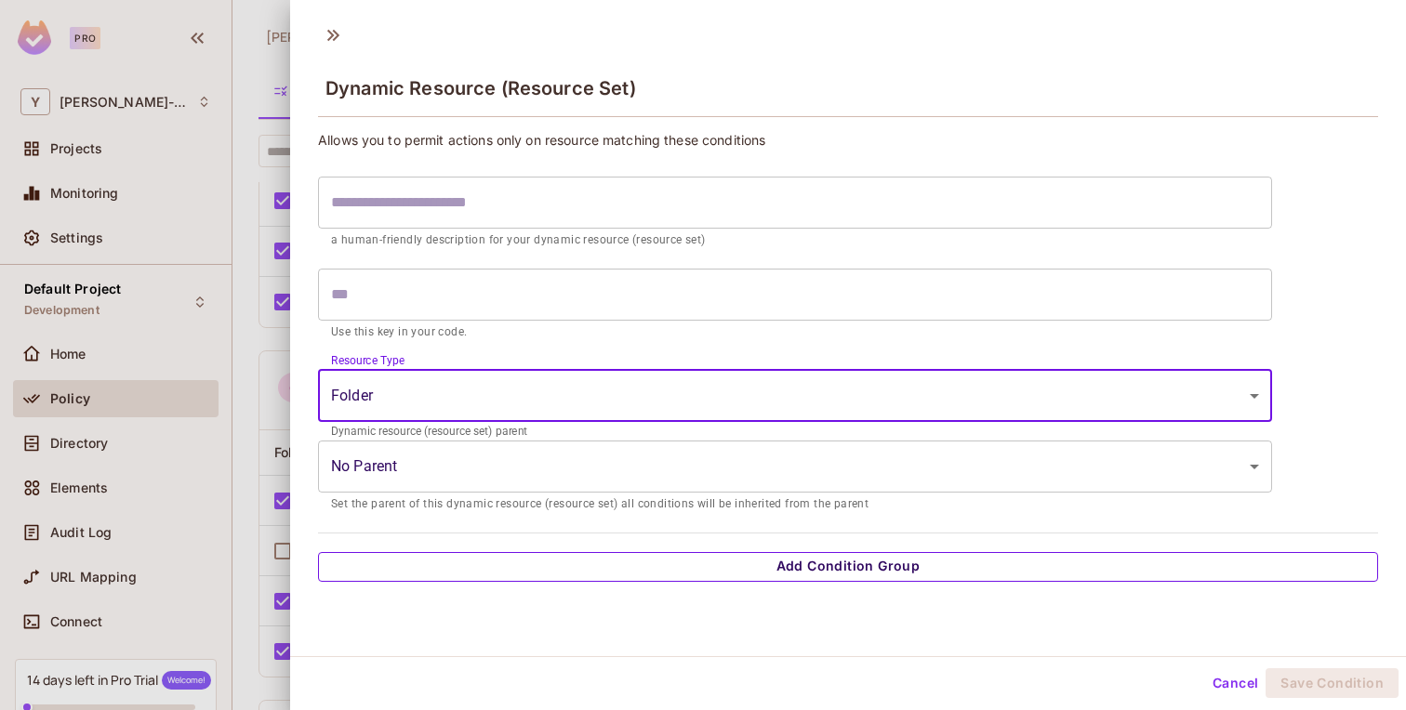
click at [704, 560] on button "Add Condition Group" at bounding box center [848, 567] width 1060 height 30
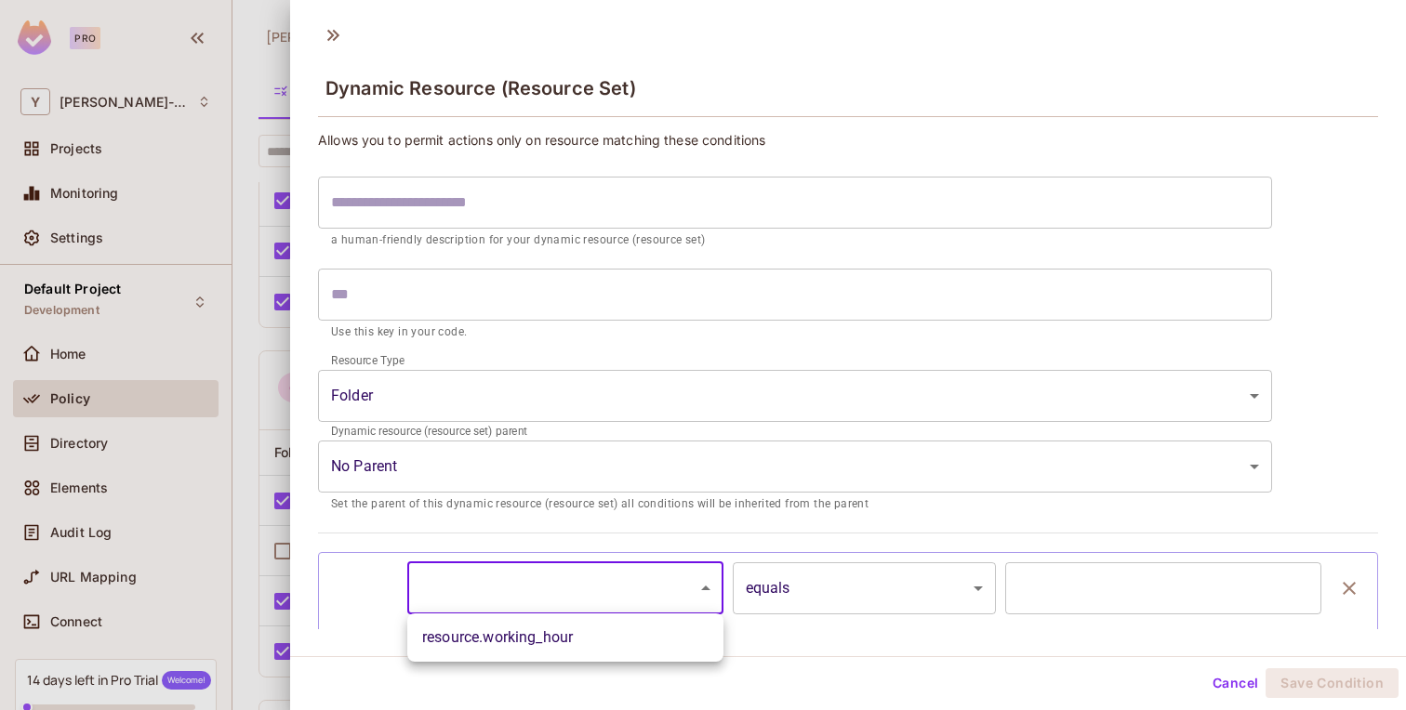
click at [611, 584] on body "Pro Y yonas-963 Projects Monitoring Settings Default Project Development Home P…" at bounding box center [703, 355] width 1406 height 710
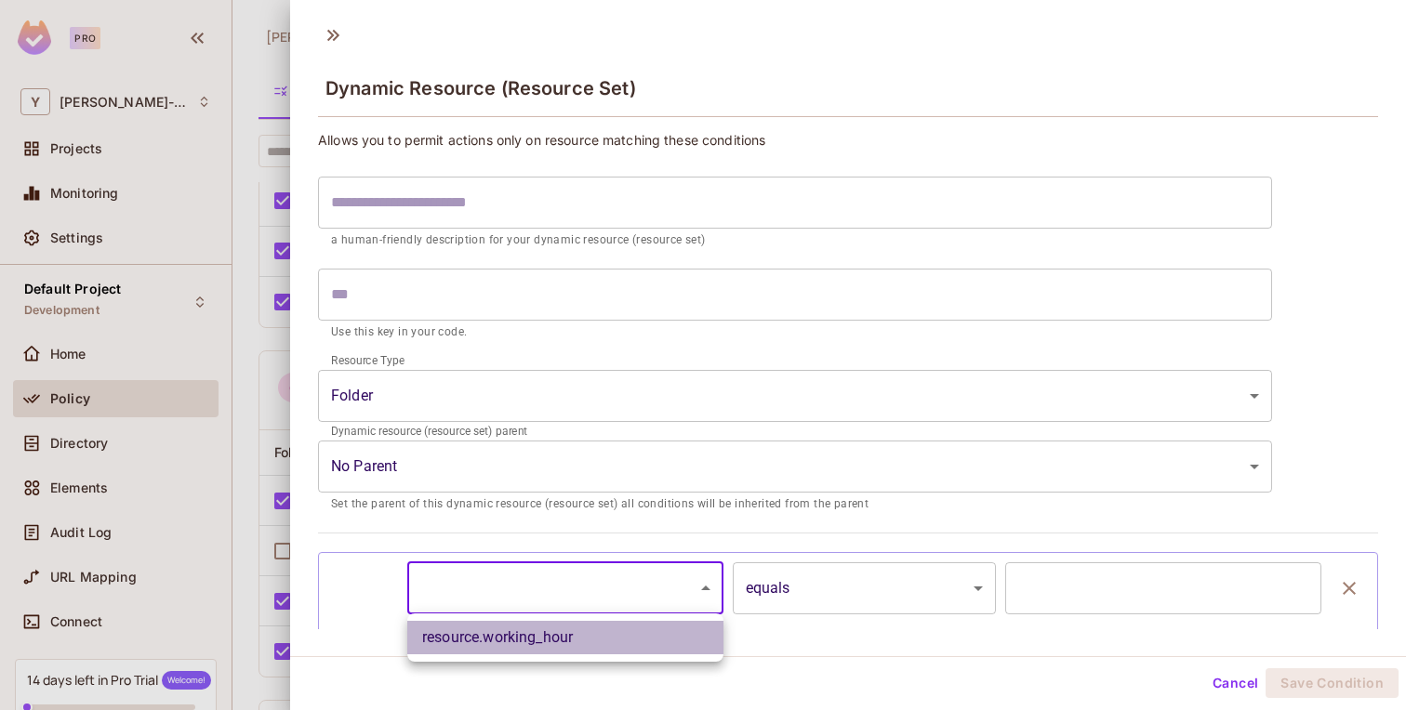
click at [601, 635] on li "resource.working_hour" at bounding box center [565, 637] width 316 height 33
type input "**********"
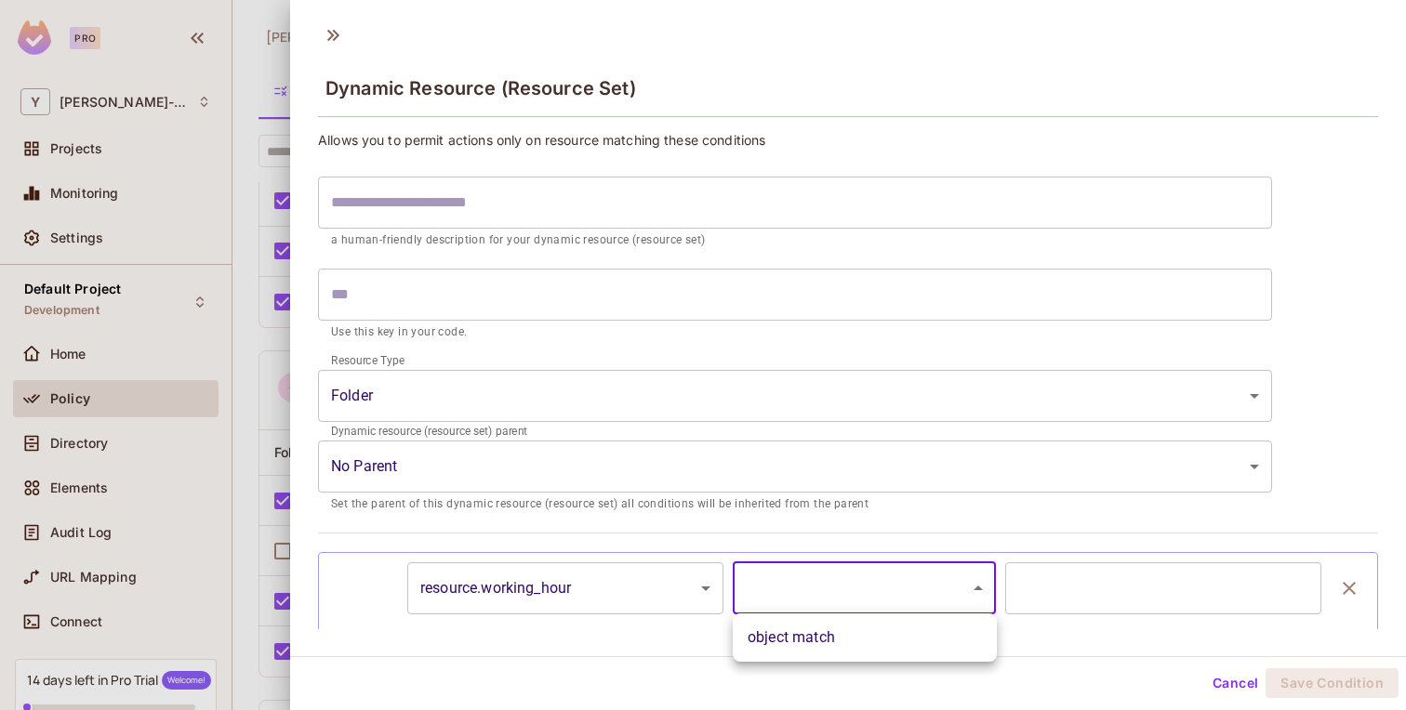
click at [861, 612] on body "Pro Y yonas-963 Projects Monitoring Settings Default Project Development Home P…" at bounding box center [703, 355] width 1406 height 710
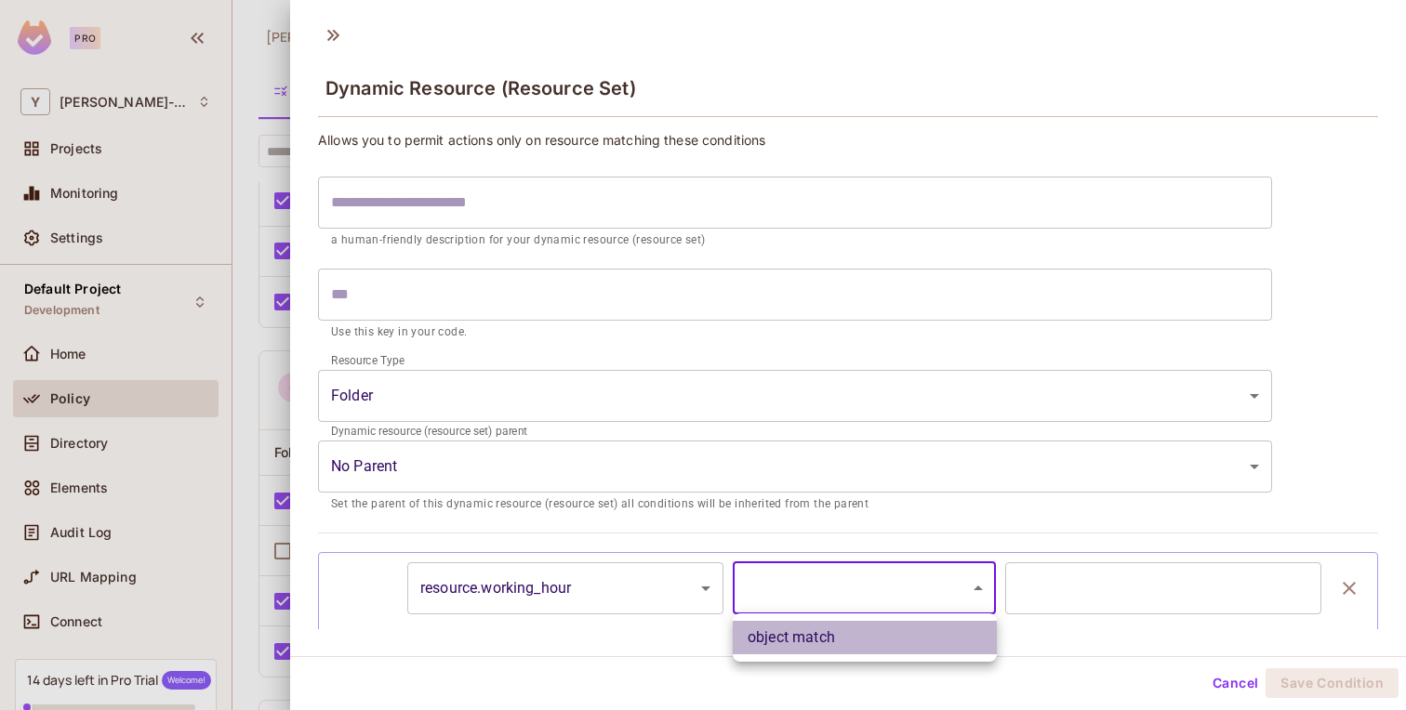
click at [856, 631] on li "object match" at bounding box center [865, 637] width 264 height 33
type input "**********"
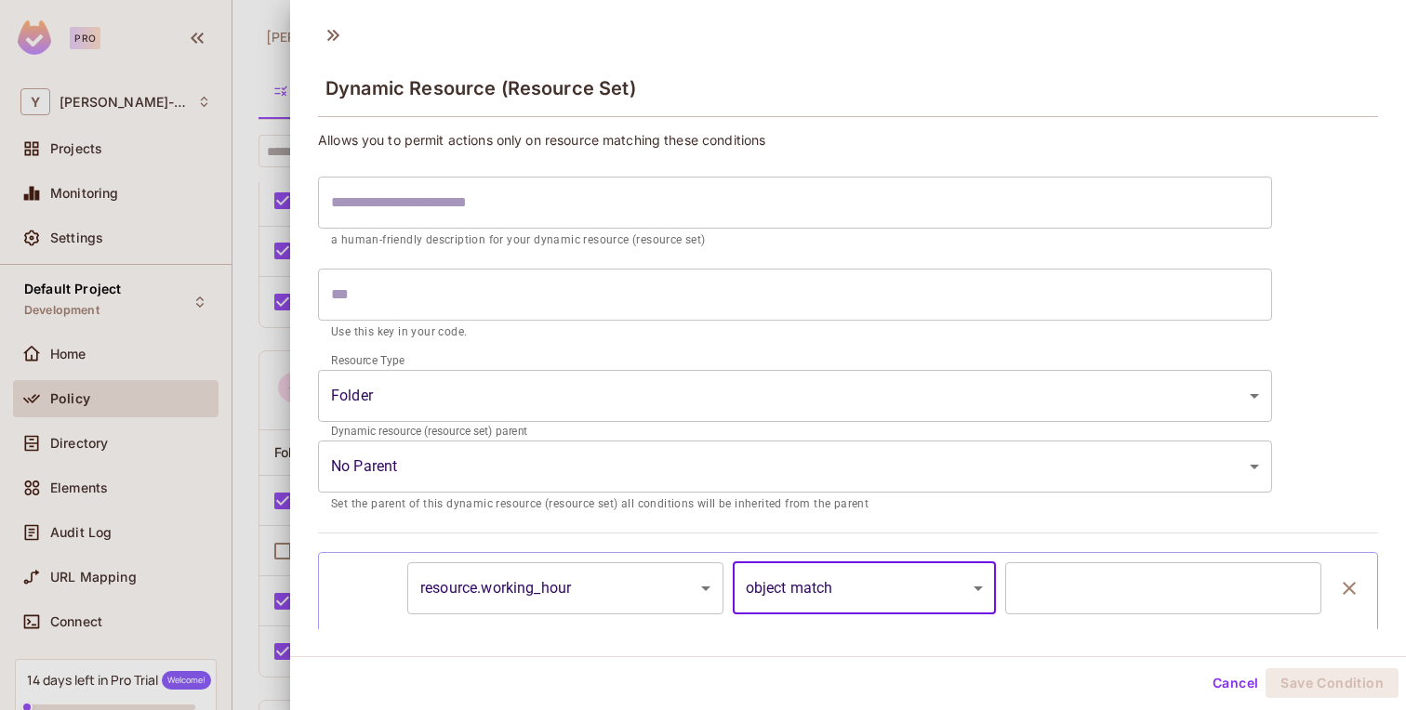
click at [1068, 616] on div "**********" at bounding box center [847, 609] width 1039 height 94
click at [1068, 600] on input "text" at bounding box center [1163, 588] width 316 height 52
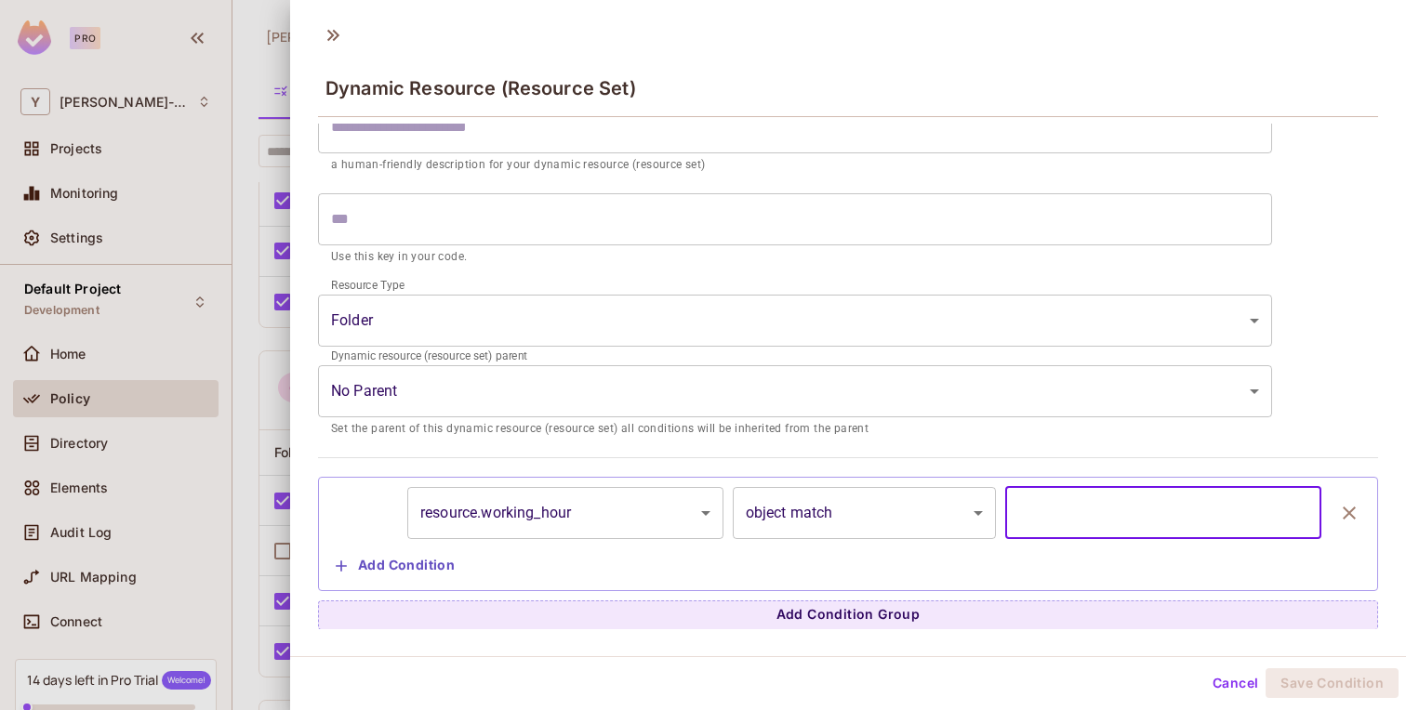
scroll to position [0, 0]
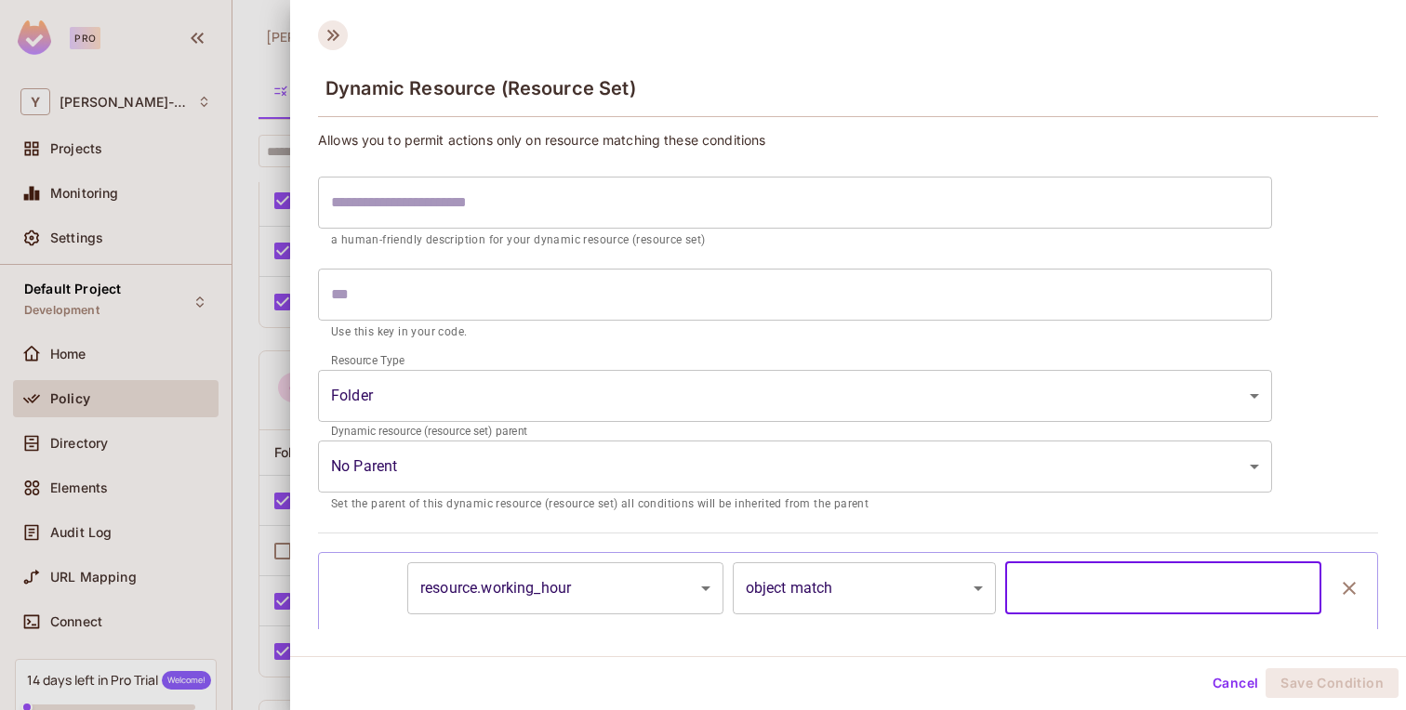
click at [333, 33] on icon at bounding box center [333, 35] width 30 height 30
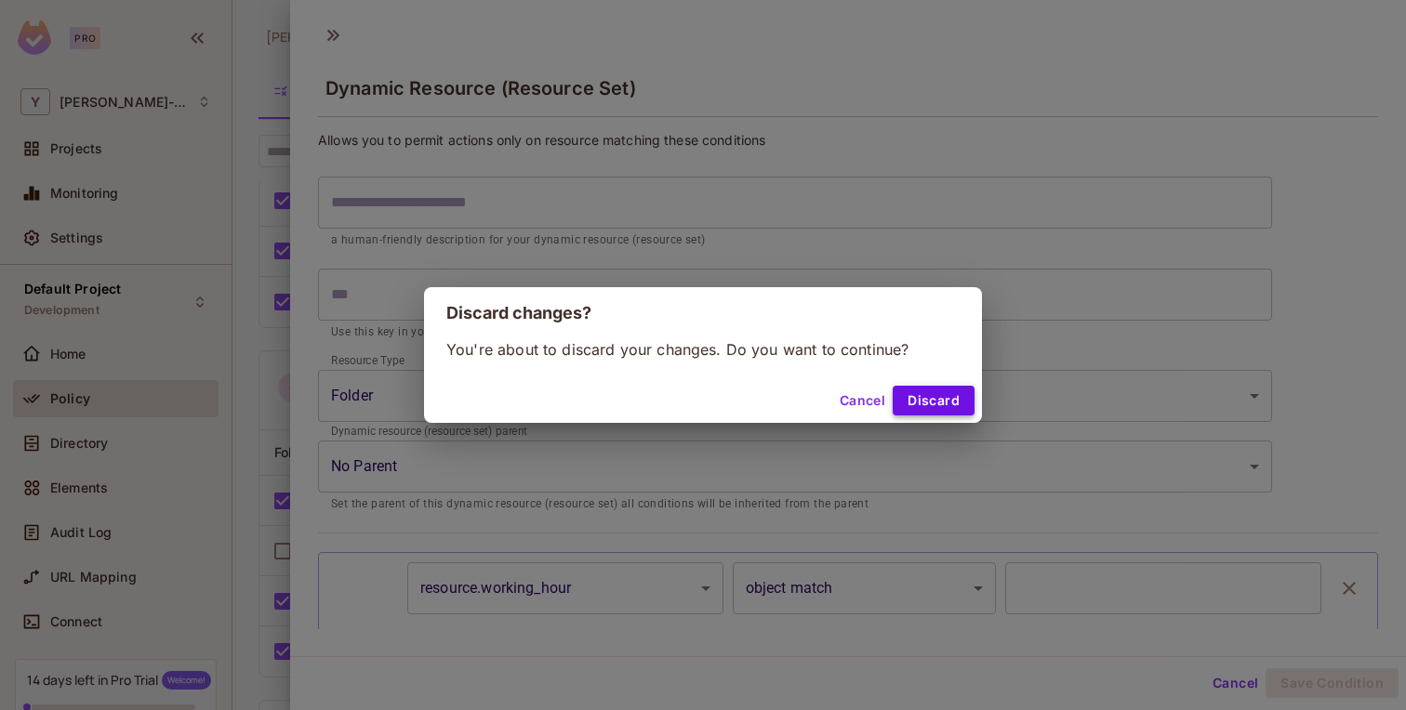
click at [930, 402] on button "Discard" at bounding box center [934, 401] width 82 height 30
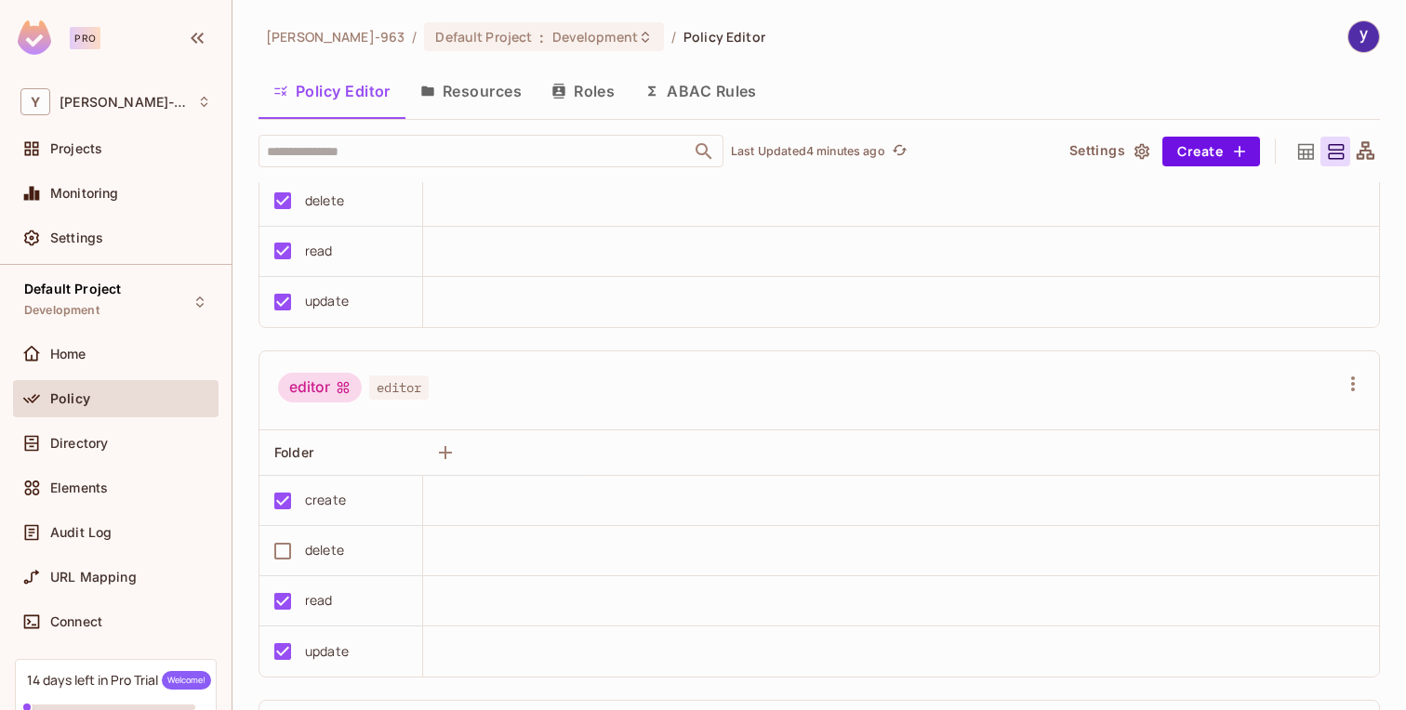
click at [706, 86] on button "ABAC Rules" at bounding box center [700, 91] width 142 height 46
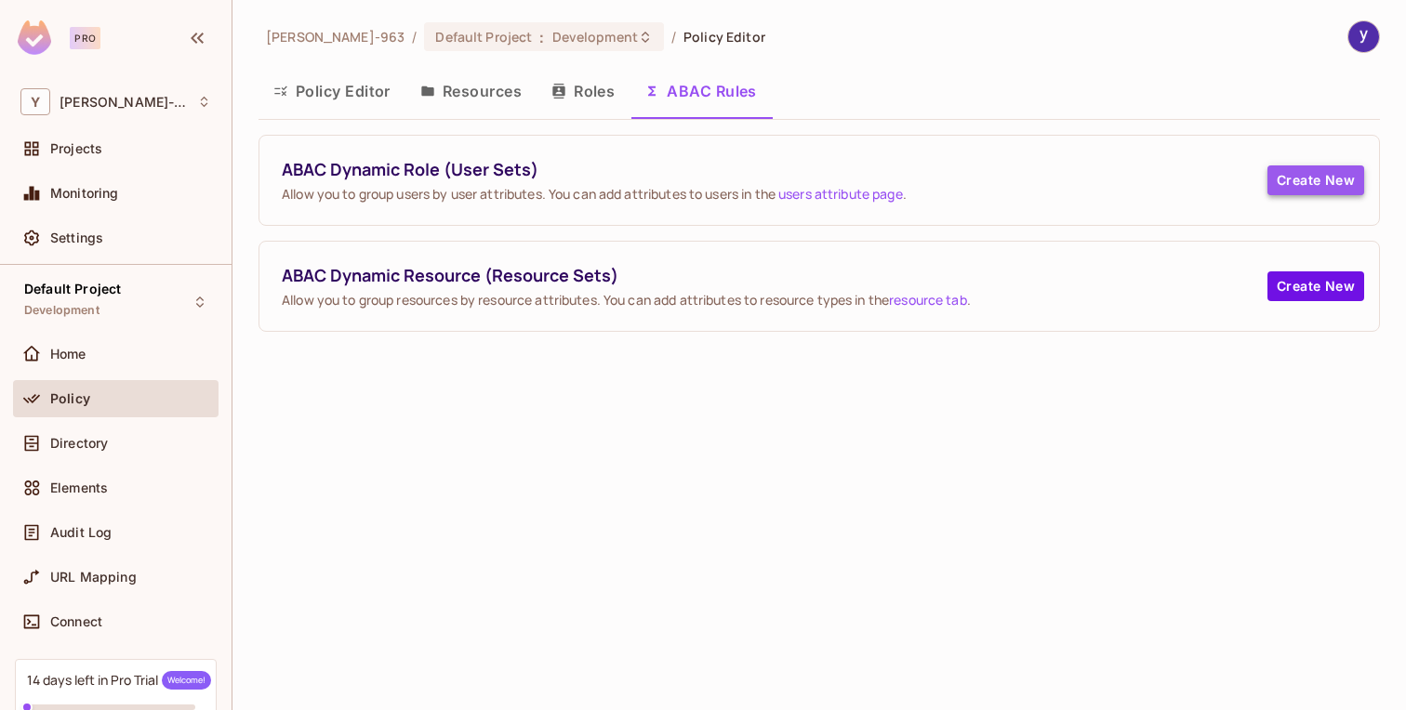
click at [1303, 190] on button "Create New" at bounding box center [1315, 180] width 97 height 30
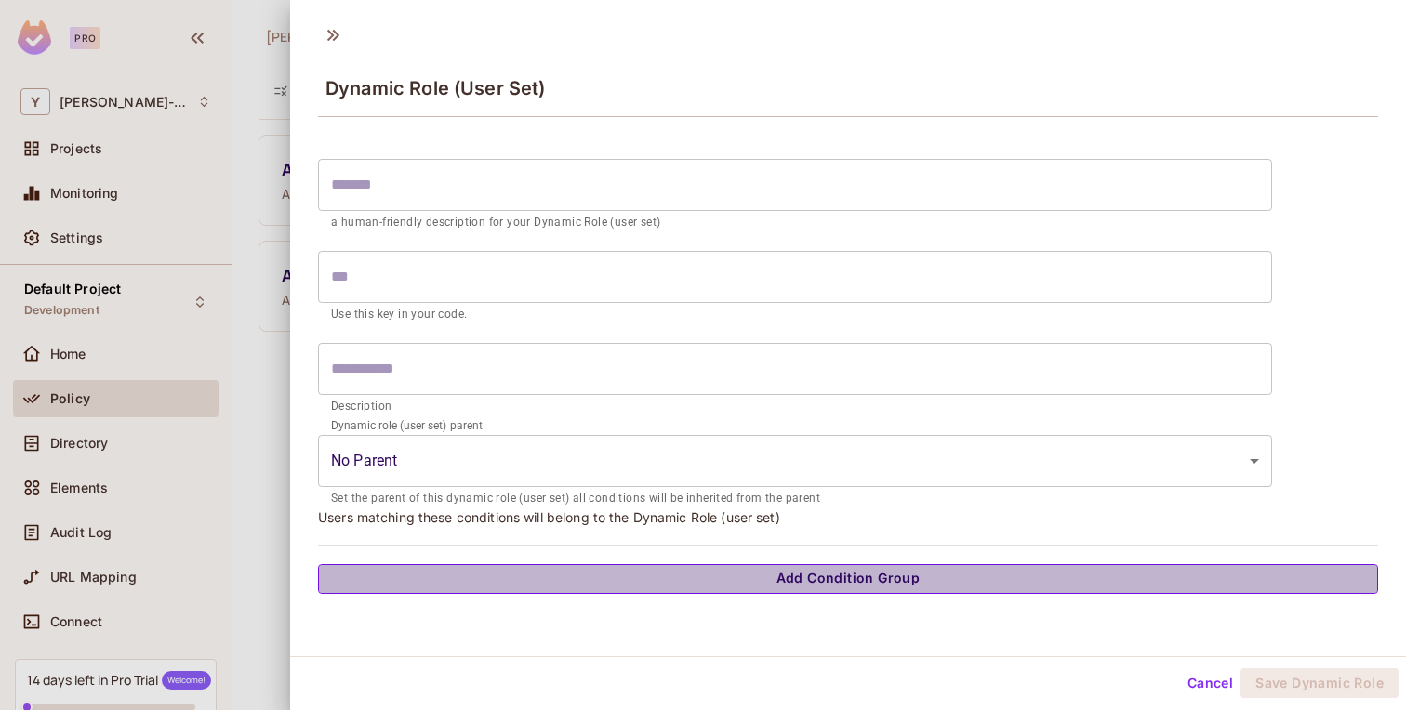
click at [624, 567] on button "Add Condition Group" at bounding box center [848, 579] width 1060 height 30
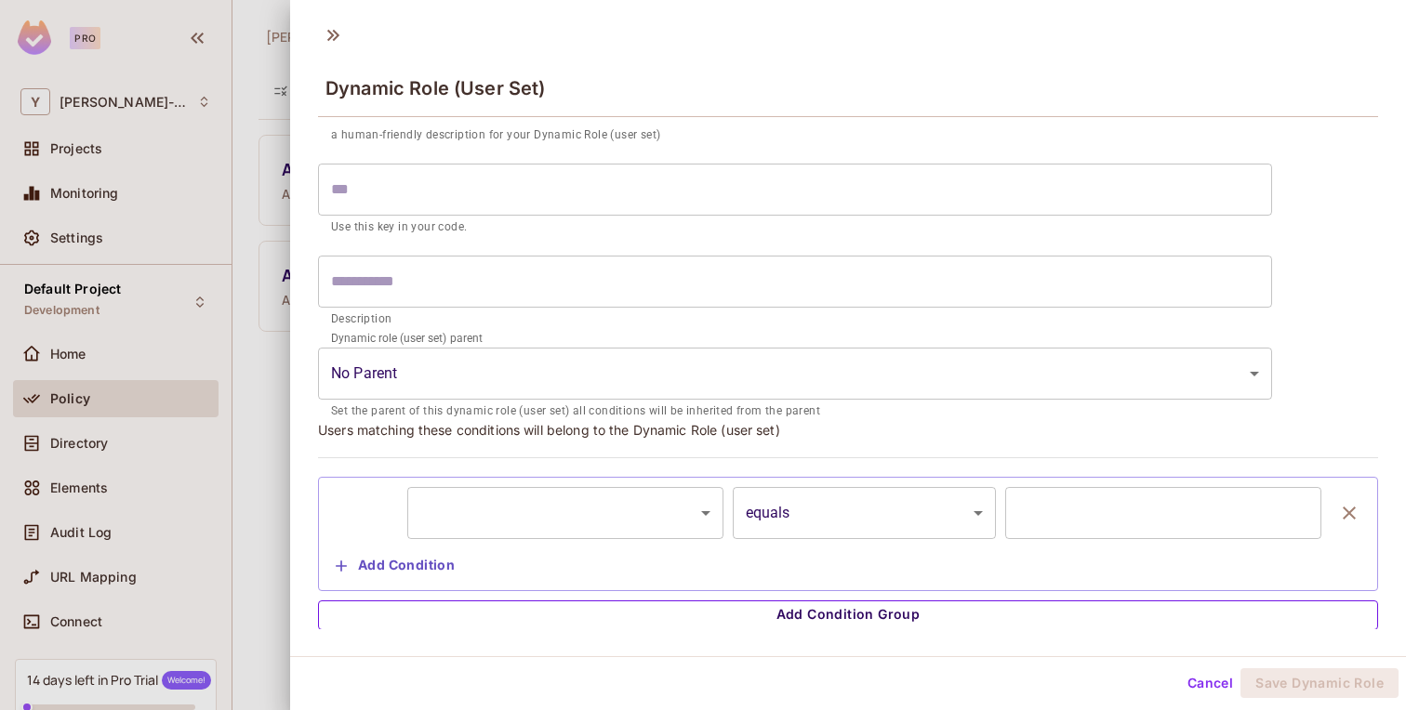
scroll to position [33, 0]
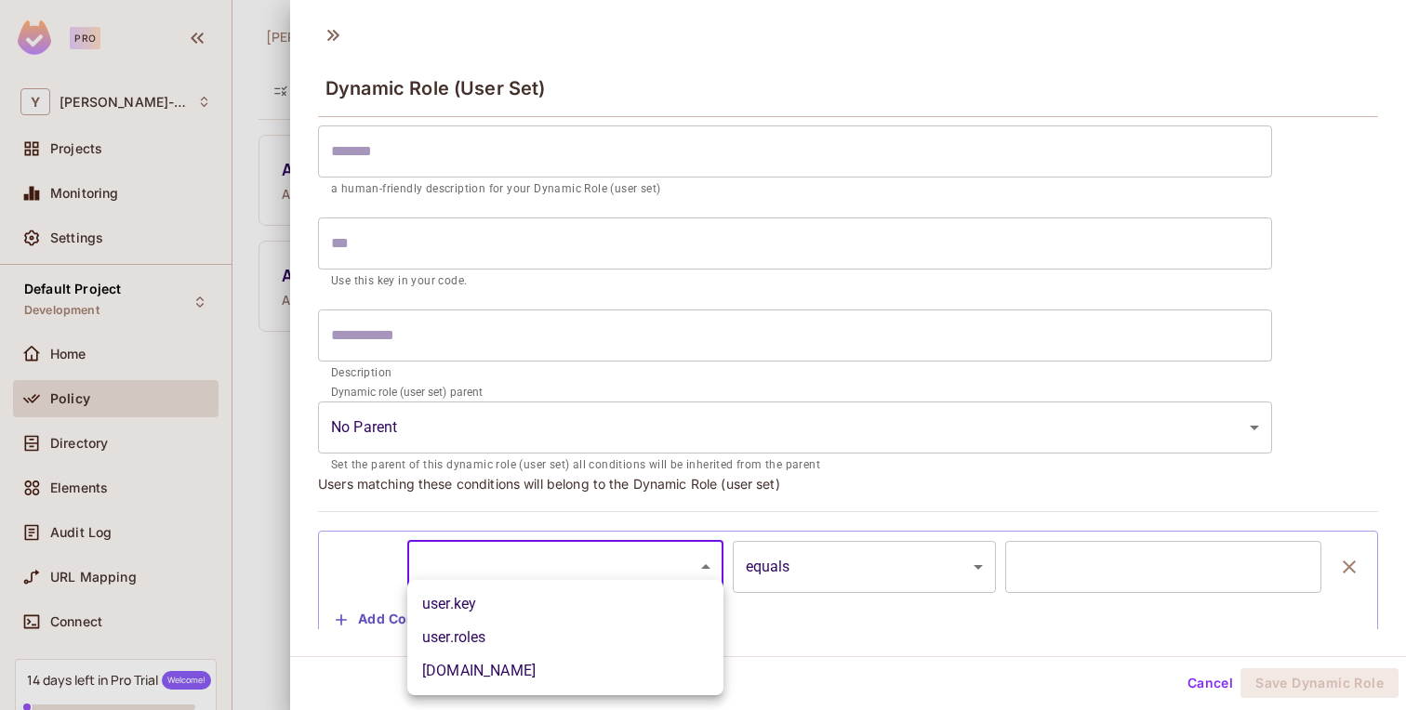
click at [623, 559] on body "Pro Y yonas-963 Projects Monitoring Settings Default Project Development Home P…" at bounding box center [703, 355] width 1406 height 710
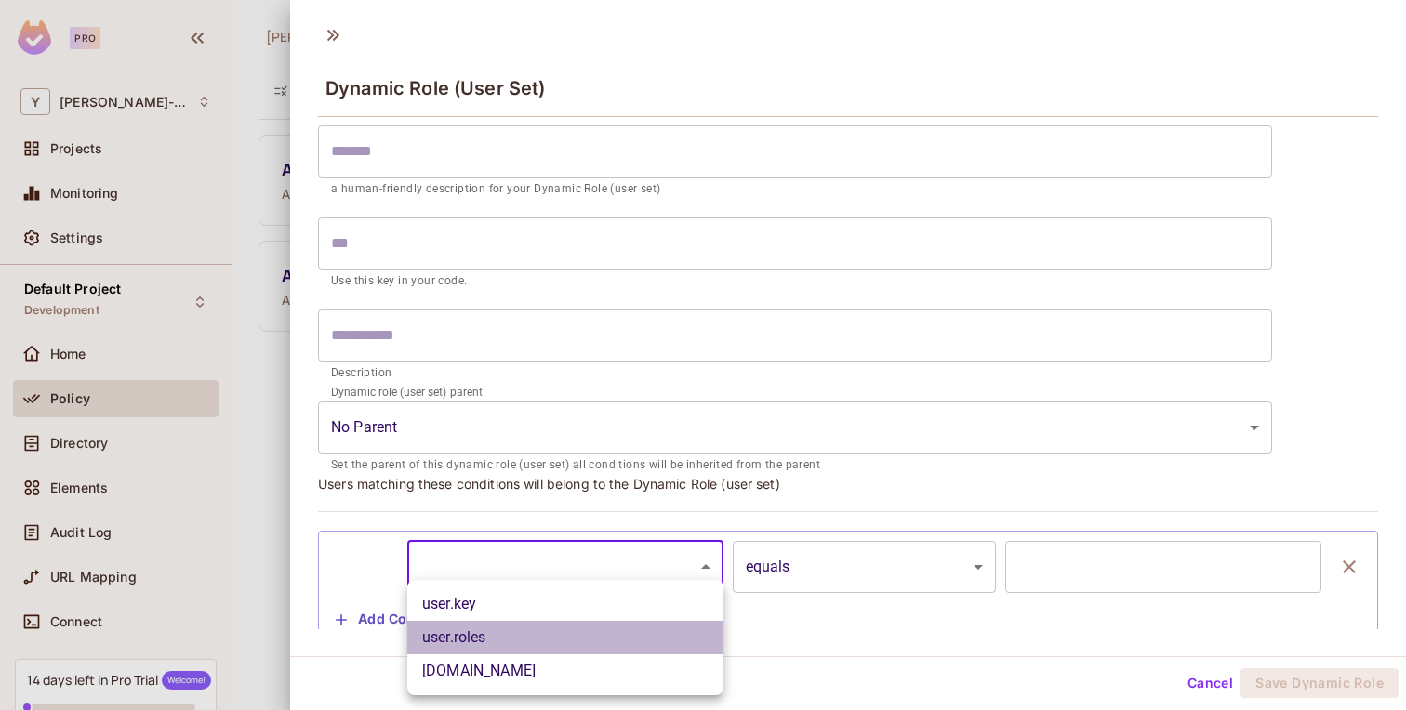
click at [590, 622] on li "user.roles" at bounding box center [565, 637] width 316 height 33
type input "**********"
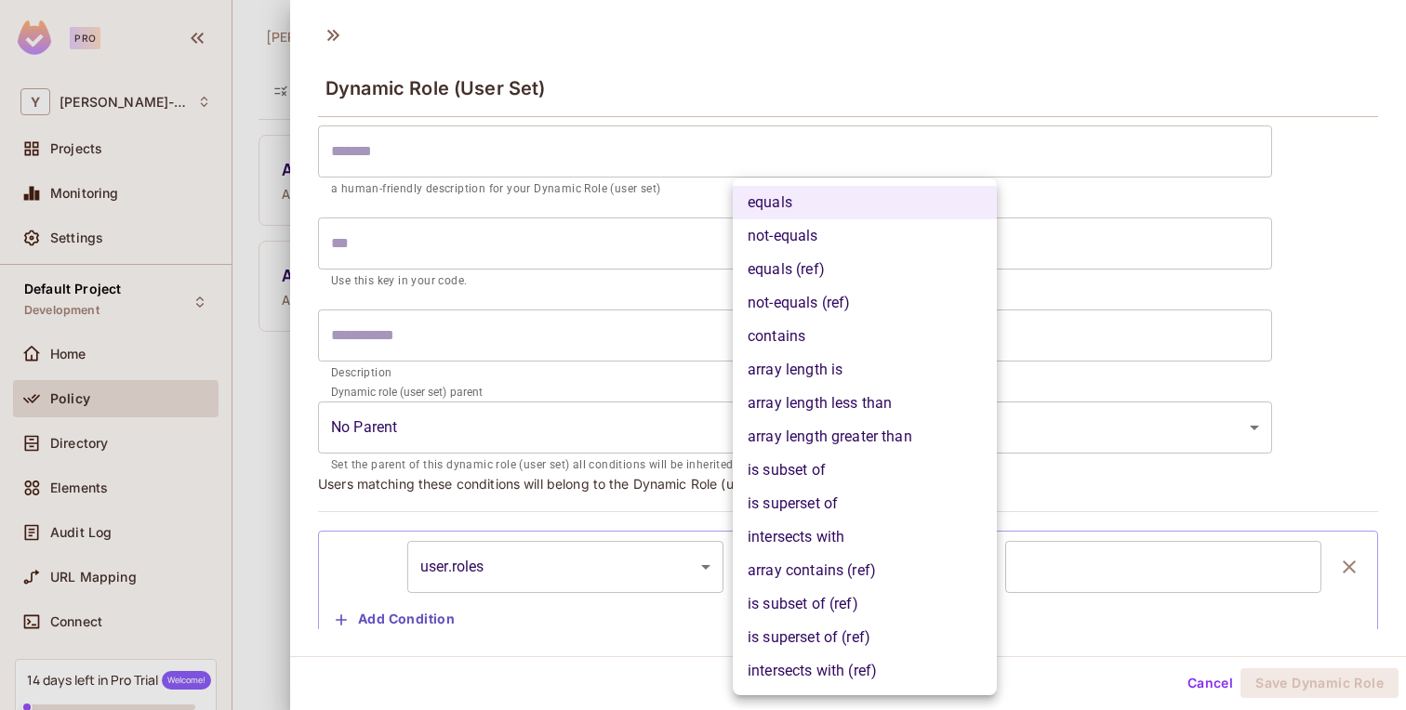
click at [840, 571] on body "**********" at bounding box center [703, 355] width 1406 height 710
click at [282, 61] on div at bounding box center [703, 355] width 1406 height 710
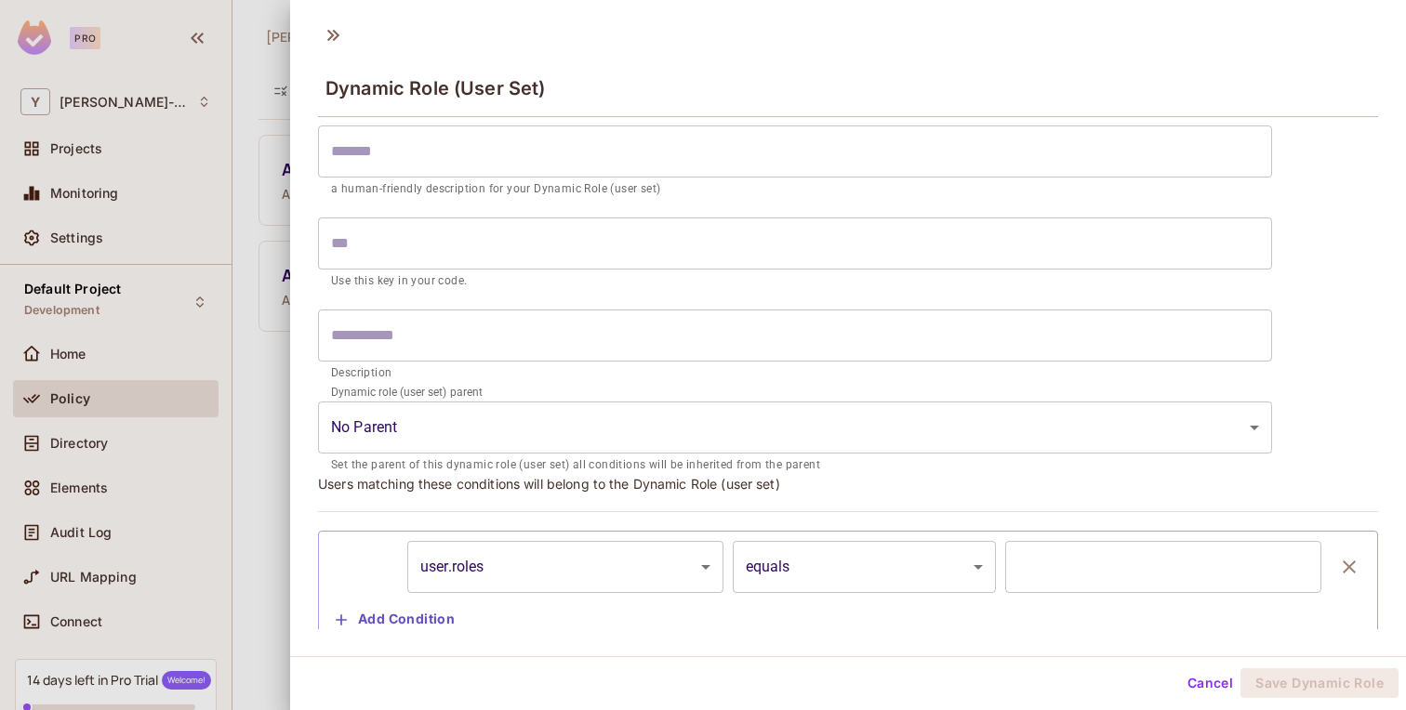
click at [282, 61] on div at bounding box center [703, 355] width 1406 height 710
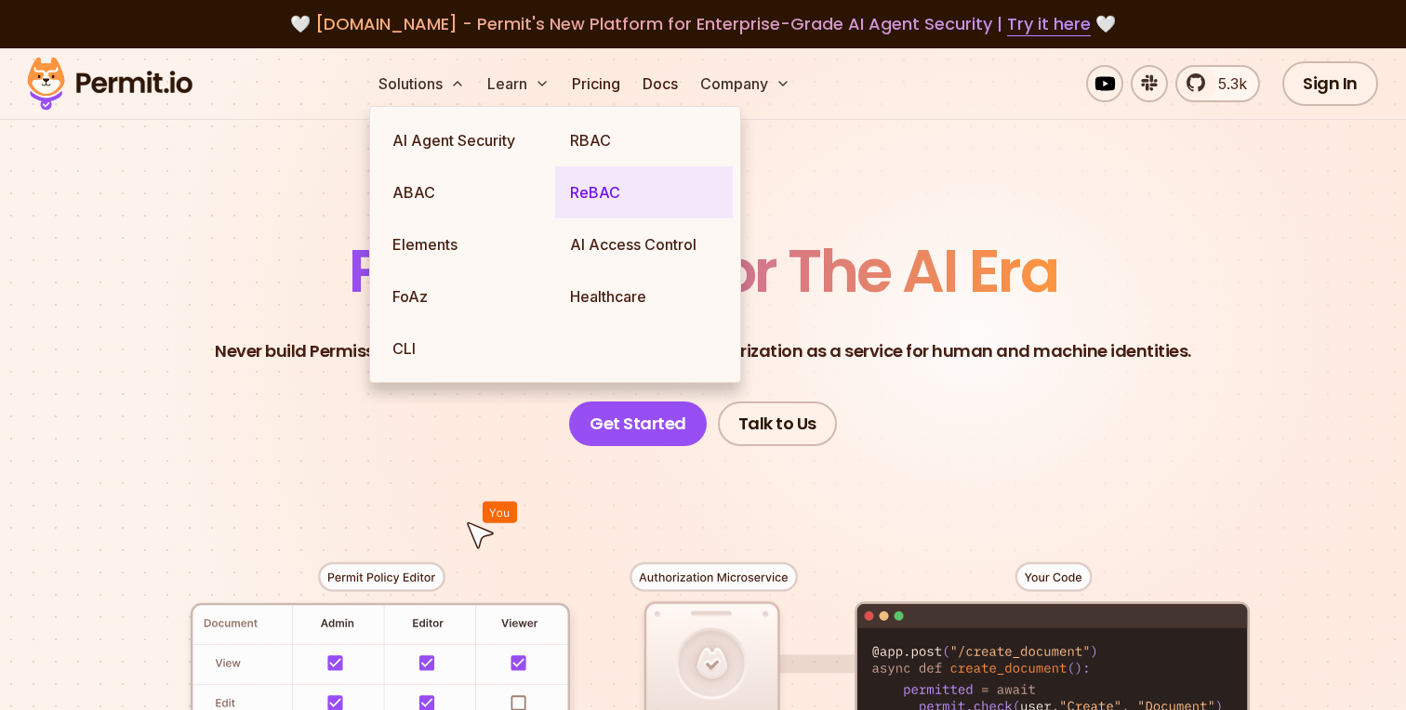
click at [588, 199] on link "ReBAC" at bounding box center [644, 192] width 178 height 52
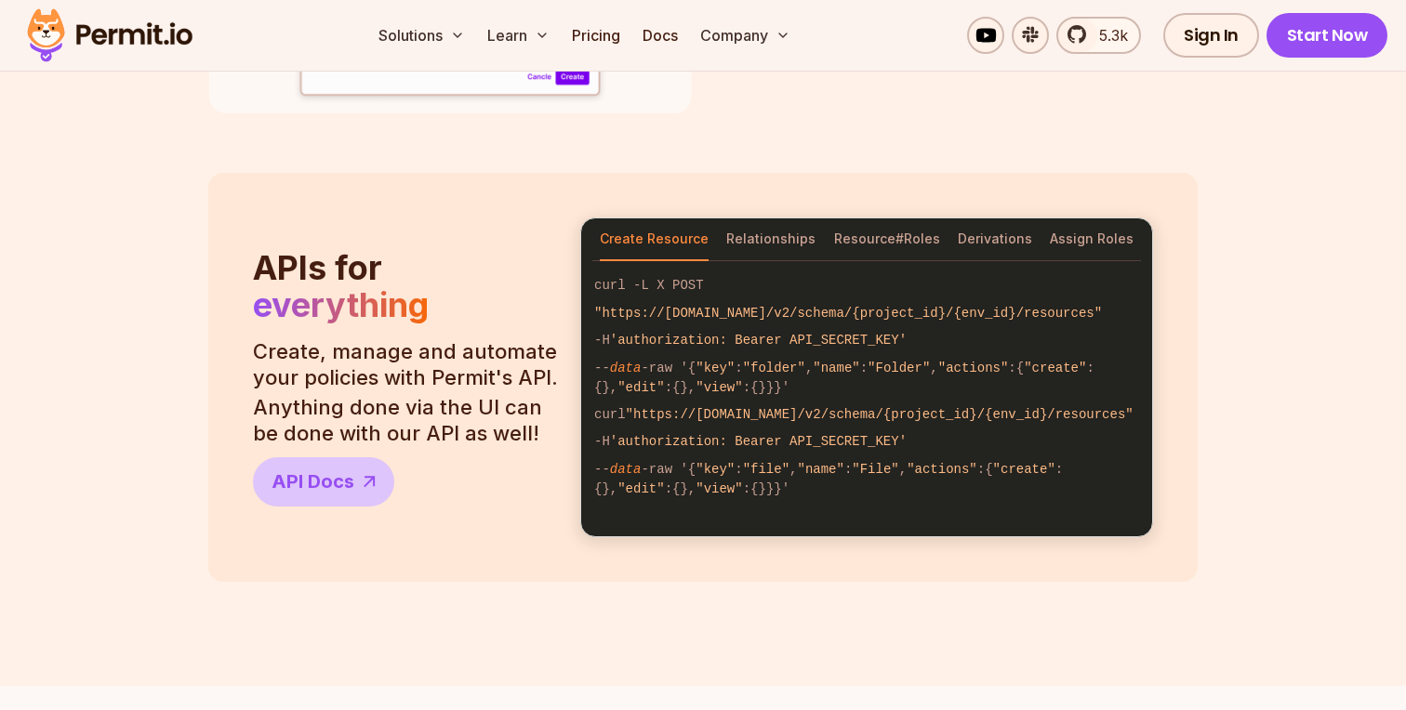
scroll to position [1567, 0]
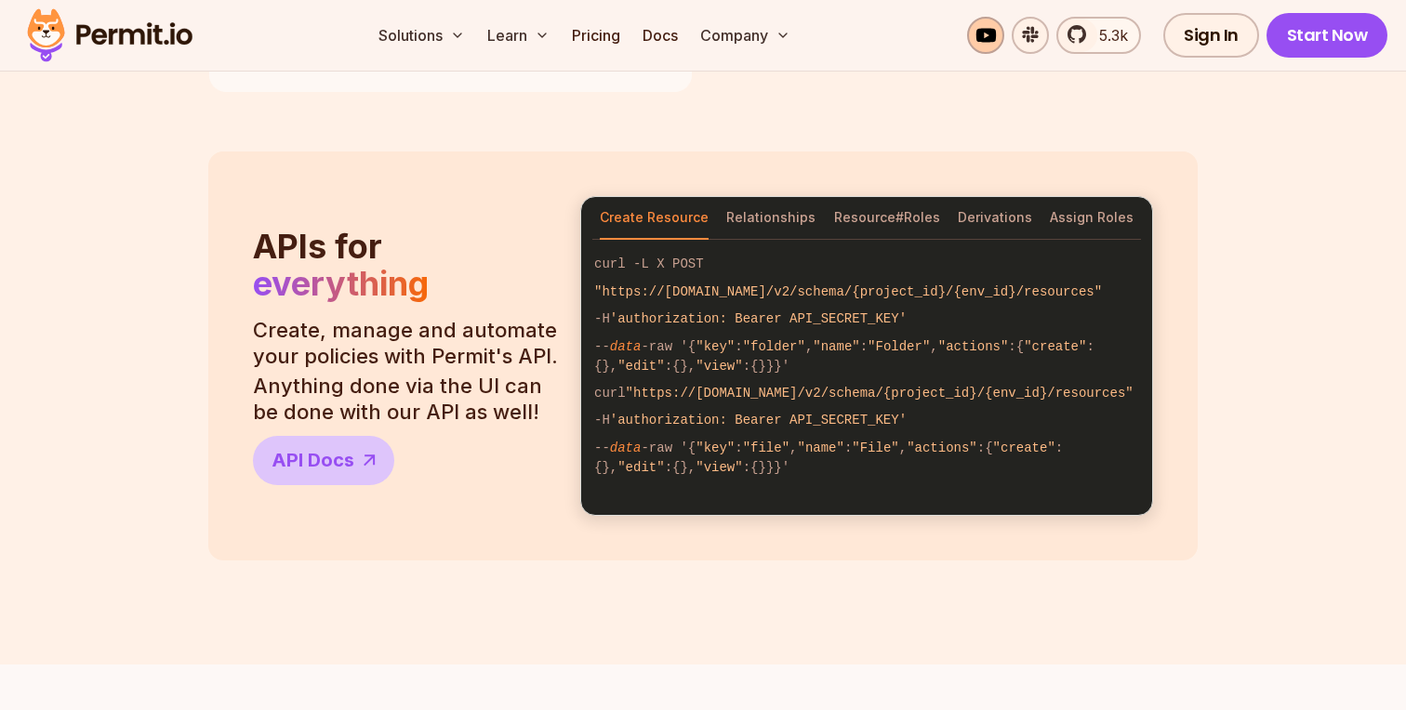
click at [990, 33] on link at bounding box center [985, 35] width 37 height 37
